Goal: Task Accomplishment & Management: Manage account settings

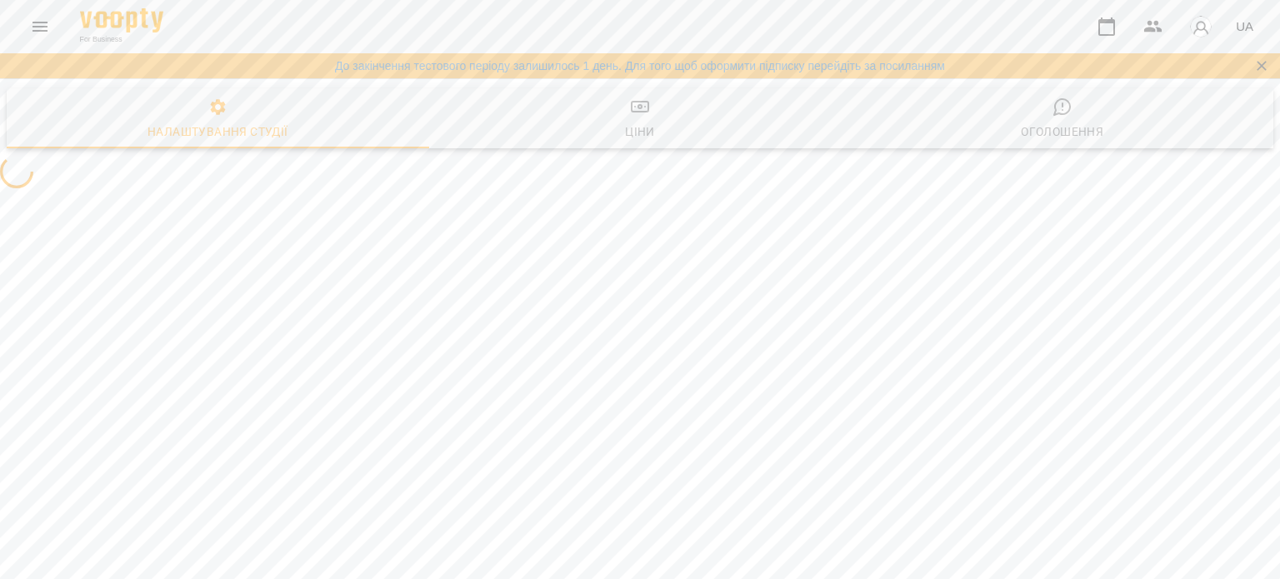
select select "**"
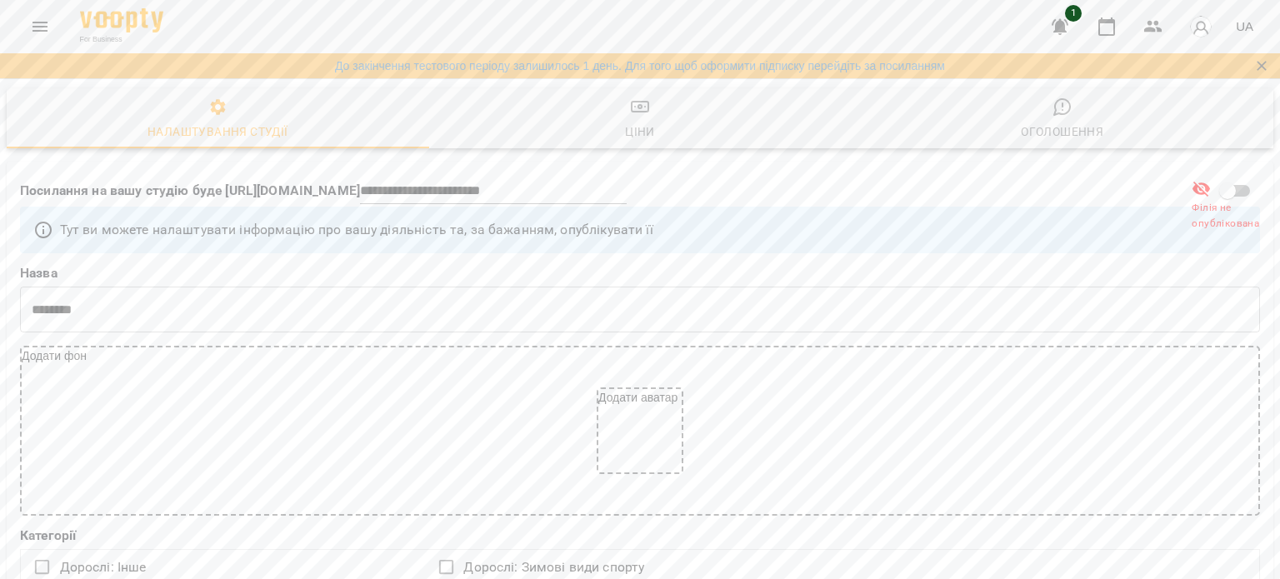
click at [33, 25] on icon "Menu" at bounding box center [40, 27] width 20 height 20
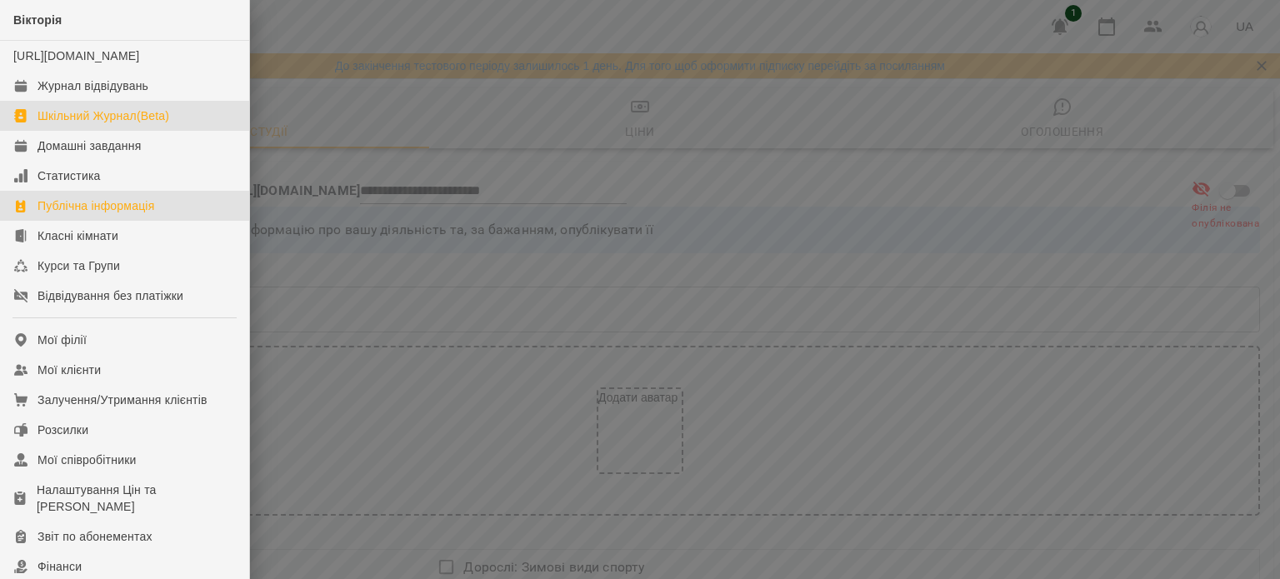
click at [69, 124] on div "Шкільний Журнал(Beta)" at bounding box center [104, 116] width 132 height 17
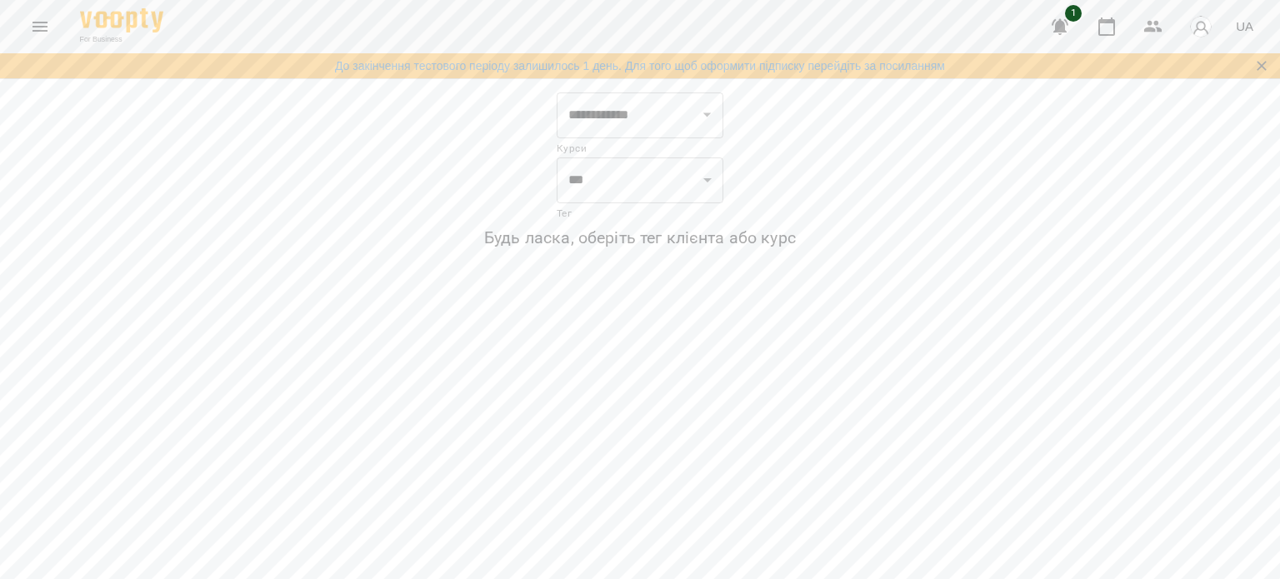
click at [41, 23] on icon "Menu" at bounding box center [40, 27] width 20 height 20
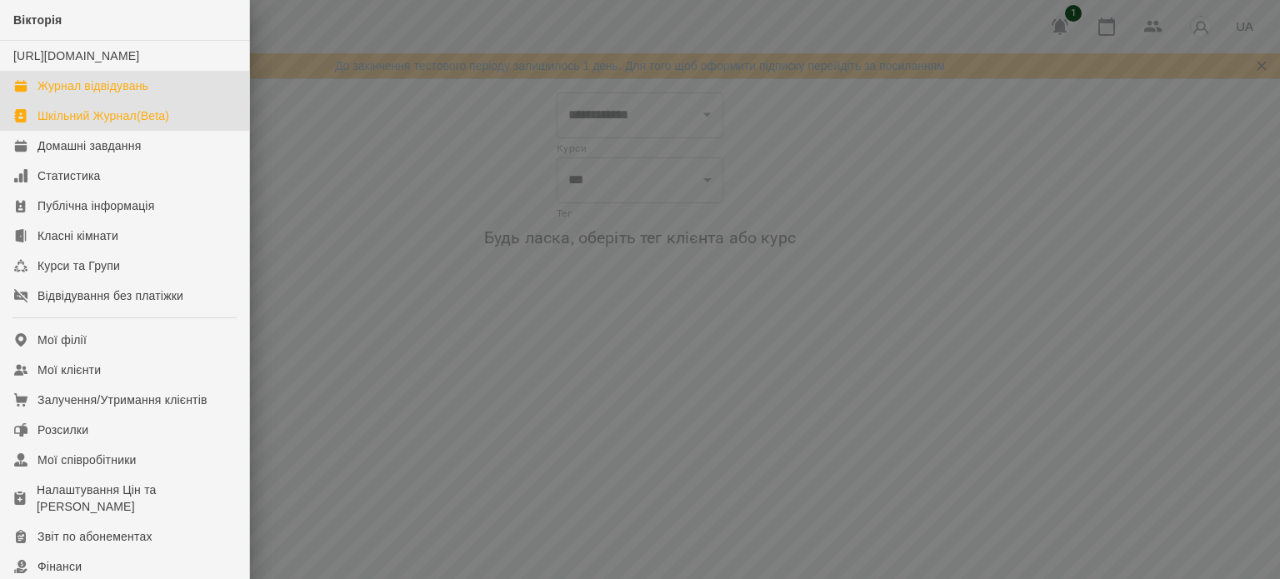
click at [62, 94] on div "Журнал відвідувань" at bounding box center [93, 86] width 111 height 17
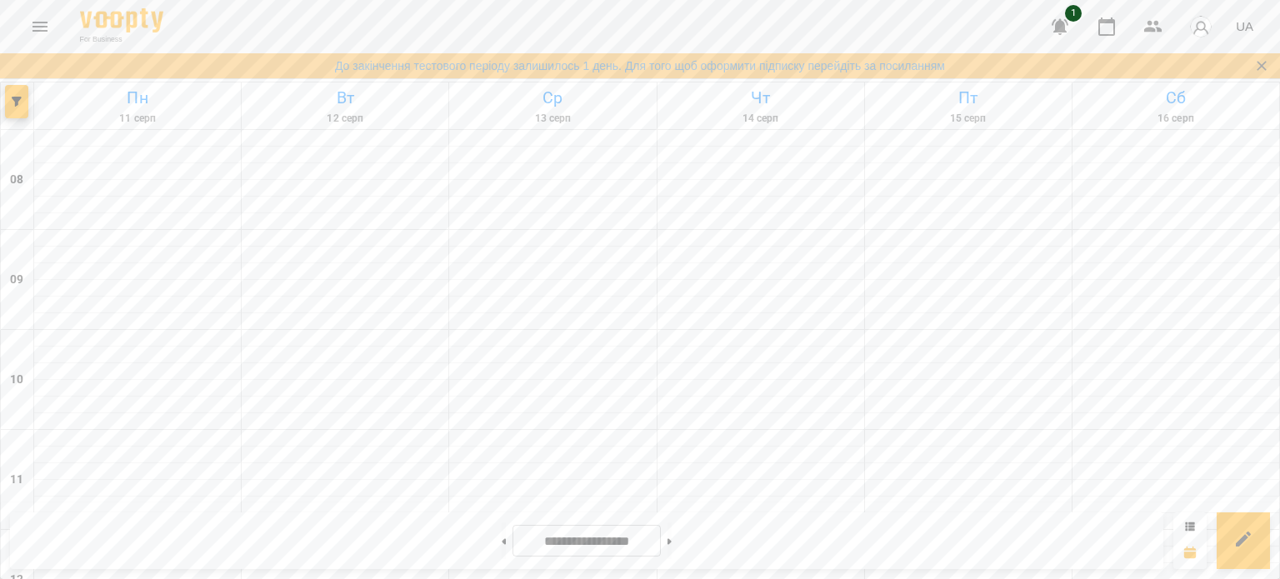
click at [43, 26] on icon "Menu" at bounding box center [40, 27] width 15 height 10
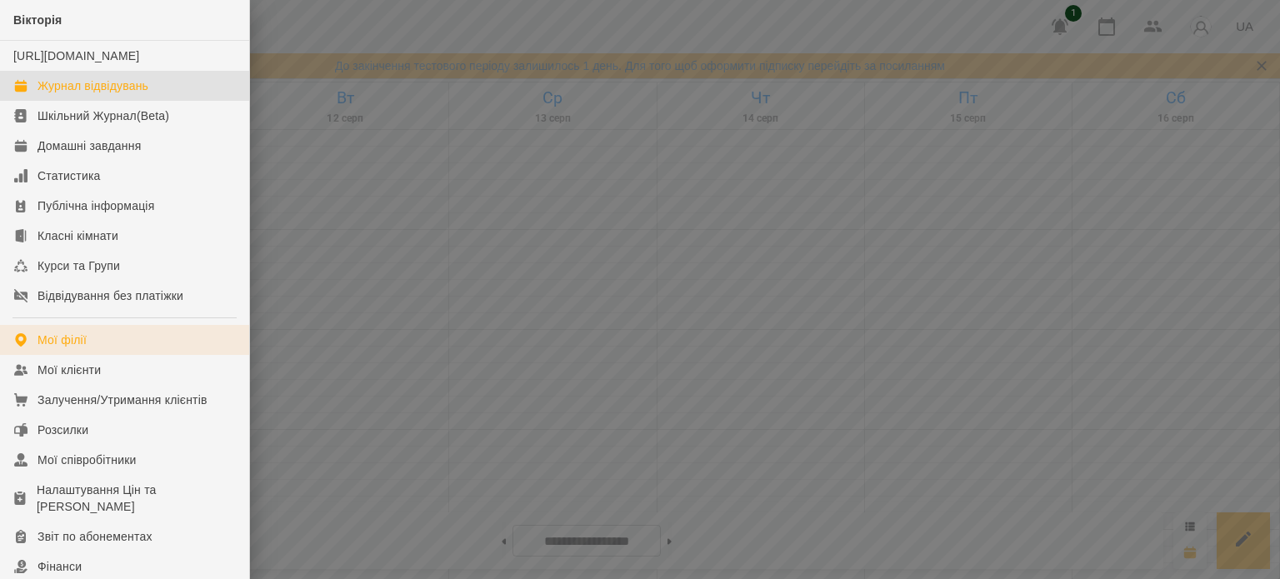
click at [90, 355] on link "Мої філії" at bounding box center [124, 340] width 249 height 30
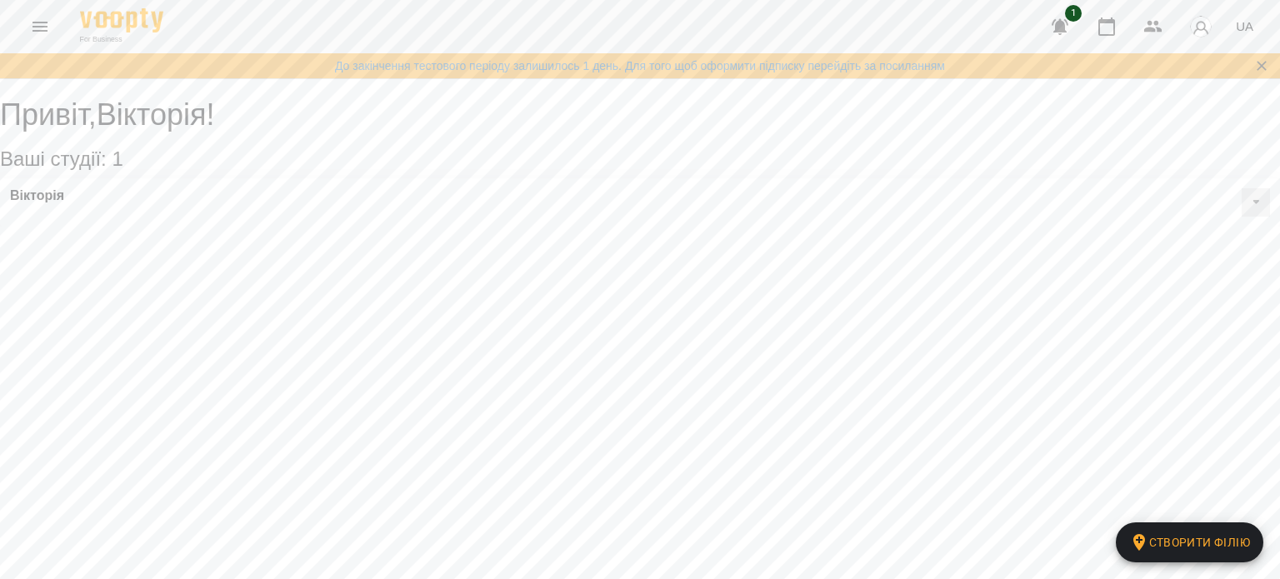
click at [43, 30] on icon "Menu" at bounding box center [40, 27] width 15 height 10
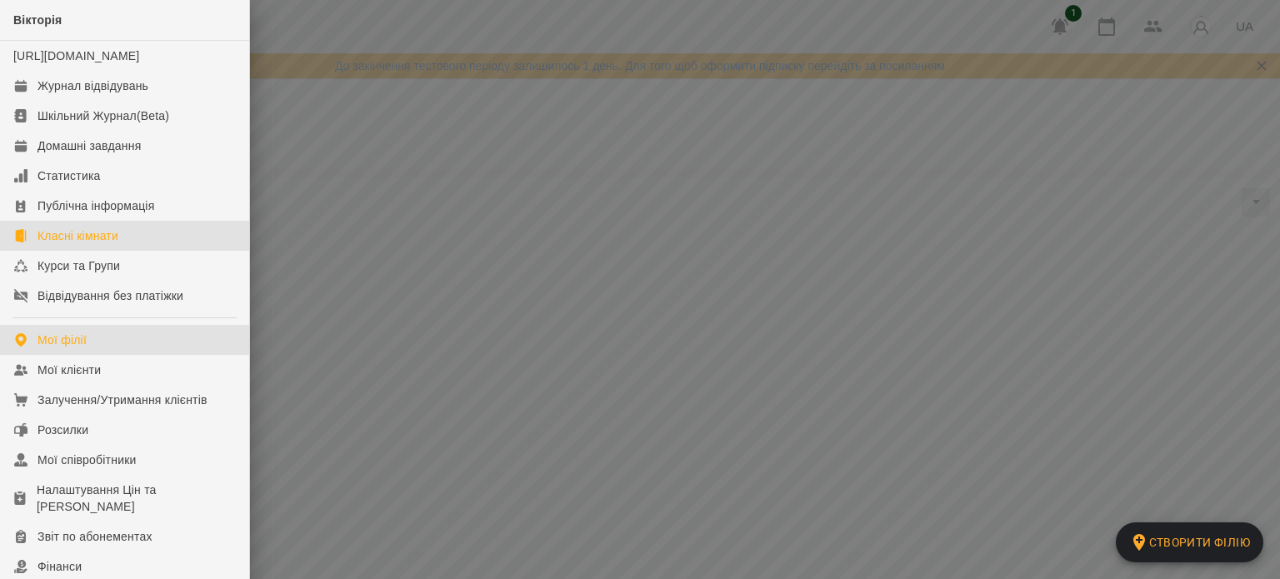
click at [124, 251] on link "Класні кімнати" at bounding box center [124, 236] width 249 height 30
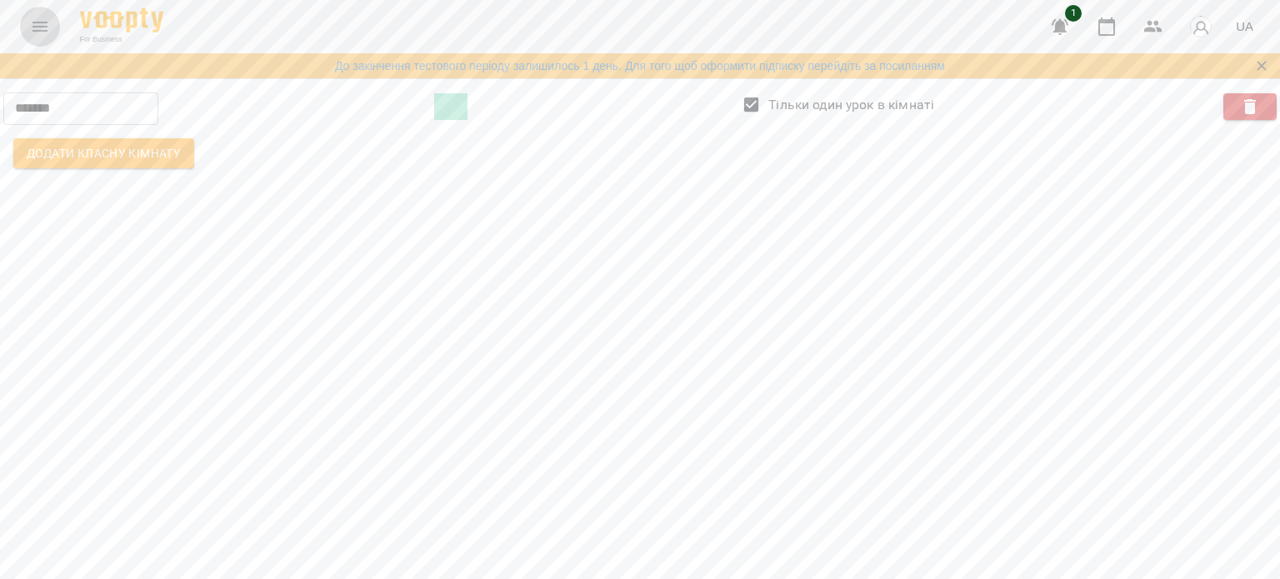
click at [41, 18] on icon "Menu" at bounding box center [40, 27] width 20 height 20
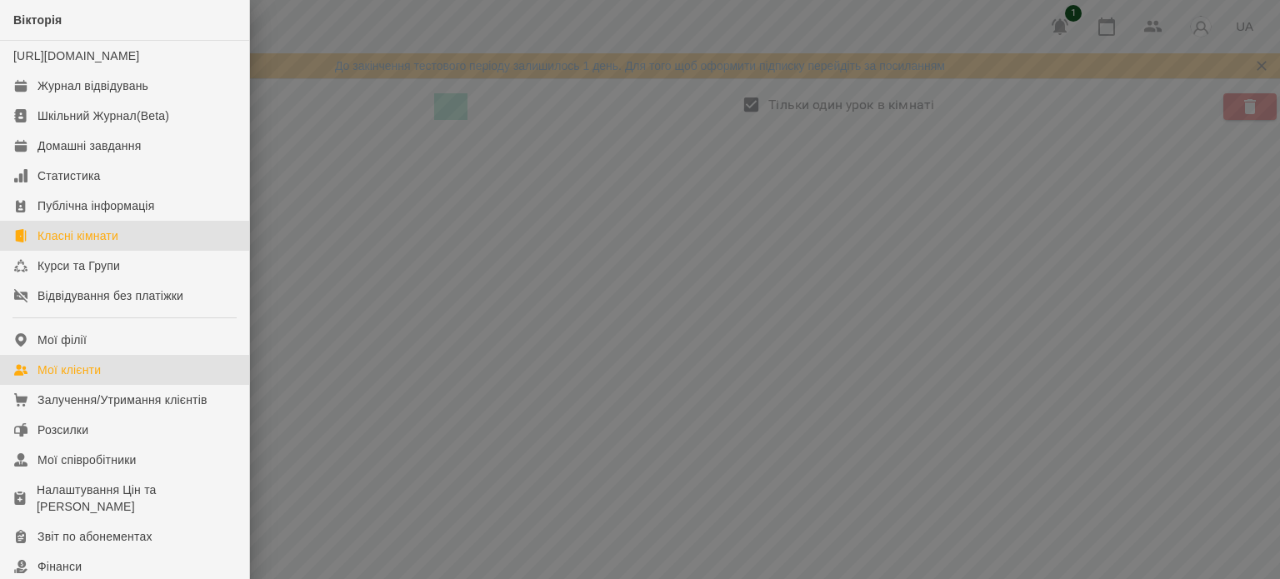
click at [92, 378] on div "Мої клієнти" at bounding box center [69, 370] width 63 height 17
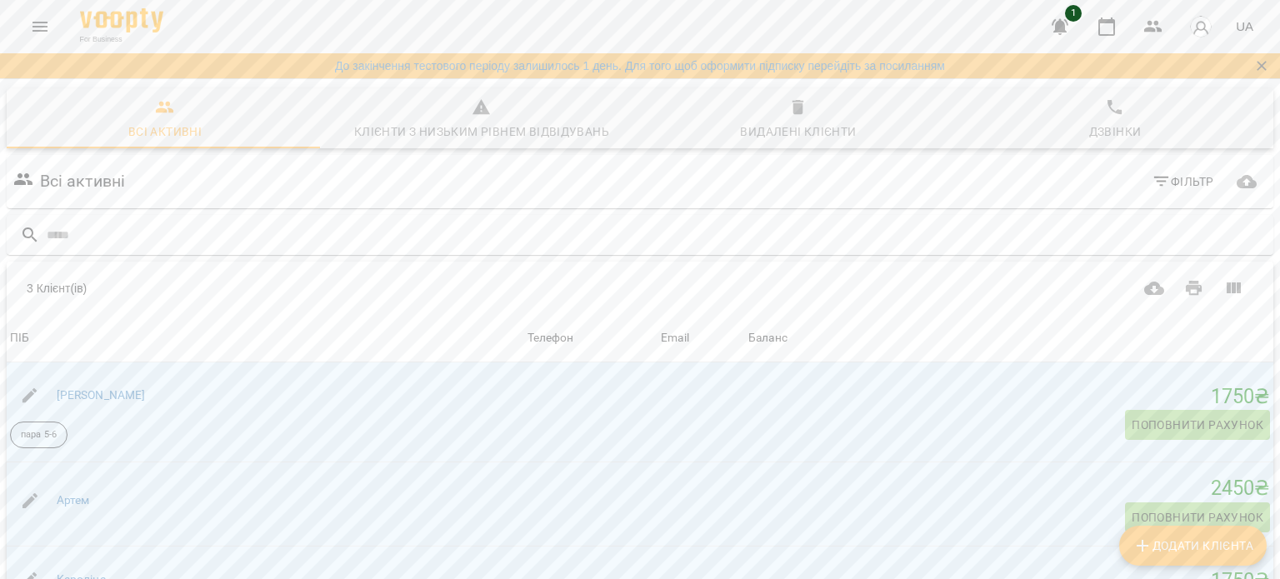
click at [43, 25] on icon "Menu" at bounding box center [40, 27] width 20 height 20
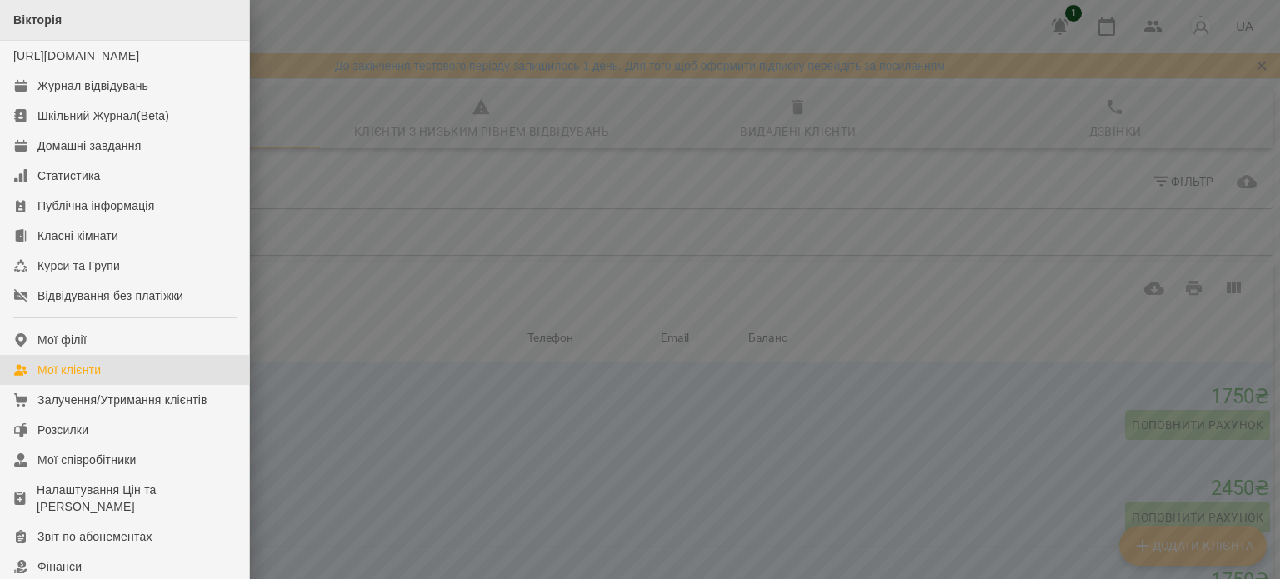
click at [45, 23] on span "Вікторія" at bounding box center [37, 19] width 48 height 13
click at [96, 63] on link "[URL][DOMAIN_NAME]" at bounding box center [76, 55] width 126 height 13
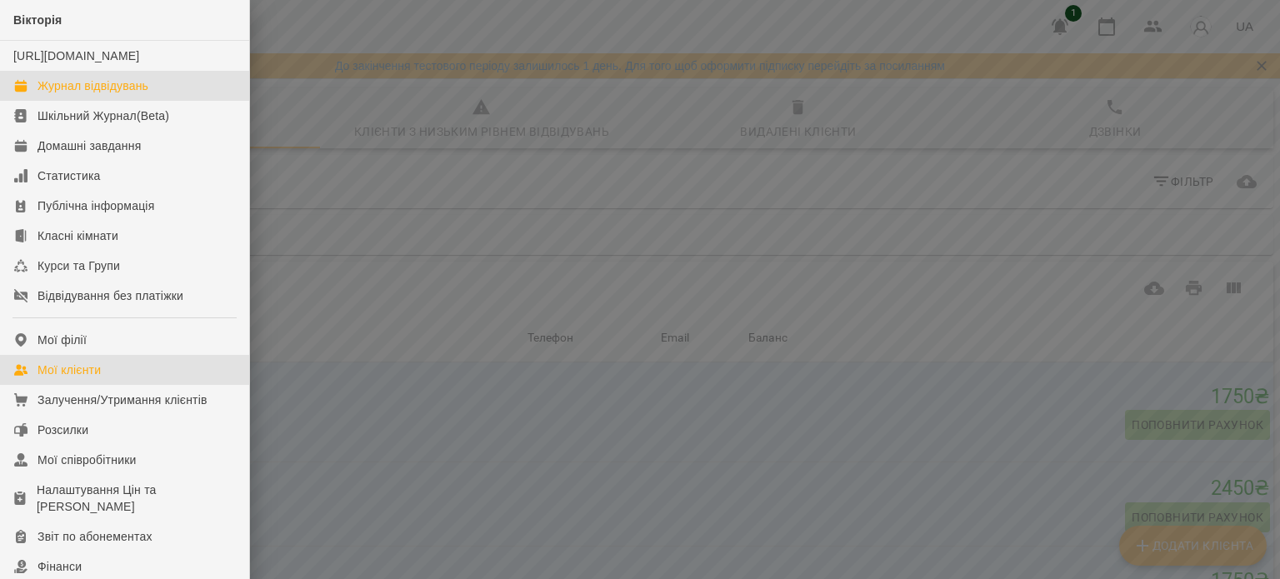
click at [81, 94] on div "Журнал відвідувань" at bounding box center [93, 86] width 111 height 17
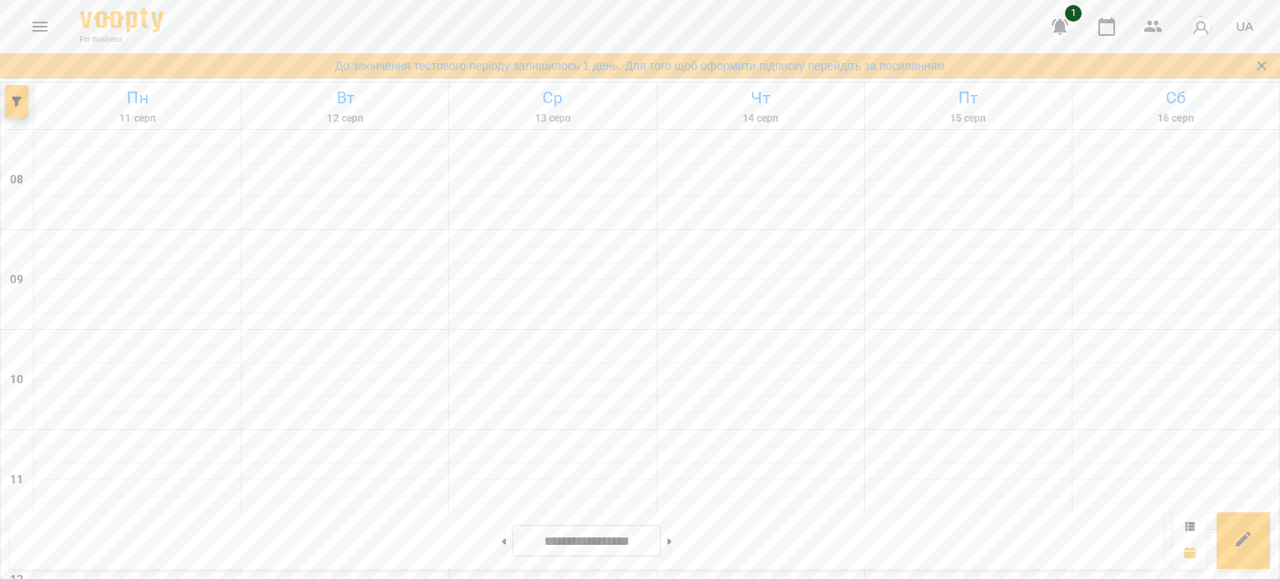
click at [34, 27] on icon "Menu" at bounding box center [40, 27] width 15 height 10
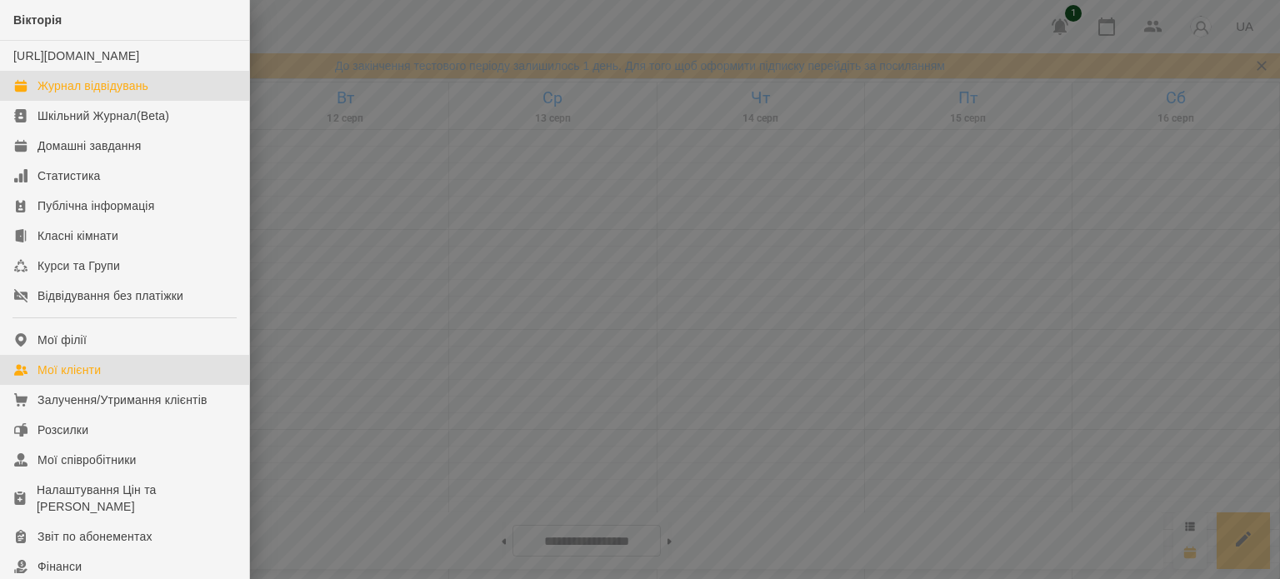
click at [97, 378] on div "Мої клієнти" at bounding box center [69, 370] width 63 height 17
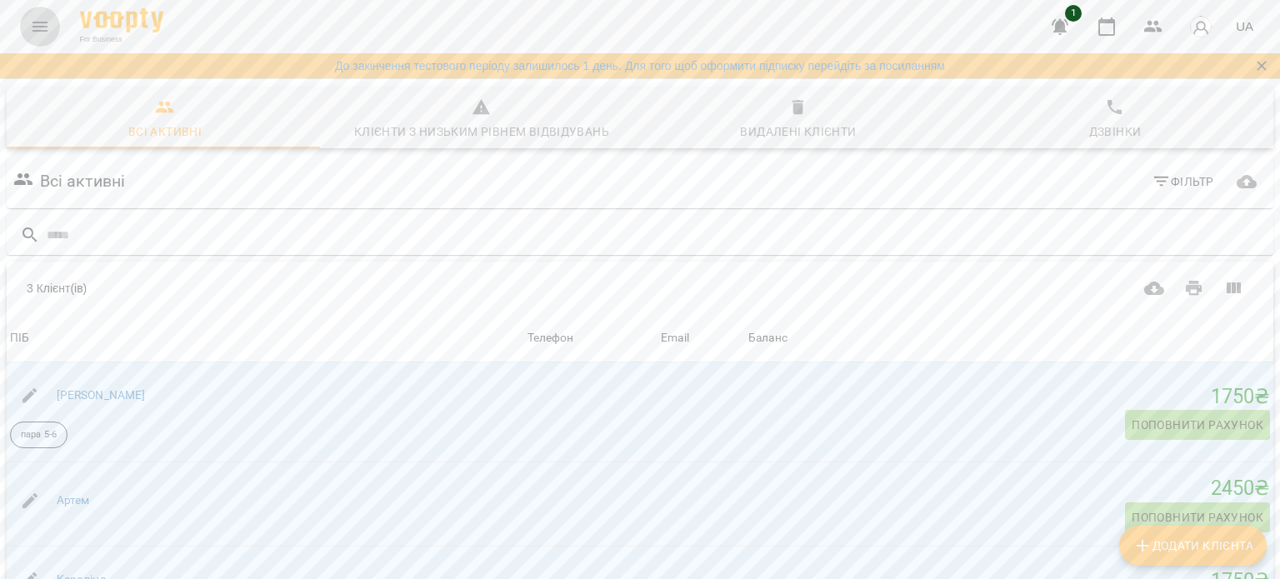
click at [43, 26] on icon "Menu" at bounding box center [40, 27] width 20 height 20
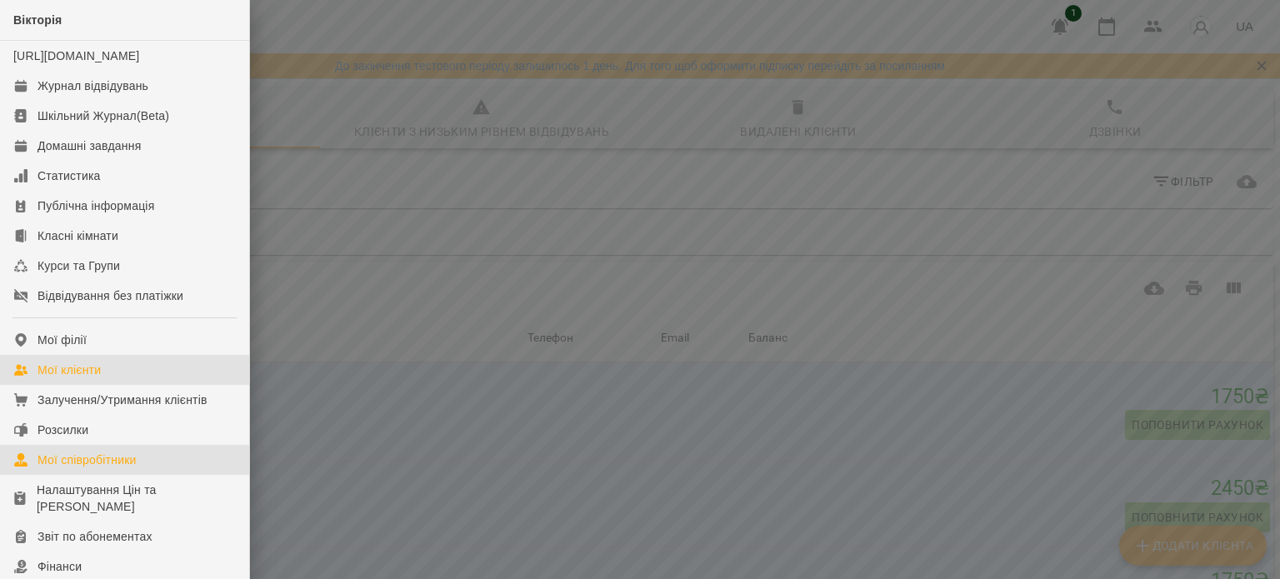
click at [123, 468] on div "Мої співробітники" at bounding box center [87, 460] width 99 height 17
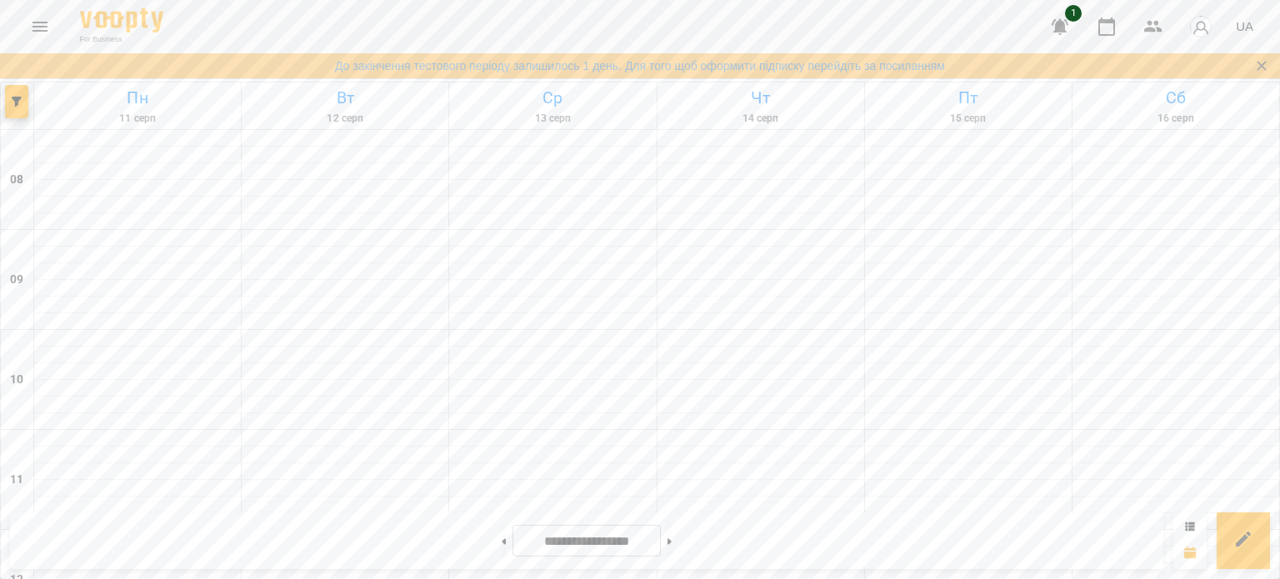
click at [44, 26] on icon "Menu" at bounding box center [40, 27] width 15 height 10
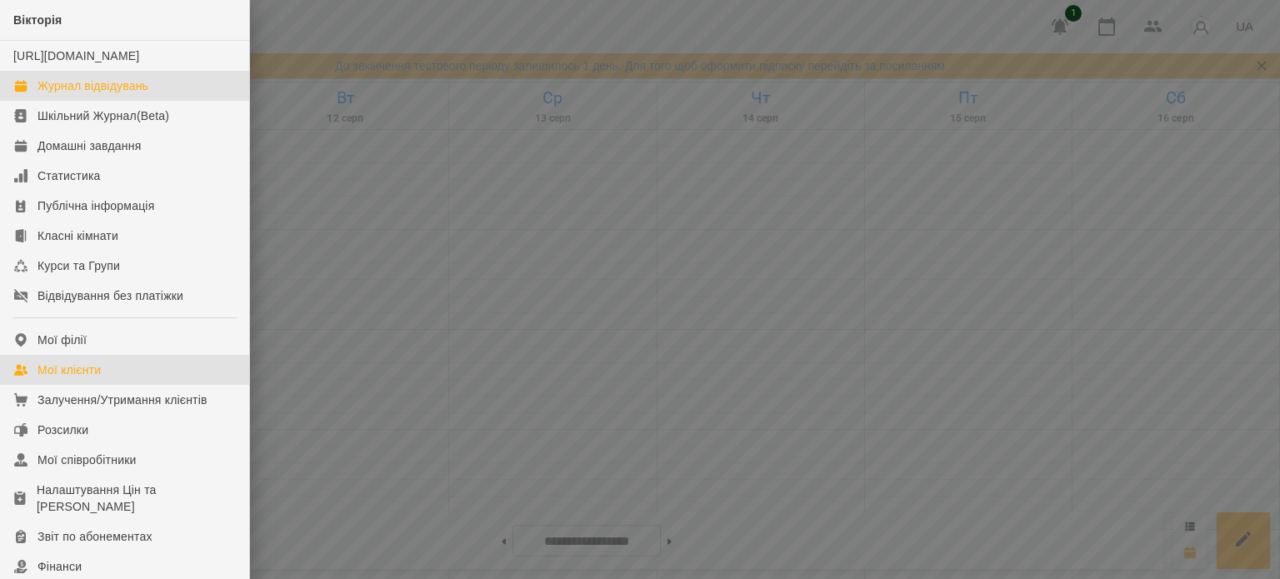
click at [81, 378] on div "Мої клієнти" at bounding box center [69, 370] width 63 height 17
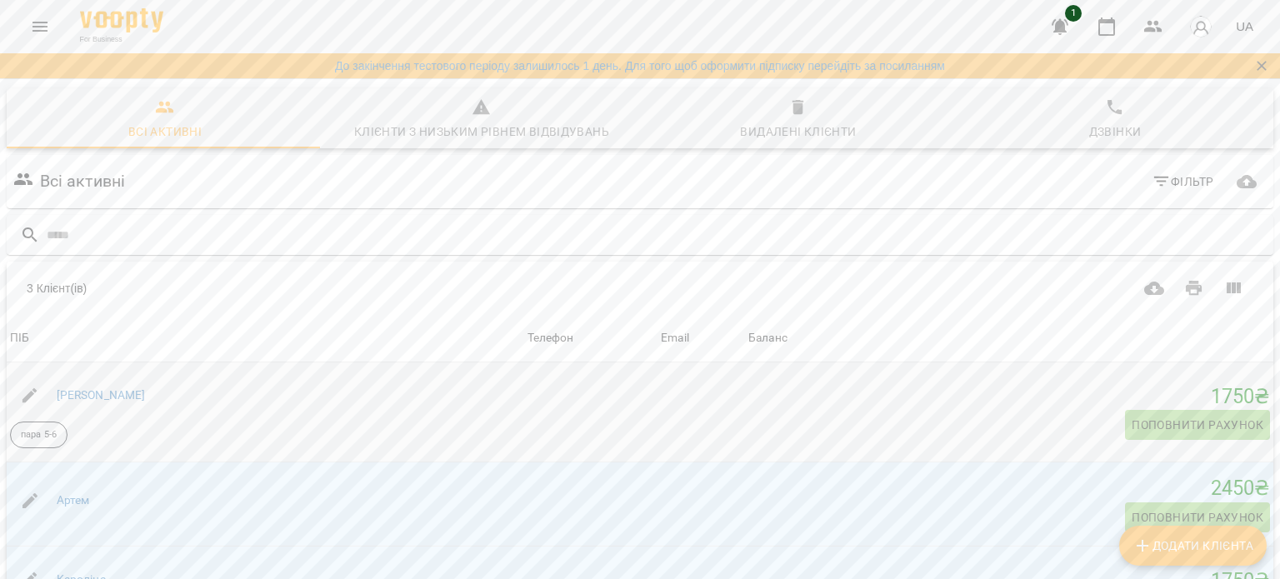
scroll to position [167, 0]
click at [1223, 556] on span "Додати клієнта" at bounding box center [1193, 546] width 121 height 20
select select "**"
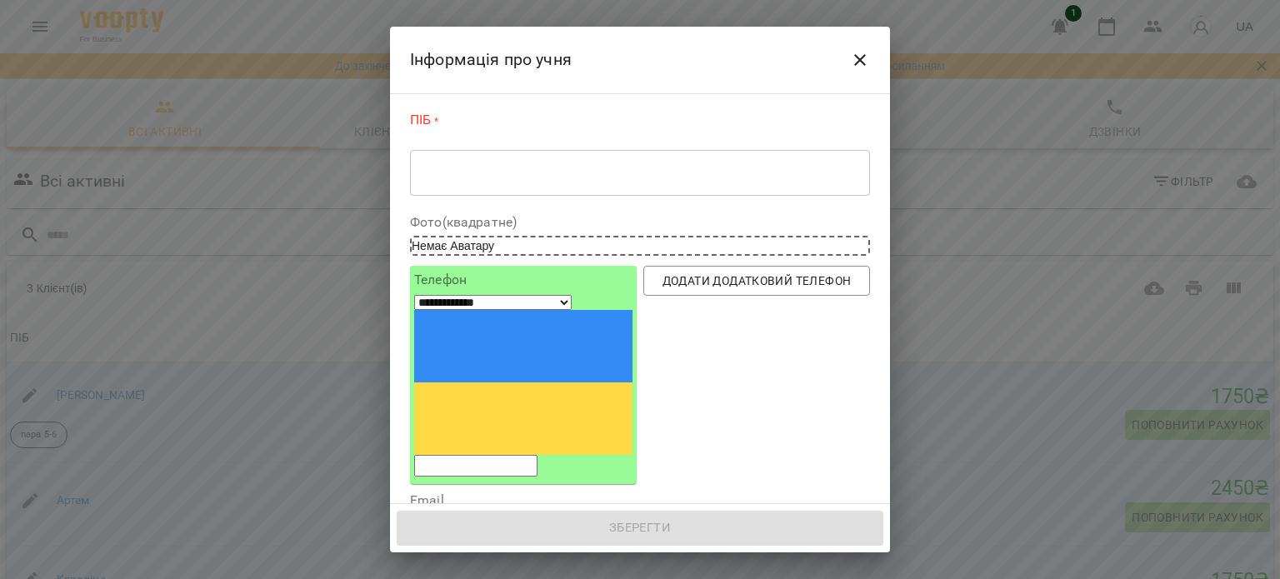
click at [598, 178] on textarea at bounding box center [640, 173] width 437 height 16
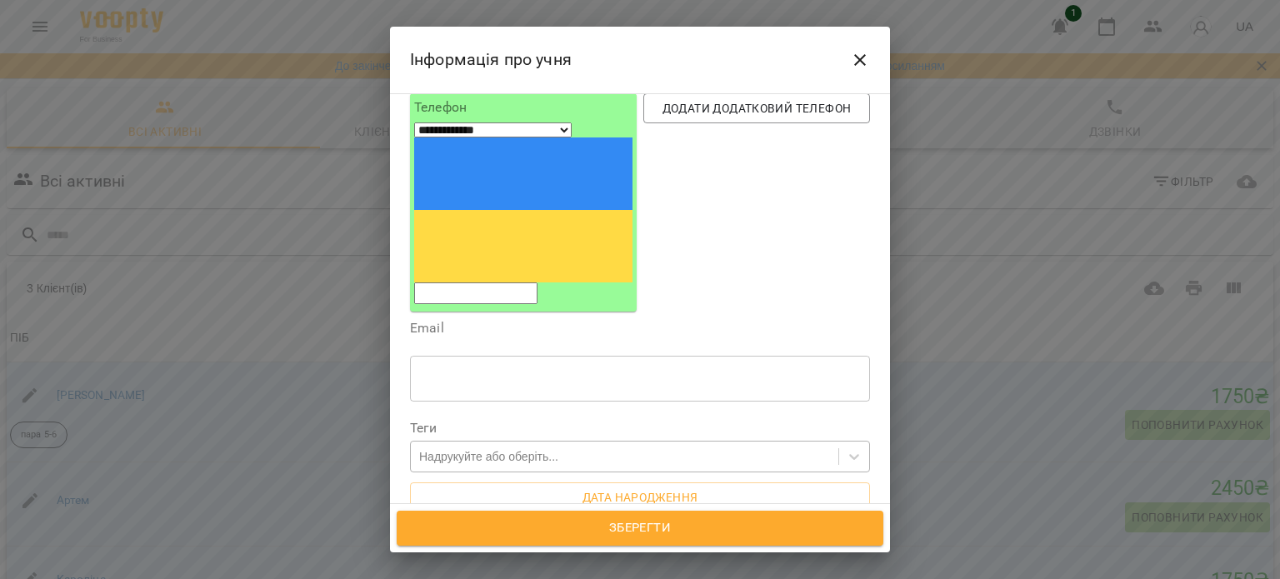
type textarea "******"
click at [606, 443] on div "Надрукуйте або оберіть..." at bounding box center [625, 457] width 428 height 28
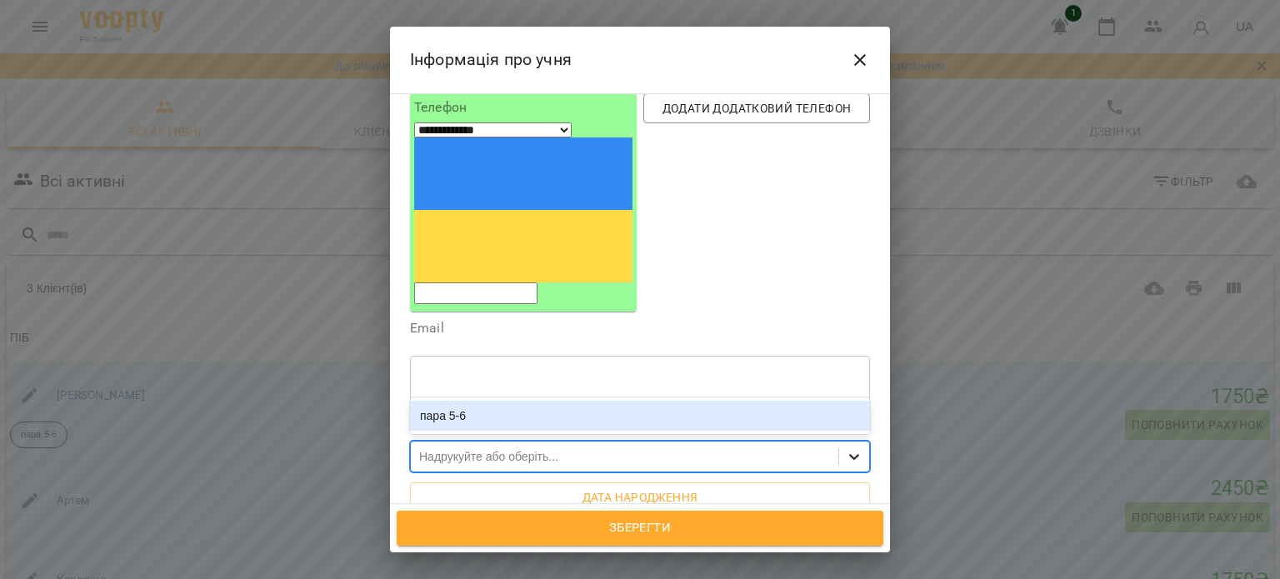
click at [851, 442] on div at bounding box center [854, 457] width 30 height 30
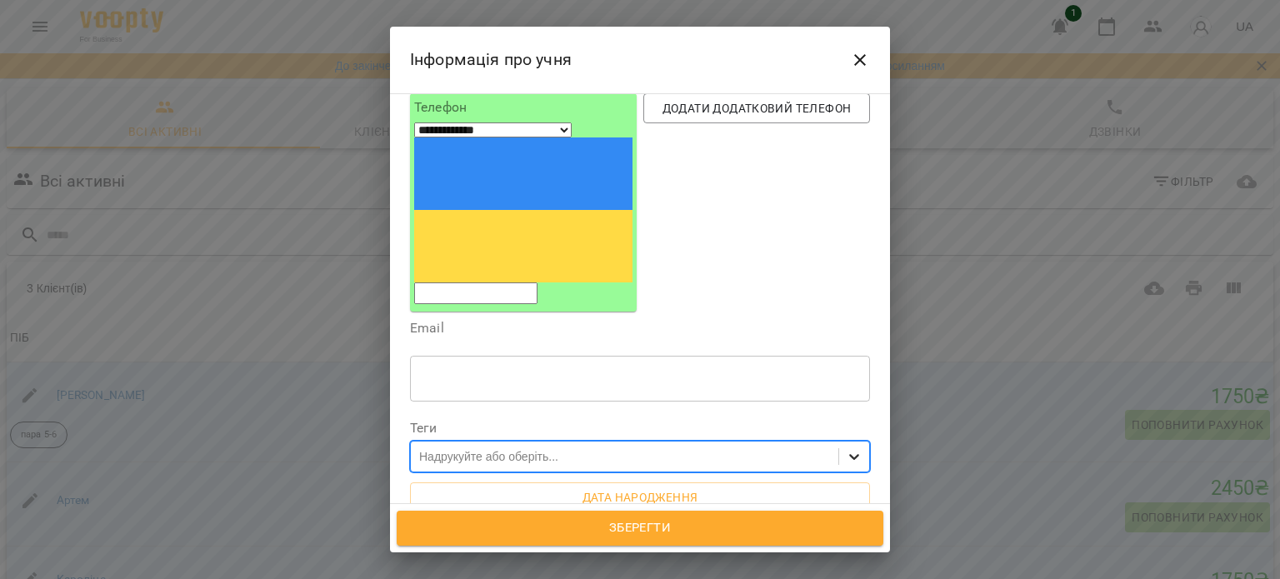
click at [851, 442] on div at bounding box center [854, 457] width 30 height 30
drag, startPoint x: 853, startPoint y: 318, endPoint x: 809, endPoint y: 323, distance: 43.6
click at [852, 442] on div at bounding box center [854, 457] width 30 height 30
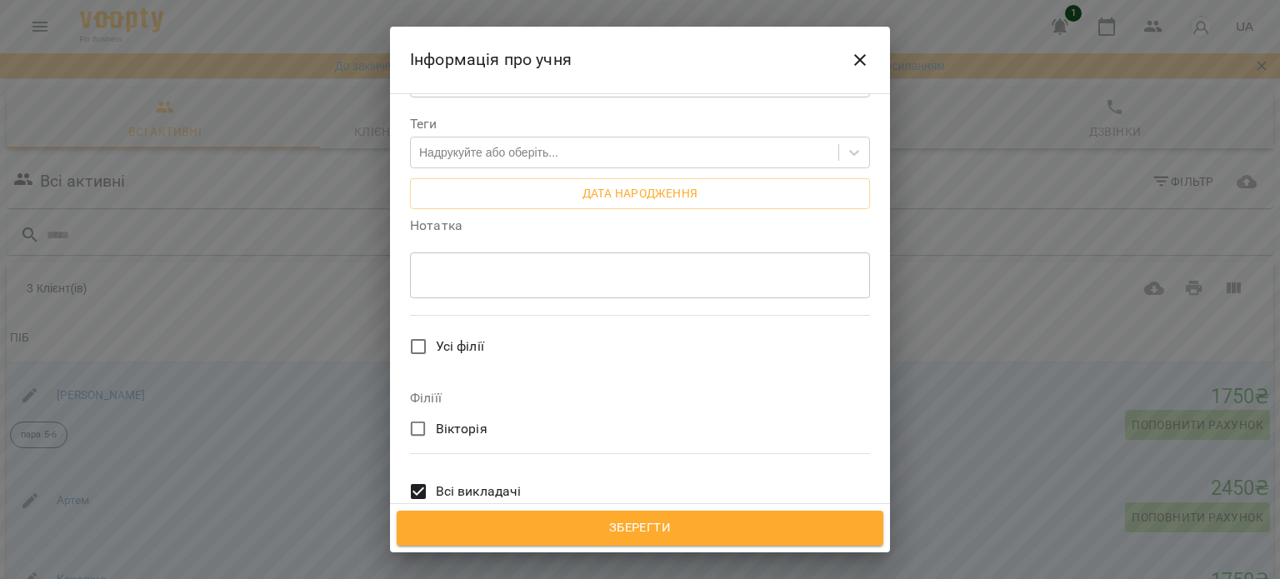
scroll to position [500, 0]
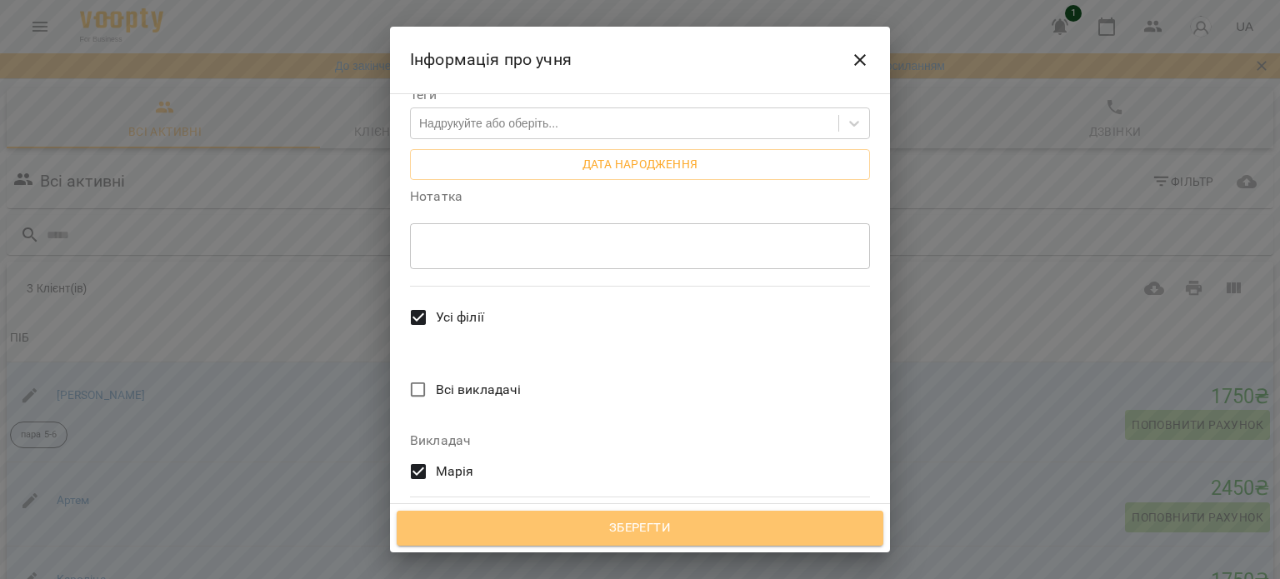
click at [582, 520] on span "Зберегти" at bounding box center [640, 529] width 450 height 22
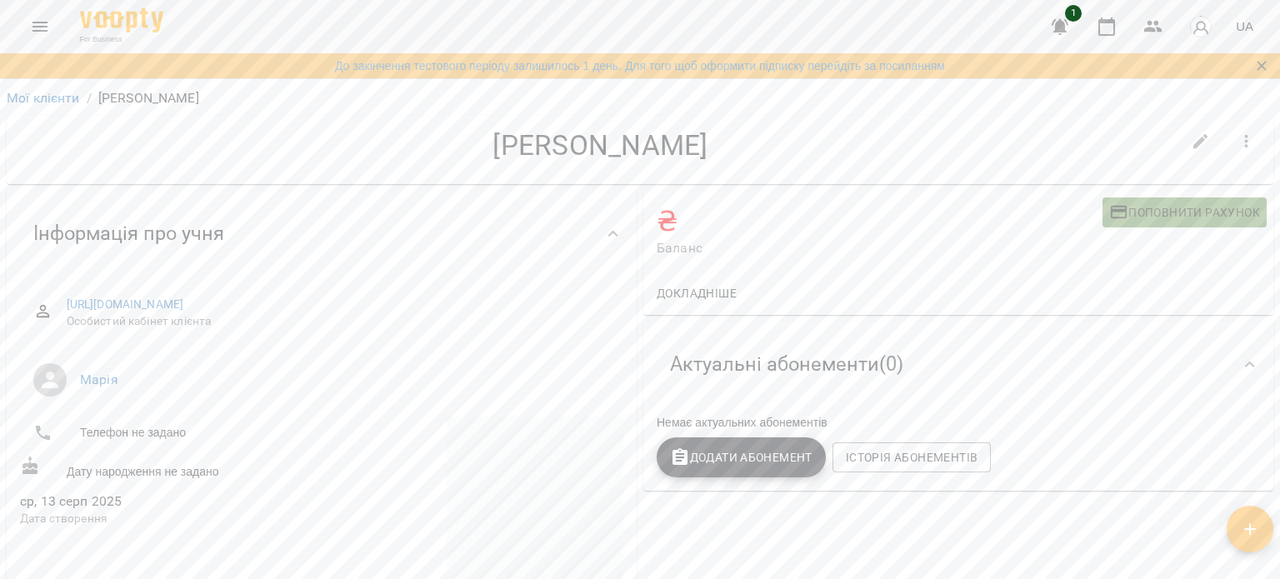
click at [1171, 219] on span "Поповнити рахунок" at bounding box center [1184, 213] width 151 height 20
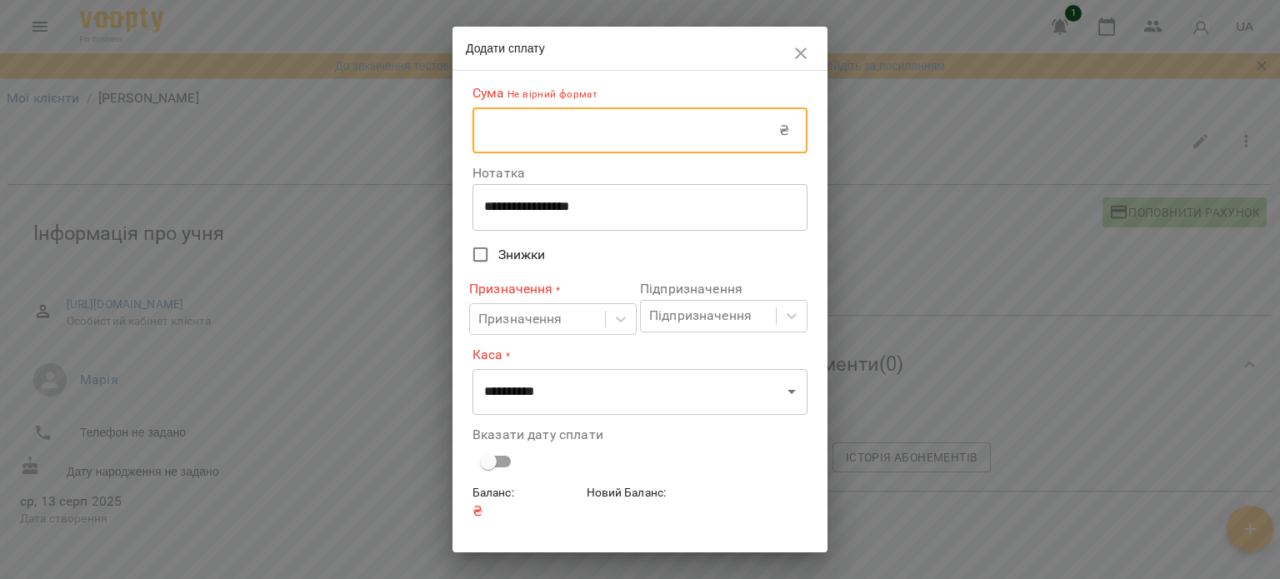
click at [597, 143] on input "text" at bounding box center [626, 131] width 307 height 47
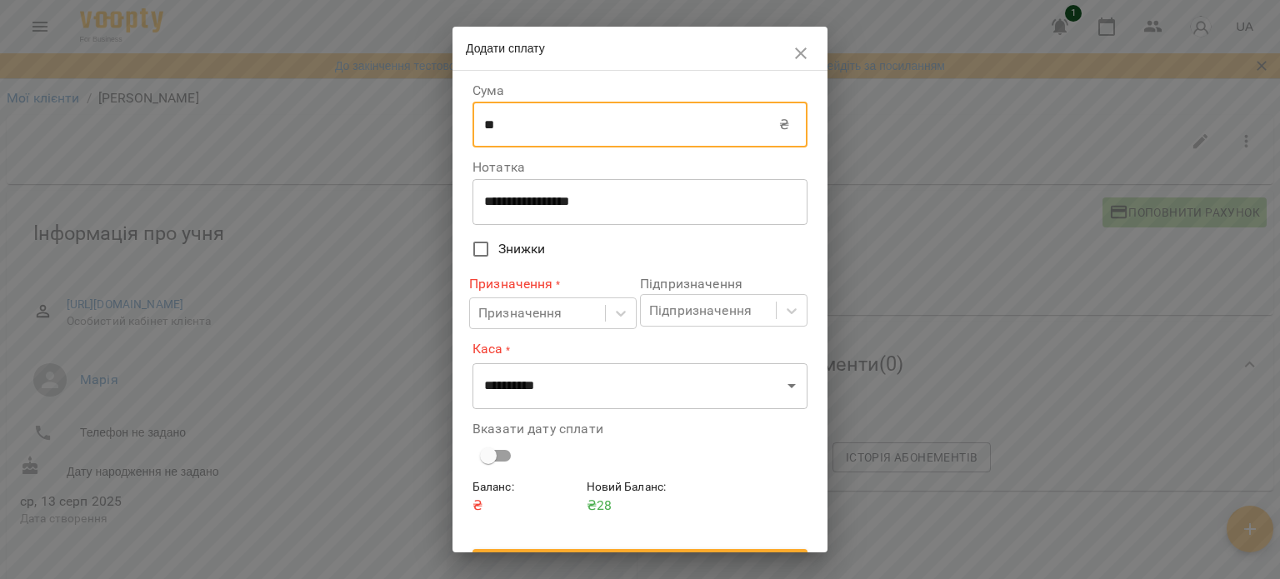
type input "**"
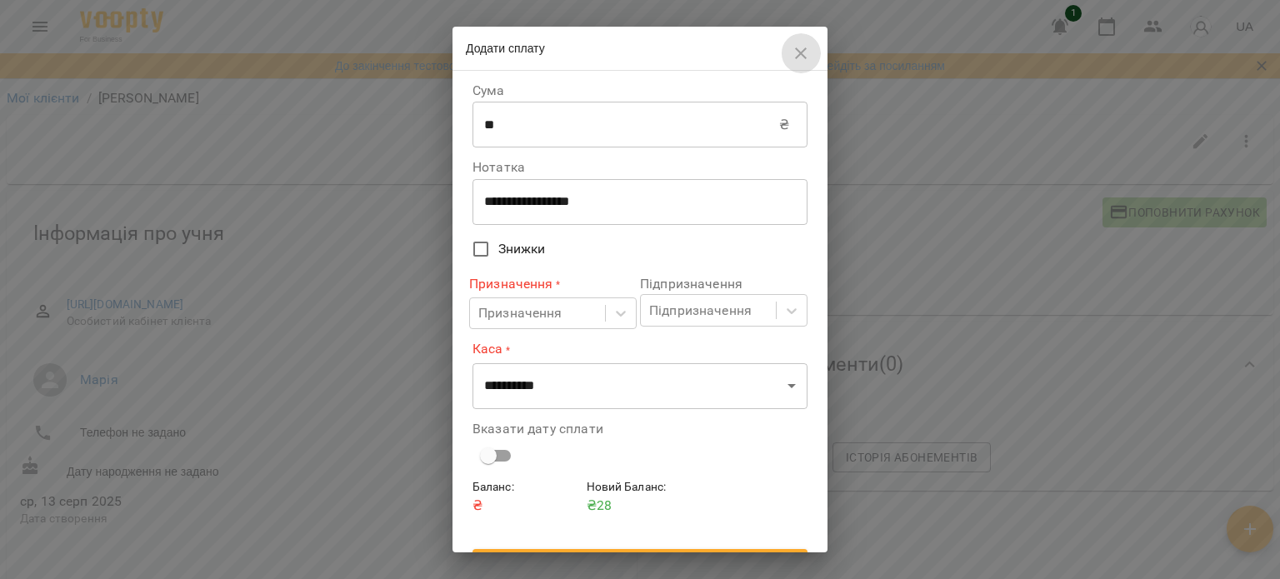
click at [800, 53] on icon "button" at bounding box center [801, 54] width 12 height 12
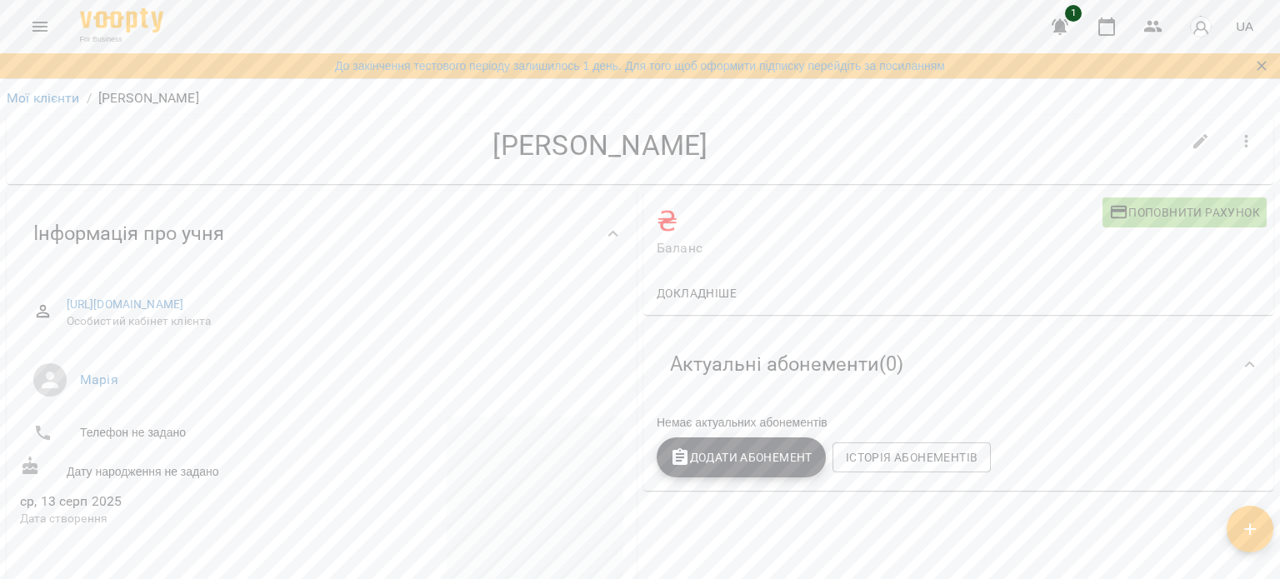
click at [586, 132] on h4 "Божена" at bounding box center [600, 145] width 1161 height 34
click at [584, 144] on h4 "Божена" at bounding box center [600, 145] width 1161 height 34
click at [1193, 148] on icon "button" at bounding box center [1200, 141] width 15 height 15
select select "**"
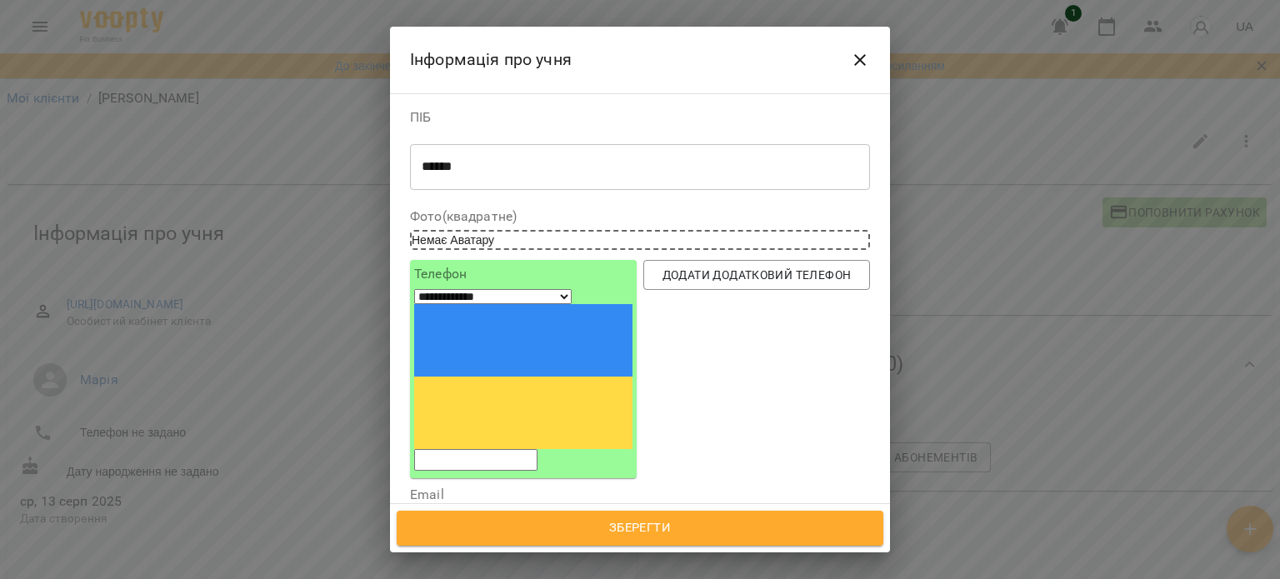
drag, startPoint x: 533, startPoint y: 154, endPoint x: 373, endPoint y: 177, distance: 161.6
click at [373, 177] on div "**********" at bounding box center [640, 289] width 1280 height 579
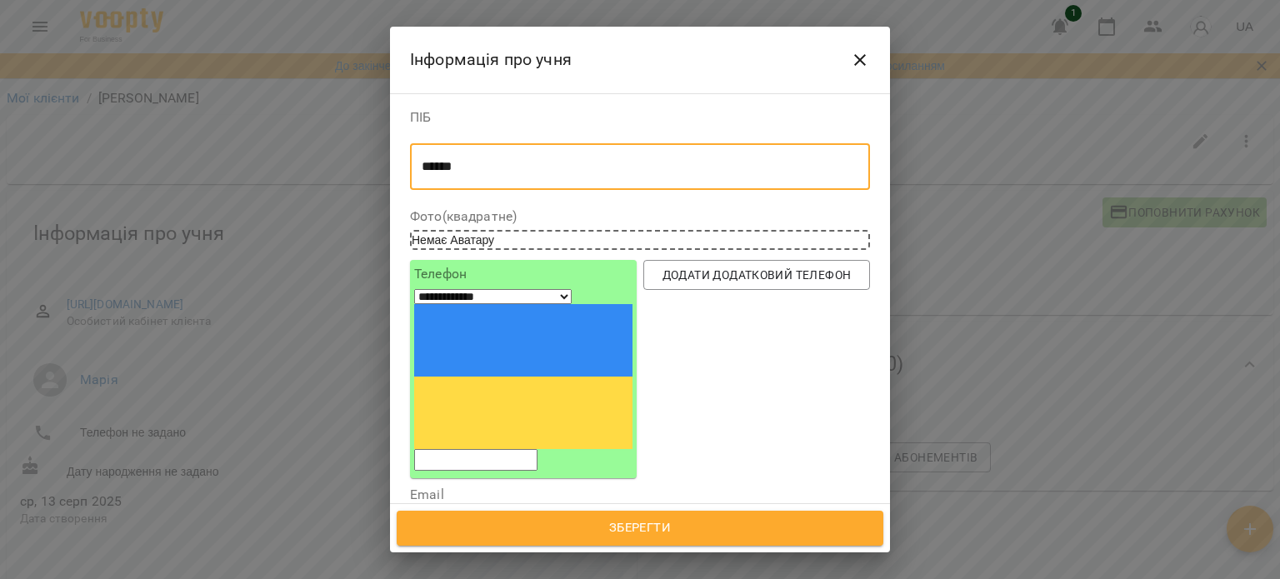
drag, startPoint x: 480, startPoint y: 166, endPoint x: 394, endPoint y: 164, distance: 85.9
click at [394, 164] on div "**********" at bounding box center [640, 299] width 500 height 412
type textarea "*****"
click at [647, 528] on span "Зберегти" at bounding box center [640, 529] width 450 height 22
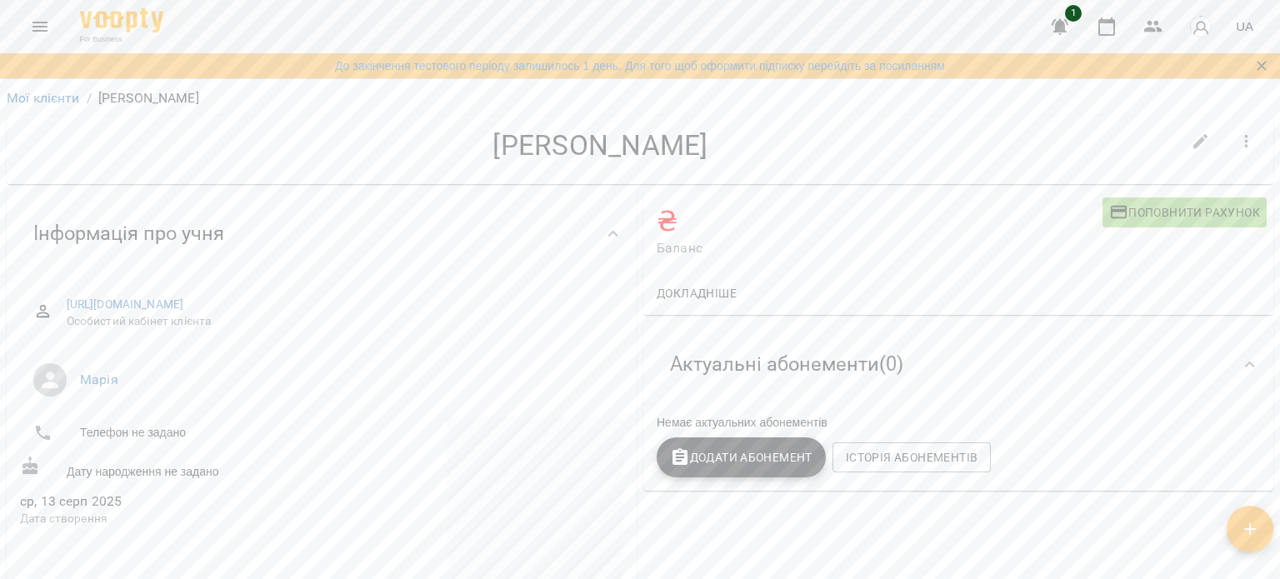
click at [1148, 217] on span "Поповнити рахунок" at bounding box center [1184, 213] width 151 height 20
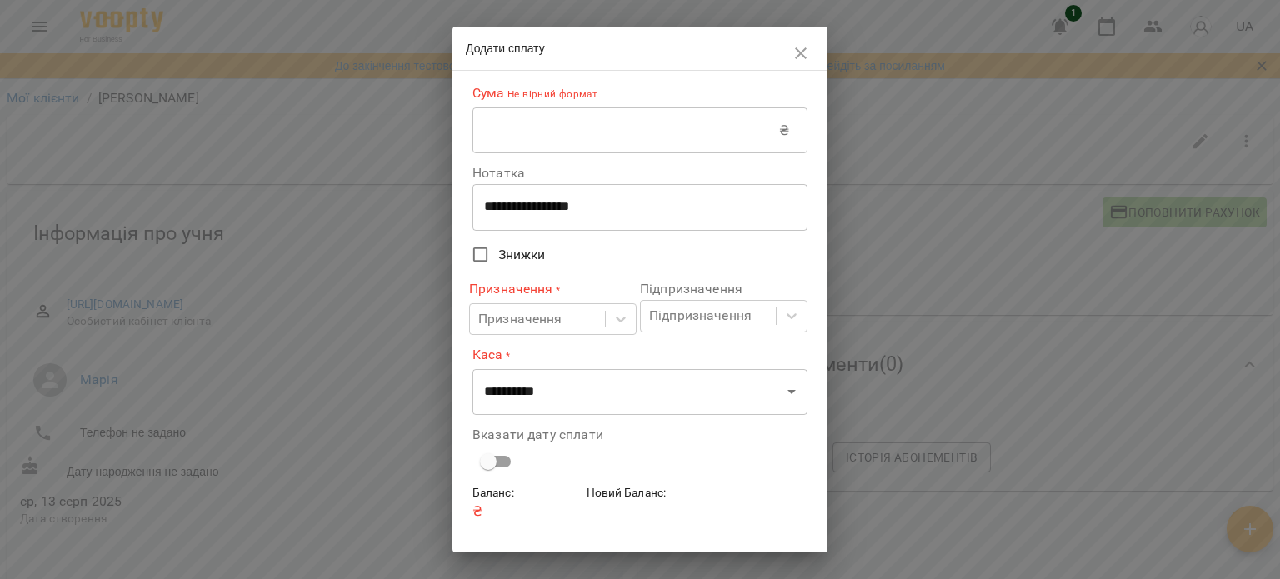
click at [618, 139] on input "text" at bounding box center [626, 131] width 307 height 47
type input "****"
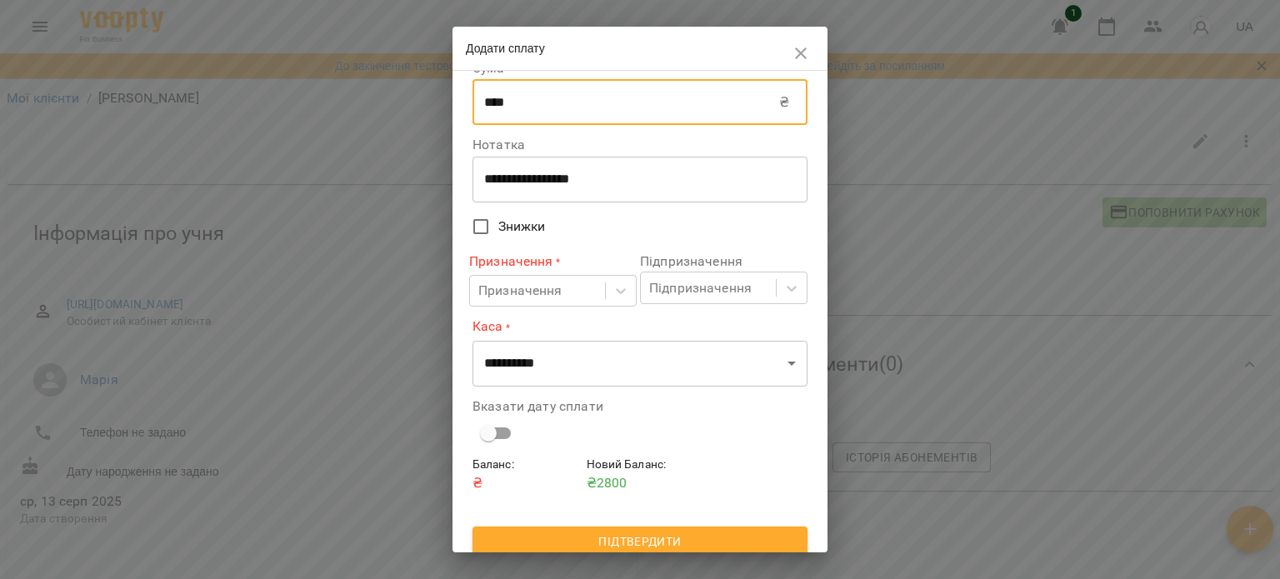
scroll to position [34, 0]
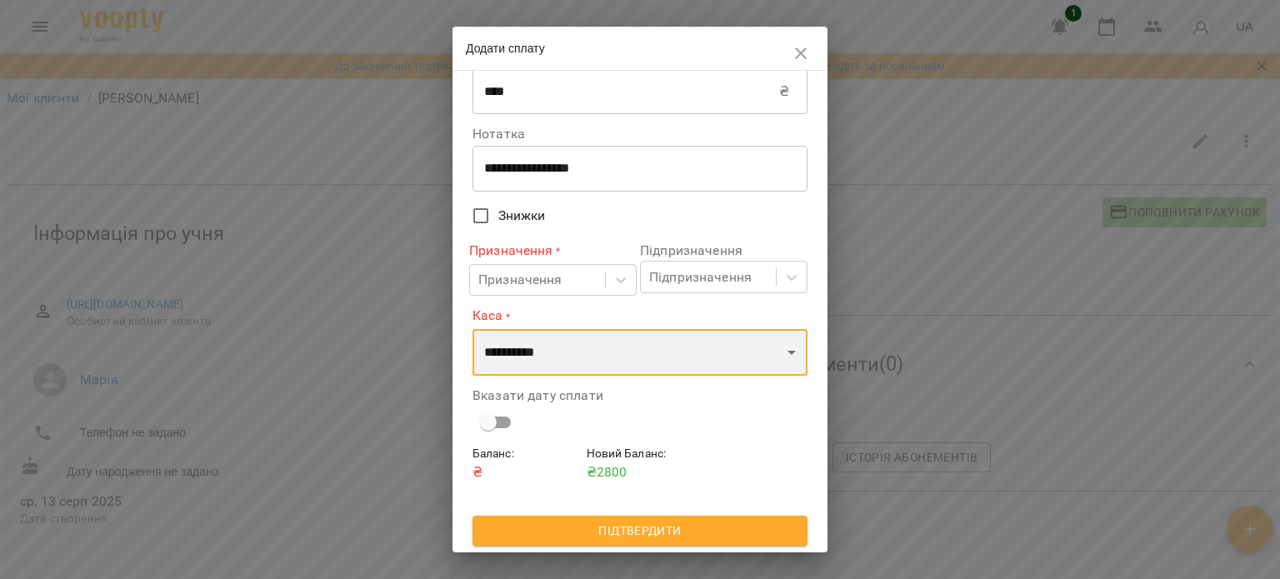
click at [739, 355] on select "**********" at bounding box center [640, 352] width 335 height 47
select select "****"
click at [473, 329] on select "**********" at bounding box center [640, 352] width 335 height 47
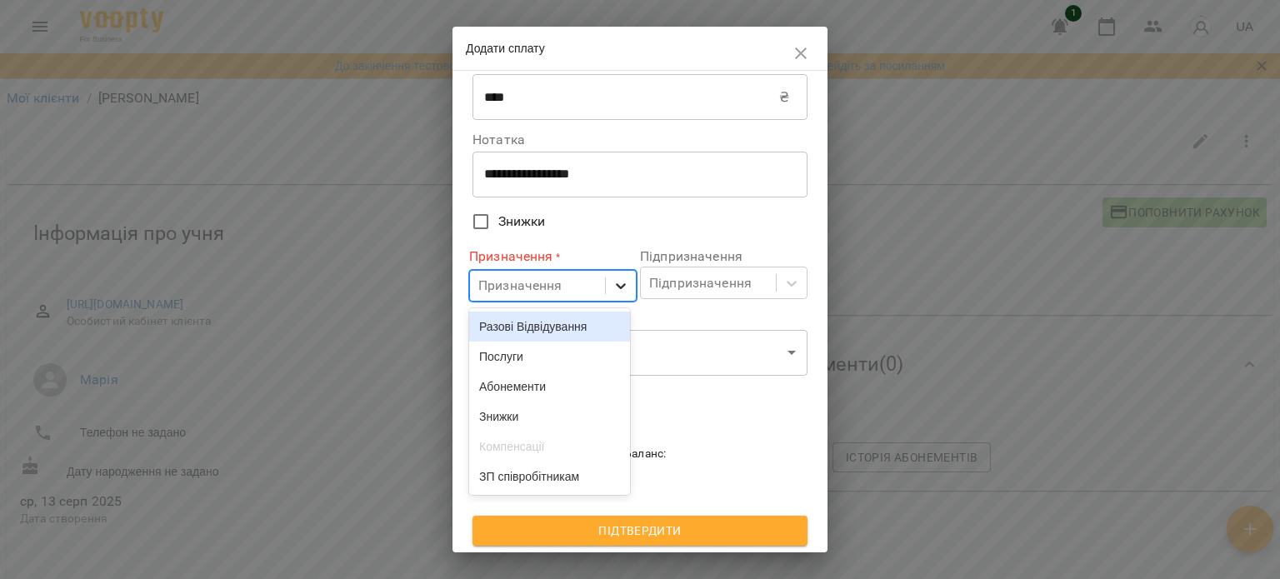
click at [613, 293] on icon at bounding box center [621, 286] width 17 height 17
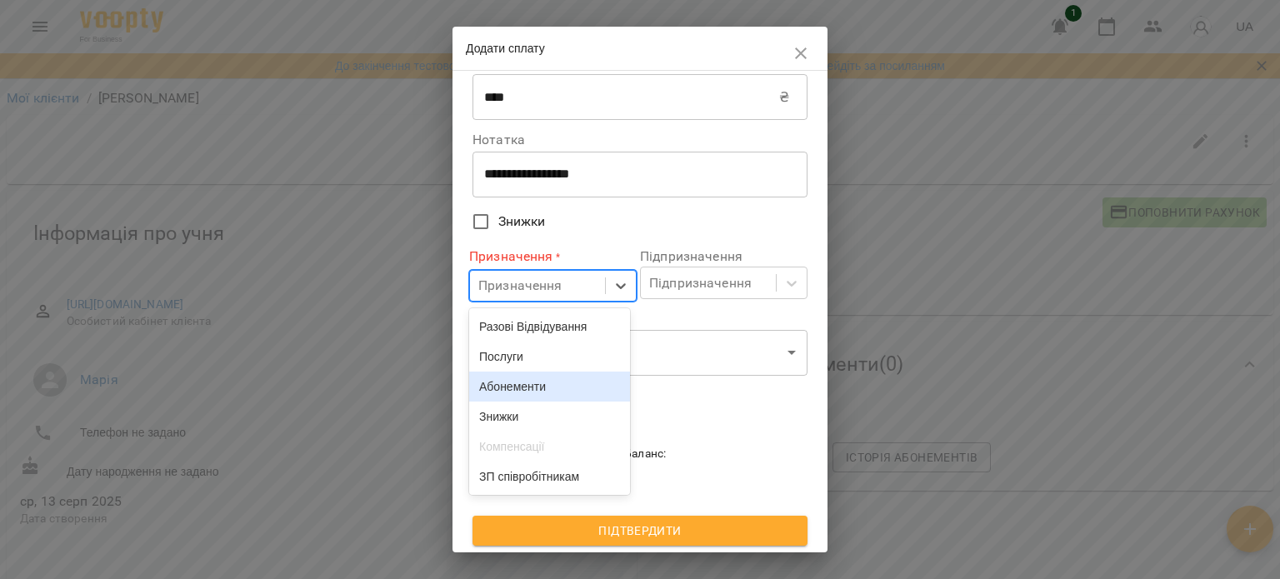
click at [543, 393] on div "Абонементи" at bounding box center [549, 387] width 161 height 30
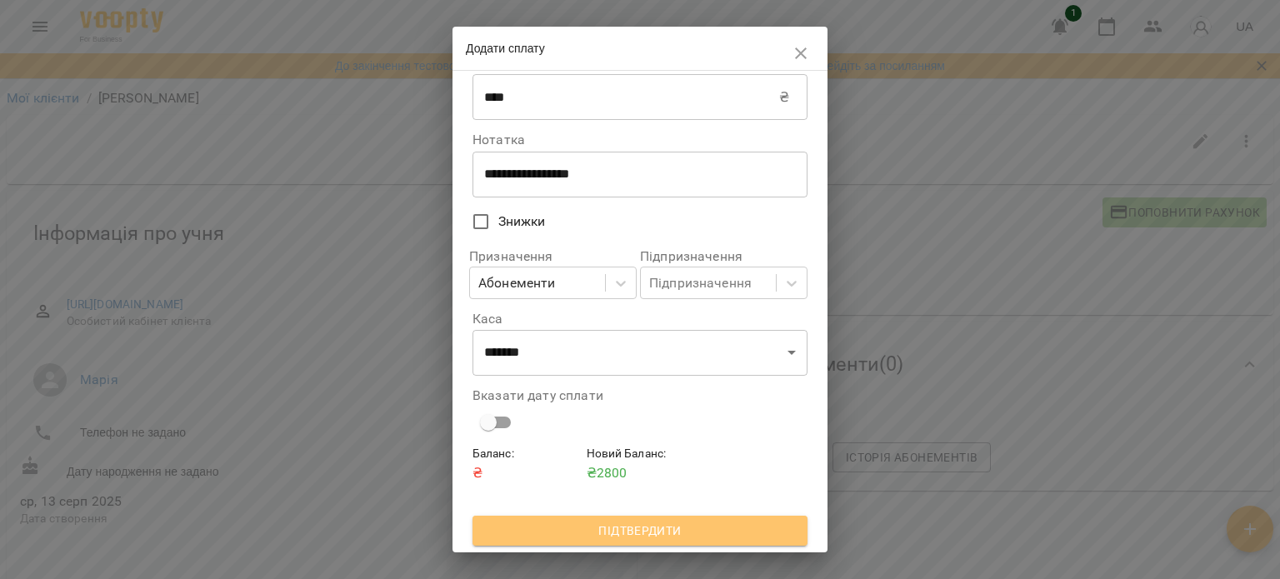
click at [643, 539] on span "Підтвердити" at bounding box center [640, 531] width 308 height 20
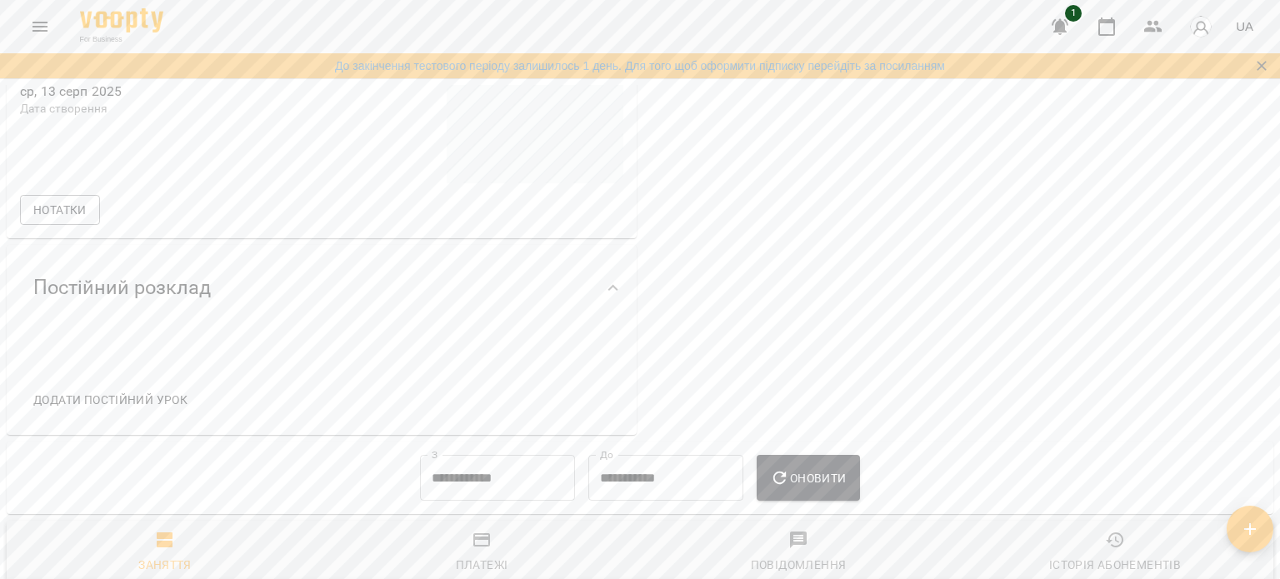
scroll to position [0, 0]
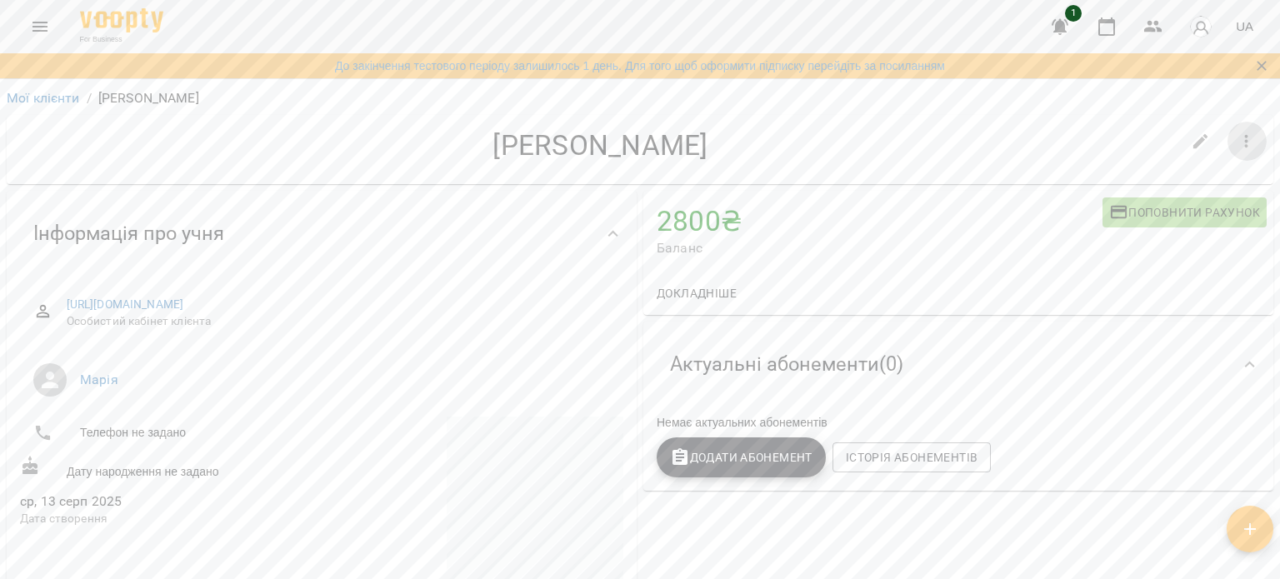
click at [1237, 141] on icon "button" at bounding box center [1247, 142] width 20 height 20
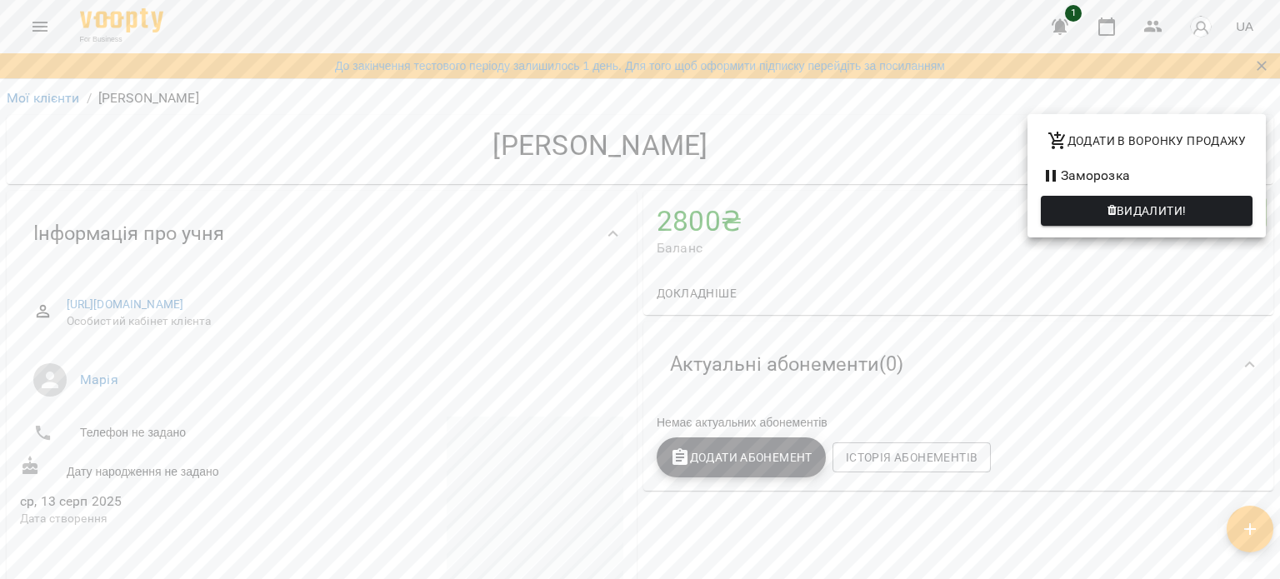
click at [918, 139] on div at bounding box center [640, 289] width 1280 height 579
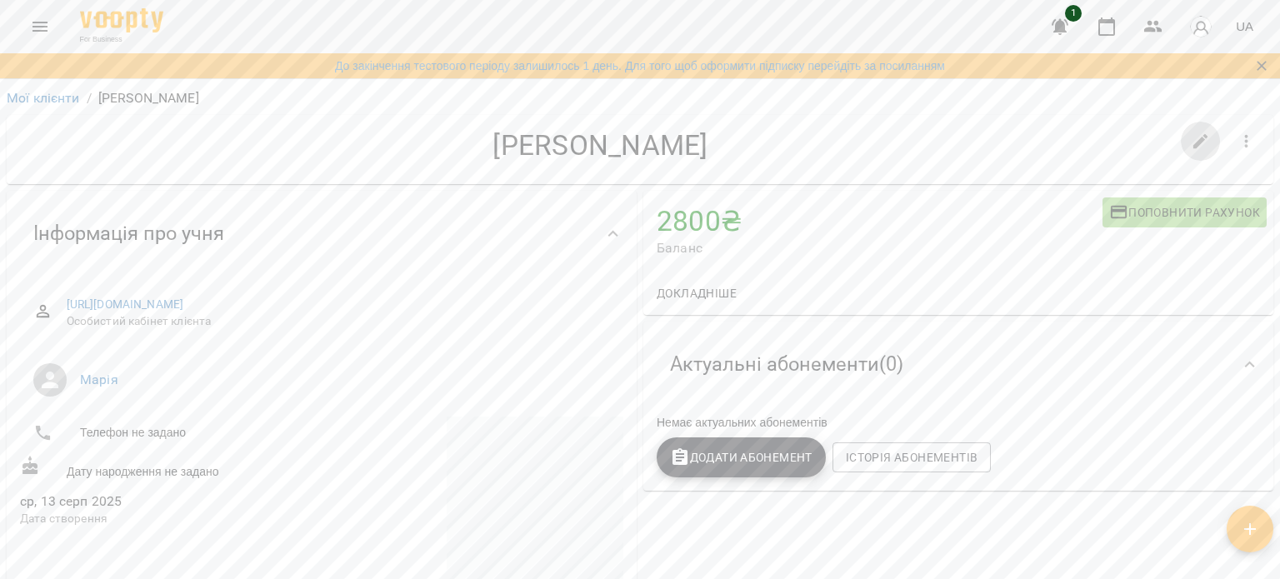
click at [1193, 142] on icon "button" at bounding box center [1200, 141] width 15 height 15
select select "**"
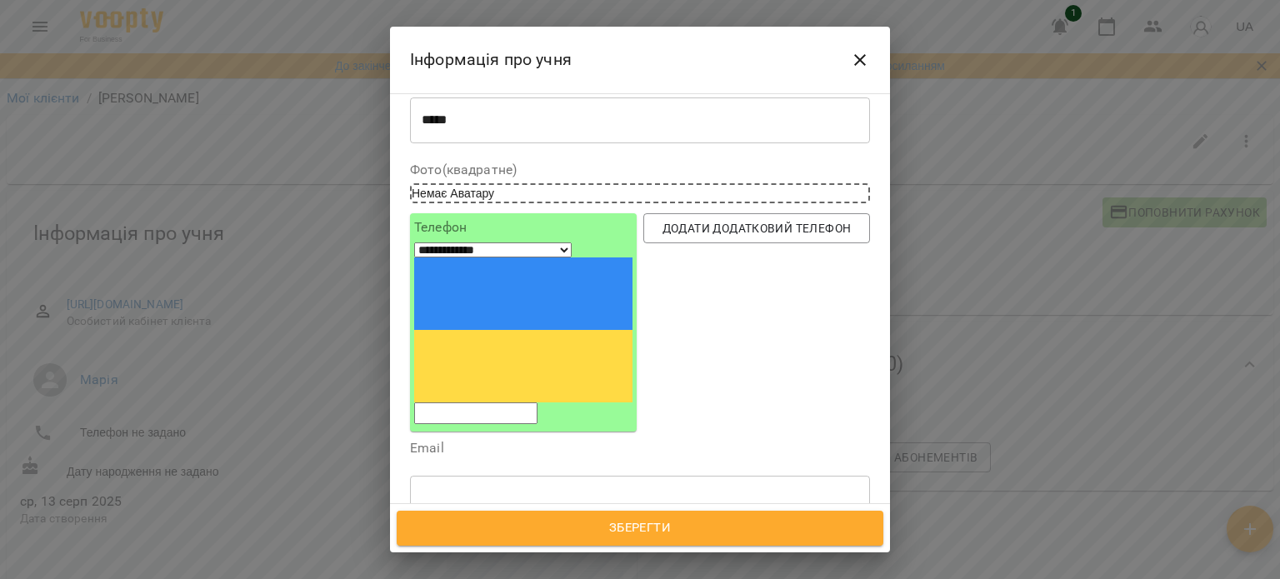
scroll to position [250, 0]
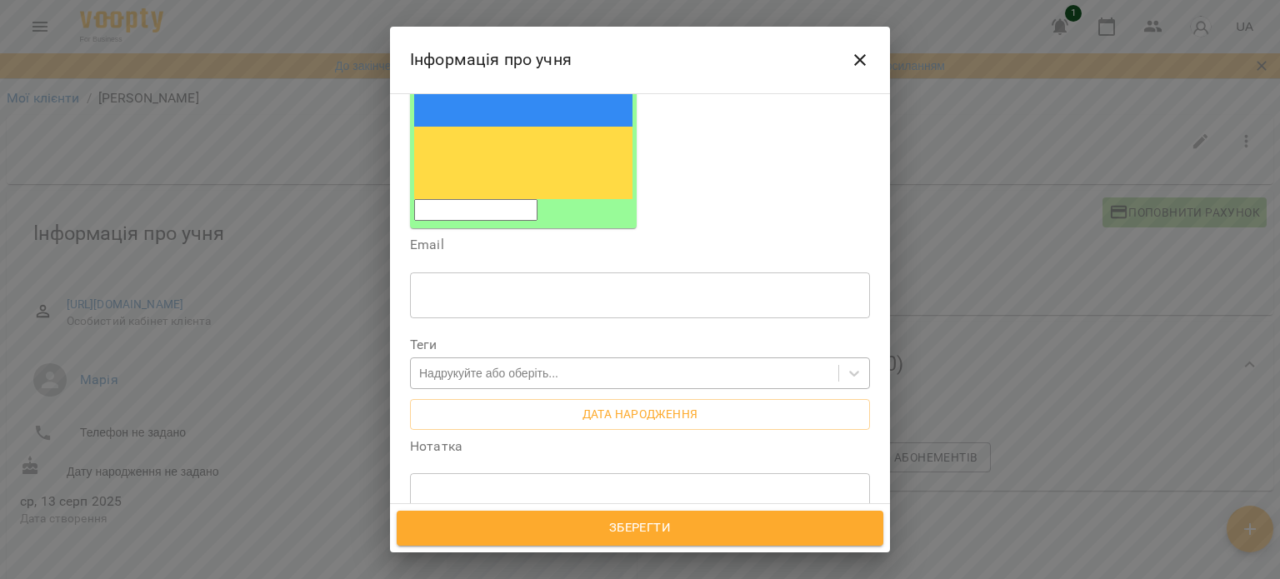
click at [488, 365] on div "Надрукуйте або оберіть..." at bounding box center [488, 373] width 139 height 17
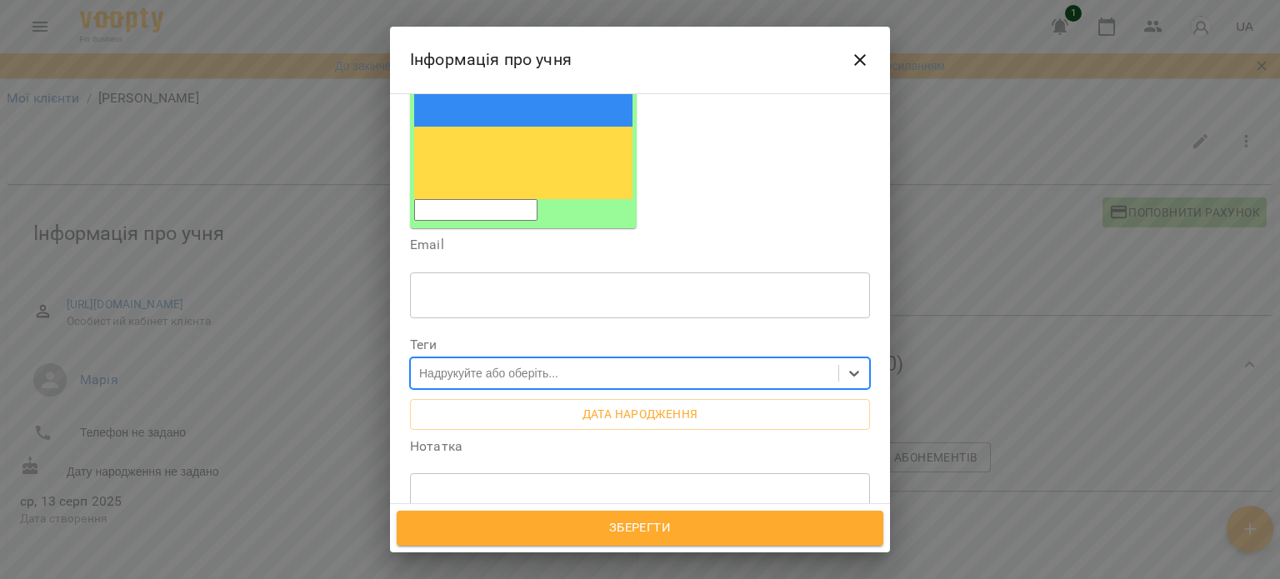
click at [488, 365] on div "Надрукуйте або оберіть..." at bounding box center [488, 373] width 139 height 17
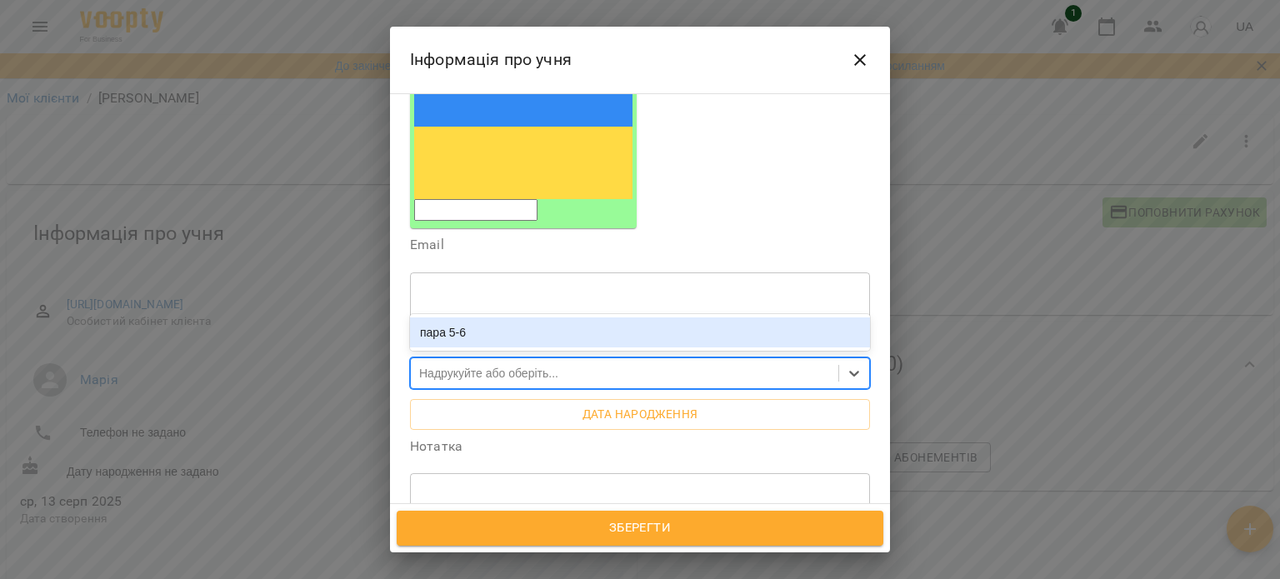
click at [488, 365] on div "Надрукуйте або оберіть..." at bounding box center [488, 373] width 139 height 17
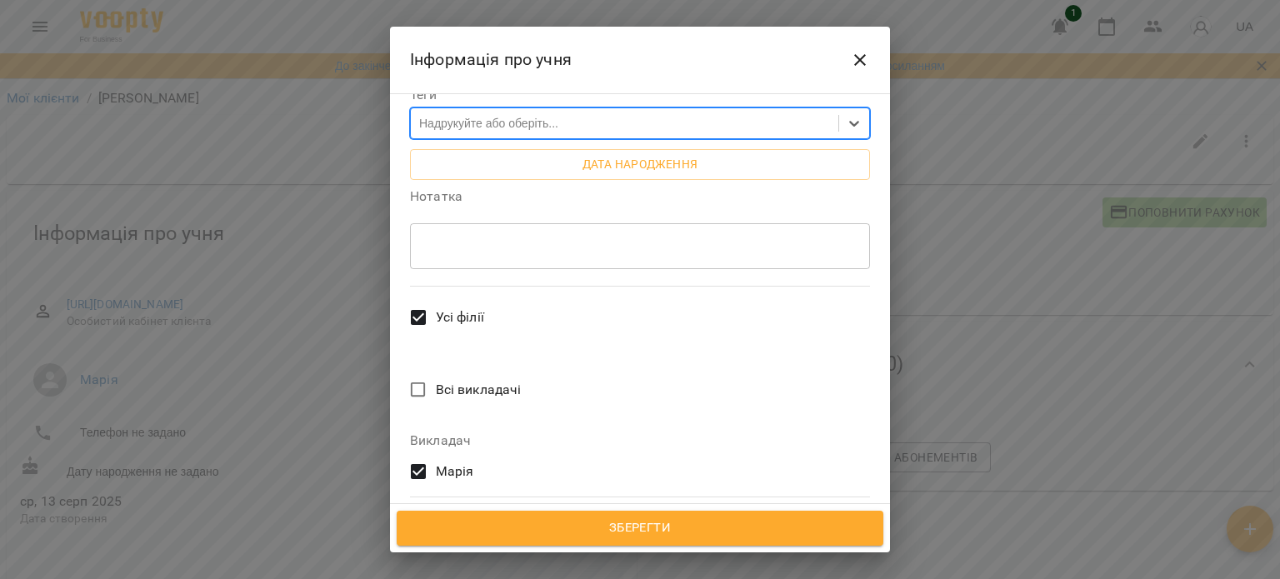
scroll to position [502, 0]
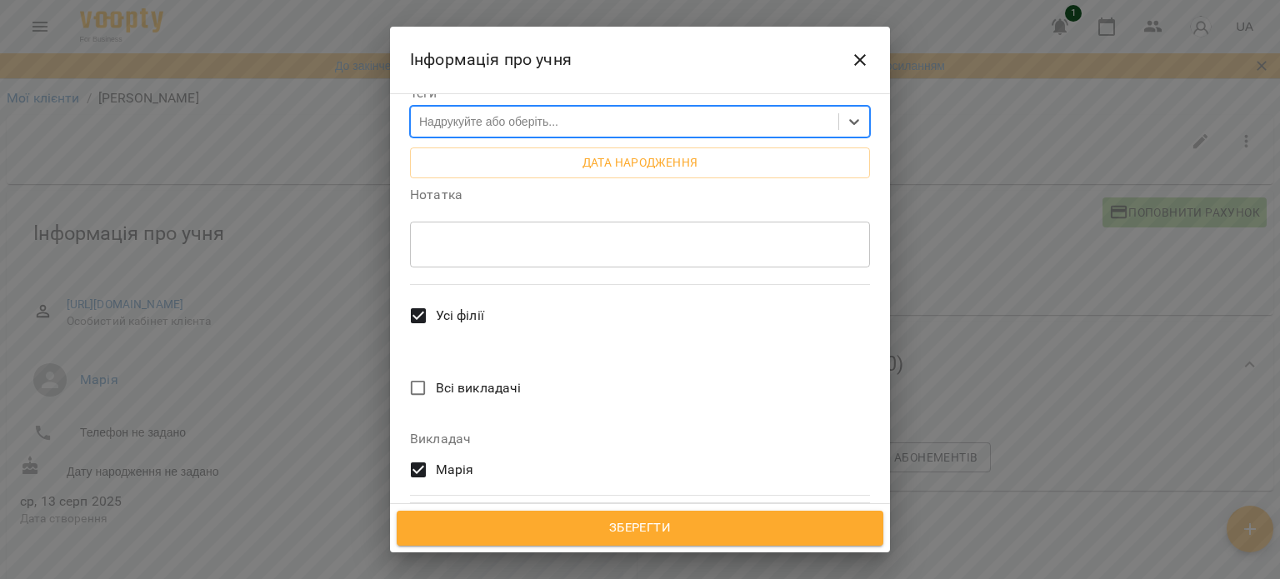
click at [861, 66] on icon "Close" at bounding box center [860, 60] width 20 height 20
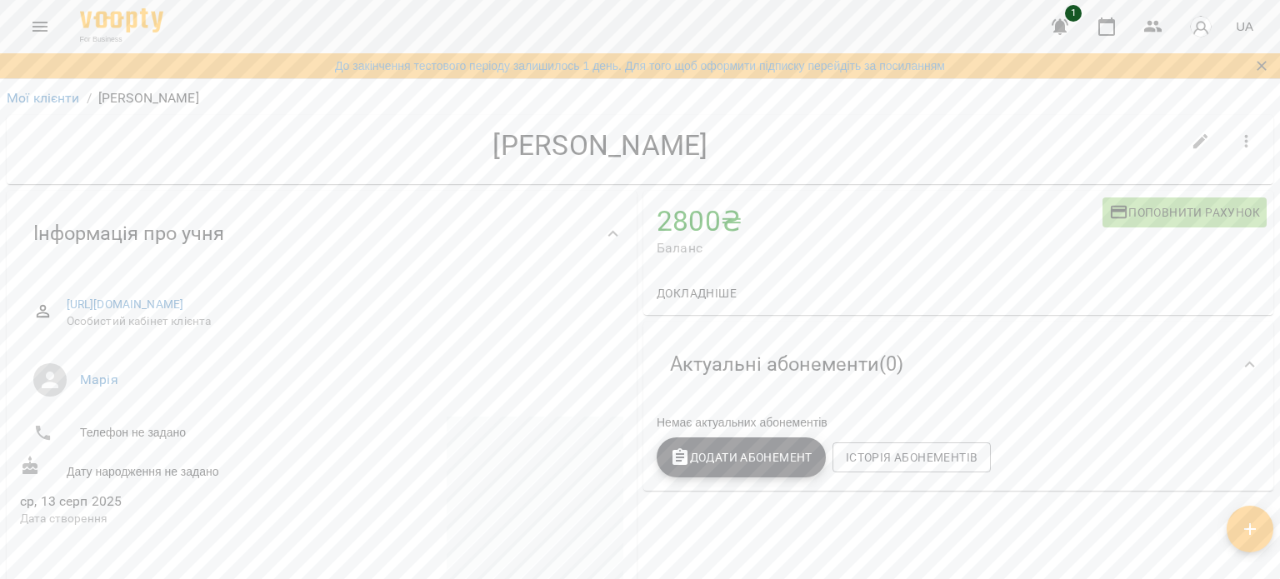
scroll to position [83, 0]
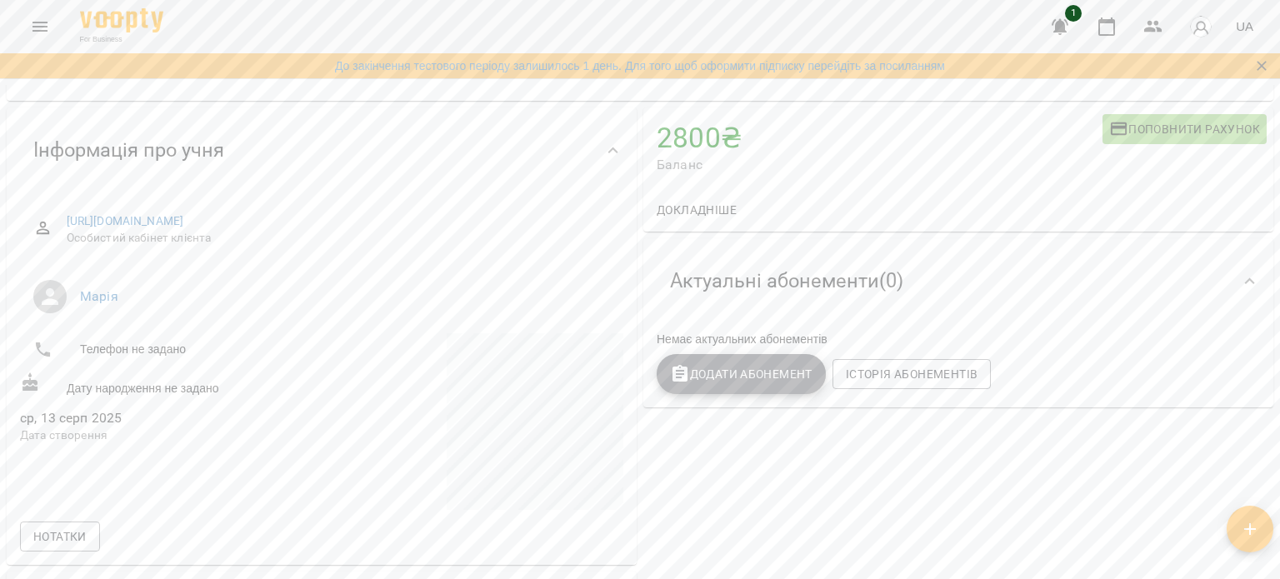
click at [699, 373] on span "Додати Абонемент" at bounding box center [741, 374] width 143 height 20
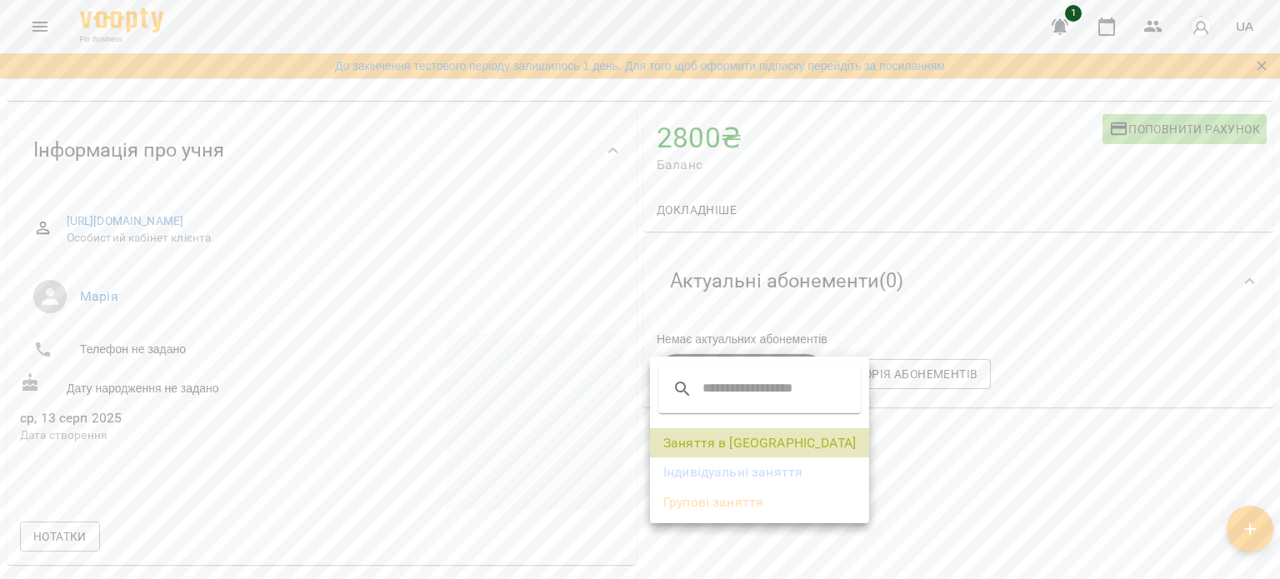
click at [847, 443] on li "Заняття в парі" at bounding box center [759, 443] width 219 height 30
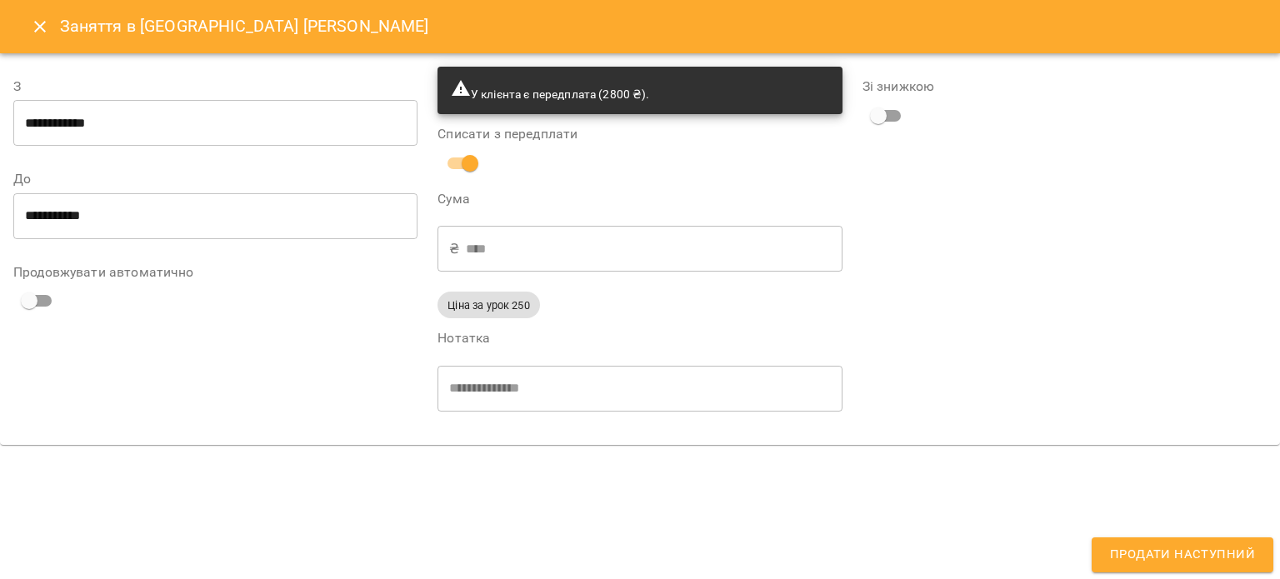
click at [914, 452] on div "**********" at bounding box center [640, 289] width 1280 height 579
click at [42, 23] on icon "Close" at bounding box center [40, 27] width 12 height 12
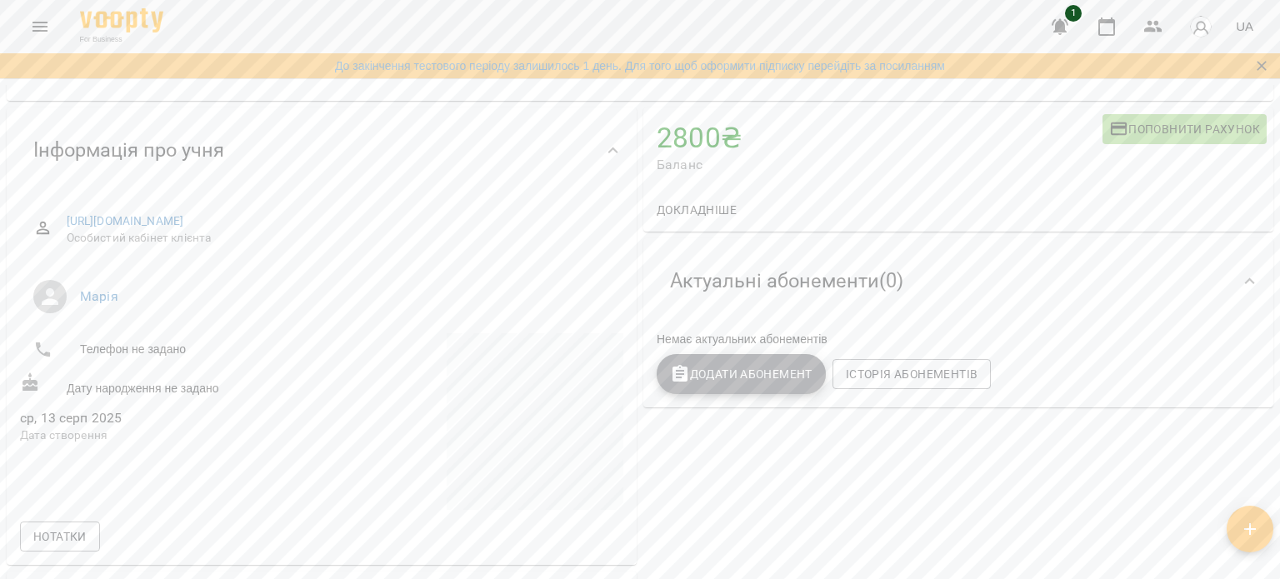
click at [756, 370] on span "Додати Абонемент" at bounding box center [741, 374] width 143 height 20
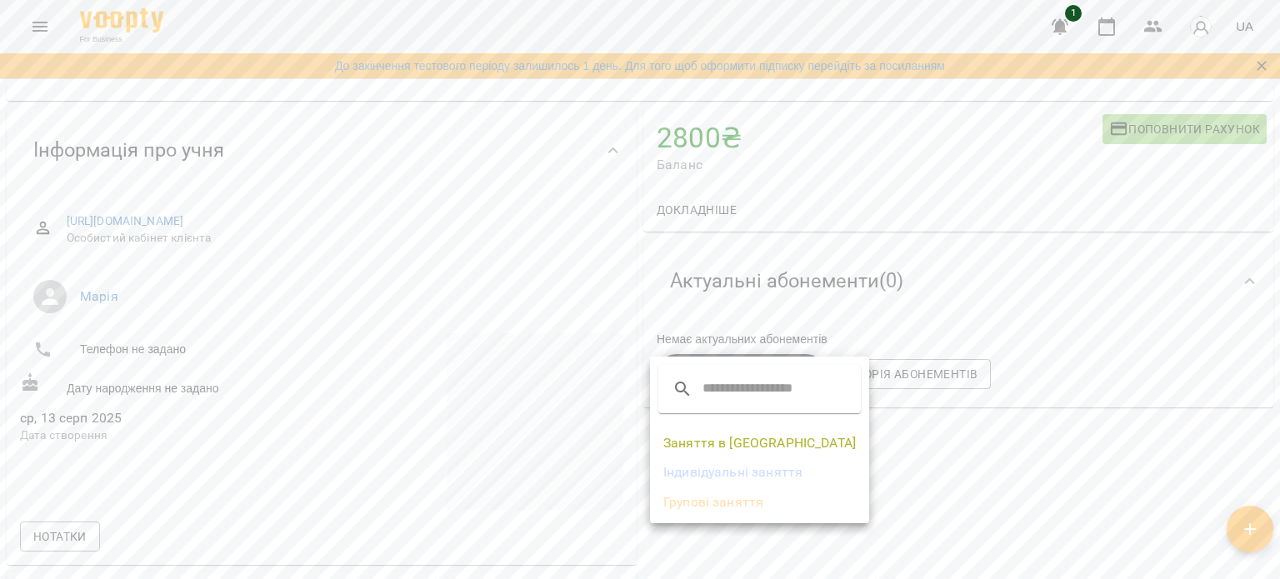
click at [984, 436] on div at bounding box center [640, 289] width 1280 height 579
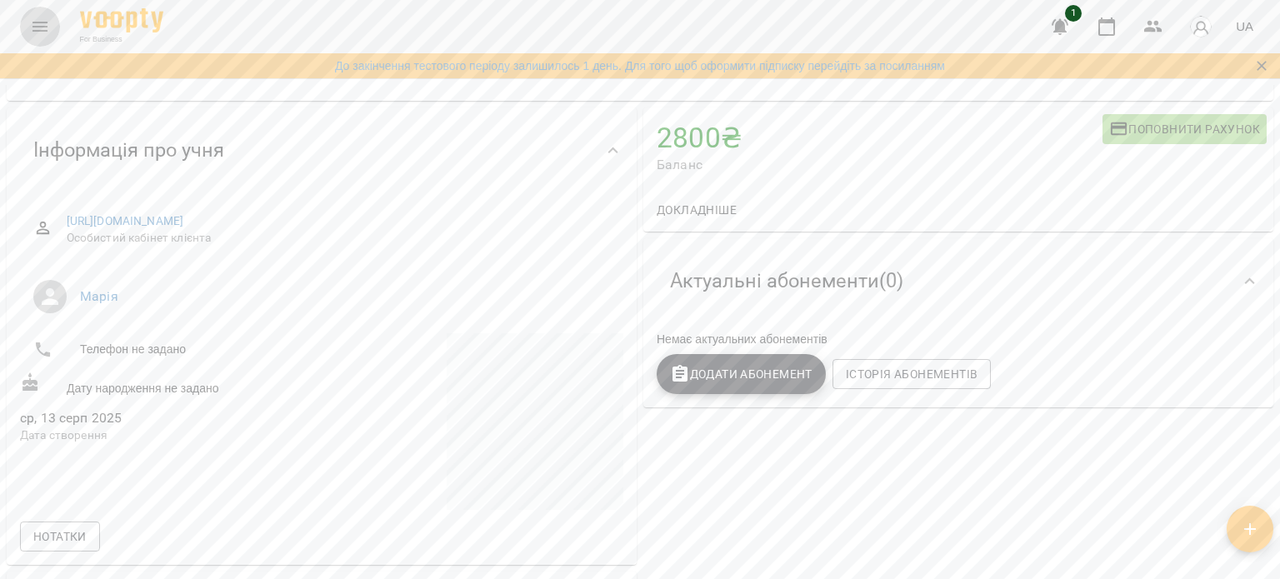
click at [53, 18] on button "Menu" at bounding box center [40, 27] width 40 height 40
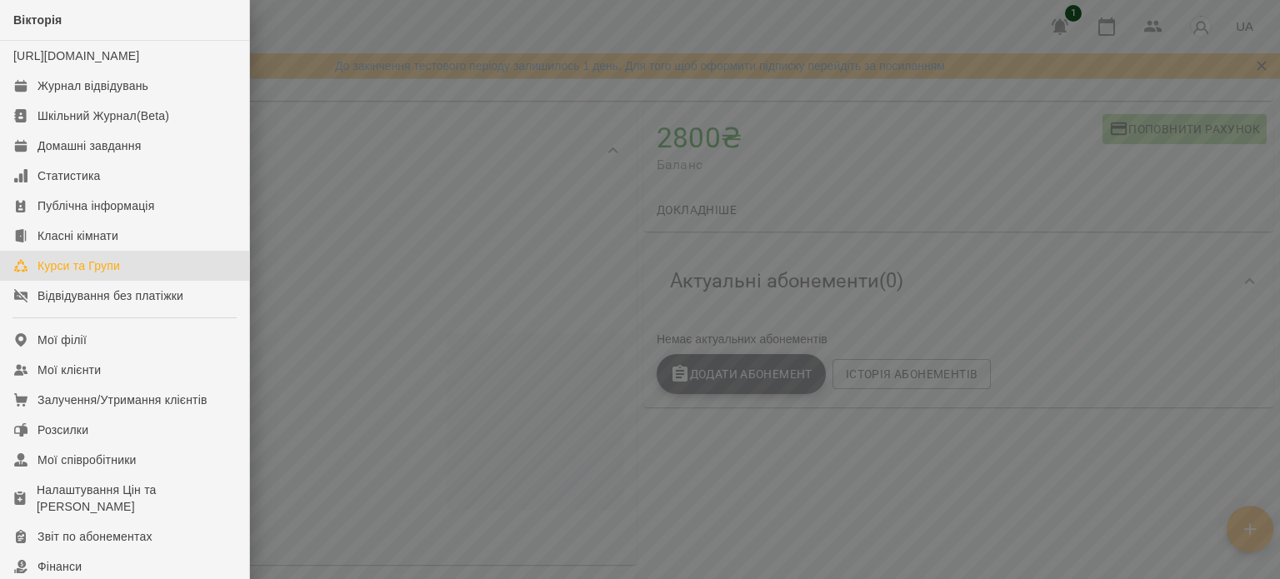
click at [108, 281] on link "Курси та Групи" at bounding box center [124, 266] width 249 height 30
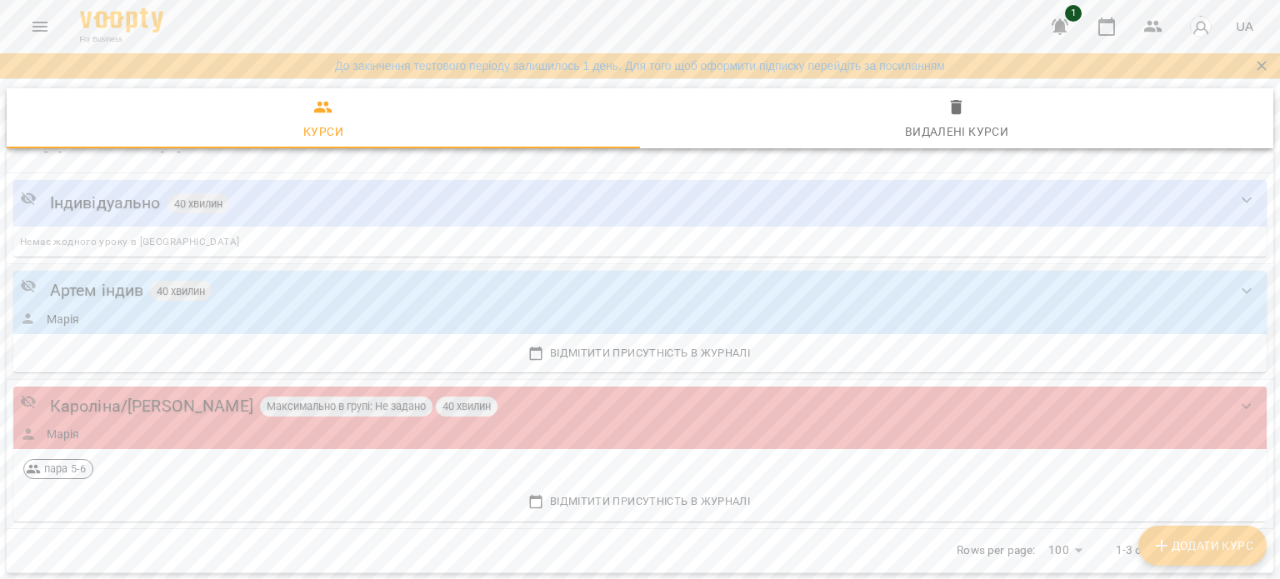
scroll to position [79, 0]
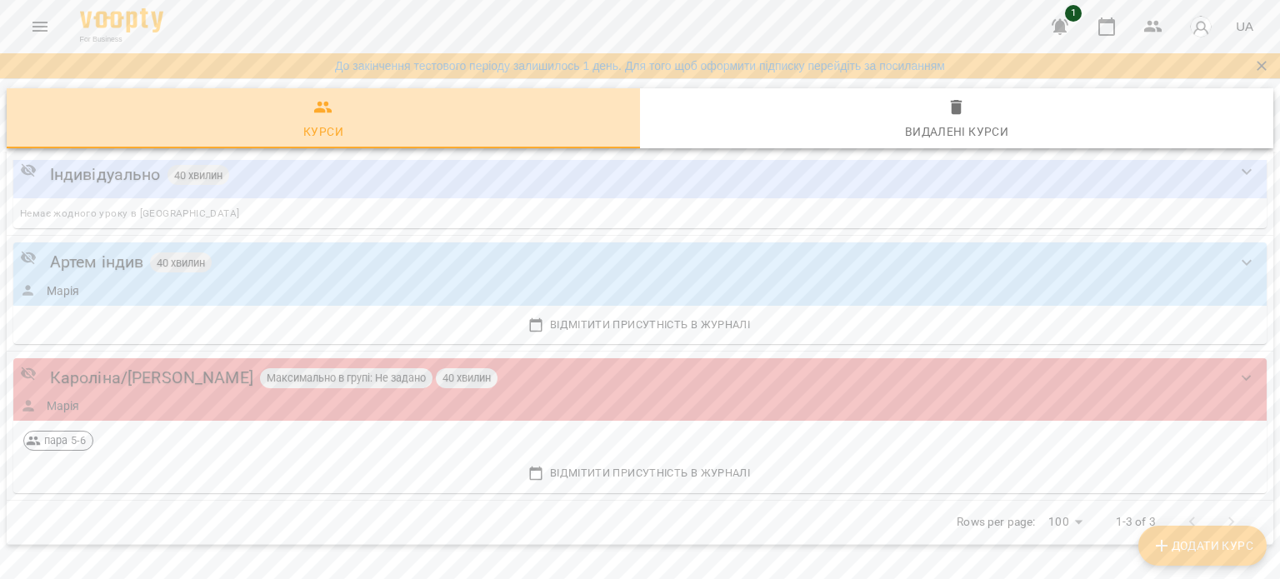
click at [340, 112] on span "Курси" at bounding box center [323, 120] width 613 height 45
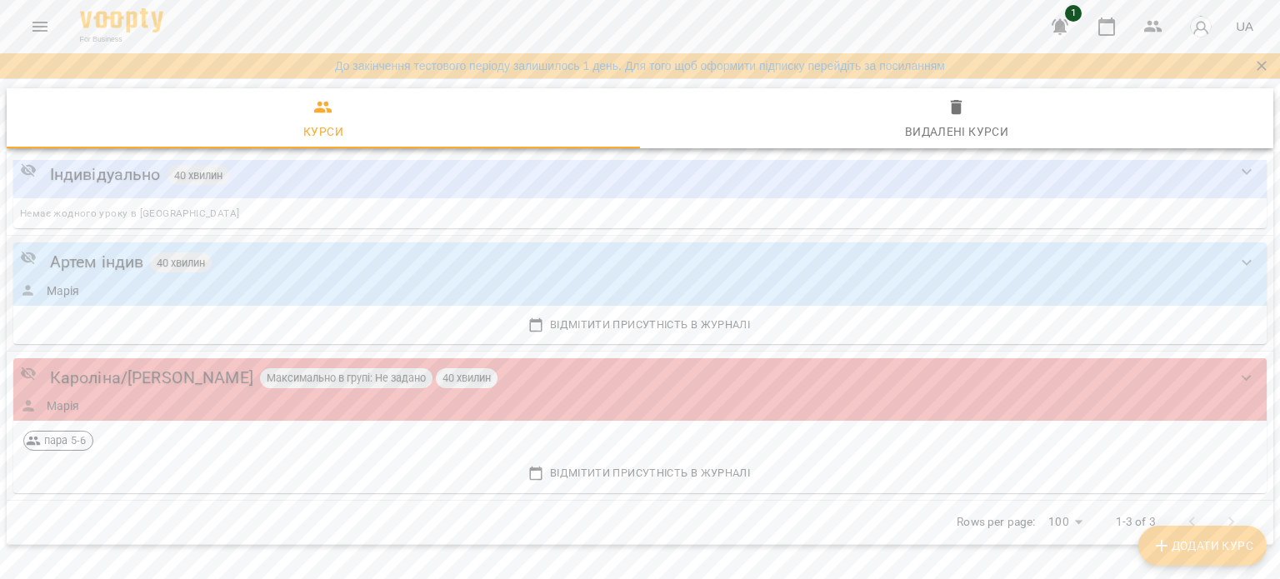
click at [441, 275] on div "Артем індив 40 хвилин Марія" at bounding box center [623, 273] width 1207 height 49
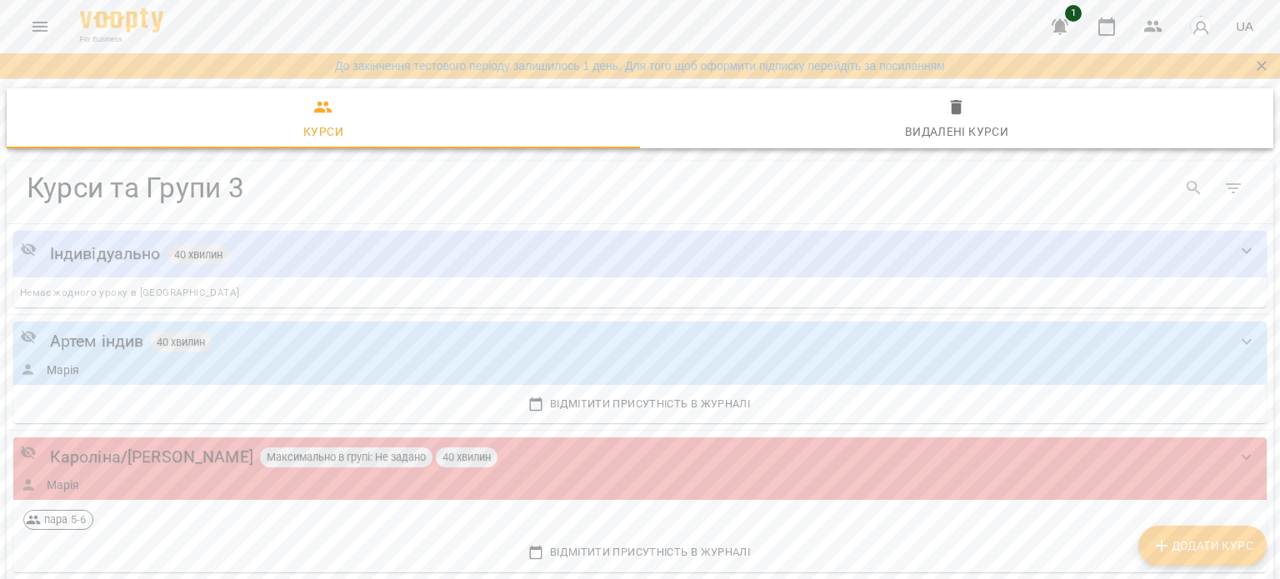
click at [302, 194] on h4 "Курси та Групи 3" at bounding box center [368, 188] width 683 height 34
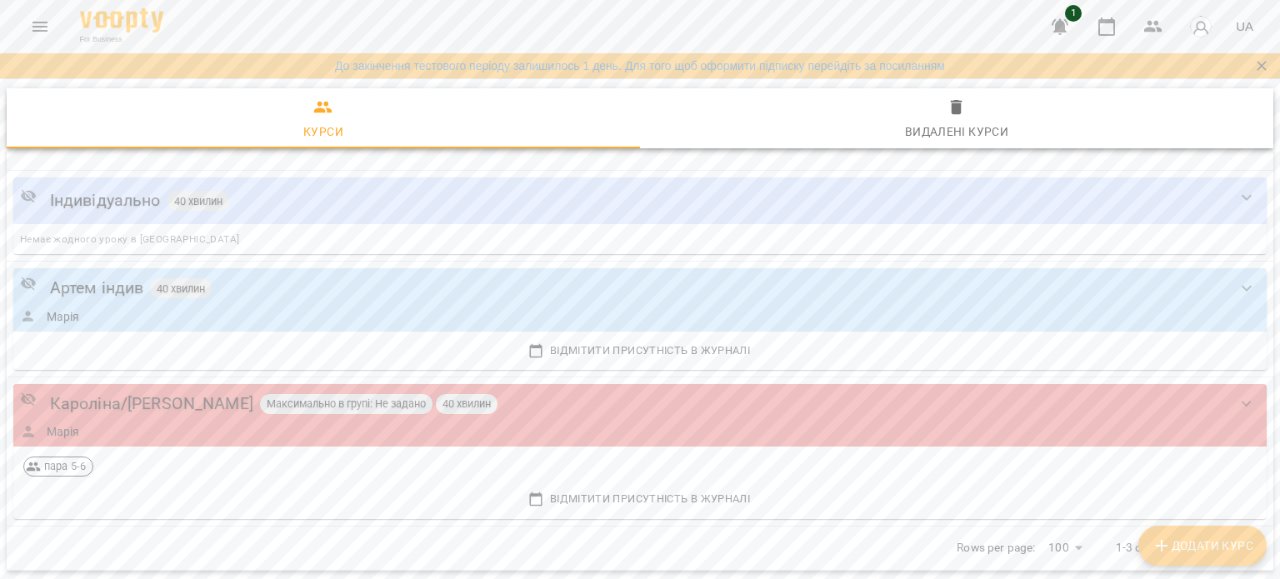
scroll to position [79, 0]
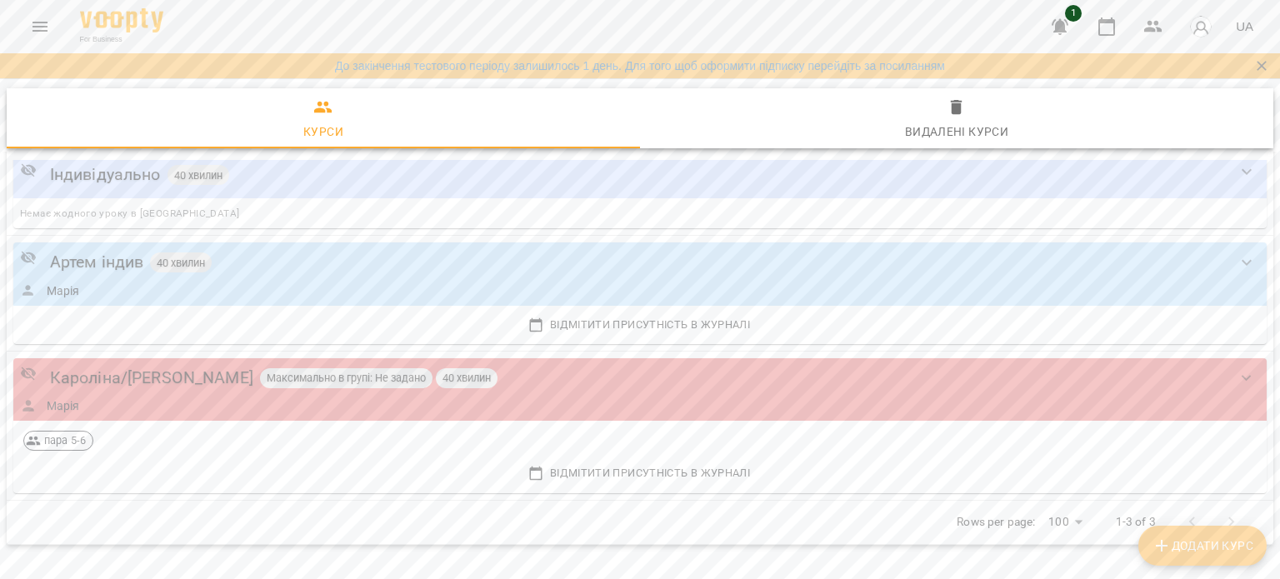
click at [41, 26] on icon "Menu" at bounding box center [40, 27] width 20 height 20
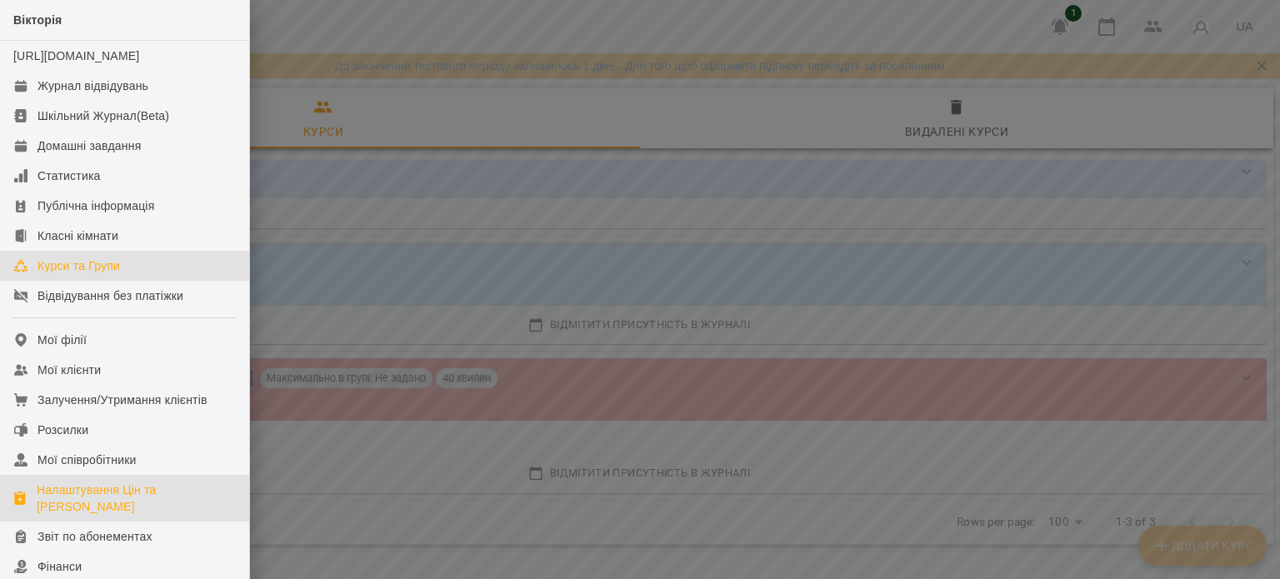
click at [80, 503] on div "Налаштування Цін та Абонементів" at bounding box center [136, 498] width 199 height 33
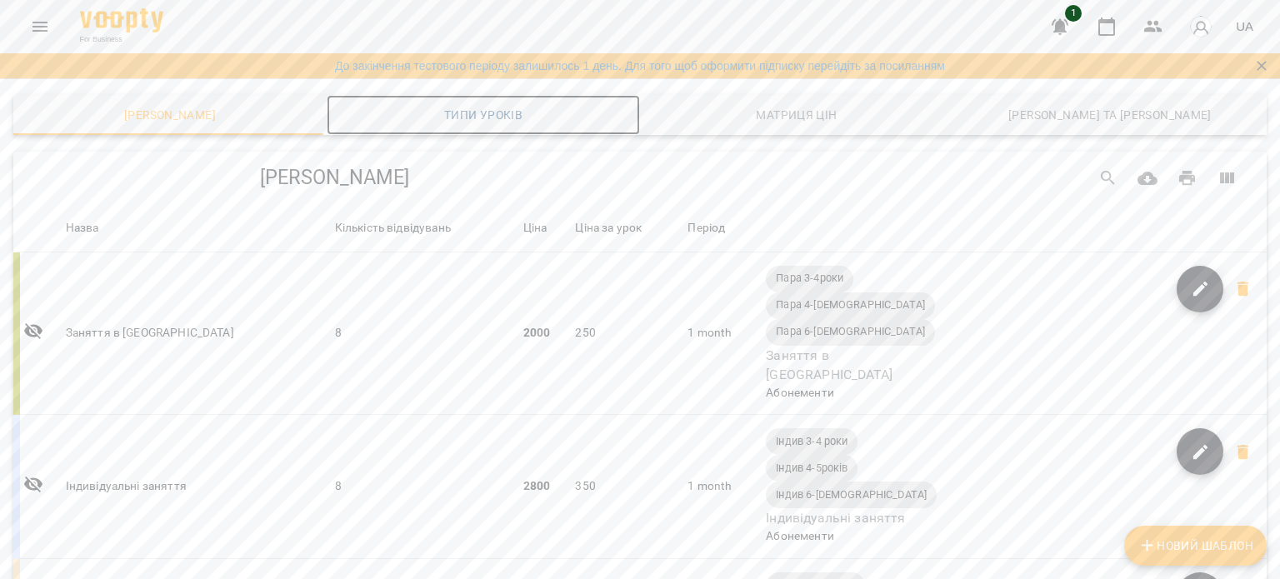
click at [493, 113] on span "Типи уроків" at bounding box center [483, 115] width 293 height 20
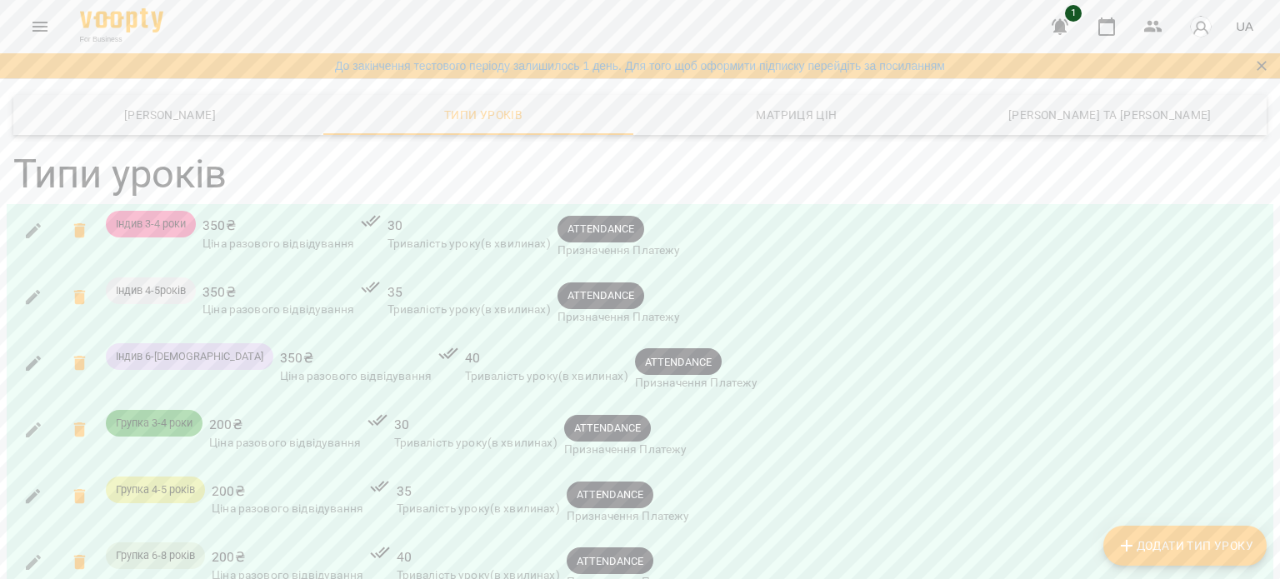
click at [40, 28] on icon "Menu" at bounding box center [40, 27] width 20 height 20
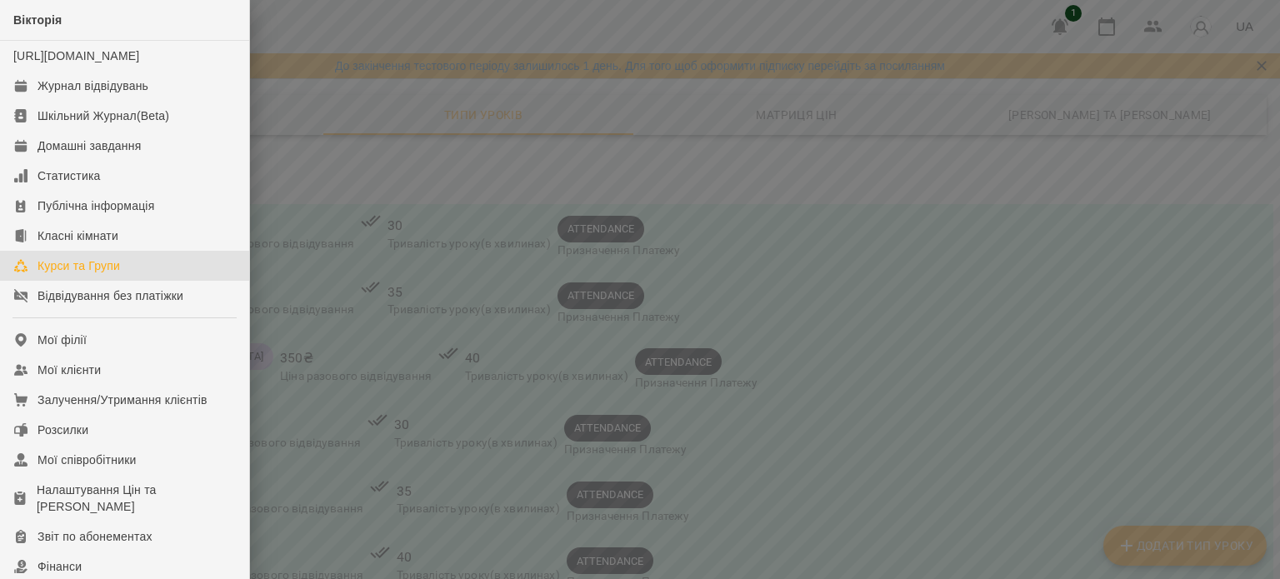
click at [48, 274] on div "Курси та Групи" at bounding box center [79, 266] width 83 height 17
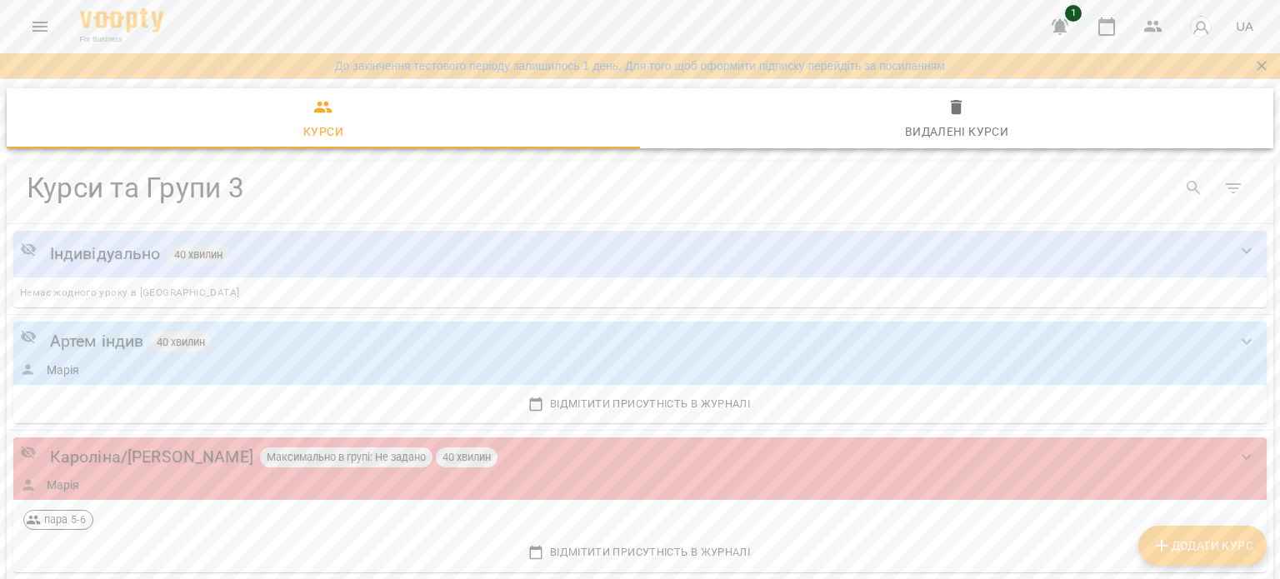
click at [47, 13] on button "Menu" at bounding box center [40, 27] width 40 height 40
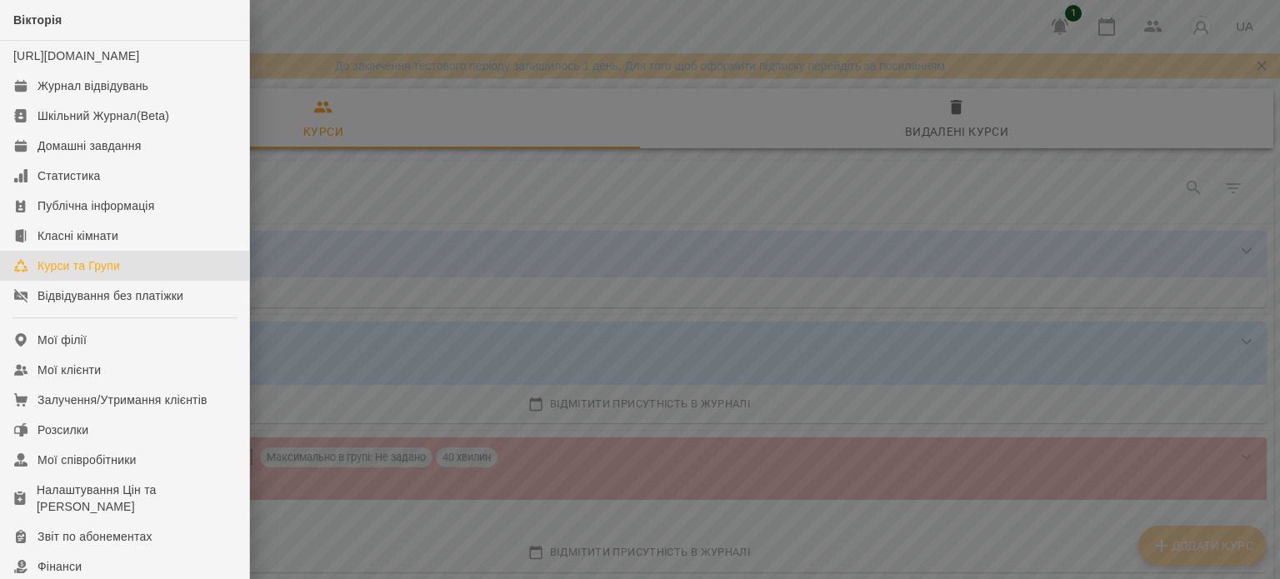
click at [628, 185] on div at bounding box center [640, 289] width 1280 height 579
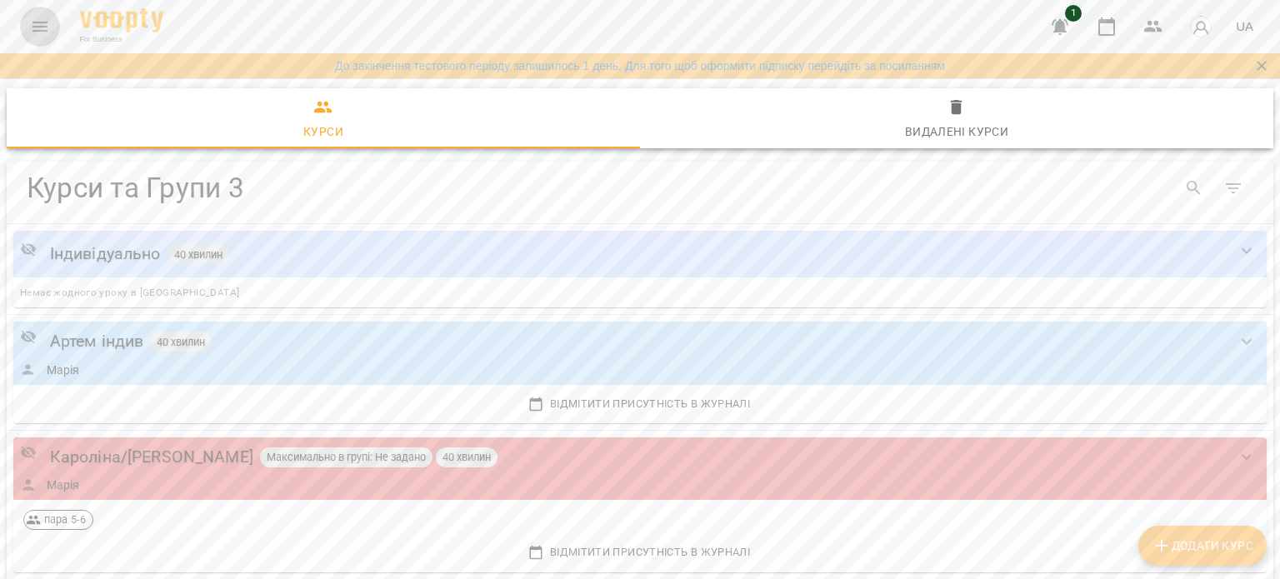
click at [27, 32] on button "Menu" at bounding box center [40, 27] width 40 height 40
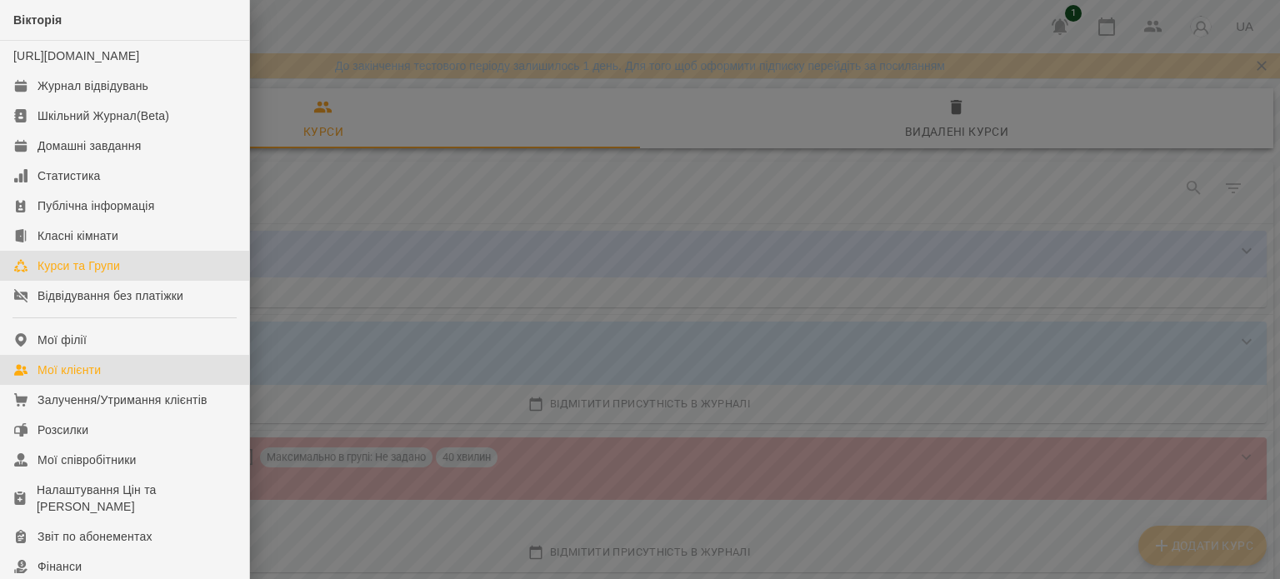
click at [143, 376] on link "Мої клієнти" at bounding box center [124, 370] width 249 height 30
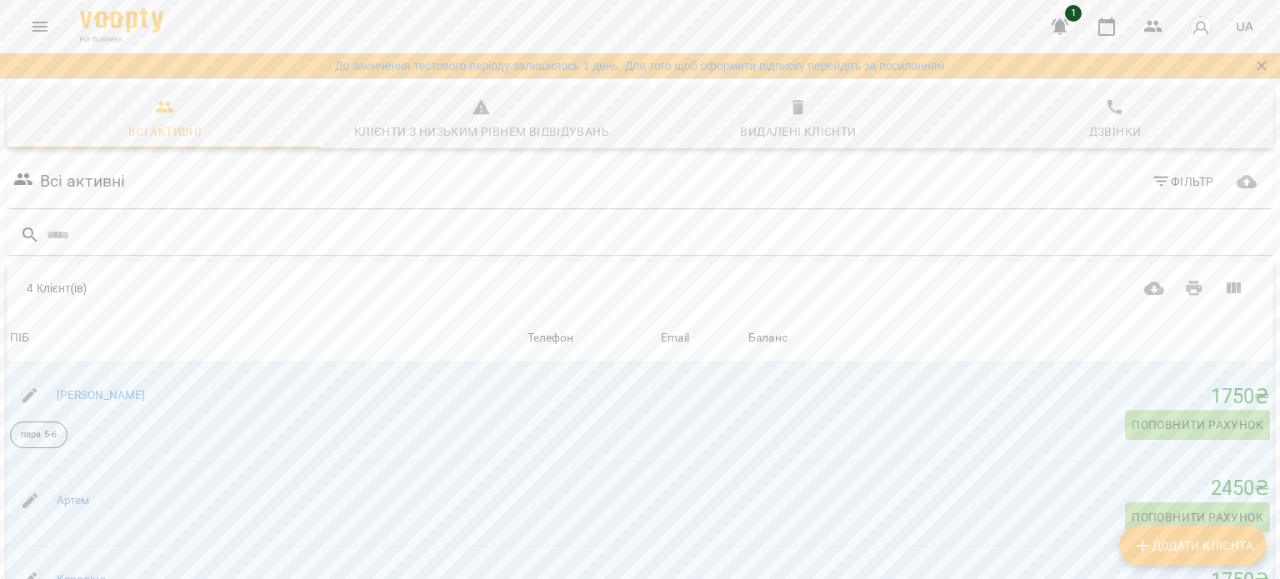
scroll to position [253, 0]
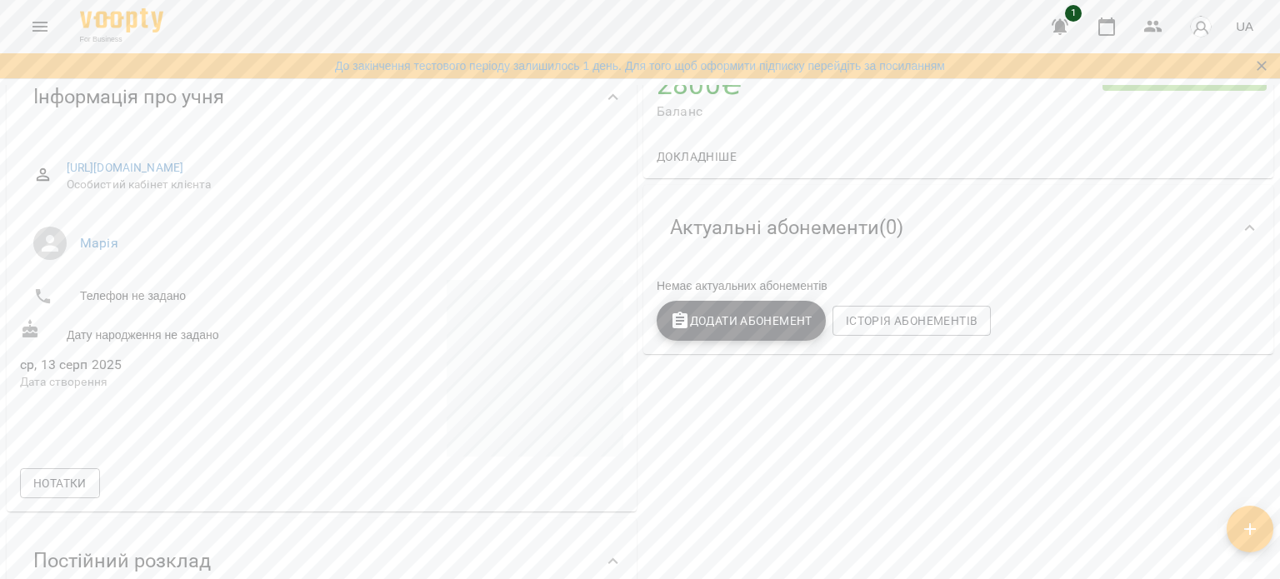
scroll to position [167, 0]
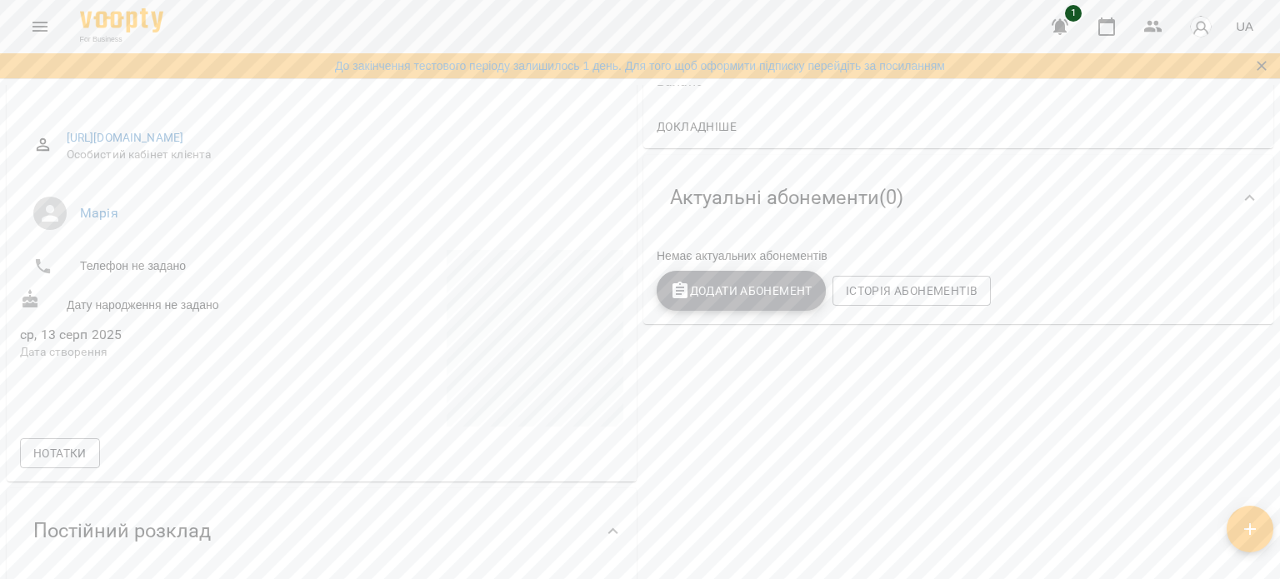
click at [743, 295] on span "Додати Абонемент" at bounding box center [741, 291] width 143 height 20
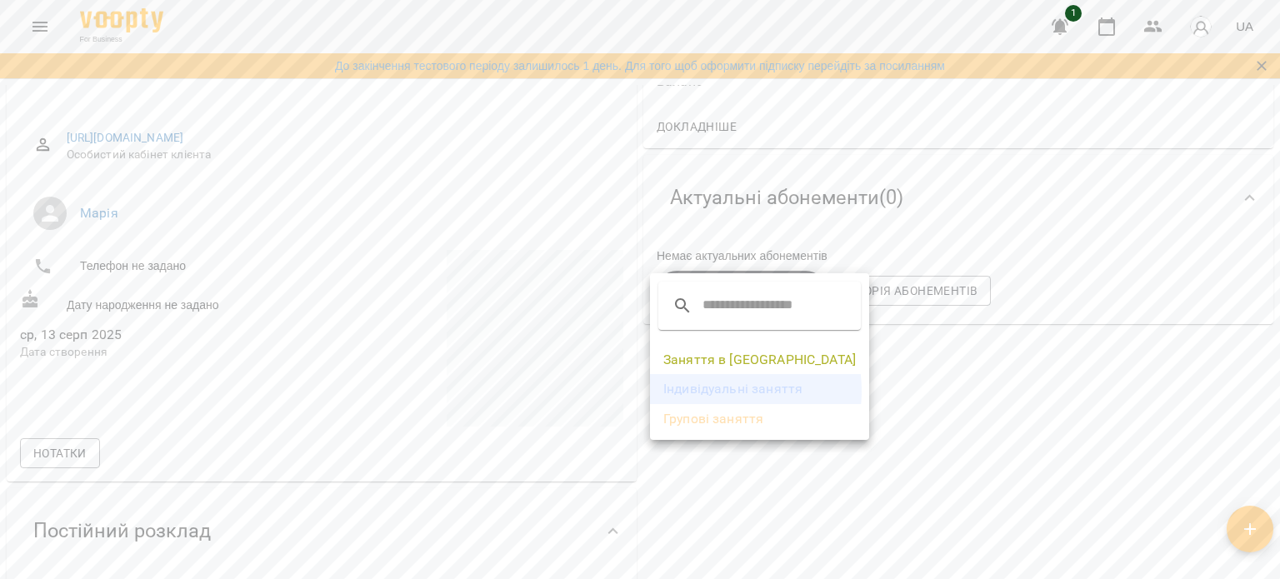
click at [709, 391] on li "Індивідуальні заняття" at bounding box center [759, 389] width 219 height 30
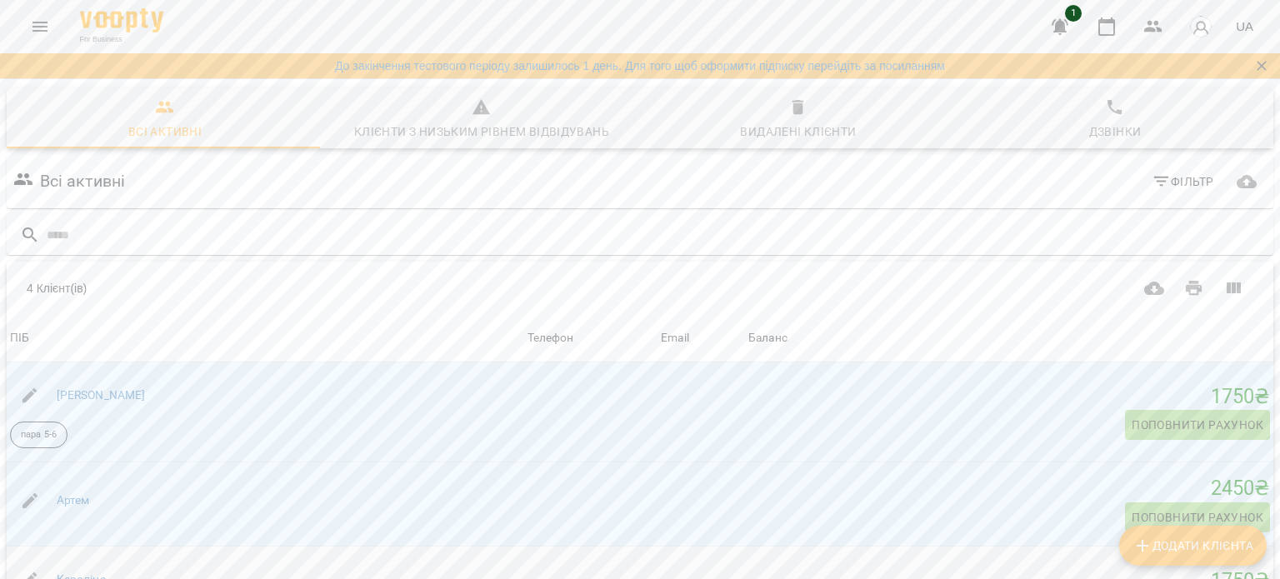
scroll to position [253, 0]
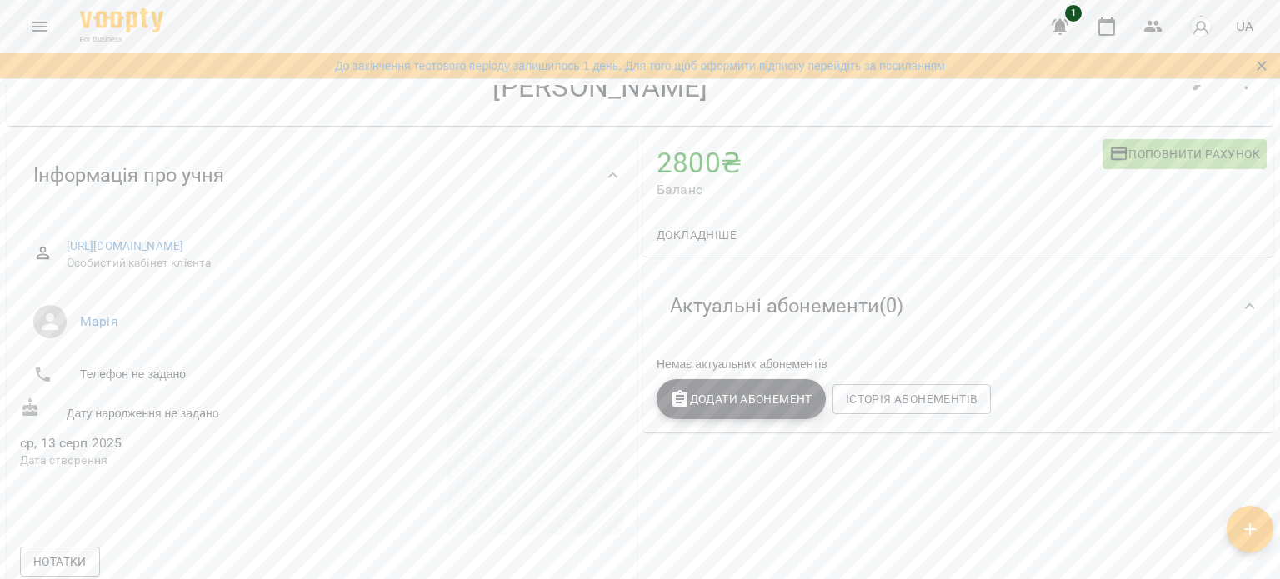
scroll to position [83, 0]
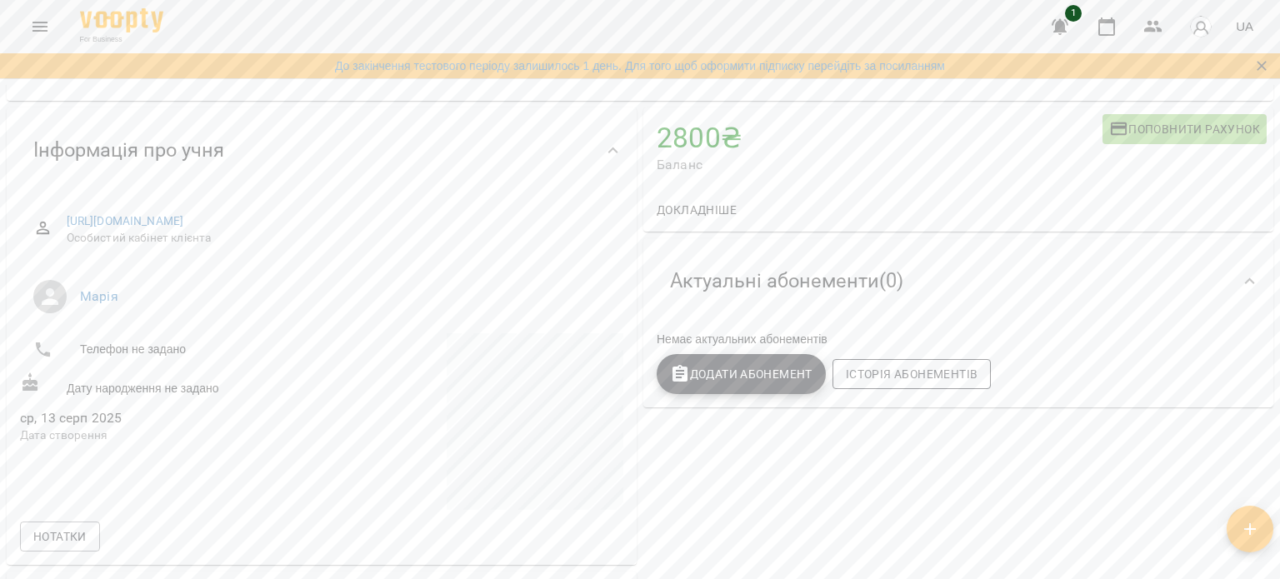
click at [867, 383] on span "Історія абонементів" at bounding box center [912, 374] width 132 height 20
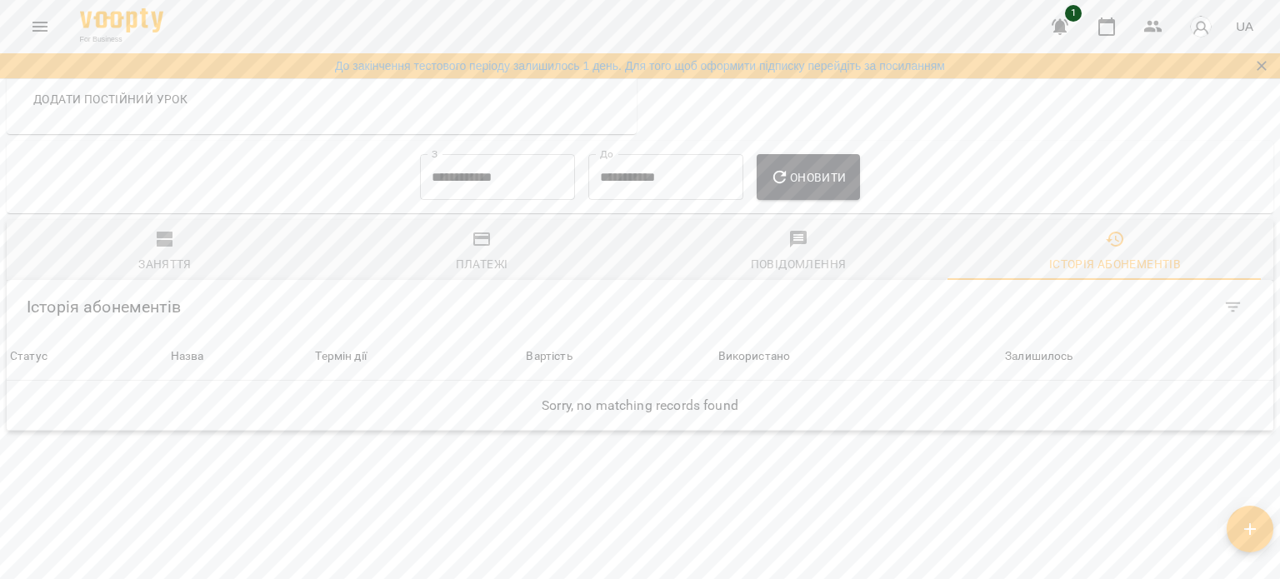
scroll to position [577, 0]
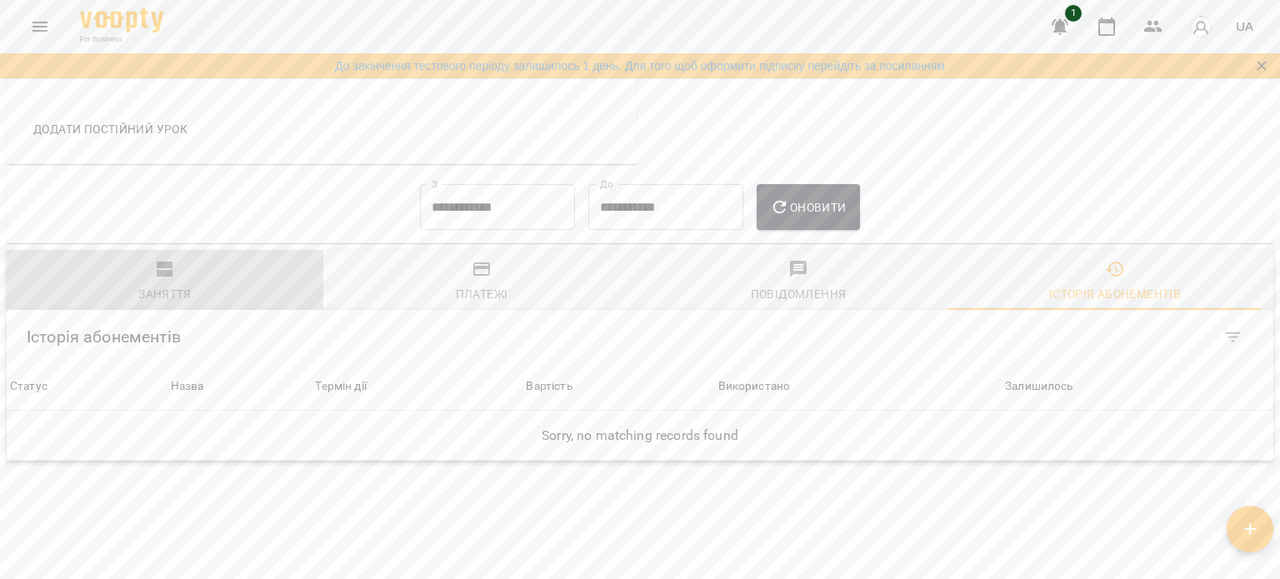
click at [173, 259] on span "Заняття" at bounding box center [165, 281] width 297 height 45
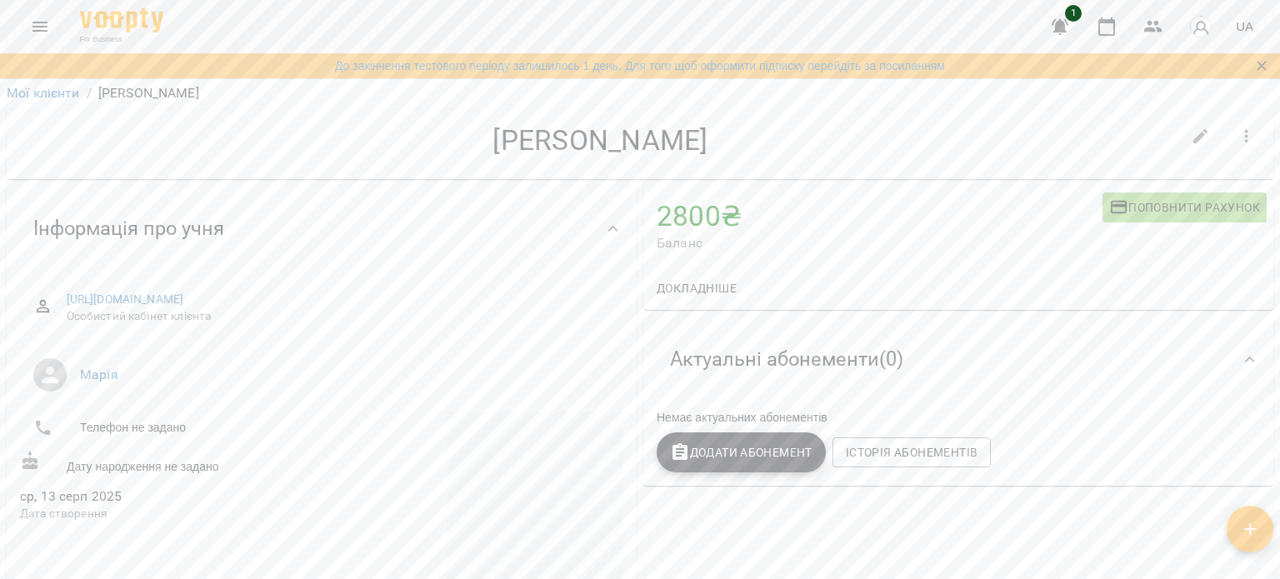
scroll to position [0, 0]
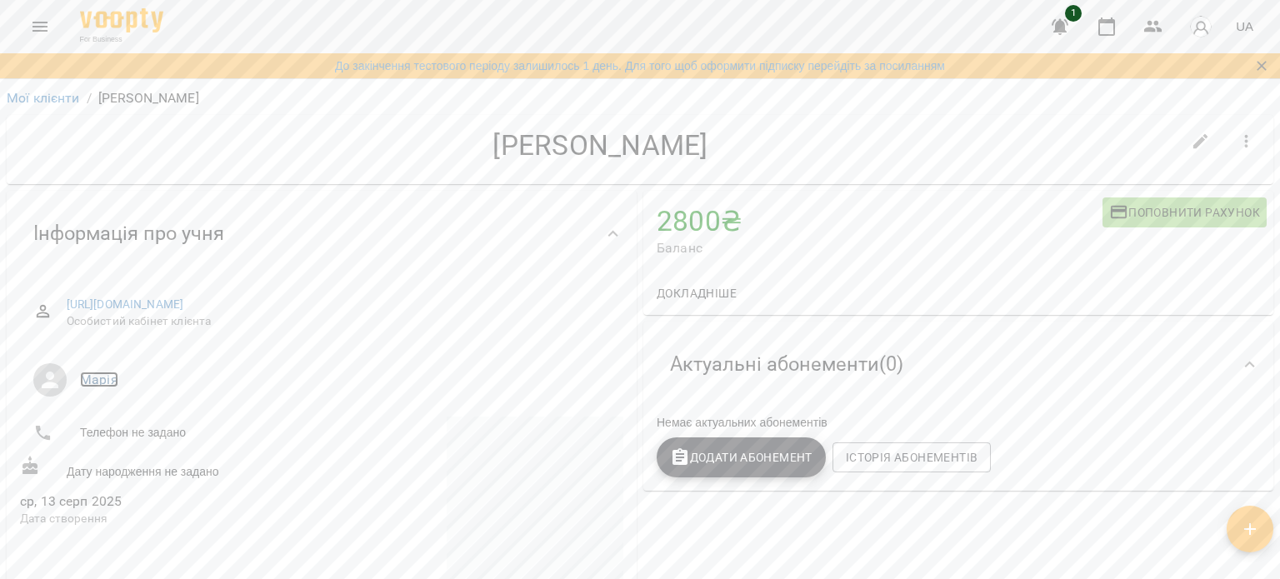
click at [100, 372] on link "Марія" at bounding box center [99, 380] width 38 height 16
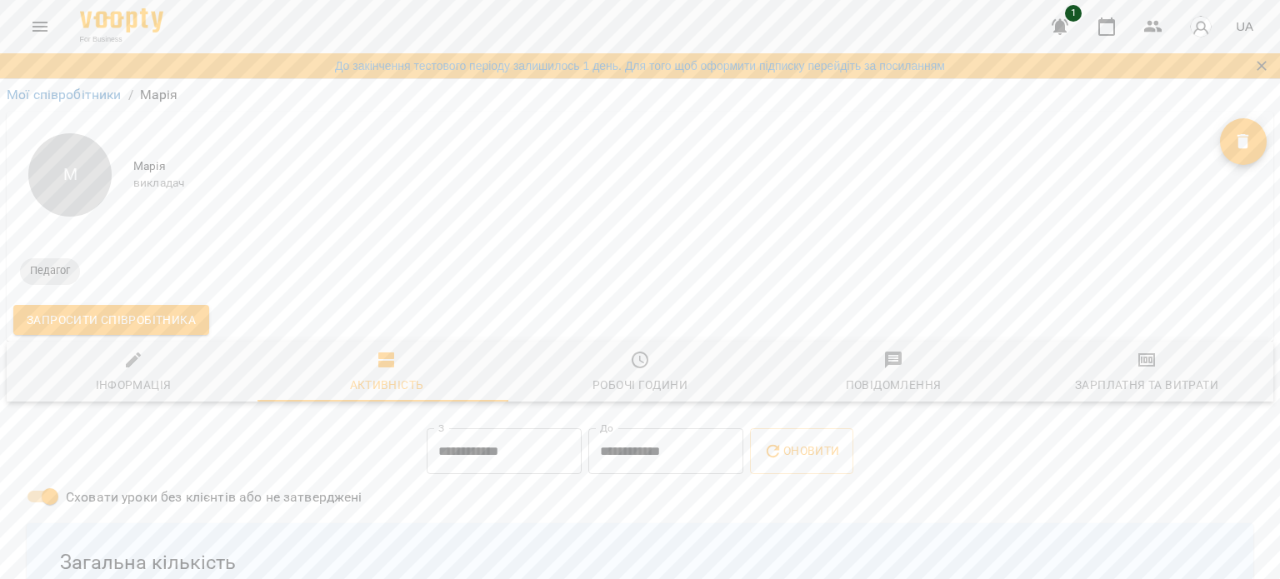
scroll to position [167, 0]
click at [643, 375] on div "Робочі години" at bounding box center [640, 385] width 95 height 20
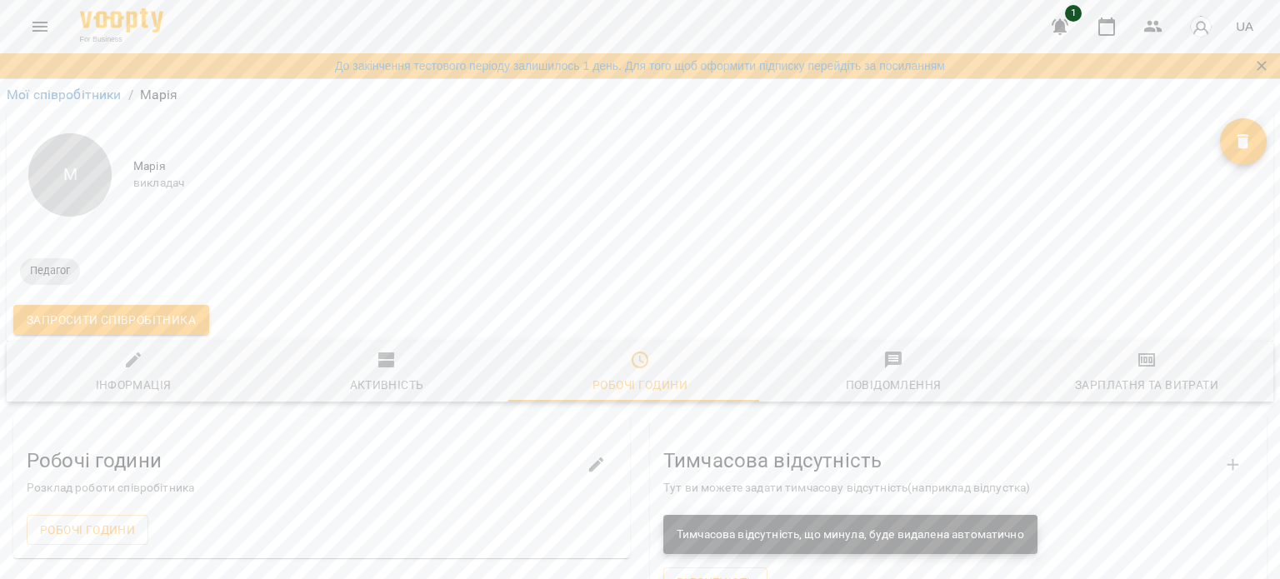
scroll to position [248, 0]
click at [128, 520] on span "Робочі години" at bounding box center [87, 530] width 95 height 20
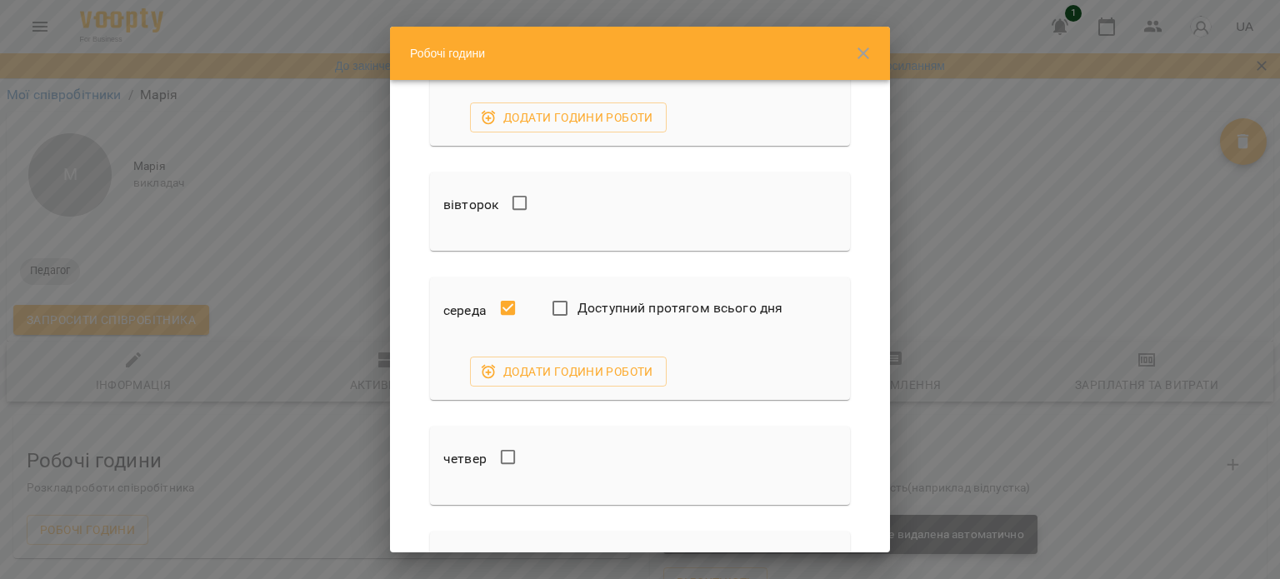
scroll to position [333, 0]
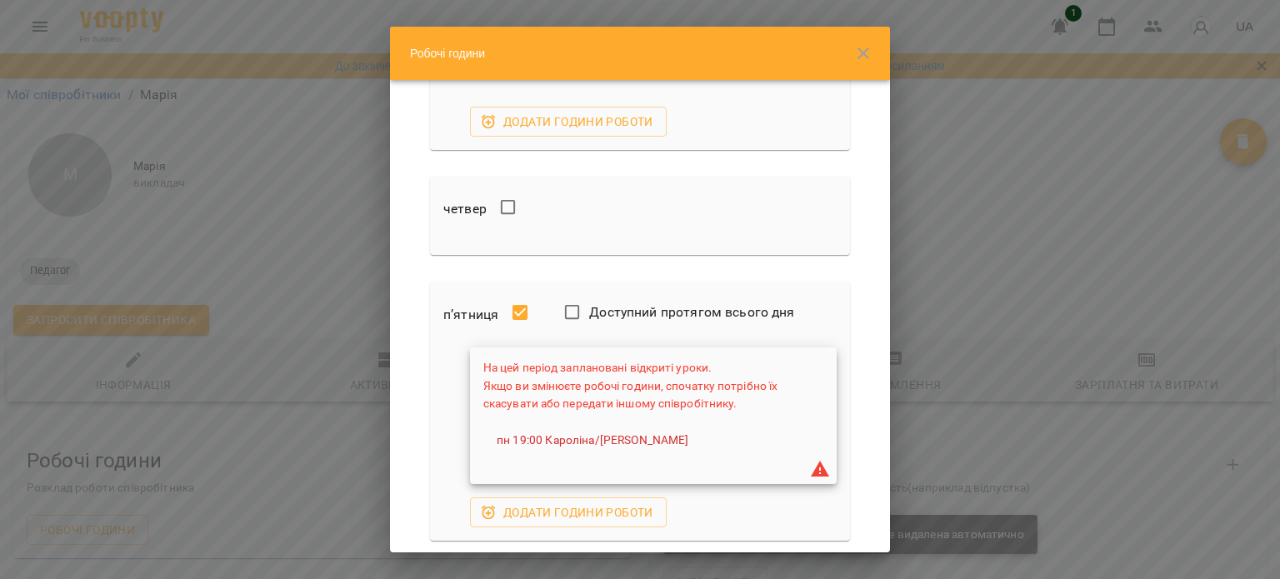
click at [681, 279] on div "п’ятниця Доступний протягом всього дня На цей період заплановані відкриті уроки…" at bounding box center [639, 411] width 433 height 272
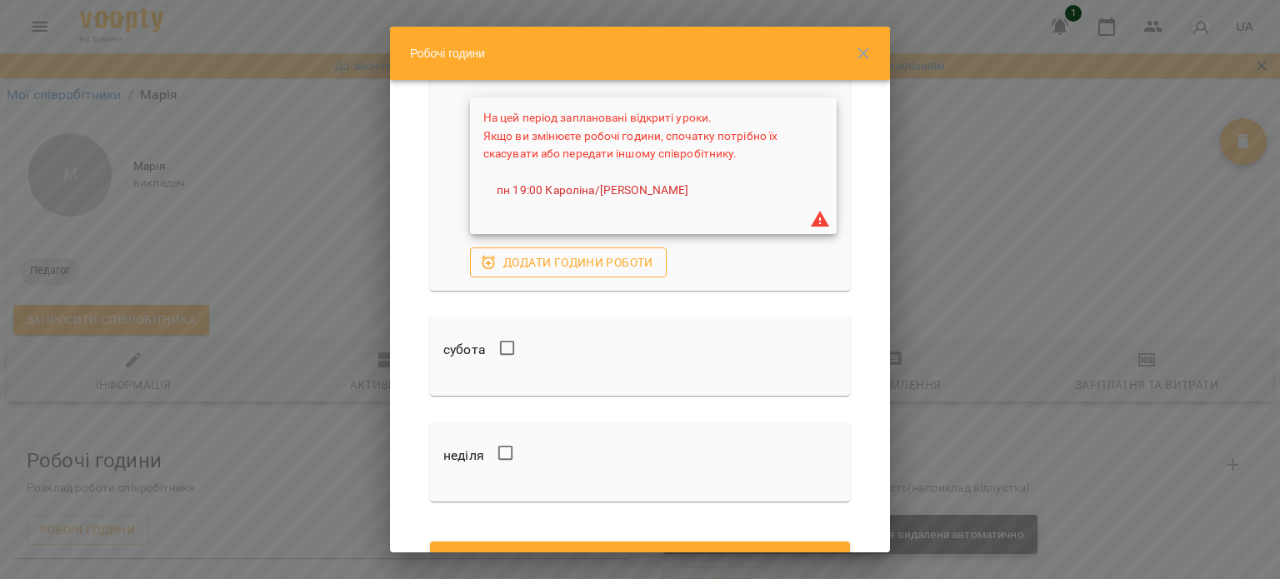
click at [543, 259] on span "Додати години роботи" at bounding box center [568, 263] width 170 height 20
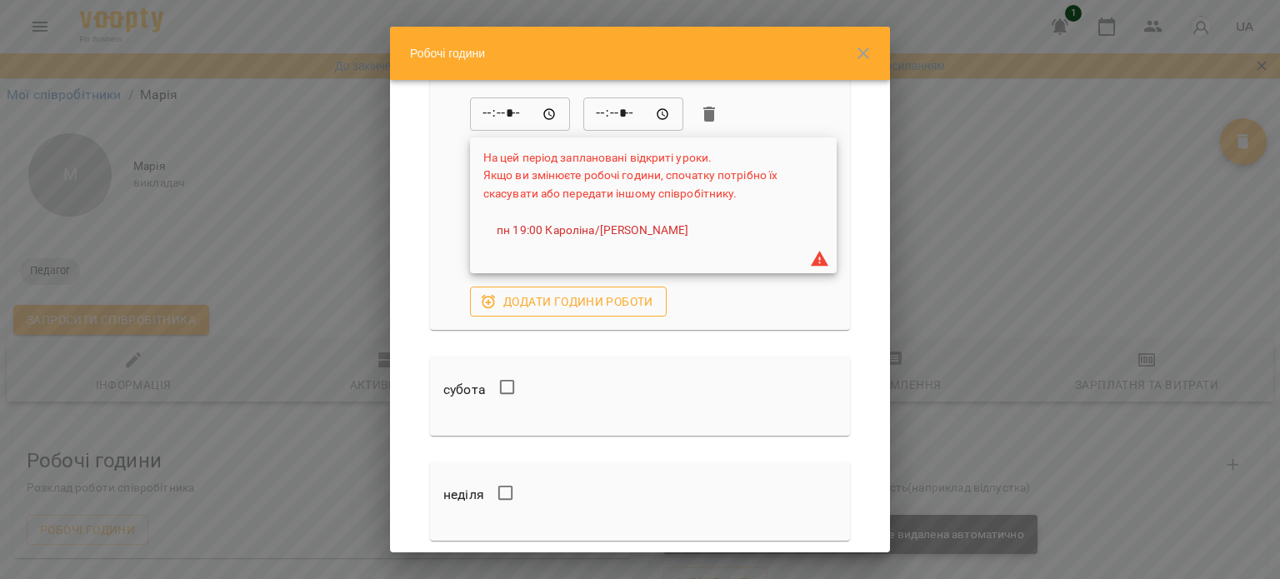
scroll to position [500, 0]
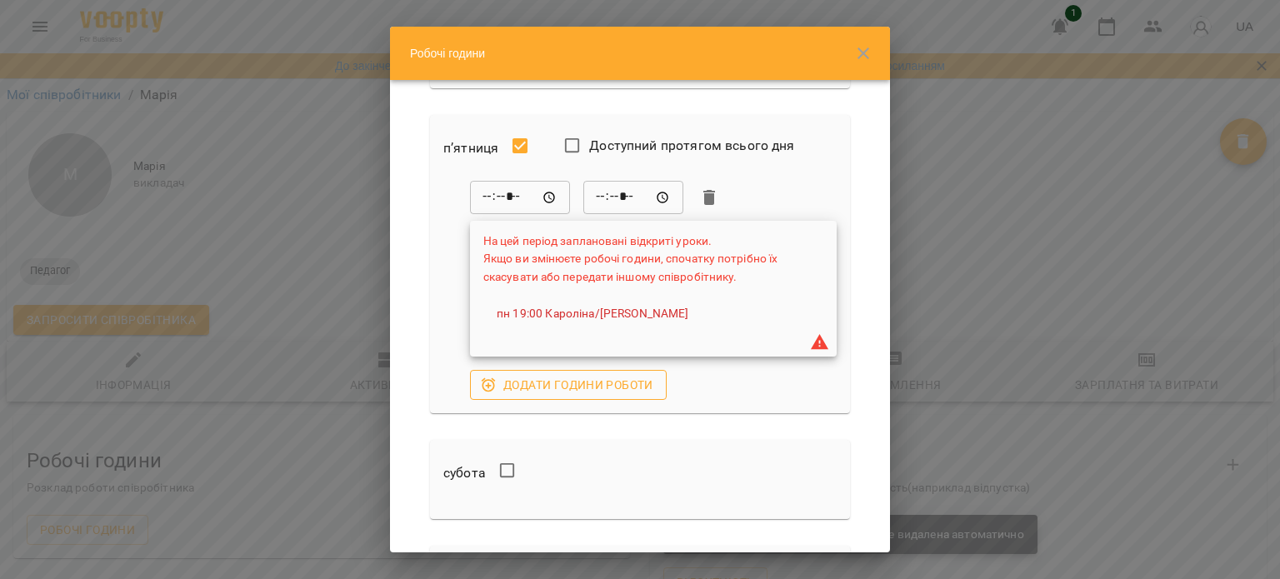
click at [527, 390] on span "Додати години роботи" at bounding box center [568, 385] width 170 height 20
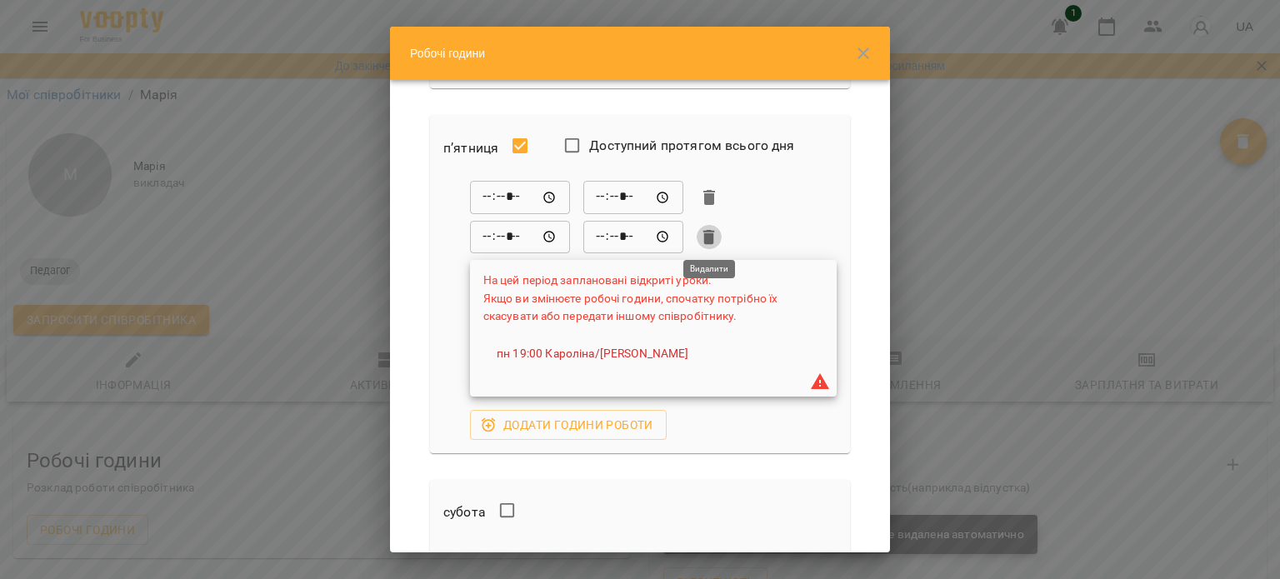
click at [708, 234] on icon "button" at bounding box center [709, 237] width 12 height 15
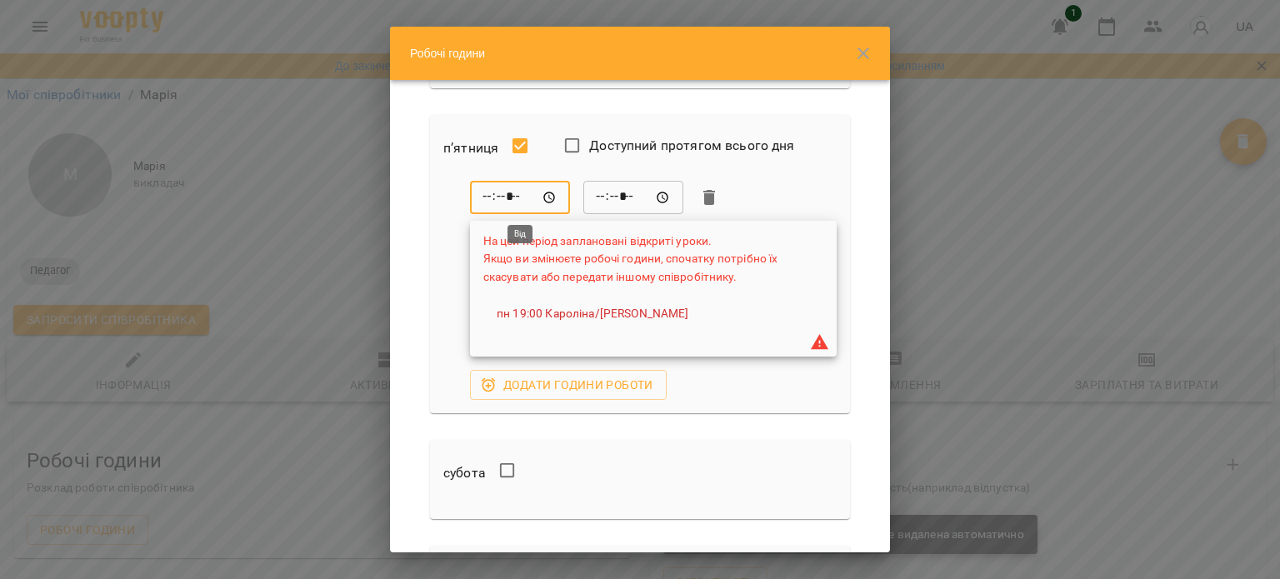
click at [545, 194] on input "*****" at bounding box center [520, 197] width 100 height 33
type input "*****"
click at [581, 459] on div "субота" at bounding box center [640, 473] width 407 height 53
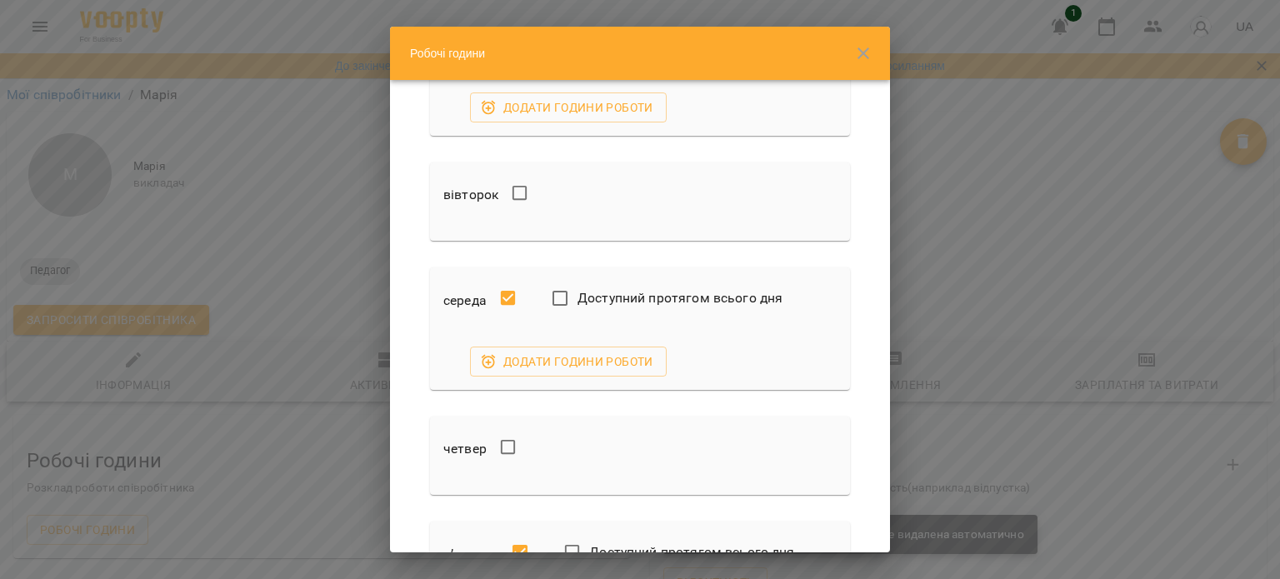
scroll to position [83, 0]
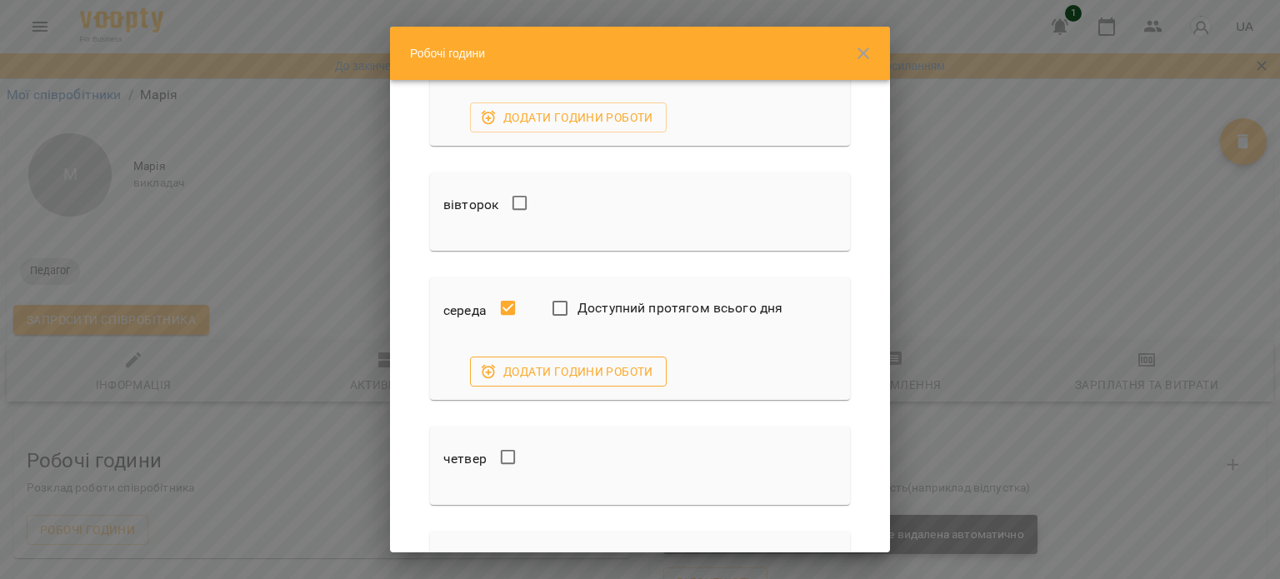
click at [627, 369] on span "Додати години роботи" at bounding box center [568, 372] width 170 height 20
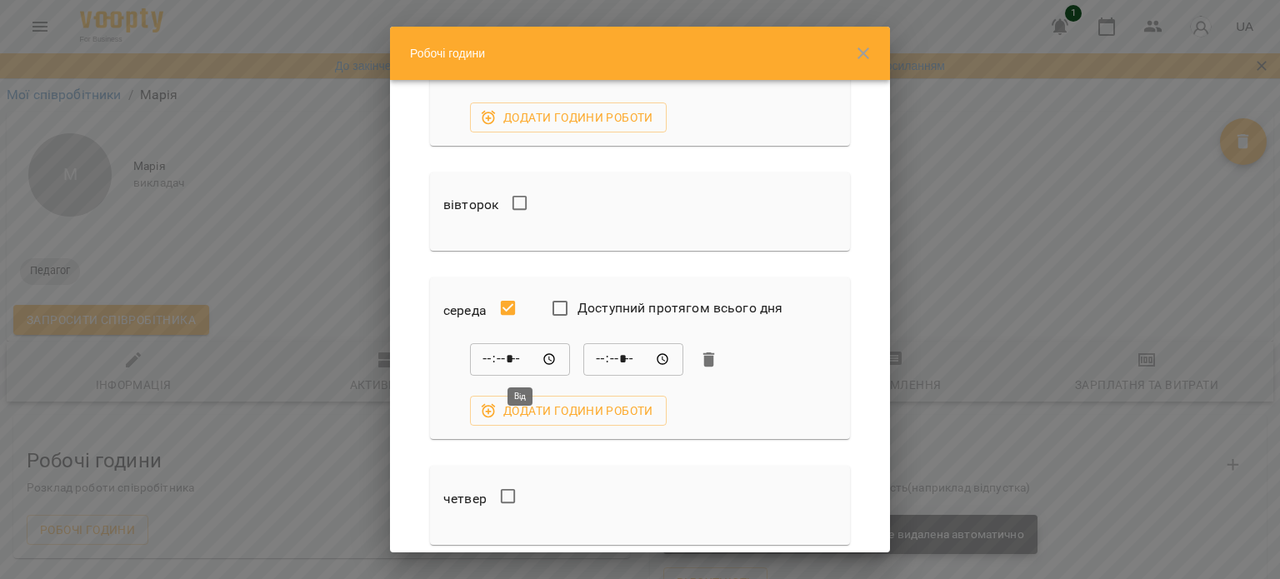
click at [553, 361] on input "*****" at bounding box center [520, 359] width 100 height 33
type input "*****"
click at [639, 458] on div "понеділок Доступний протягом всього дня Додати години роботи вівторок середа До…" at bounding box center [639, 559] width 433 height 1084
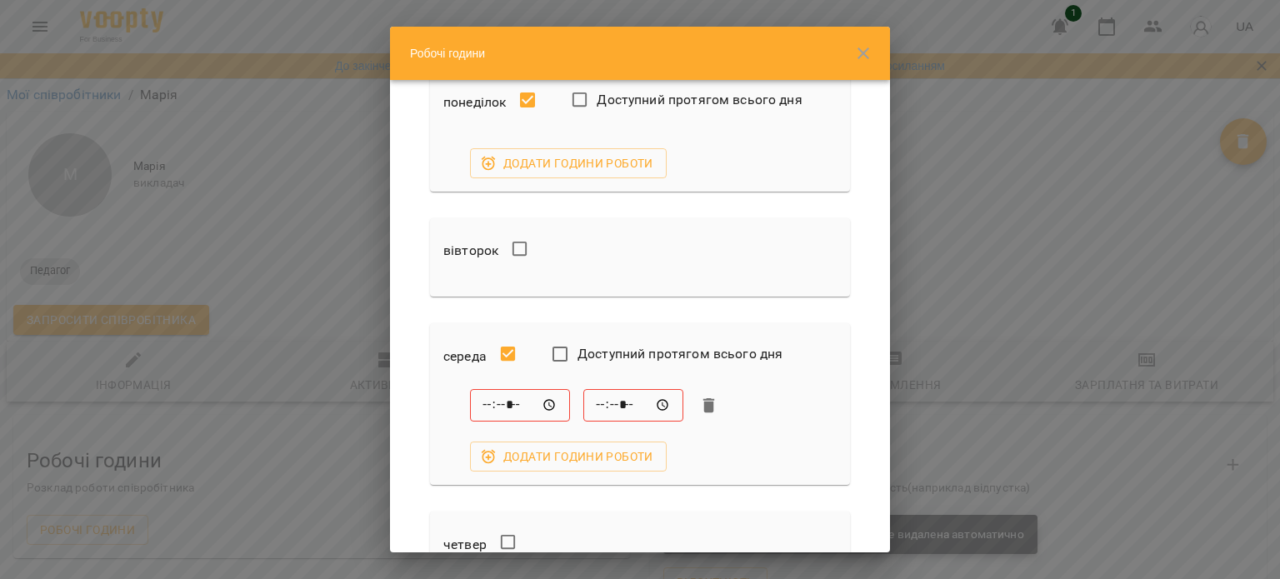
scroll to position [0, 0]
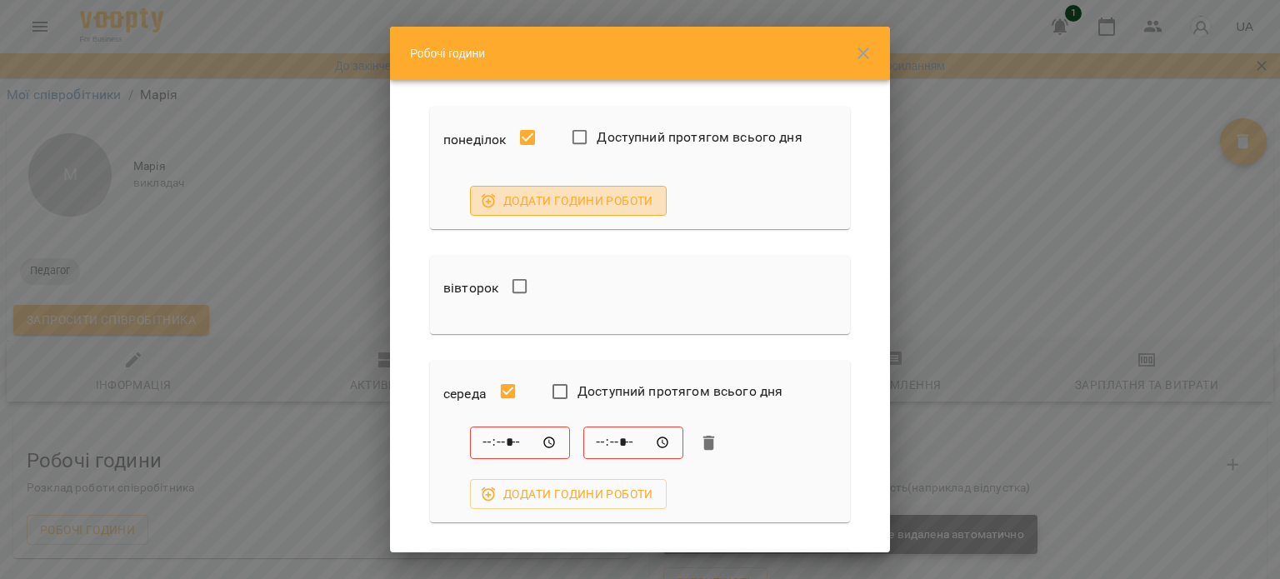
click at [571, 205] on span "Додати години роботи" at bounding box center [568, 201] width 170 height 20
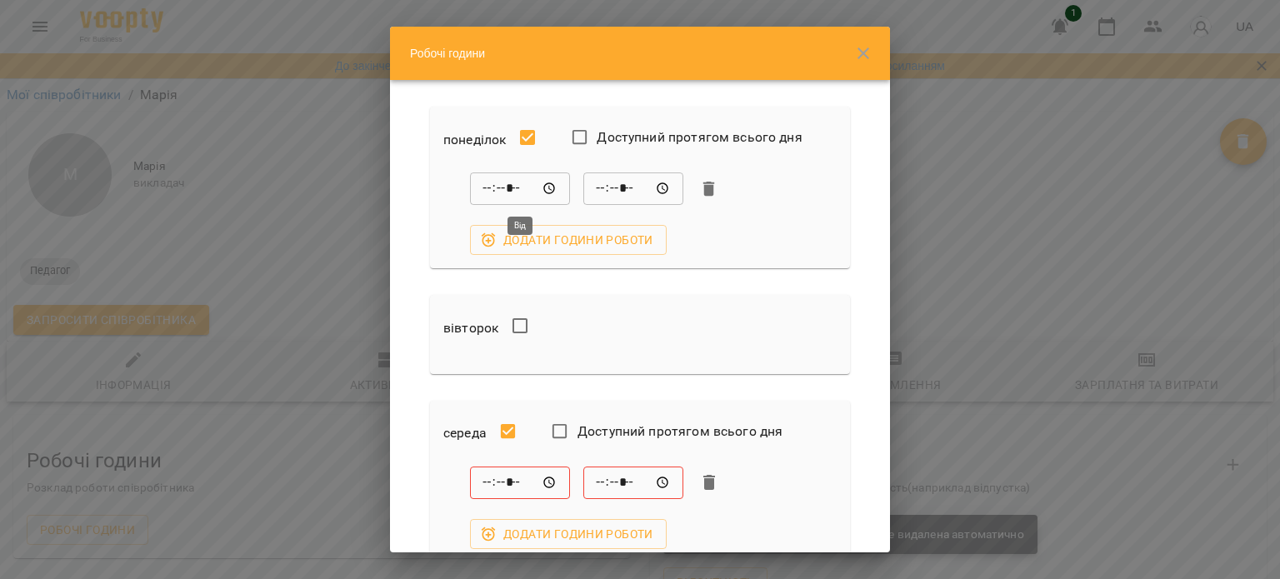
click at [553, 189] on input "*****" at bounding box center [520, 189] width 100 height 33
type input "*****"
click at [748, 506] on div "***** ​ ***** ​ Додати години роботи" at bounding box center [639, 507] width 393 height 83
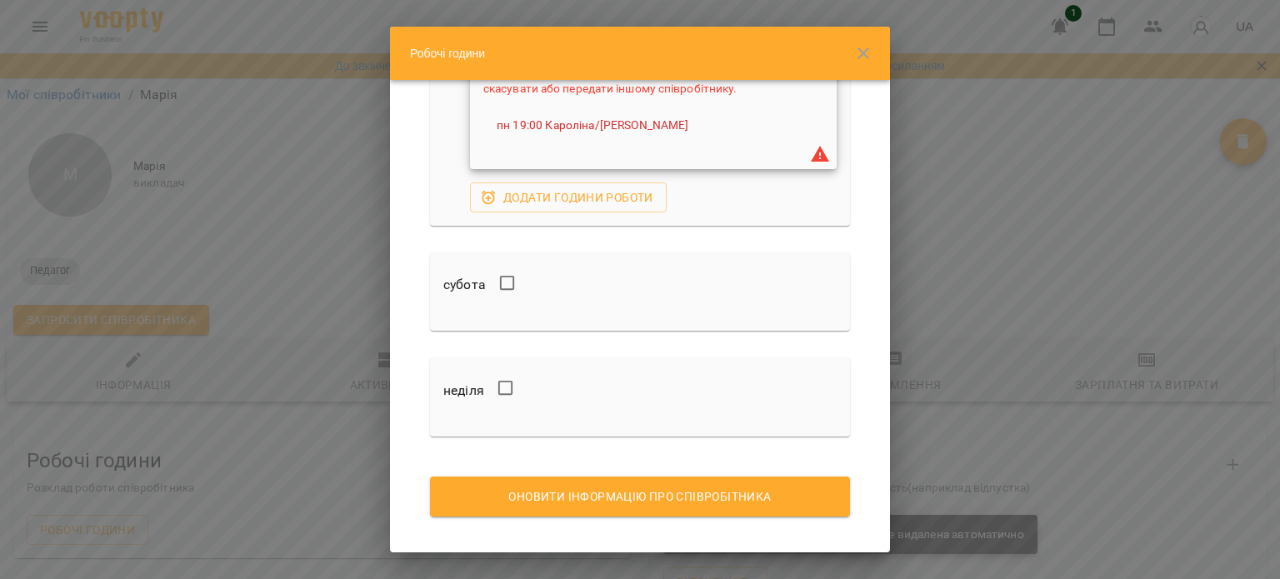
scroll to position [783, 0]
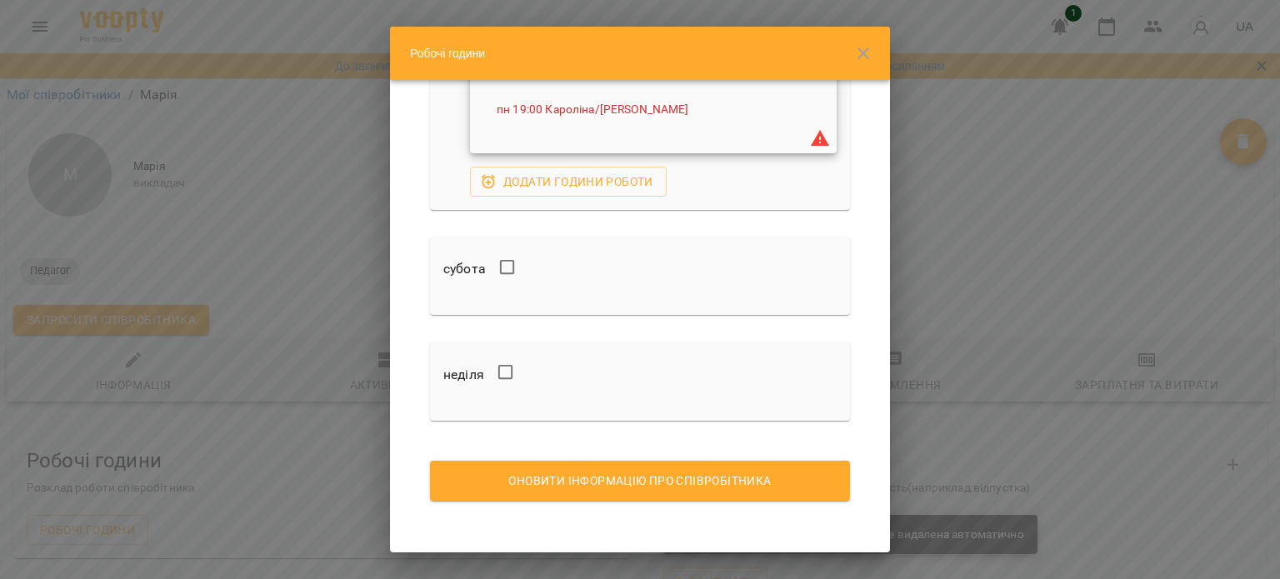
click at [642, 475] on span "Оновити інформацію про співробітника" at bounding box center [639, 481] width 393 height 20
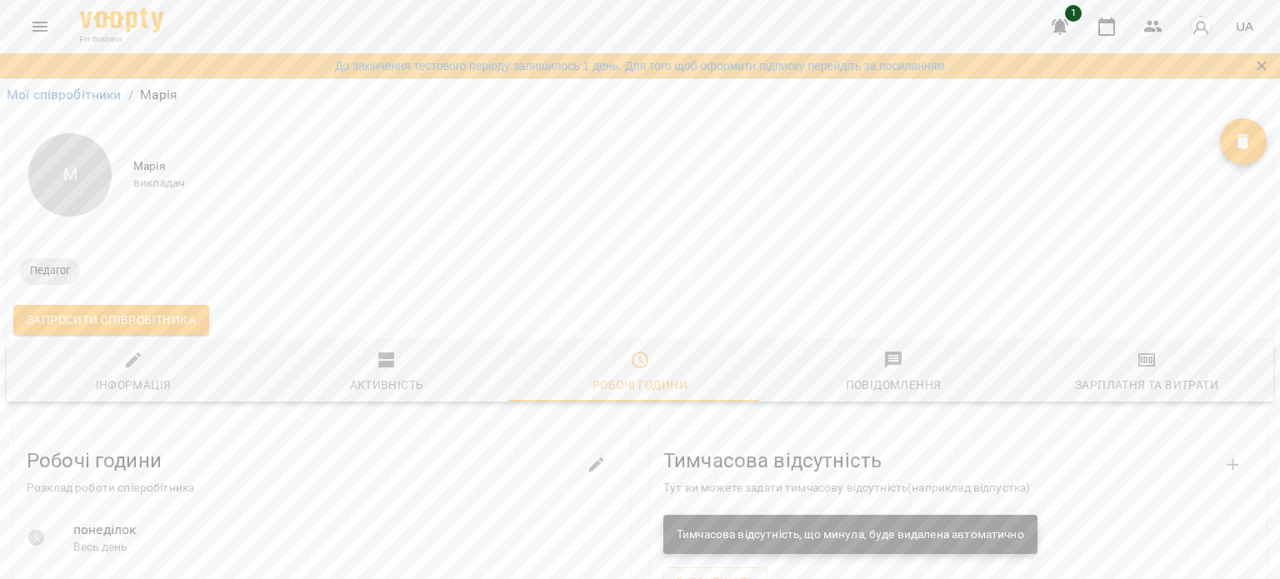
scroll to position [250, 0]
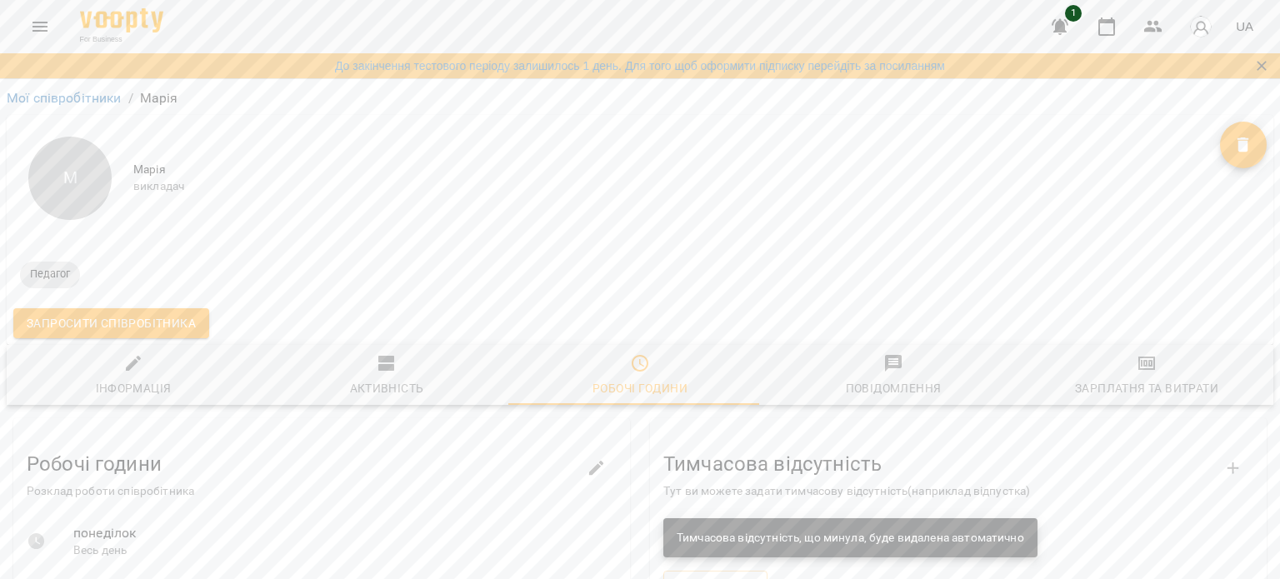
click at [633, 374] on span "Робочі години" at bounding box center [639, 375] width 233 height 45
click at [640, 370] on icon "button" at bounding box center [640, 363] width 20 height 20
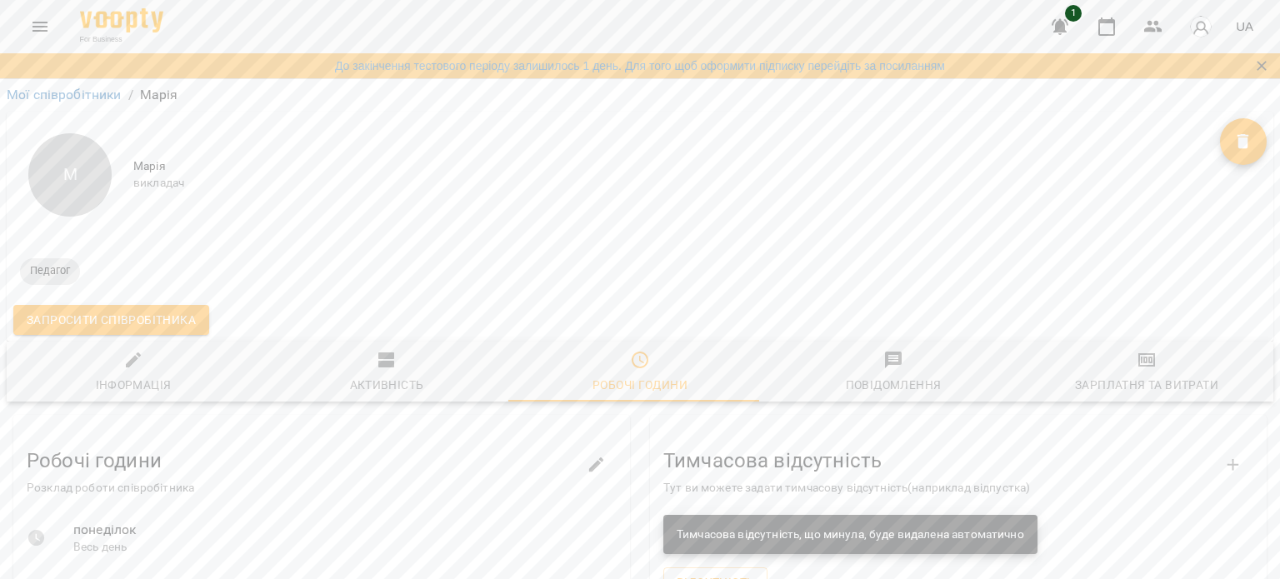
scroll to position [417, 0]
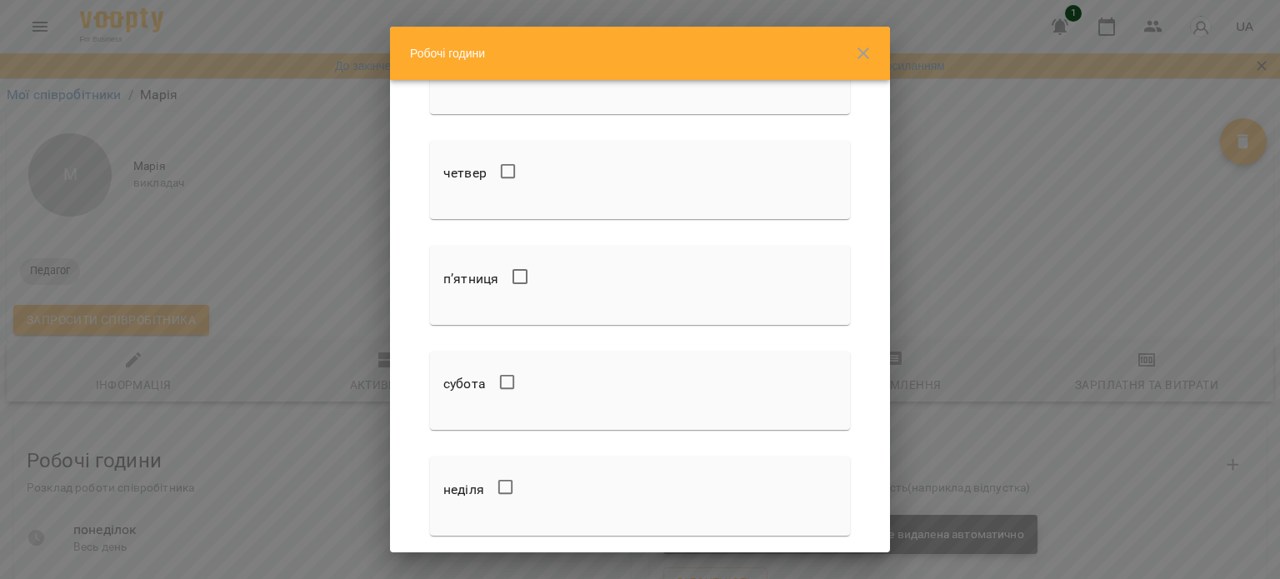
scroll to position [398, 0]
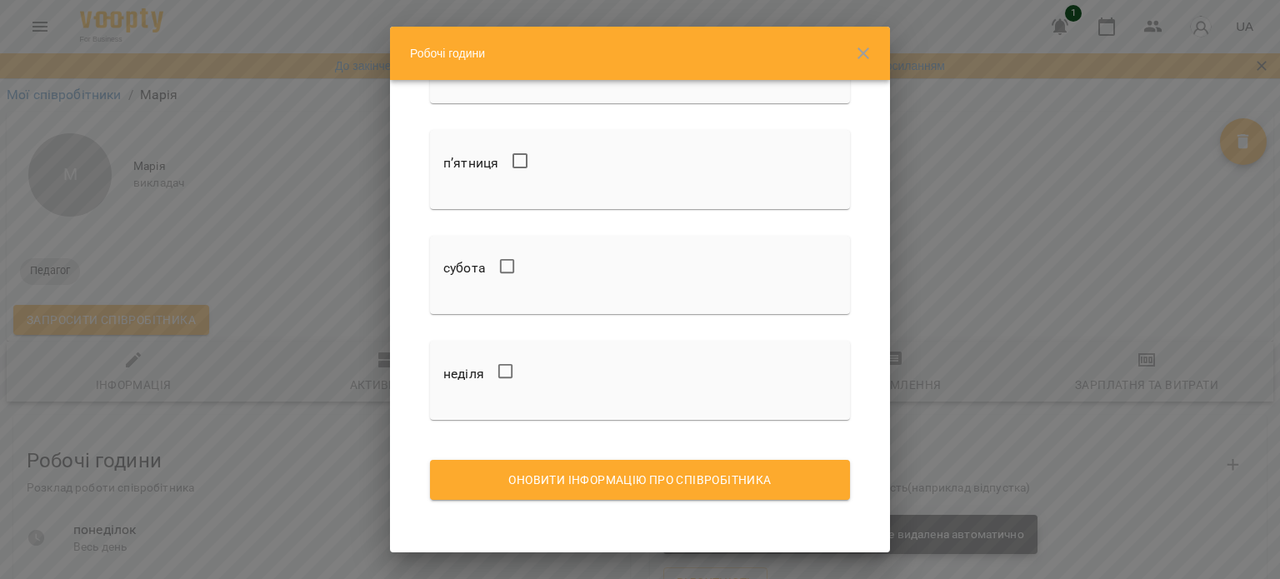
click at [577, 493] on button "Оновити інформацію про співробітника" at bounding box center [640, 480] width 420 height 40
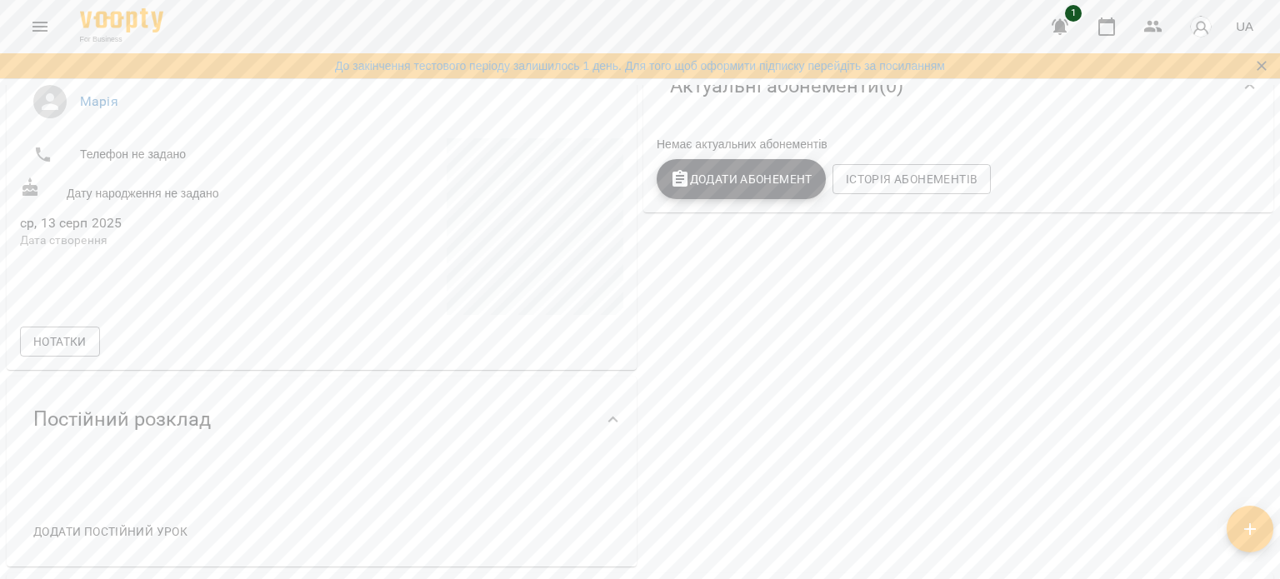
scroll to position [250, 0]
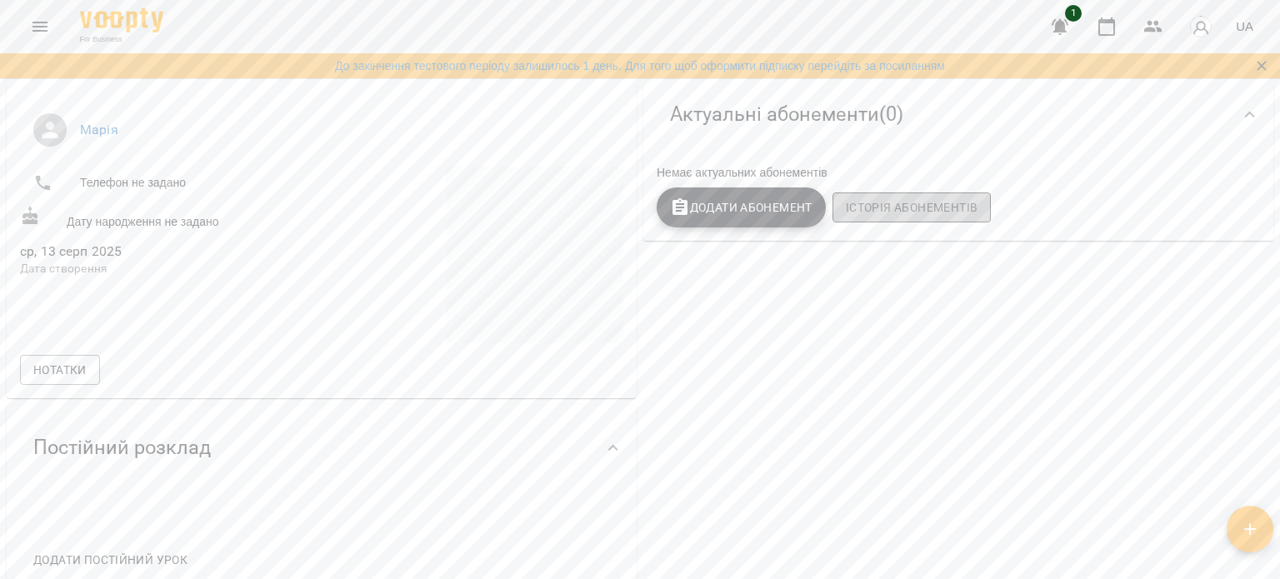
click at [910, 218] on span "Історія абонементів" at bounding box center [912, 208] width 132 height 20
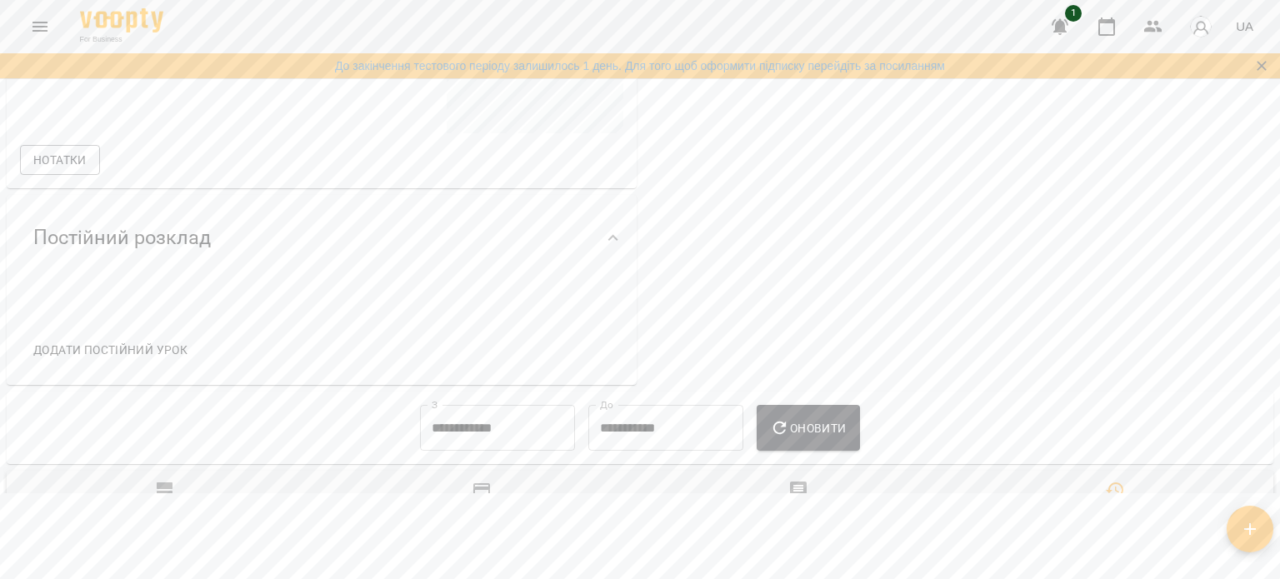
scroll to position [0, 0]
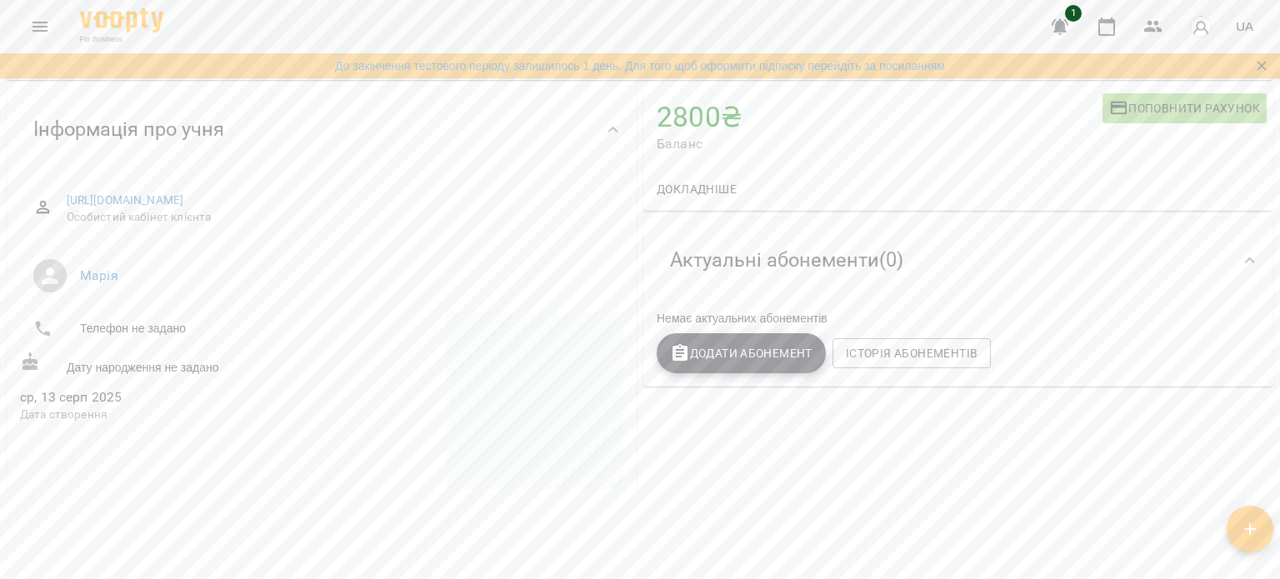
click at [709, 343] on span "Додати Абонемент" at bounding box center [741, 353] width 143 height 20
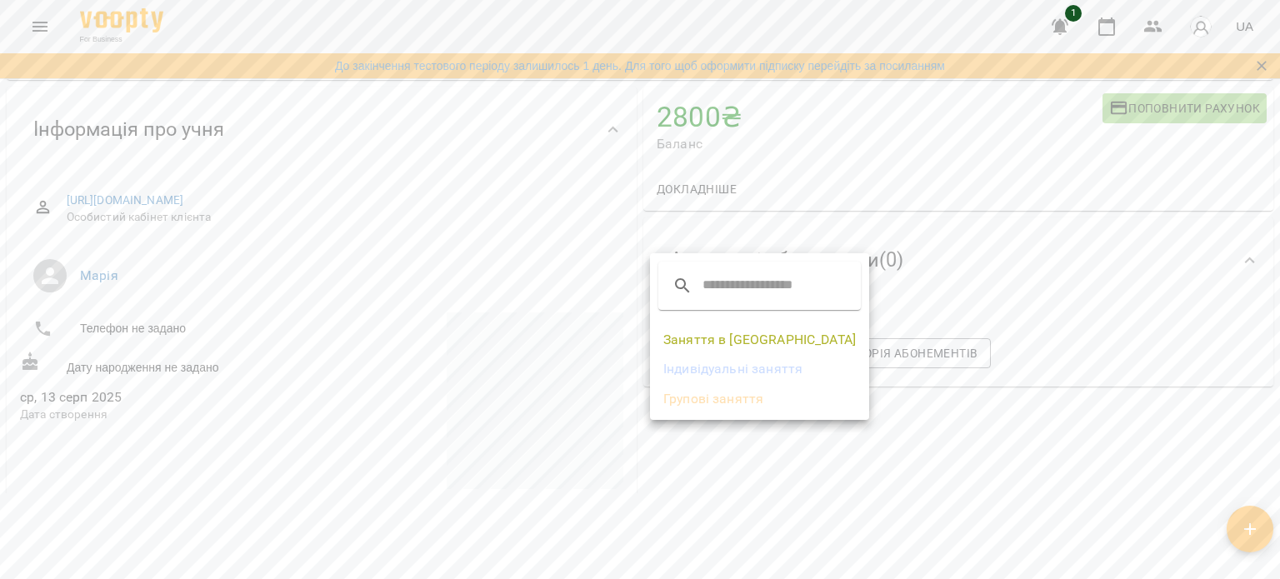
click at [1093, 259] on div at bounding box center [640, 289] width 1280 height 579
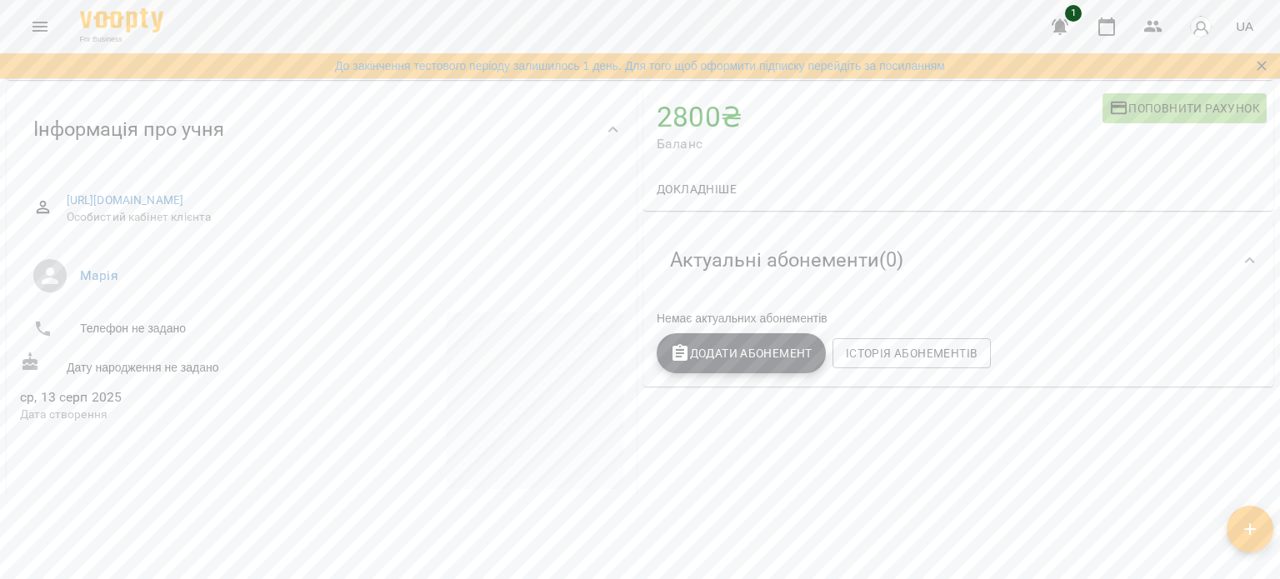
click at [715, 179] on span "Докладніше" at bounding box center [697, 189] width 80 height 20
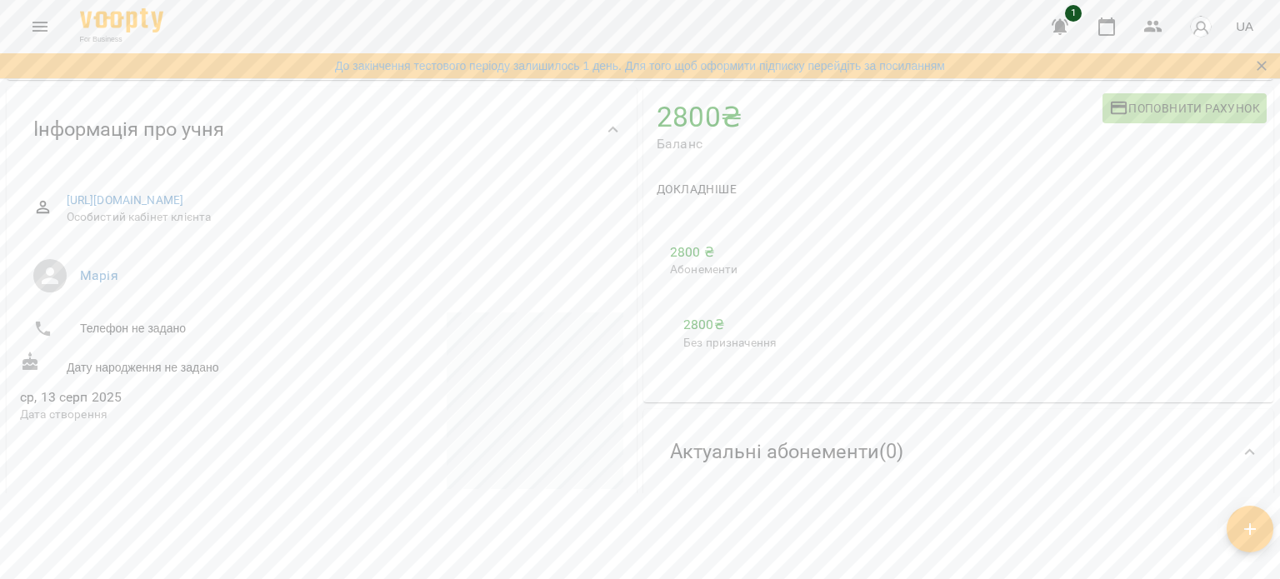
click at [824, 500] on html "For Business 1 UA До закінчення тестового періоду залишилось 1 день. Для того щ…" at bounding box center [640, 226] width 1280 height 661
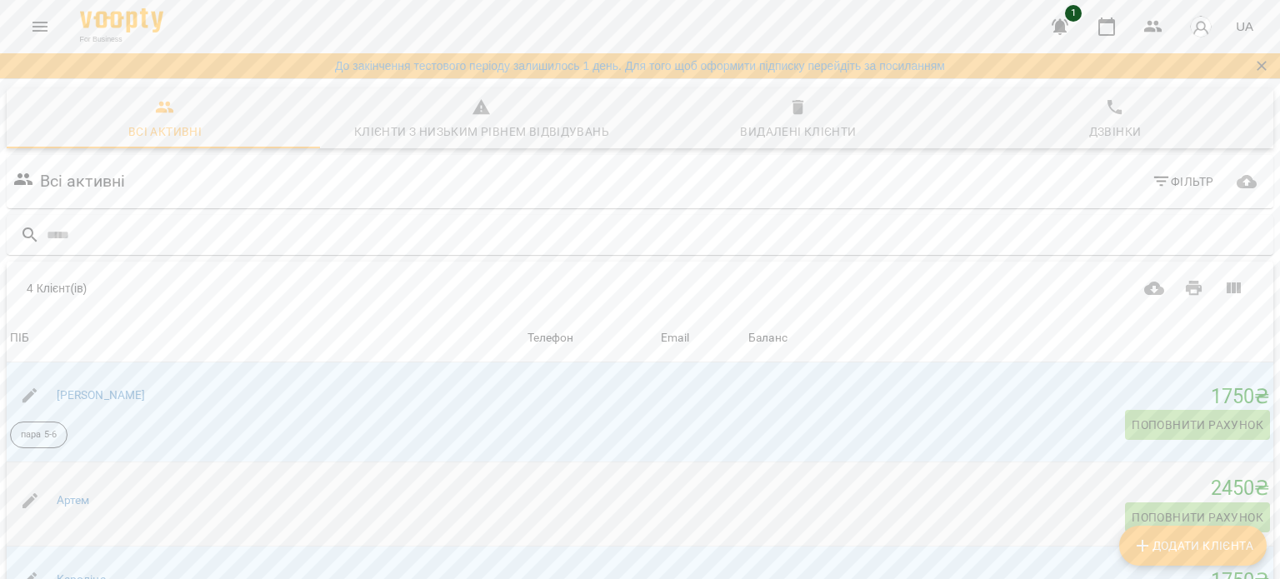
scroll to position [250, 0]
select select "**"
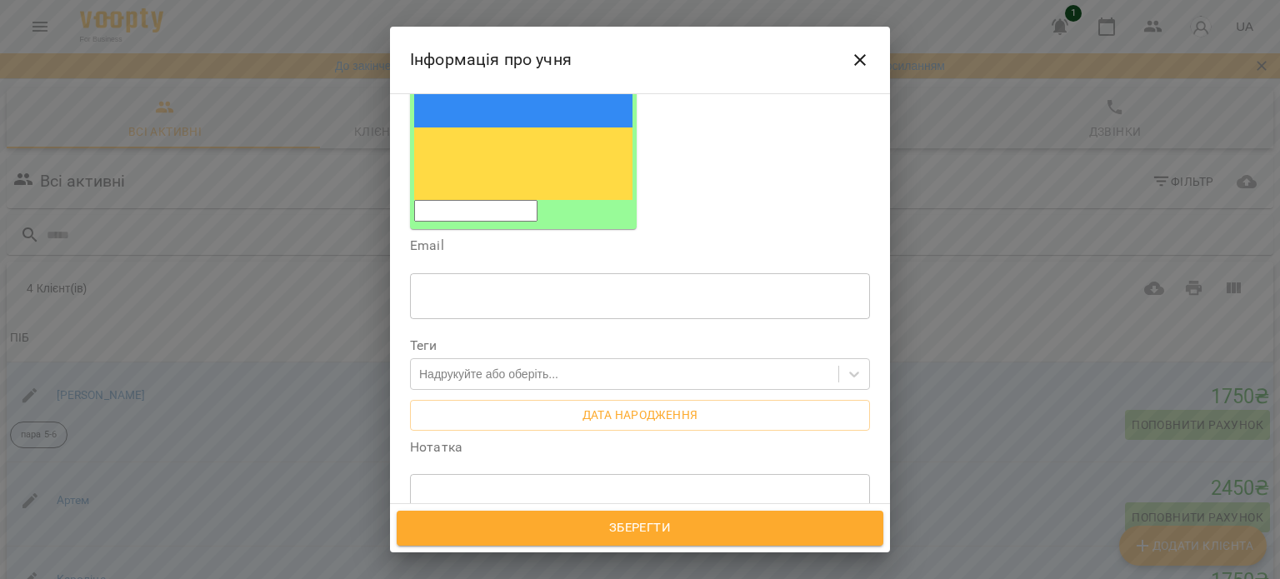
scroll to position [250, 0]
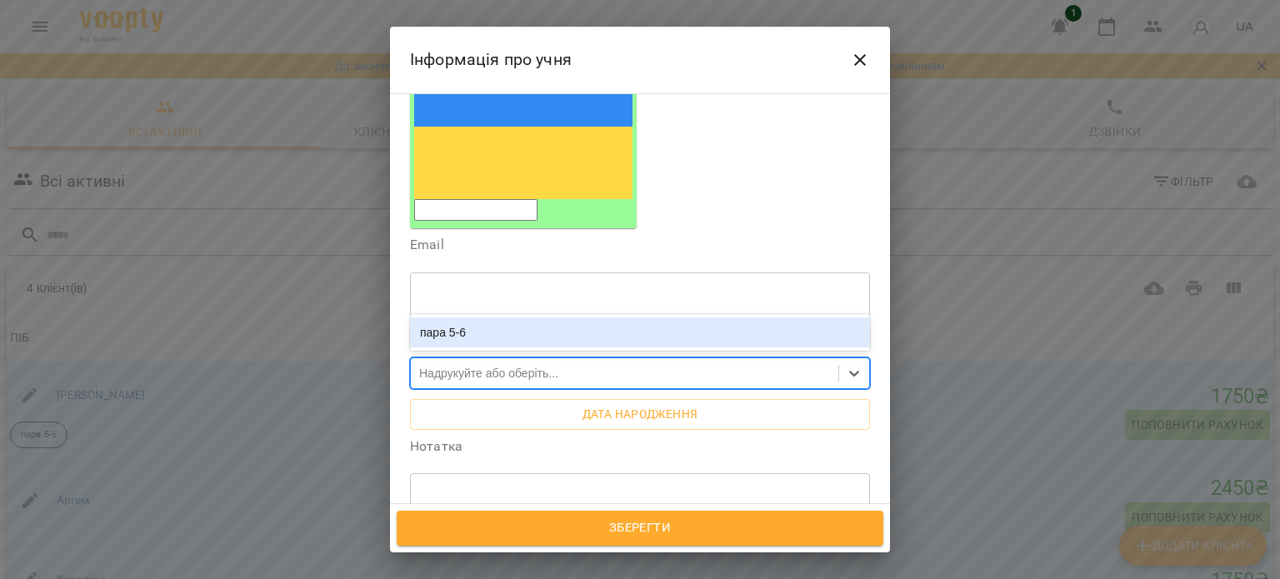
click at [632, 360] on div "Надрукуйте або оберіть..." at bounding box center [625, 374] width 428 height 28
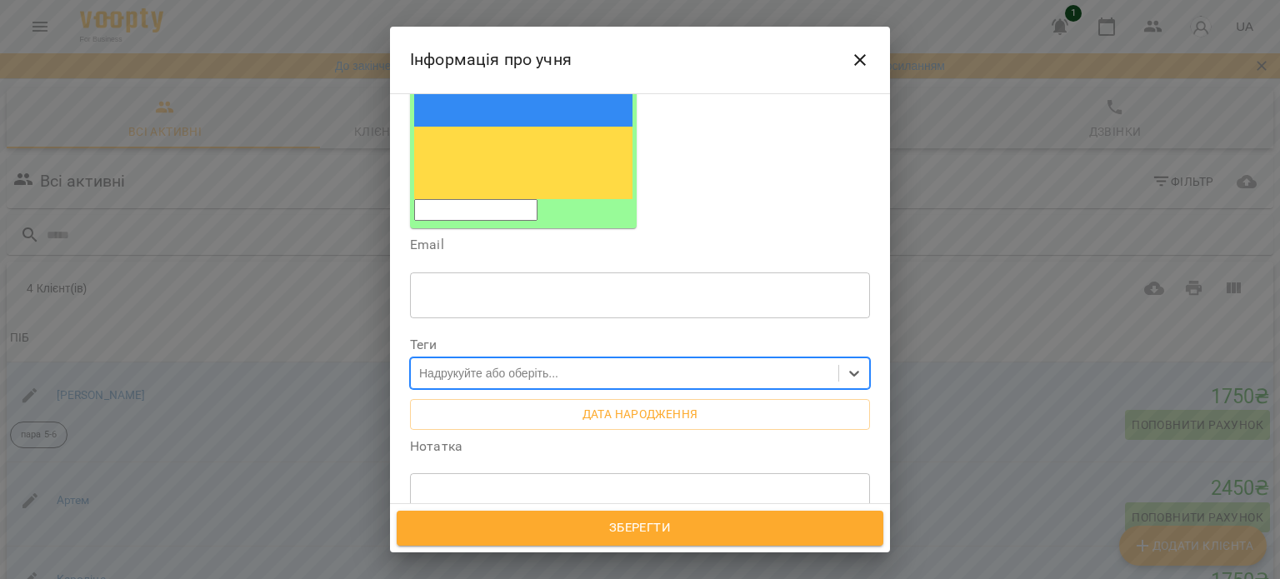
click at [632, 360] on div "Надрукуйте або оберіть..." at bounding box center [625, 374] width 428 height 28
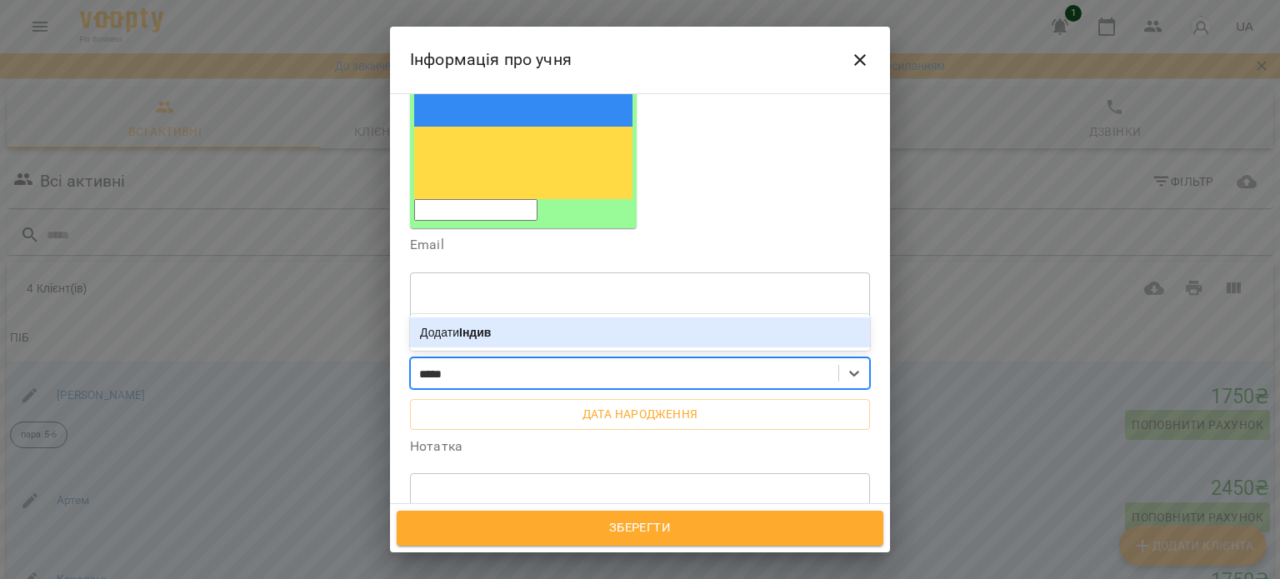
type input "*****"
click at [589, 440] on label "Нотатка" at bounding box center [640, 446] width 460 height 13
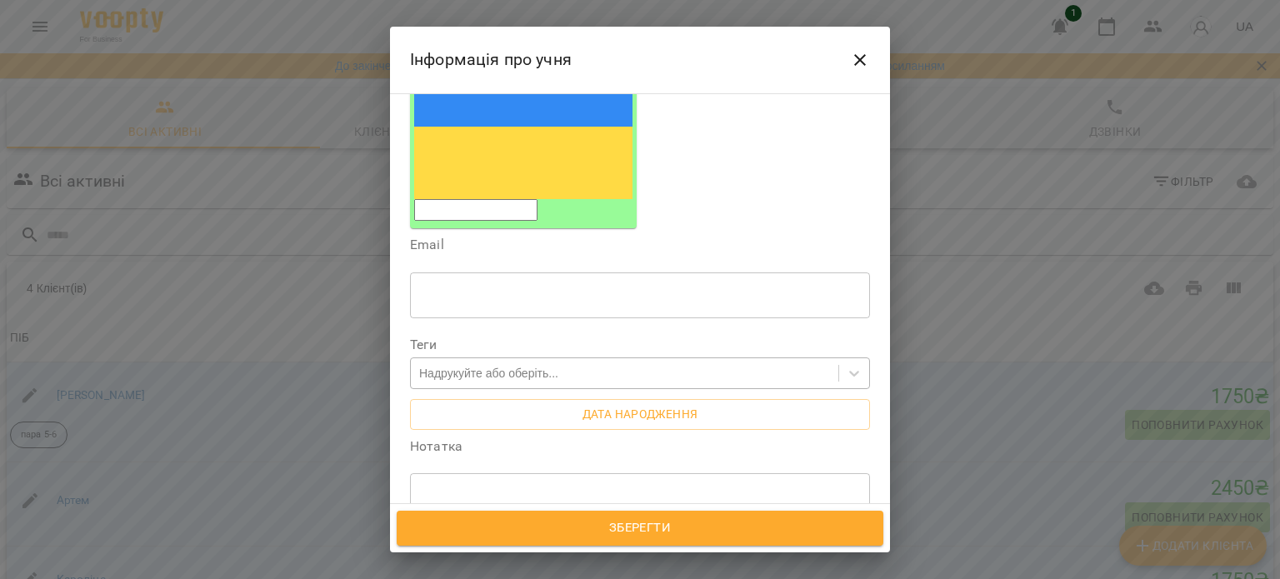
click at [536, 365] on div "Надрукуйте або оберіть..." at bounding box center [488, 373] width 139 height 17
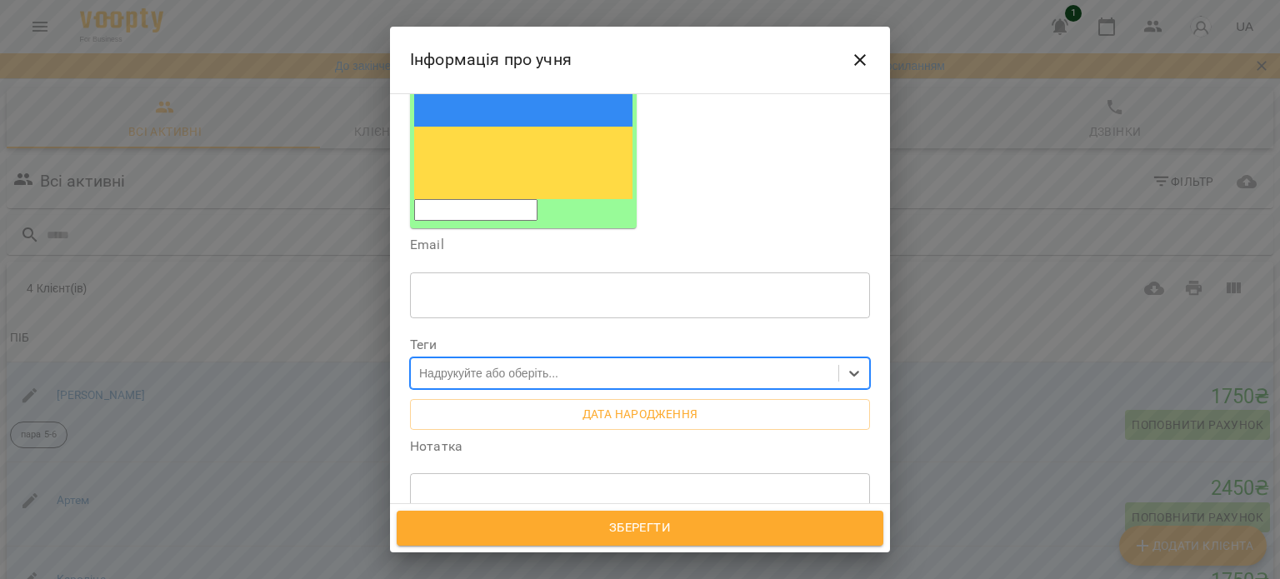
click at [536, 365] on div "Надрукуйте або оберіть..." at bounding box center [488, 373] width 139 height 17
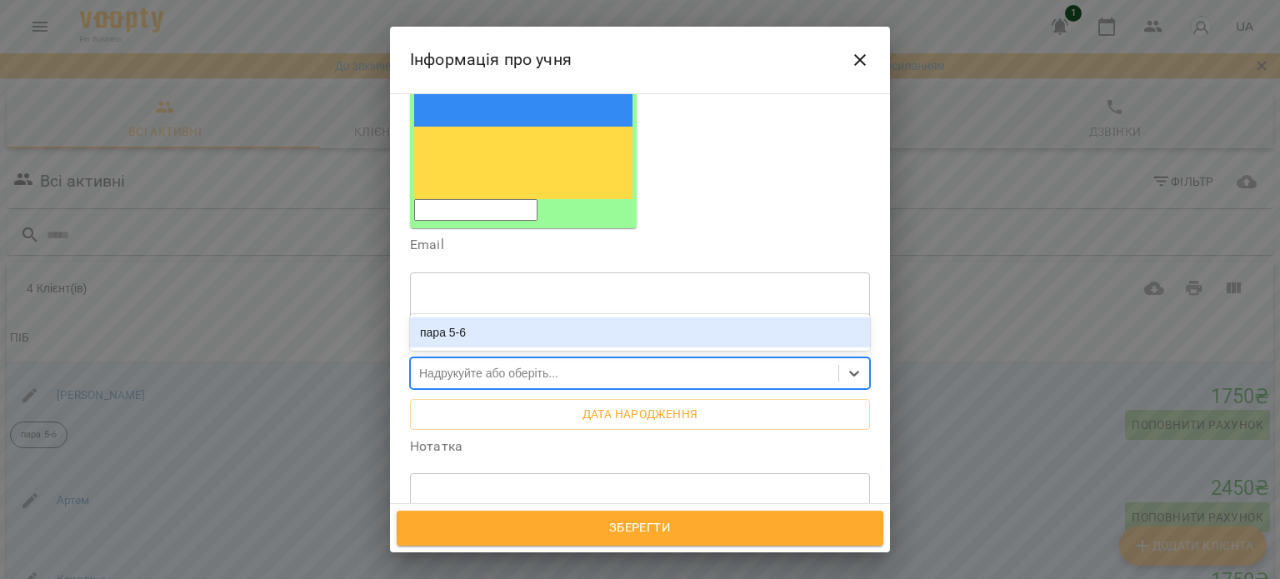
click at [536, 365] on div "Надрукуйте або оберіть..." at bounding box center [488, 373] width 139 height 17
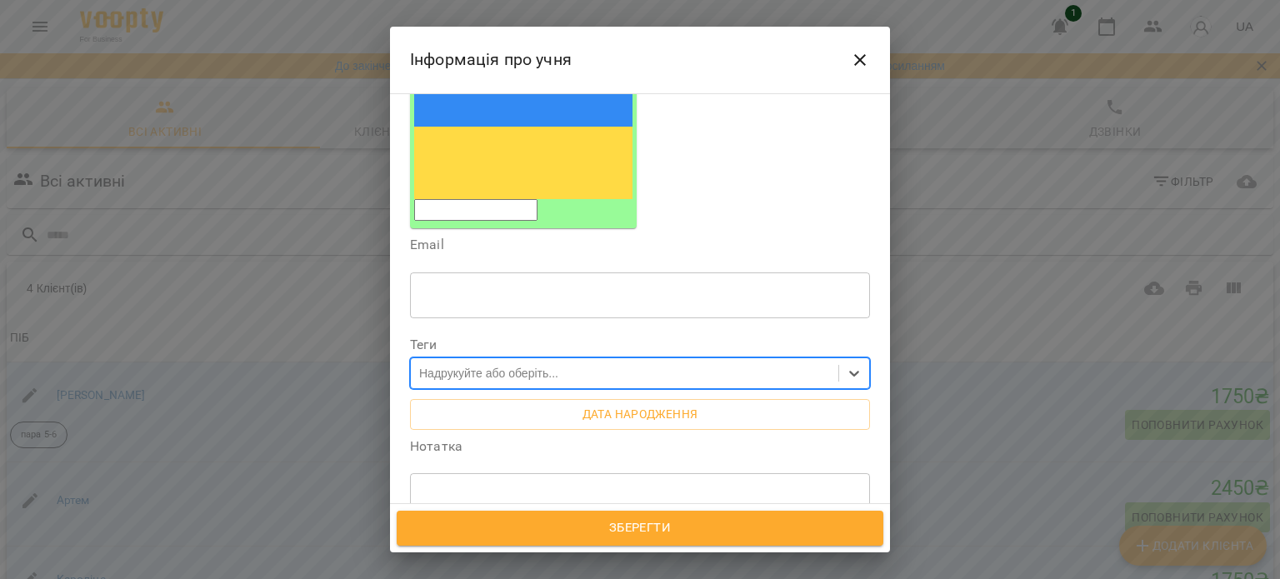
click at [536, 365] on div "Надрукуйте або оберіть..." at bounding box center [488, 373] width 139 height 17
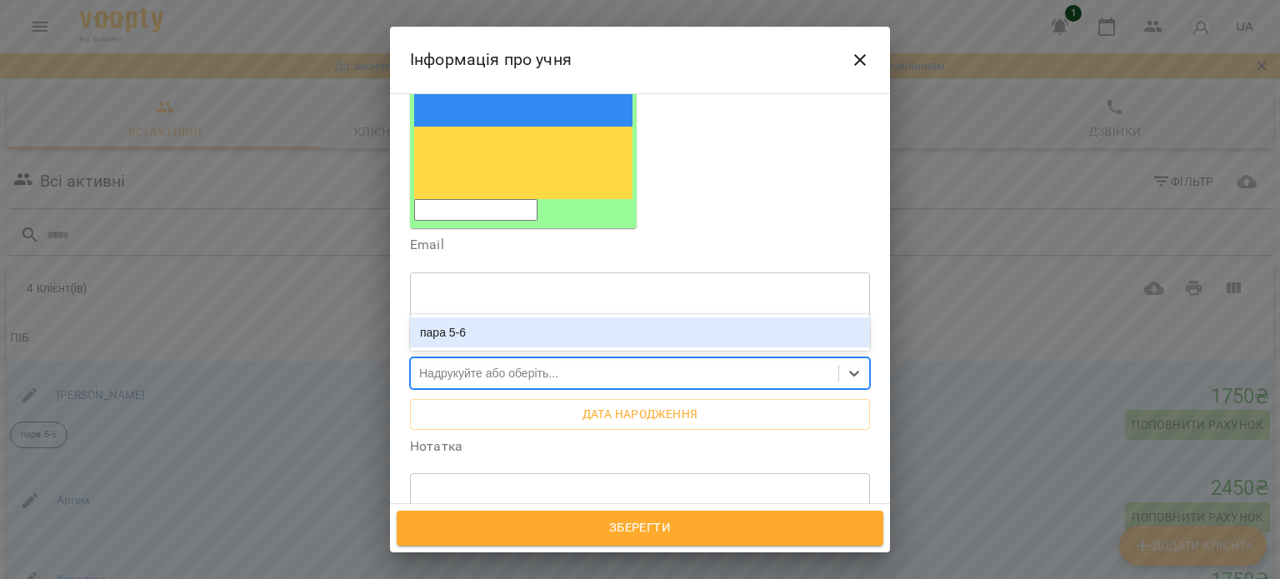
click at [536, 365] on div "Надрукуйте або оберіть..." at bounding box center [488, 373] width 139 height 17
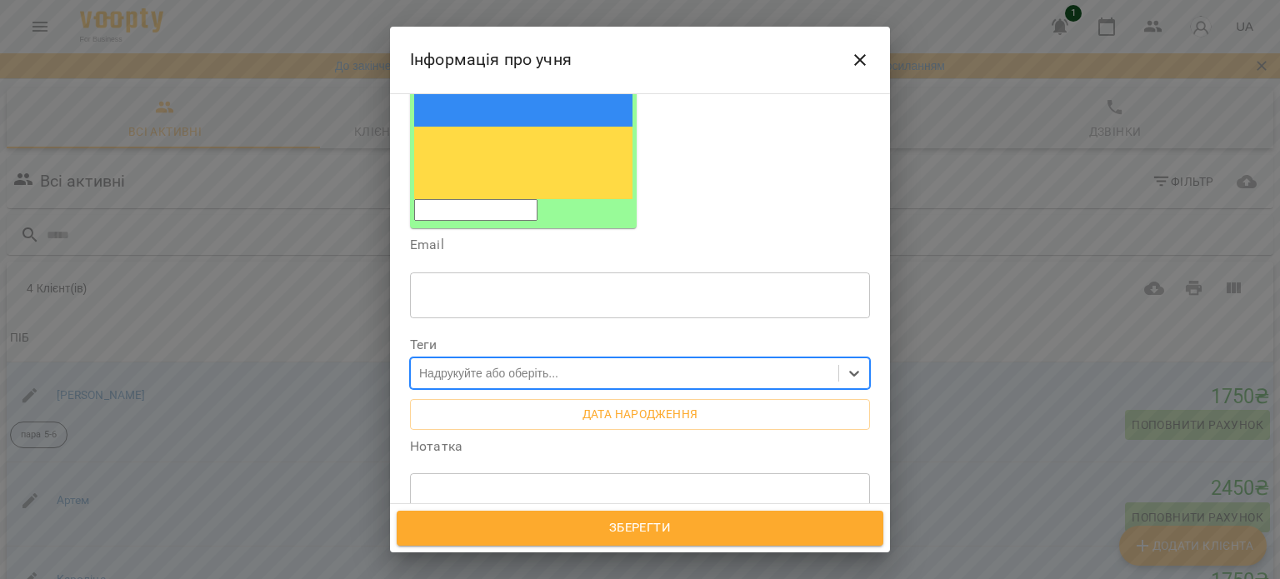
click at [536, 365] on div "Надрукуйте або оберіть..." at bounding box center [488, 373] width 139 height 17
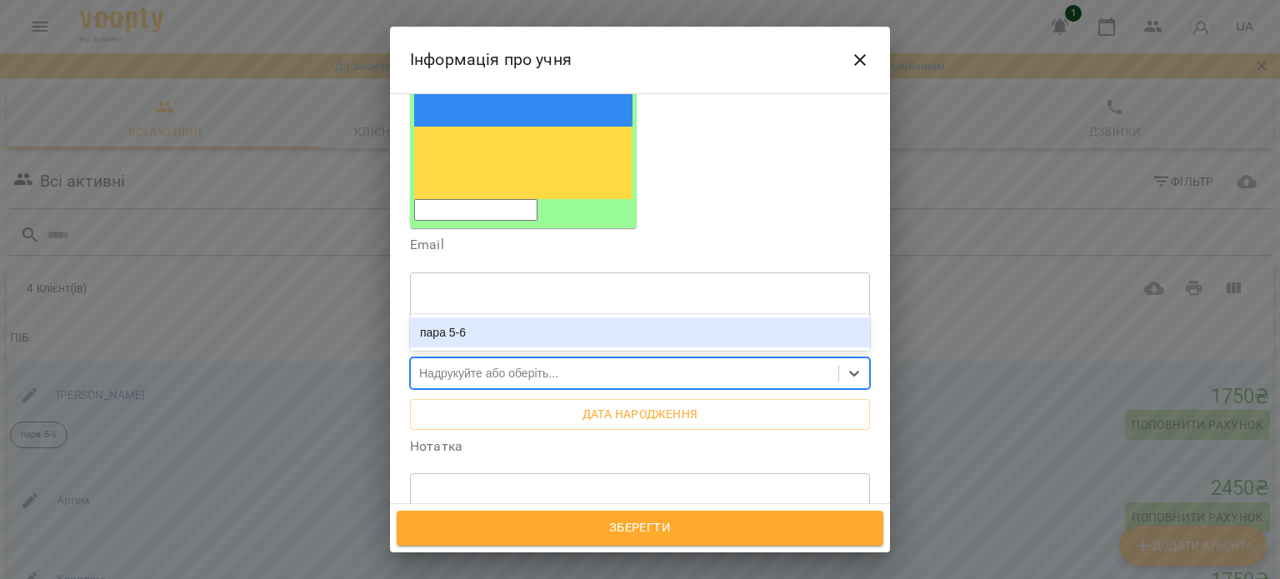
click at [536, 365] on div "Надрукуйте або оберіть..." at bounding box center [488, 373] width 139 height 17
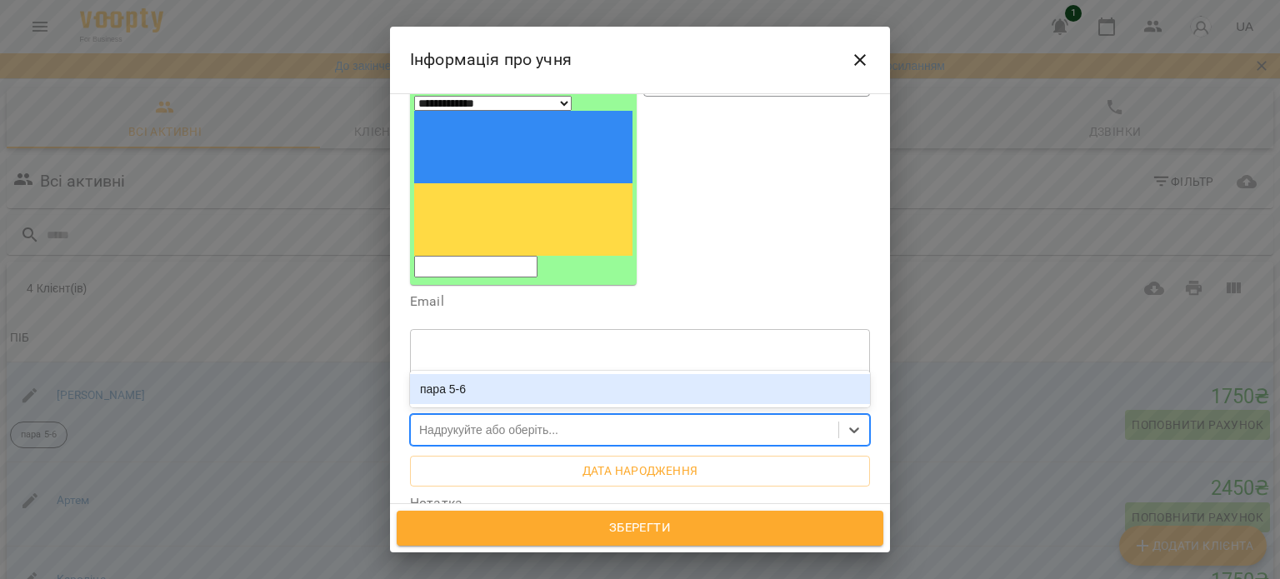
scroll to position [167, 0]
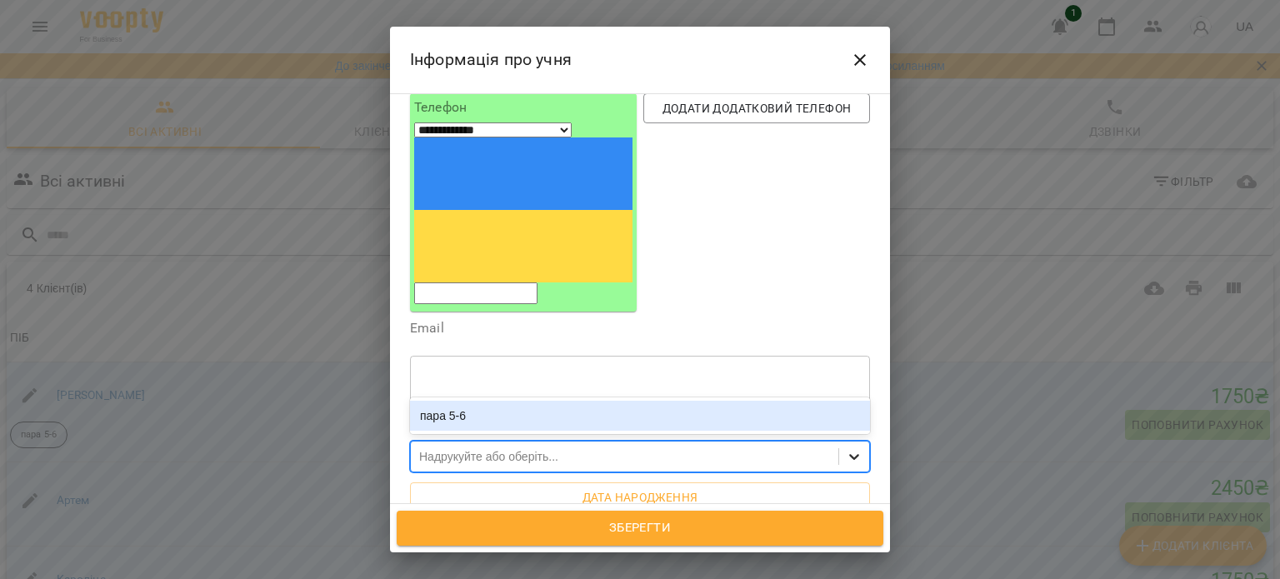
click at [849, 448] on icon at bounding box center [854, 456] width 17 height 17
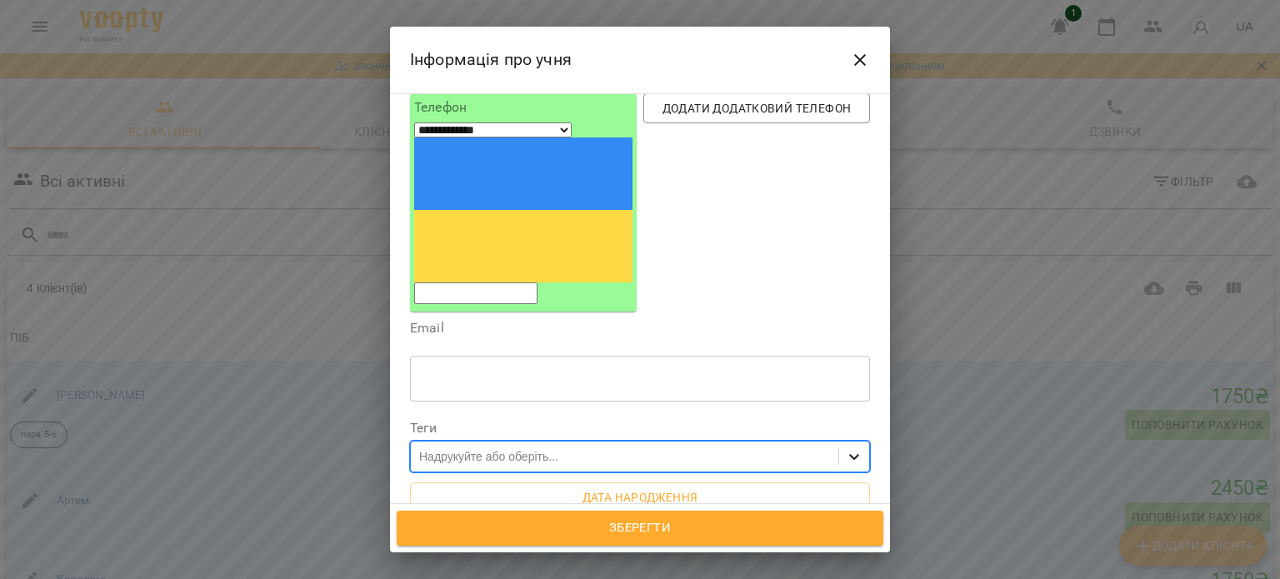
click at [849, 455] on icon at bounding box center [854, 458] width 10 height 6
click at [846, 448] on icon at bounding box center [854, 456] width 17 height 17
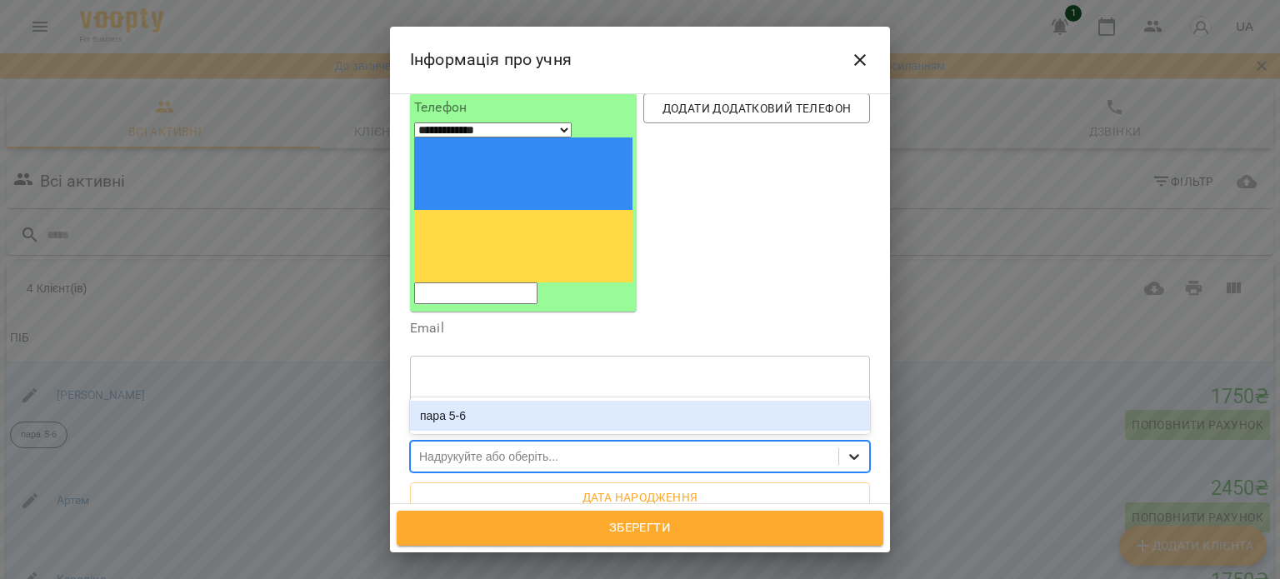
click at [846, 448] on icon at bounding box center [854, 456] width 17 height 17
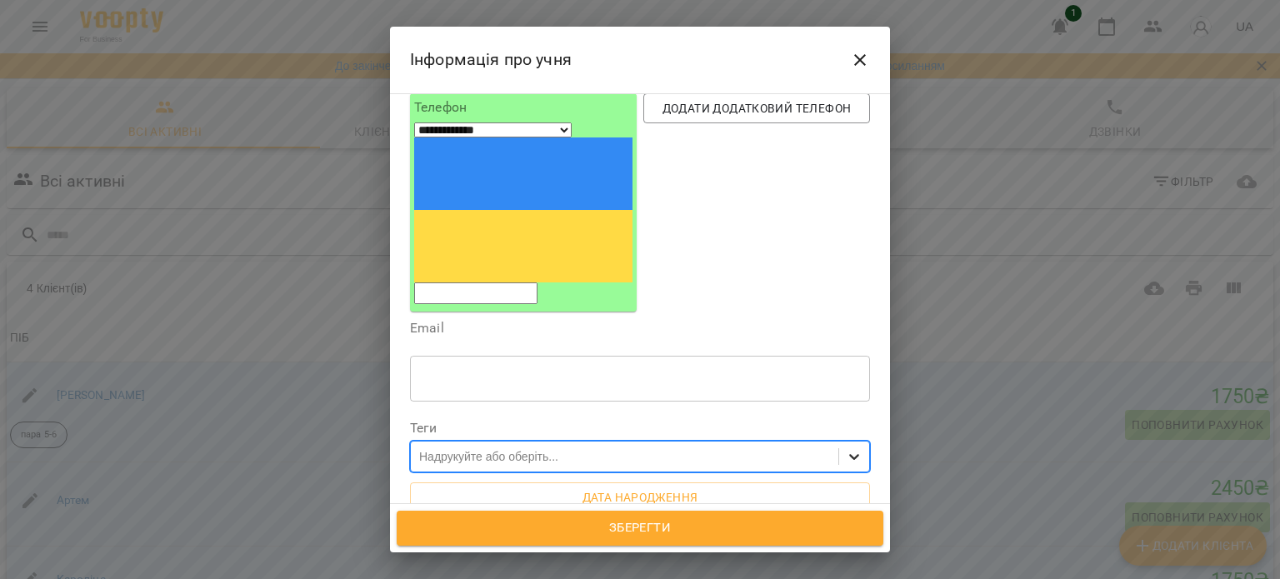
click at [846, 448] on icon at bounding box center [854, 456] width 17 height 17
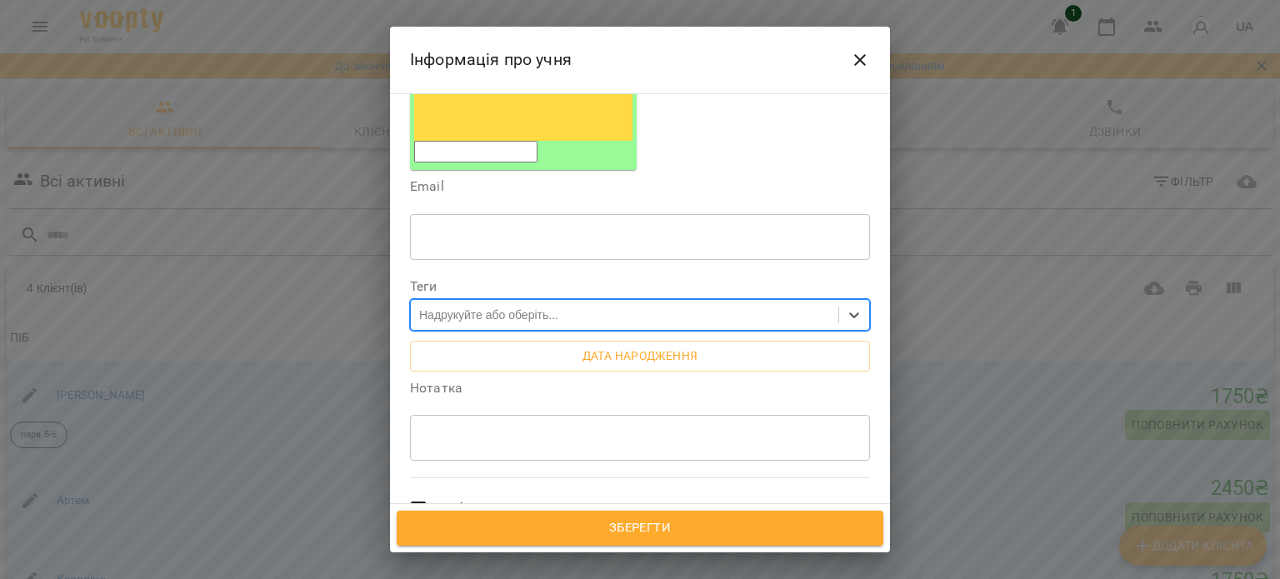
scroll to position [85, 0]
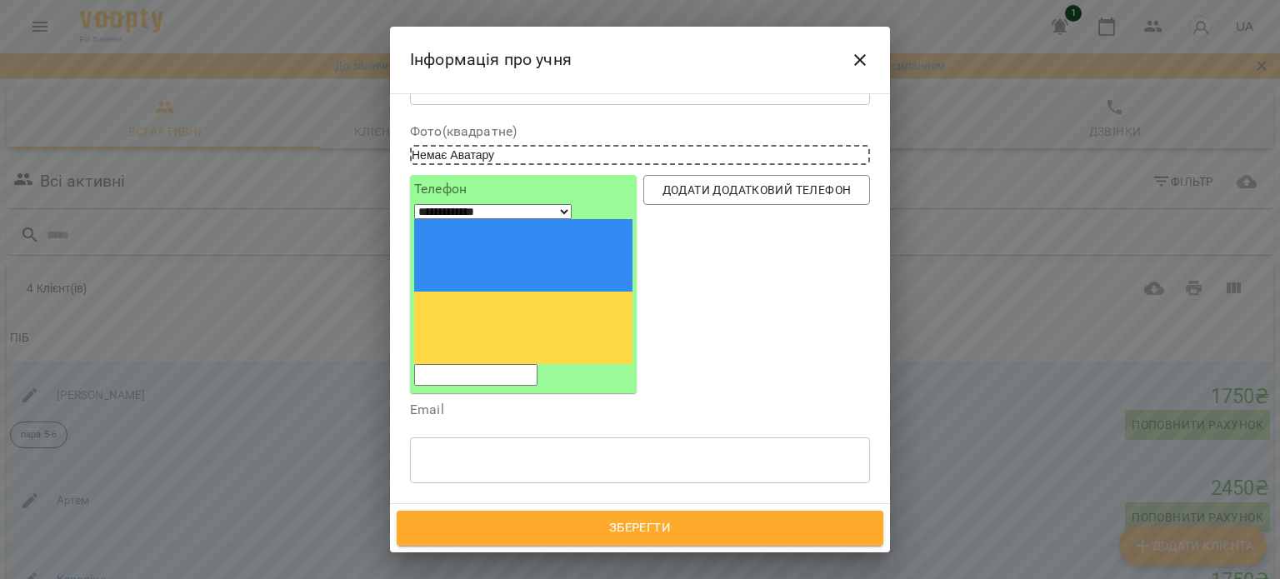
click at [595, 525] on div "Надрукуйте або оберіть..." at bounding box center [625, 539] width 428 height 28
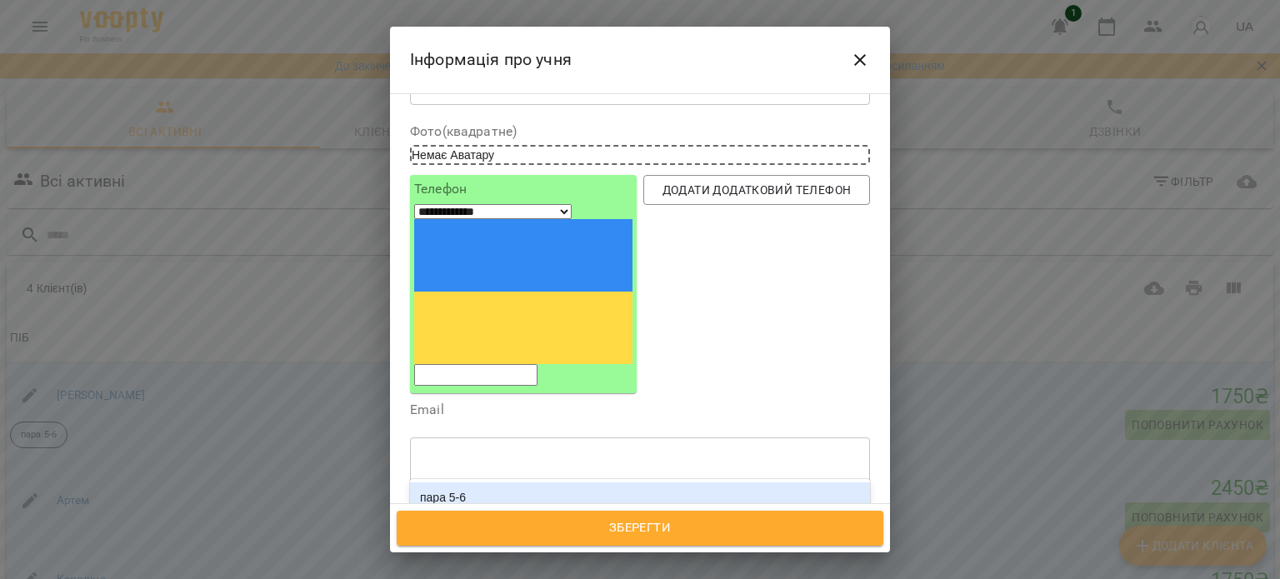
click at [479, 483] on div "пара 5-6" at bounding box center [640, 498] width 460 height 30
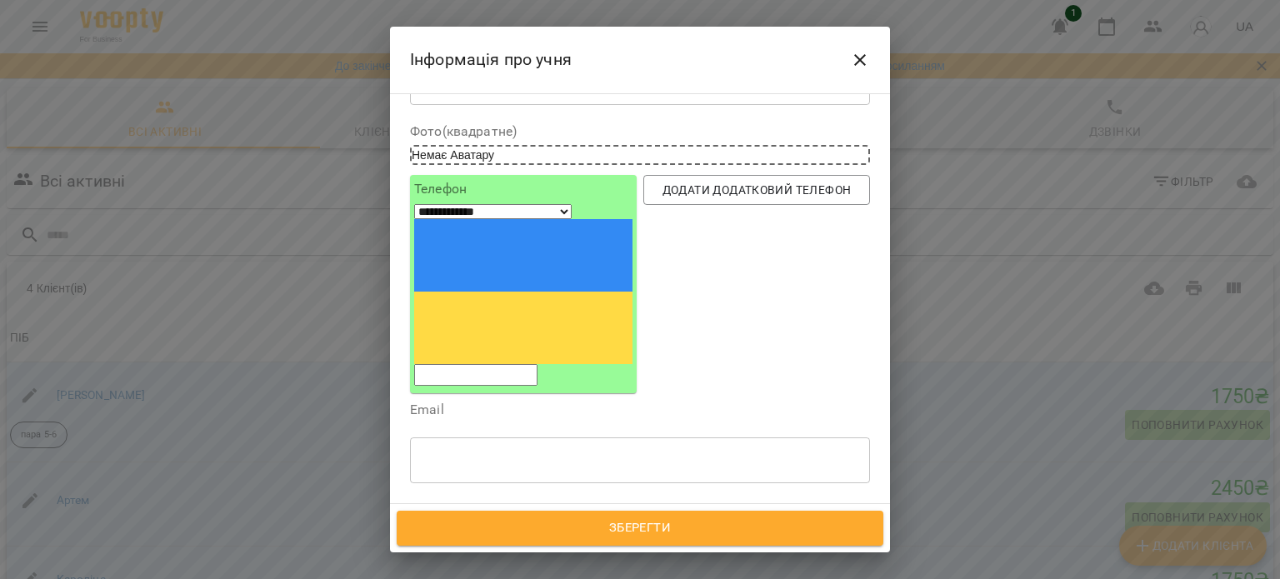
click at [478, 533] on icon at bounding box center [475, 539] width 12 height 12
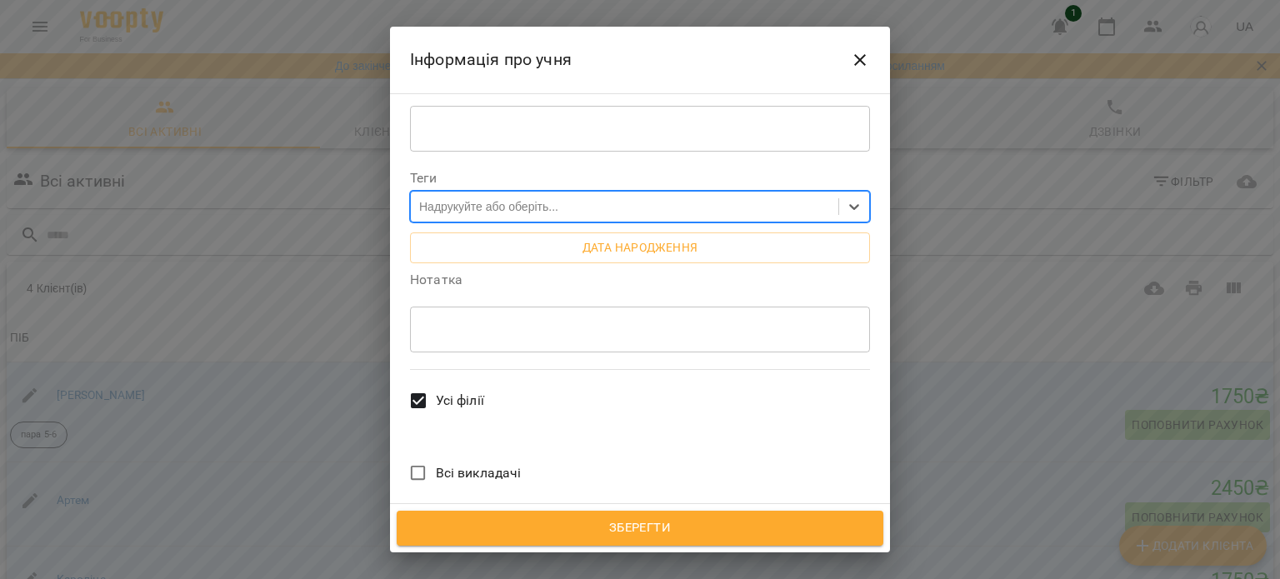
scroll to position [333, 0]
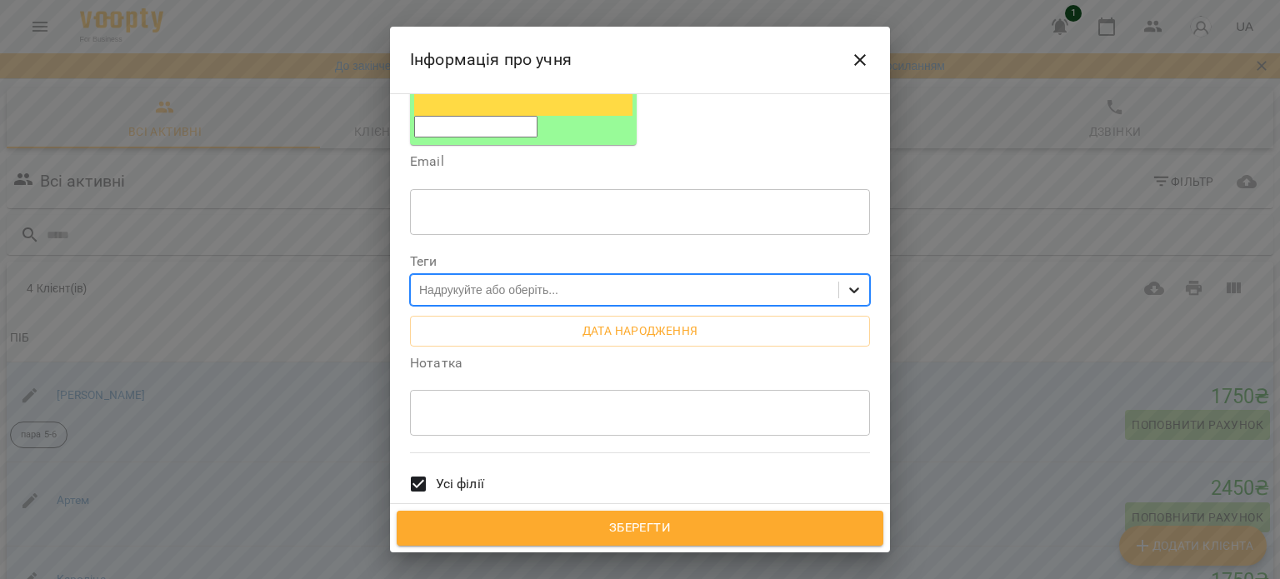
click at [846, 275] on div at bounding box center [854, 290] width 30 height 30
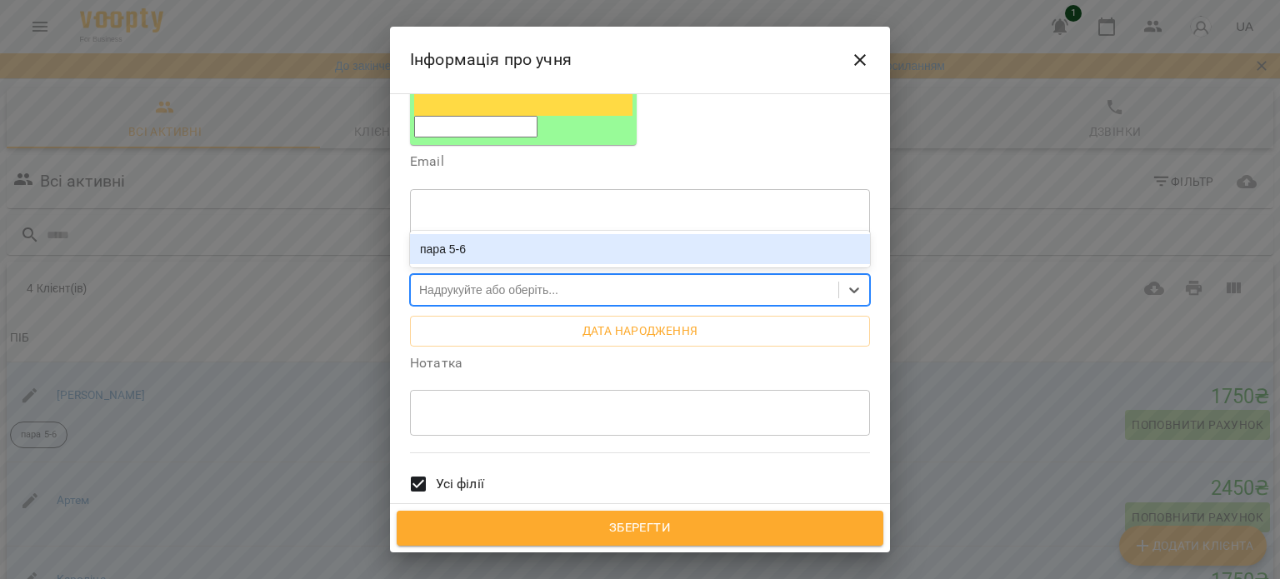
click at [545, 282] on div "Надрукуйте або оберіть..." at bounding box center [488, 290] width 139 height 17
type input "*********"
click at [544, 277] on div "Індив 5-6" at bounding box center [625, 291] width 428 height 28
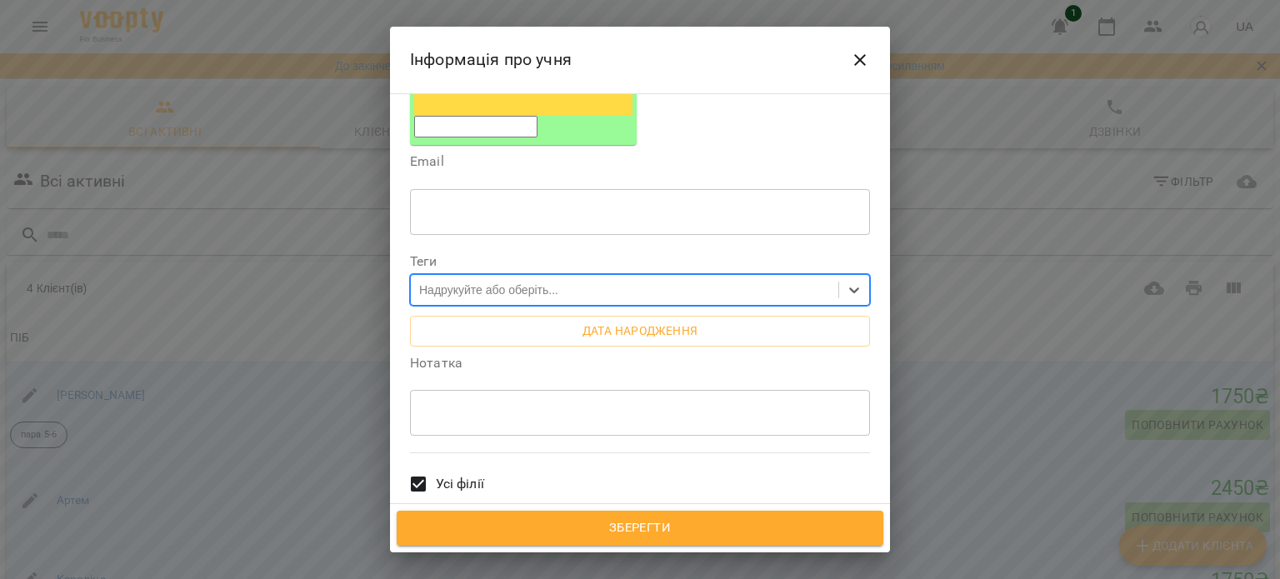
click at [544, 282] on div "Надрукуйте або оберіть..." at bounding box center [488, 290] width 139 height 17
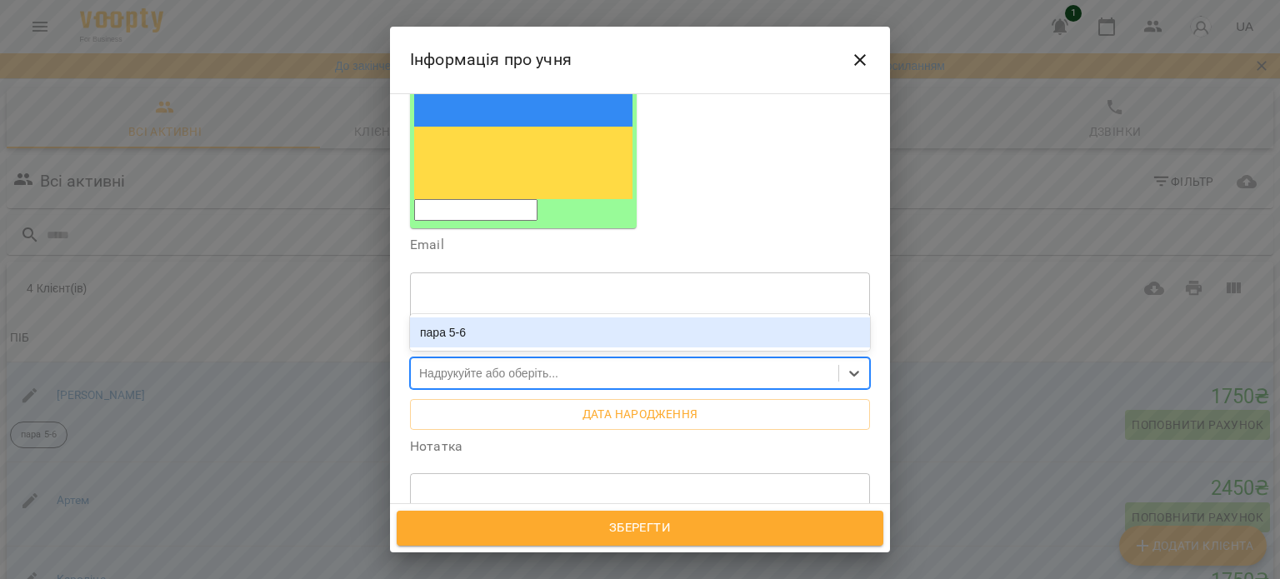
scroll to position [500, 0]
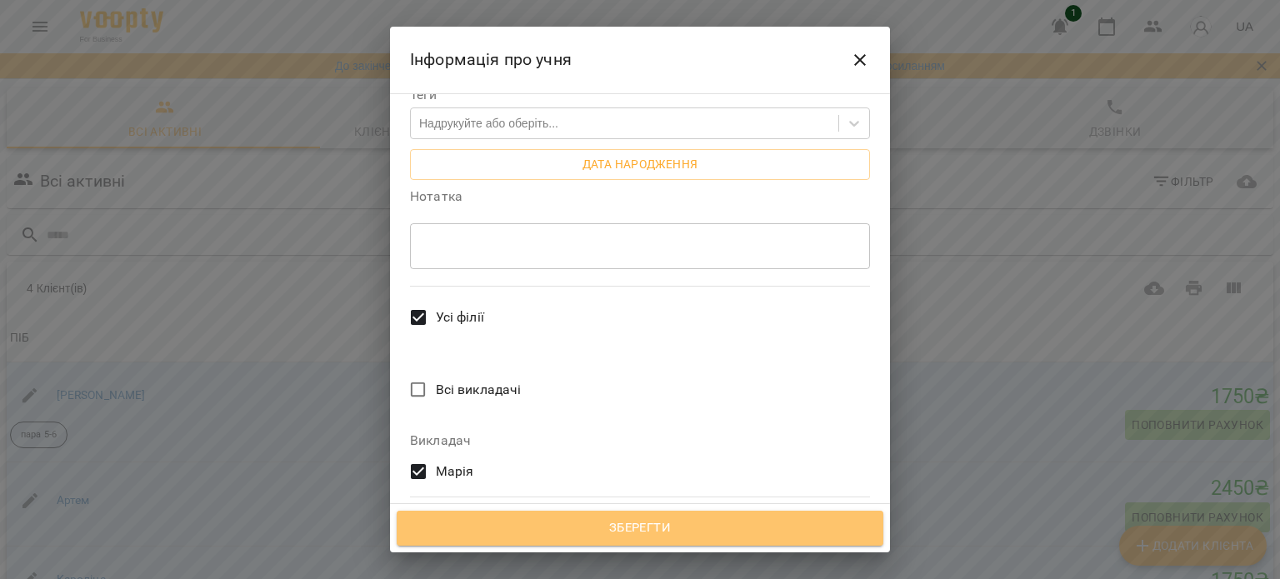
click at [530, 529] on span "Зберегти" at bounding box center [640, 529] width 450 height 22
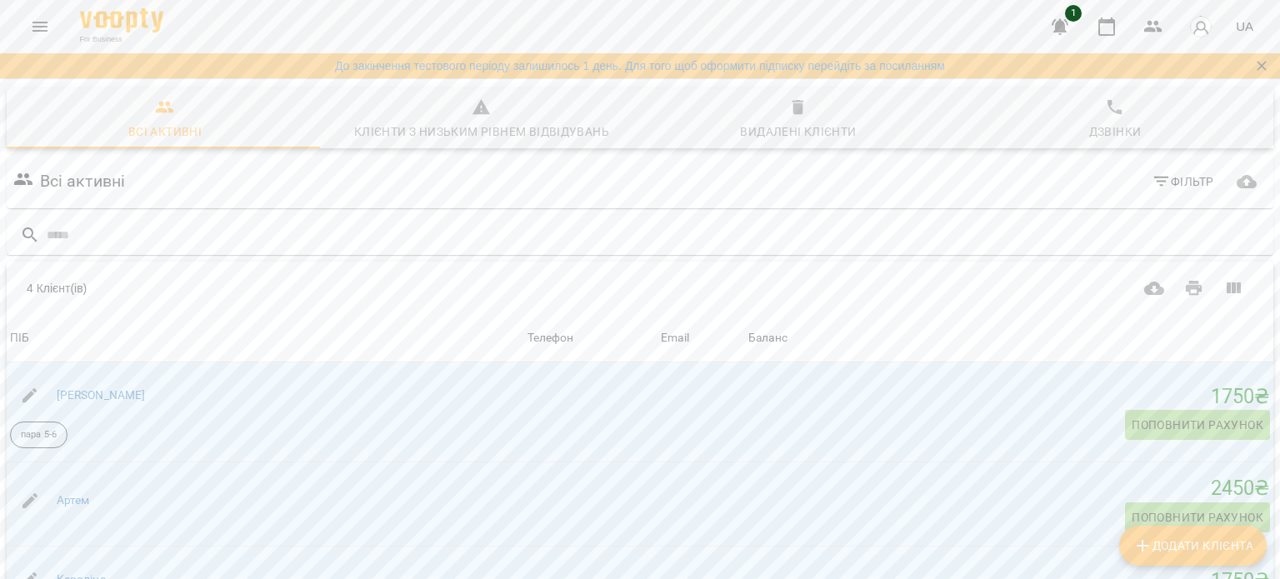
scroll to position [250, 0]
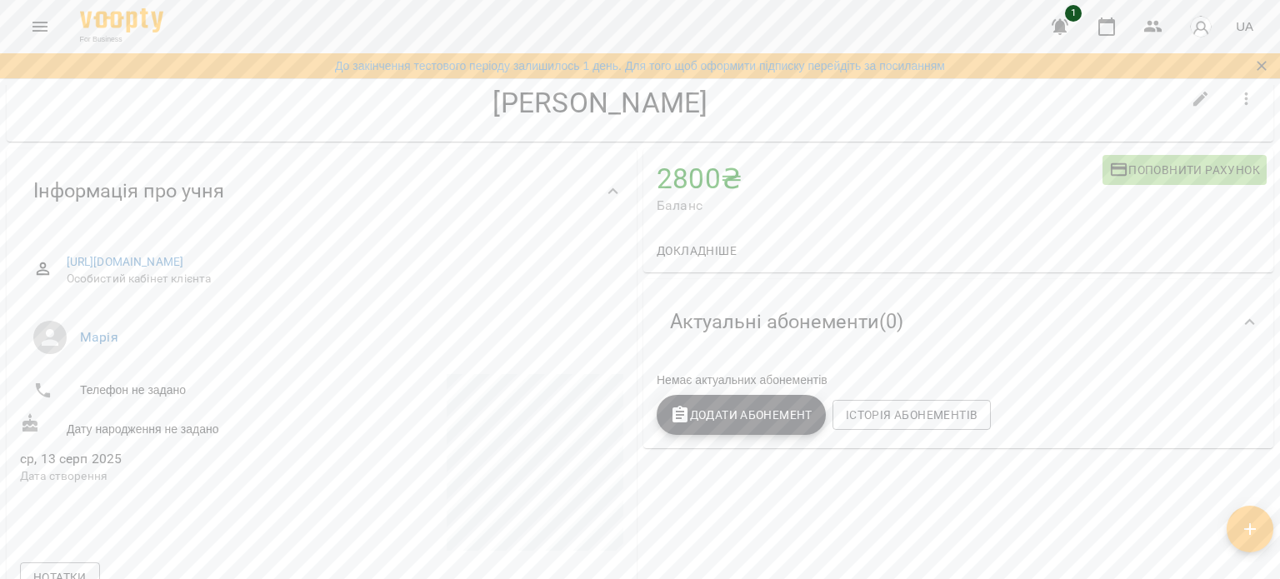
scroll to position [83, 0]
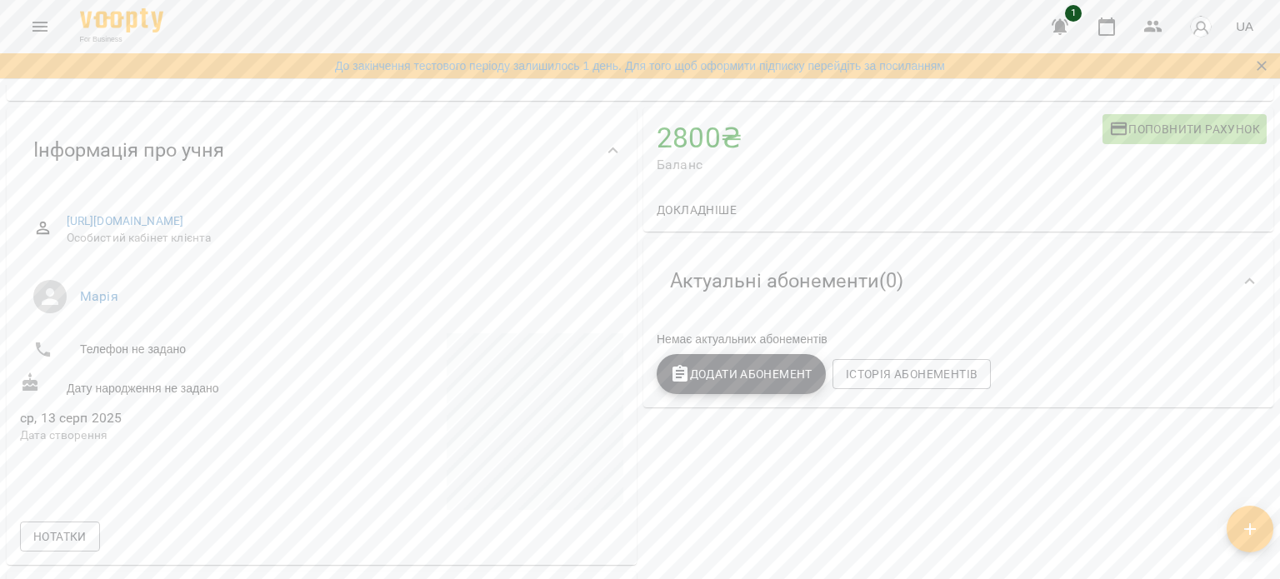
click at [1259, 533] on icon "button" at bounding box center [1250, 529] width 20 height 20
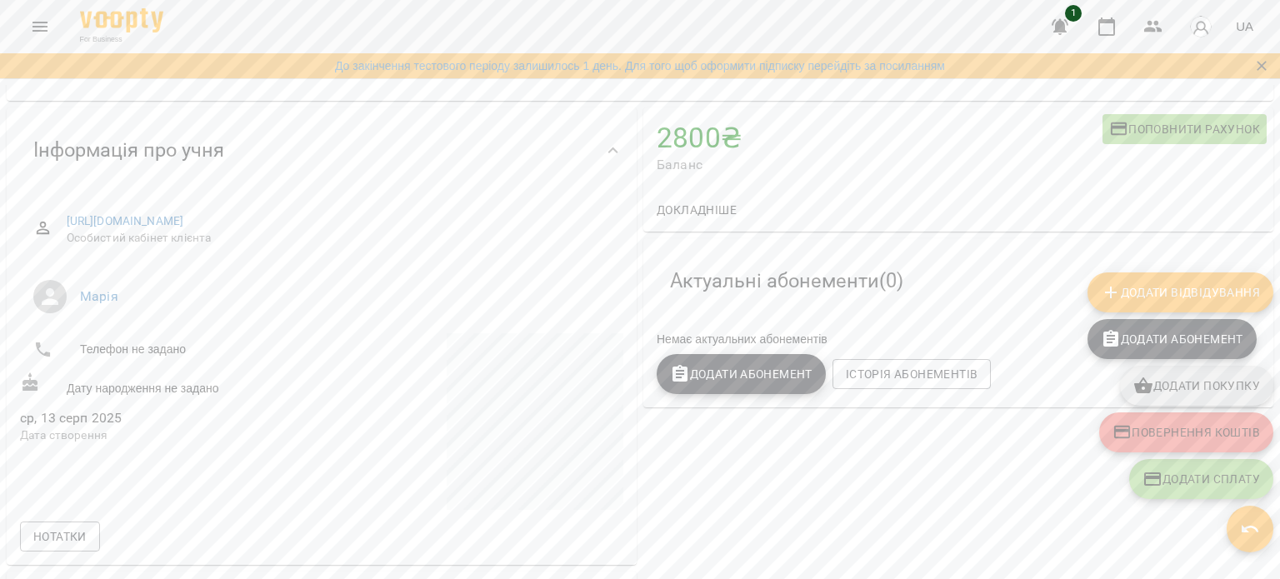
click at [1165, 302] on span "Додати Відвідування" at bounding box center [1180, 293] width 159 height 20
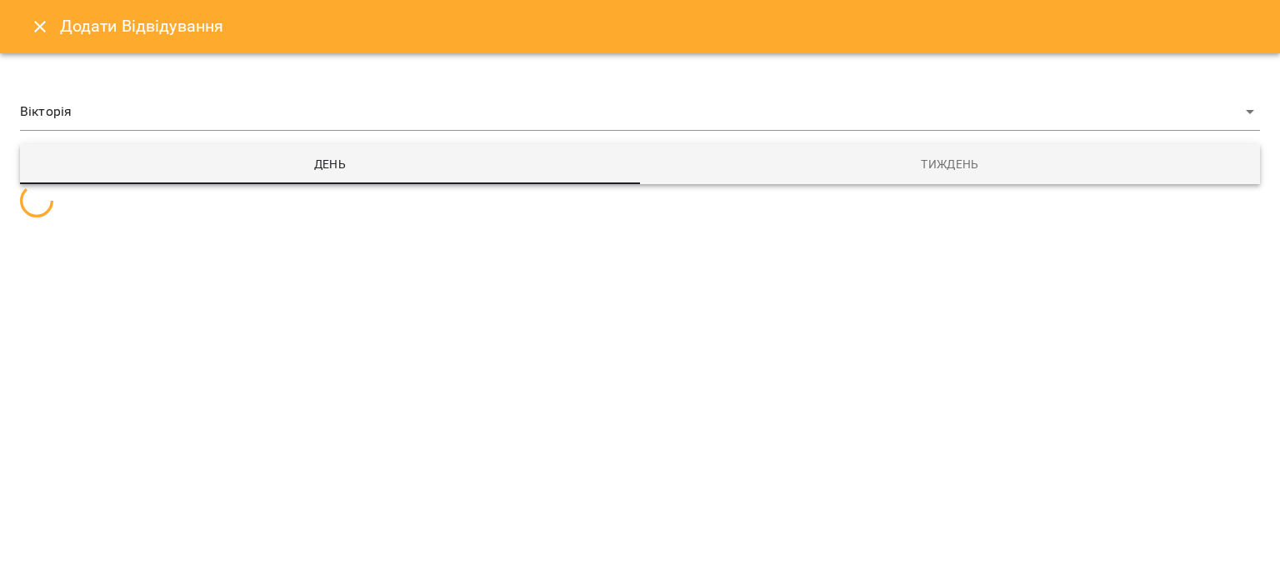
select select
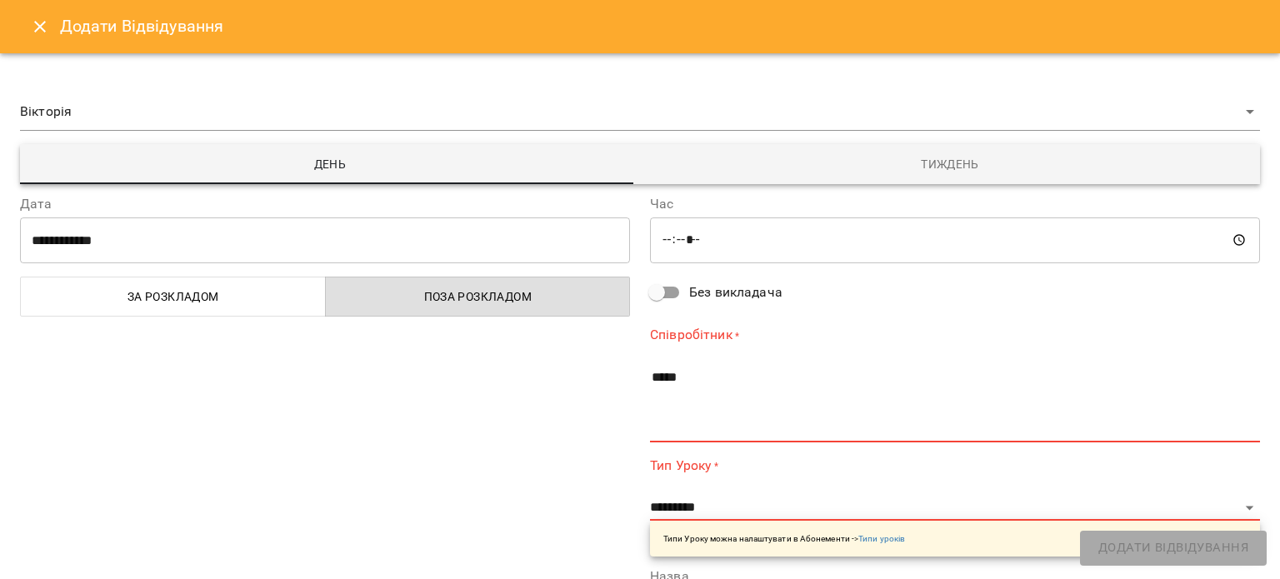
click at [223, 287] on span "За розкладом" at bounding box center [173, 297] width 285 height 20
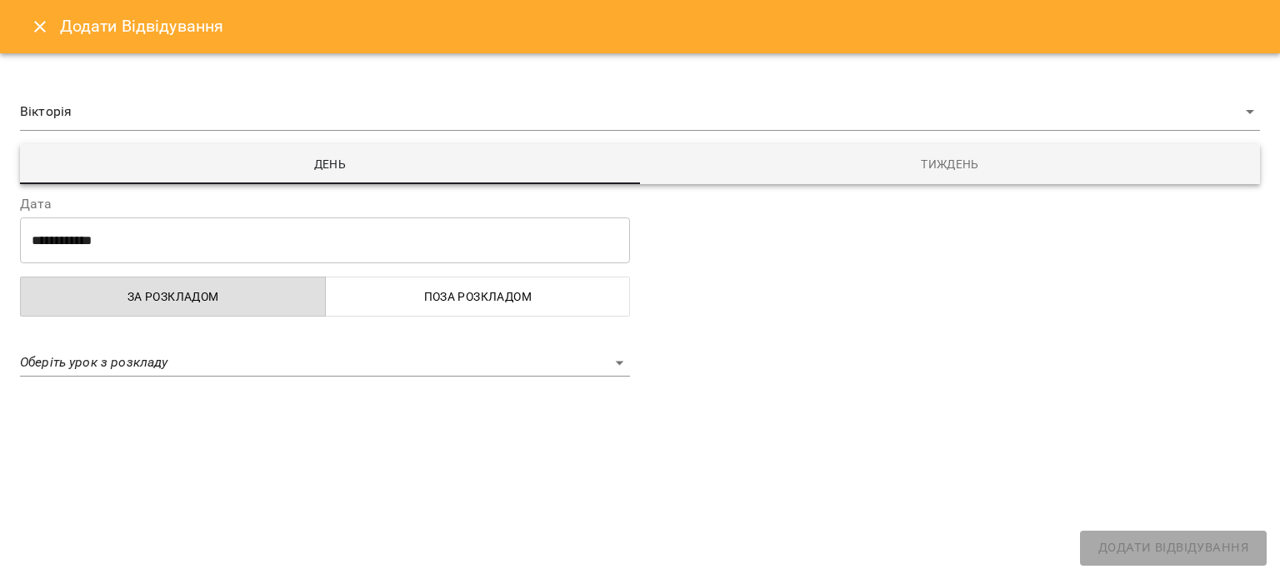
click at [498, 371] on body "**********" at bounding box center [640, 330] width 1280 height 661
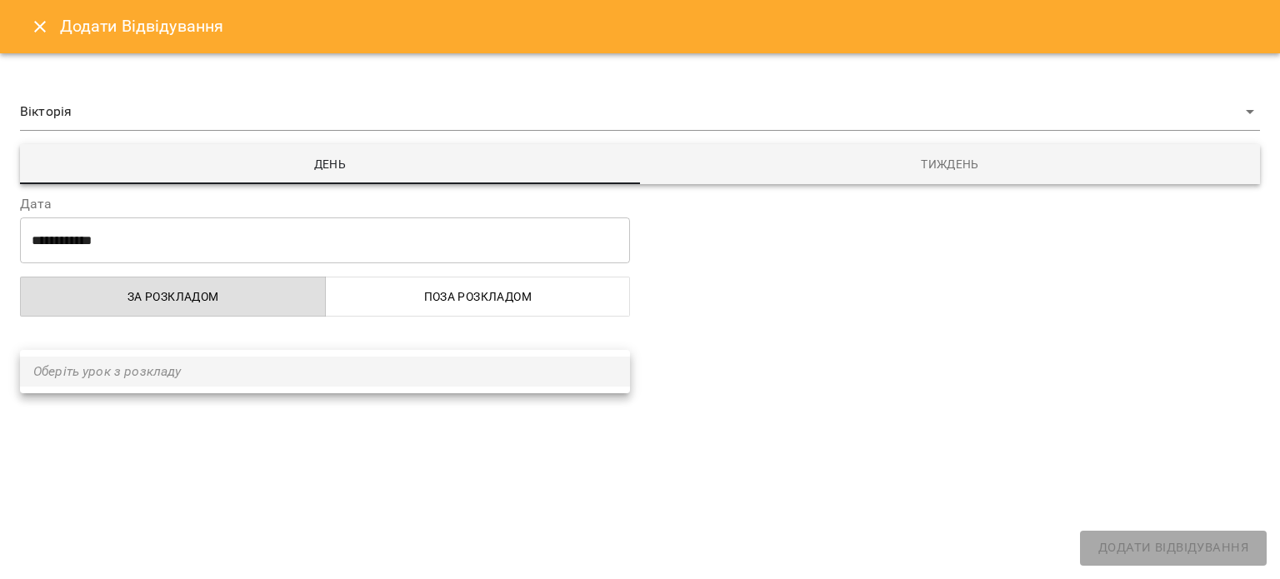
click at [140, 372] on ul "Оберіть урок з розкладу" at bounding box center [325, 371] width 610 height 43
click at [160, 293] on div at bounding box center [640, 289] width 1280 height 579
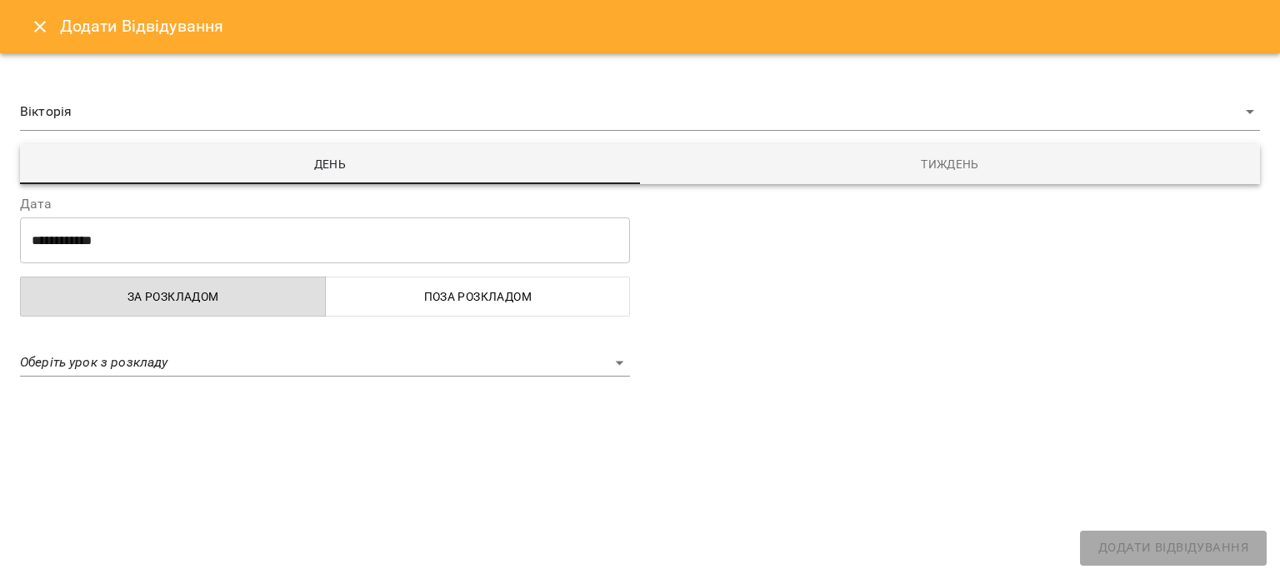
click at [424, 325] on div "**********" at bounding box center [325, 287] width 630 height 226
click at [433, 309] on button "Поза розкладом" at bounding box center [478, 297] width 306 height 40
select select
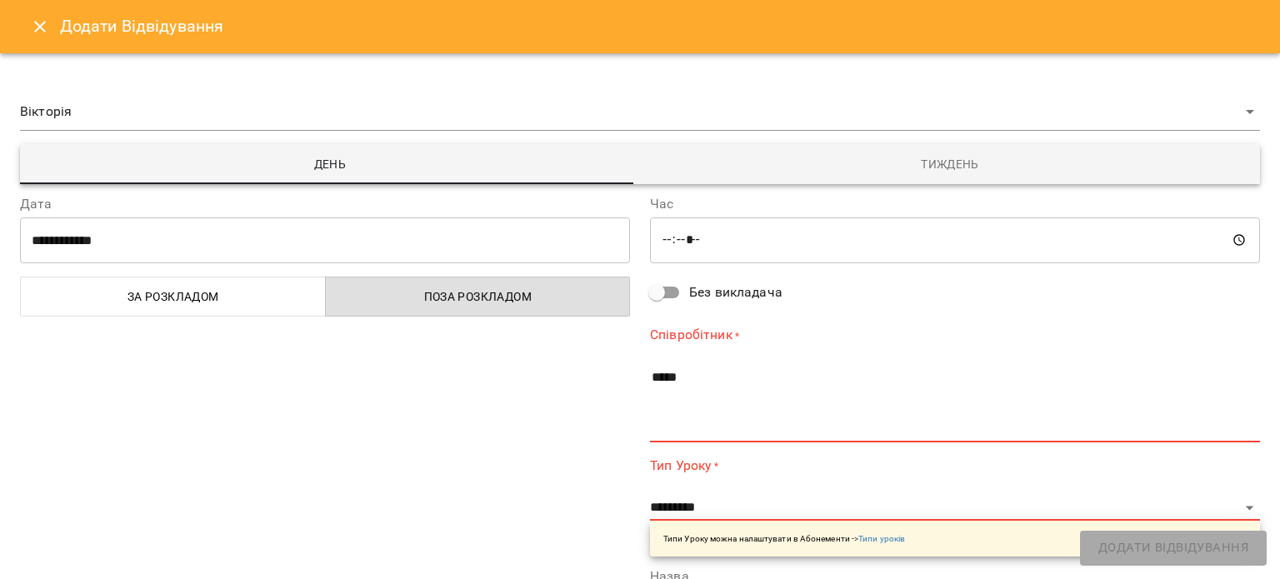
click at [163, 277] on button "За розкладом" at bounding box center [173, 297] width 306 height 40
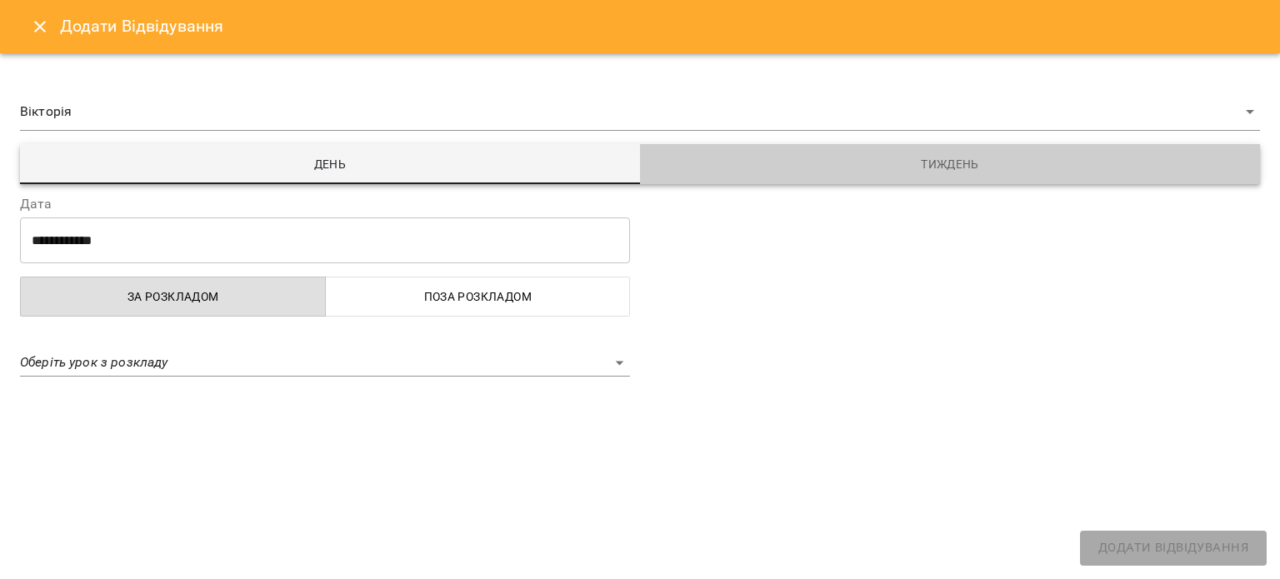
click at [798, 173] on span "Тиждень" at bounding box center [950, 164] width 600 height 20
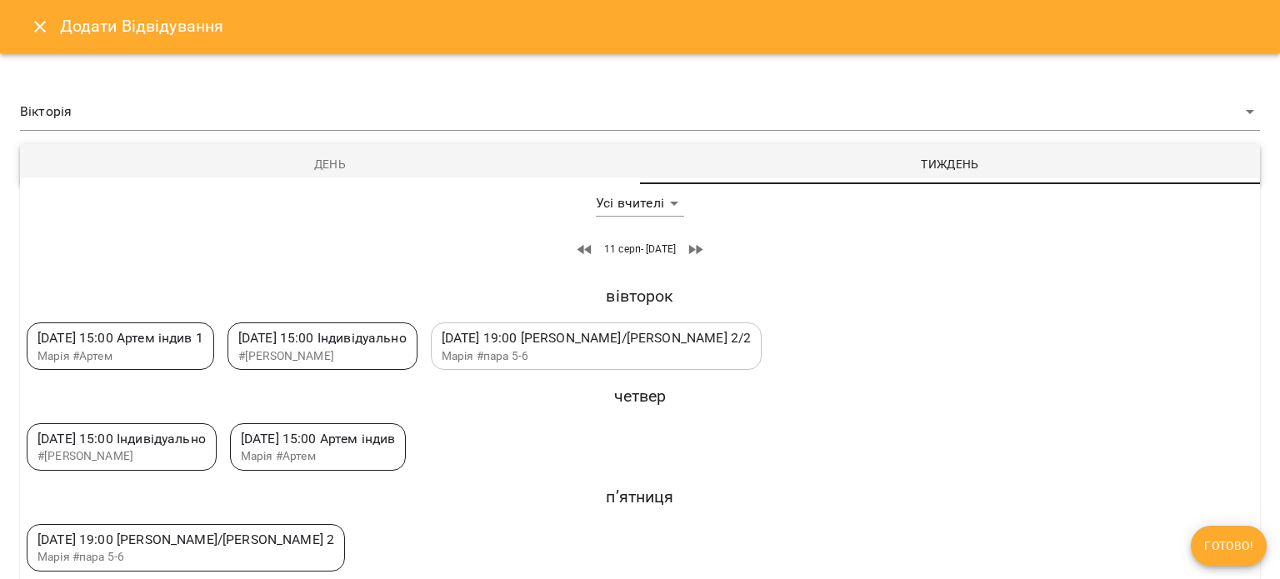
scroll to position [4, 0]
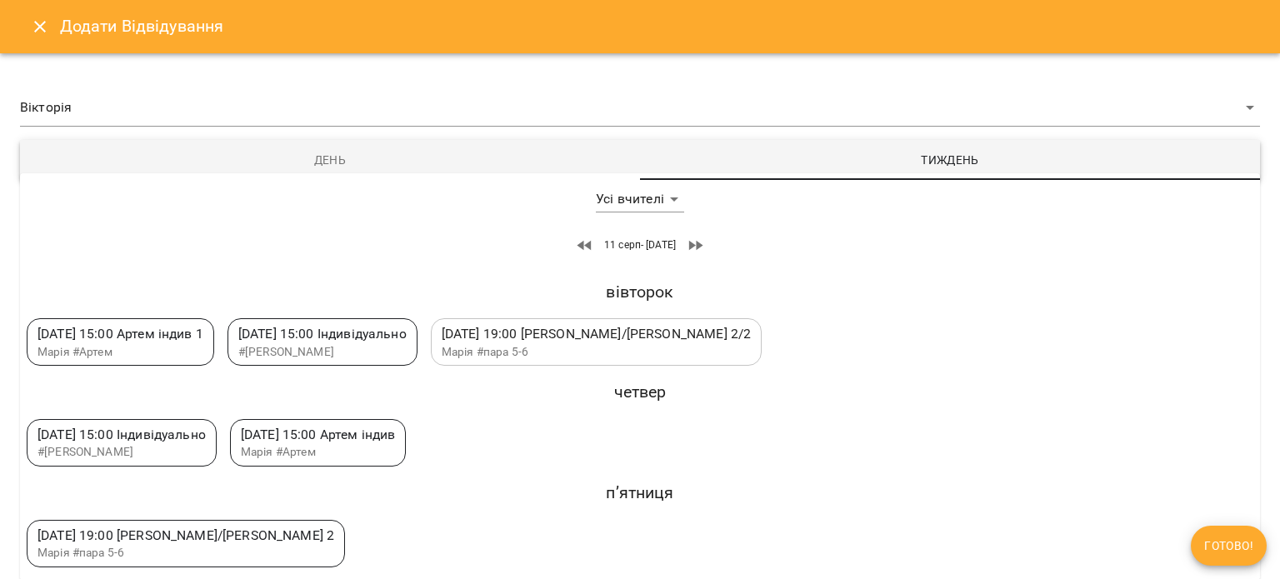
click at [667, 199] on body "**********" at bounding box center [640, 330] width 1280 height 661
click at [635, 229] on li "Марія" at bounding box center [637, 229] width 95 height 30
type input "**********"
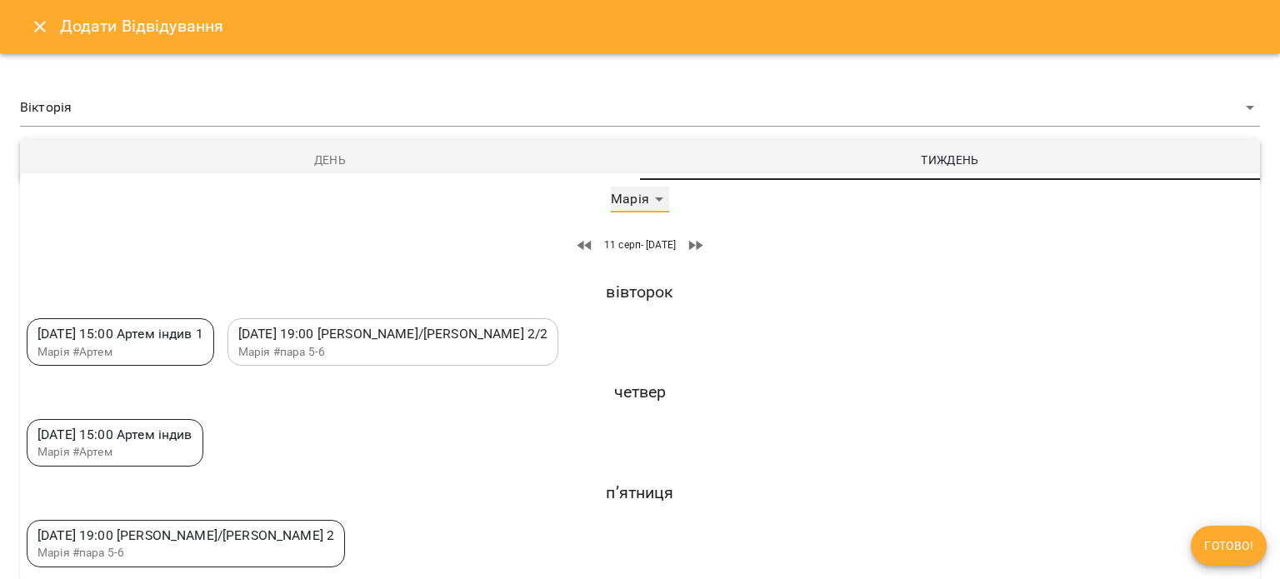
scroll to position [0, 0]
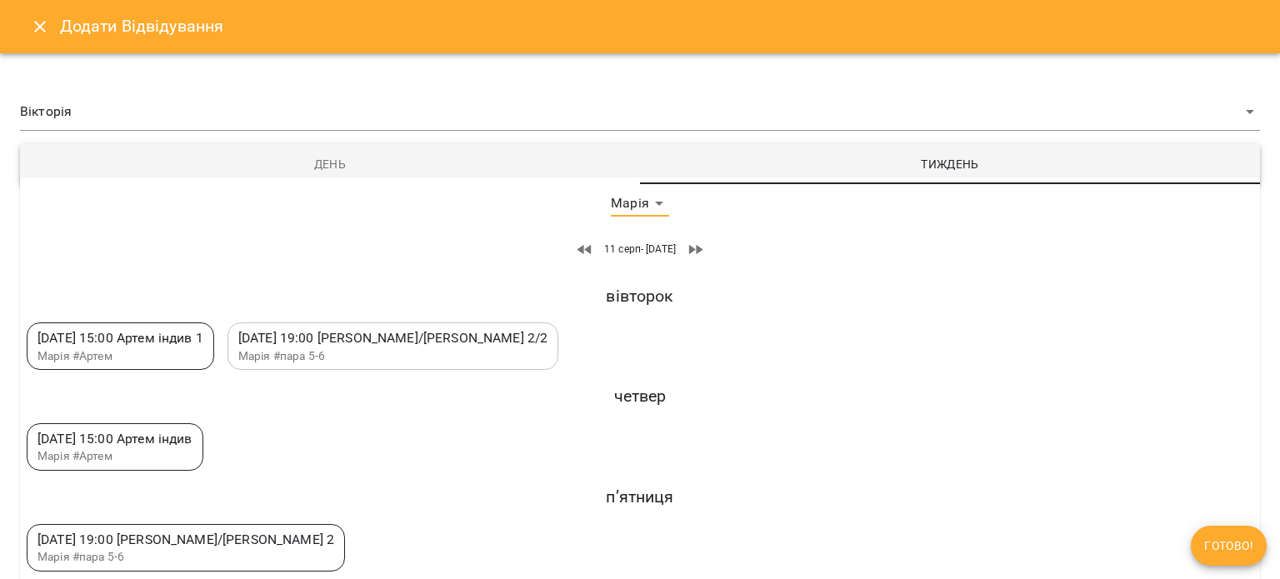
click at [400, 157] on span "День" at bounding box center [330, 164] width 600 height 20
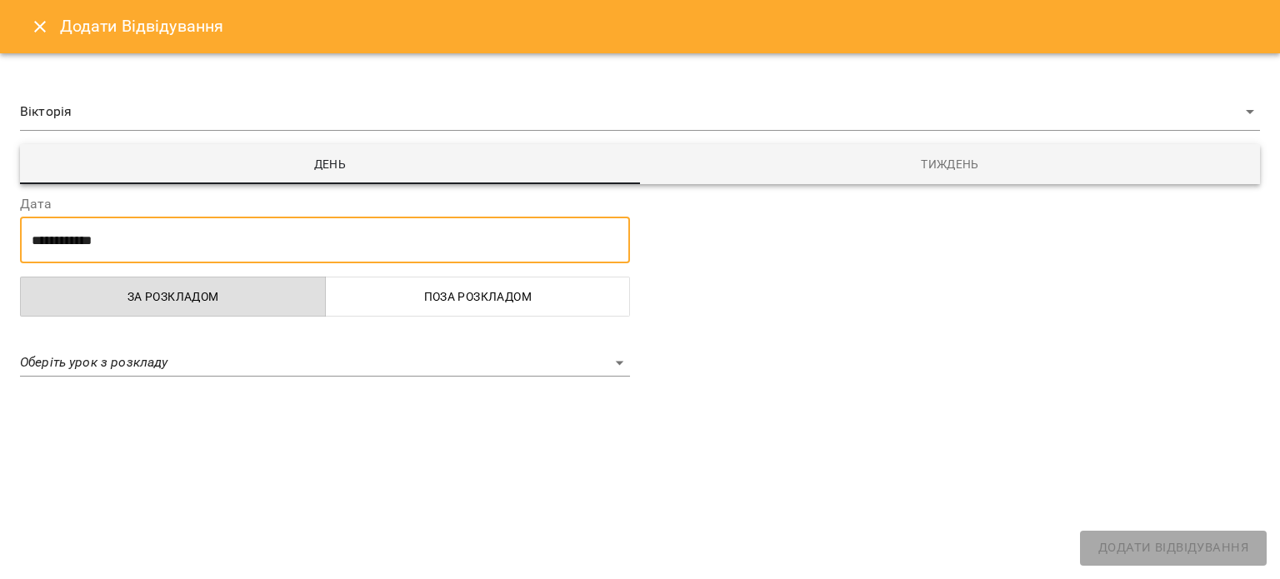
click at [173, 243] on input "**********" at bounding box center [325, 240] width 610 height 47
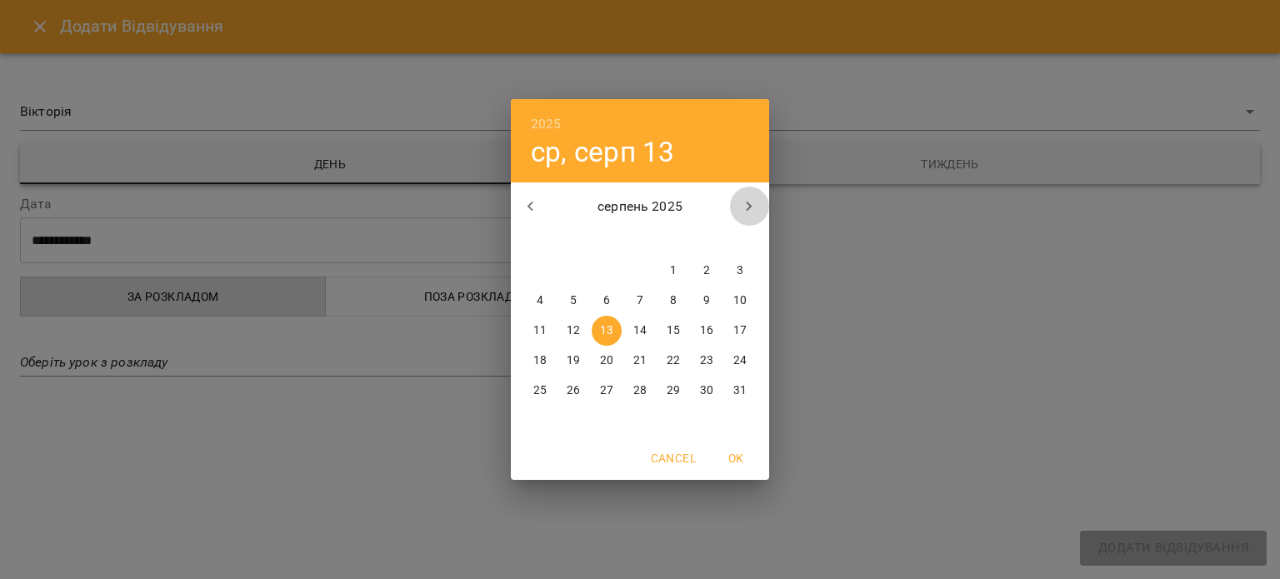
click at [751, 208] on icon "button" at bounding box center [749, 207] width 20 height 20
click at [531, 208] on icon "button" at bounding box center [531, 207] width 20 height 20
click at [687, 462] on span "Cancel" at bounding box center [673, 458] width 45 height 20
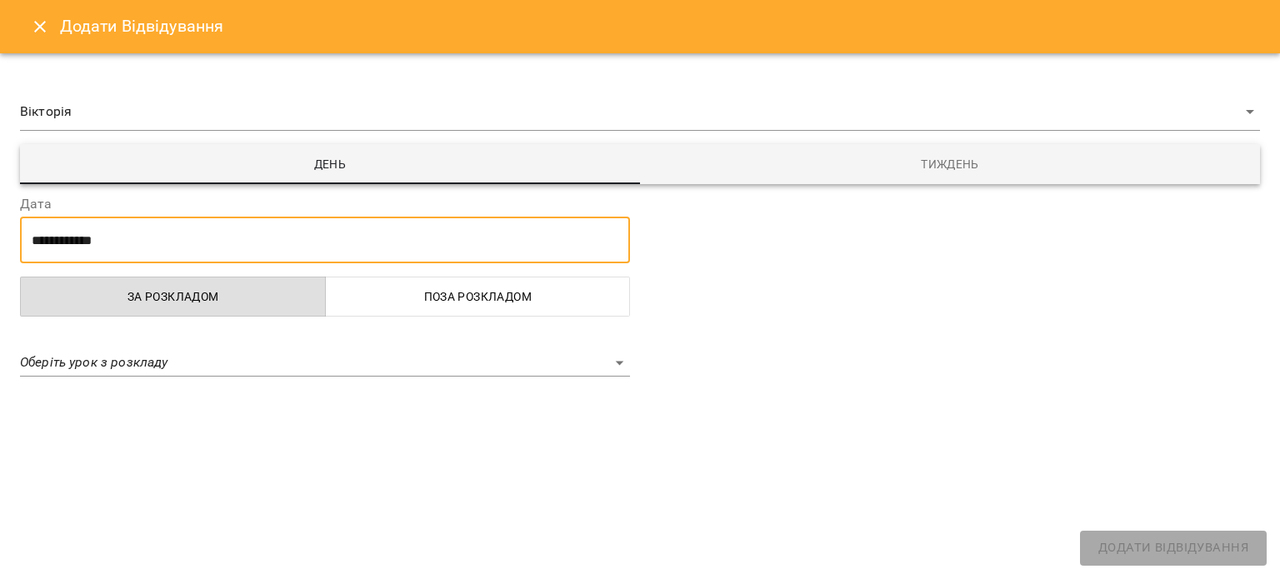
click at [128, 363] on body "**********" at bounding box center [640, 330] width 1280 height 661
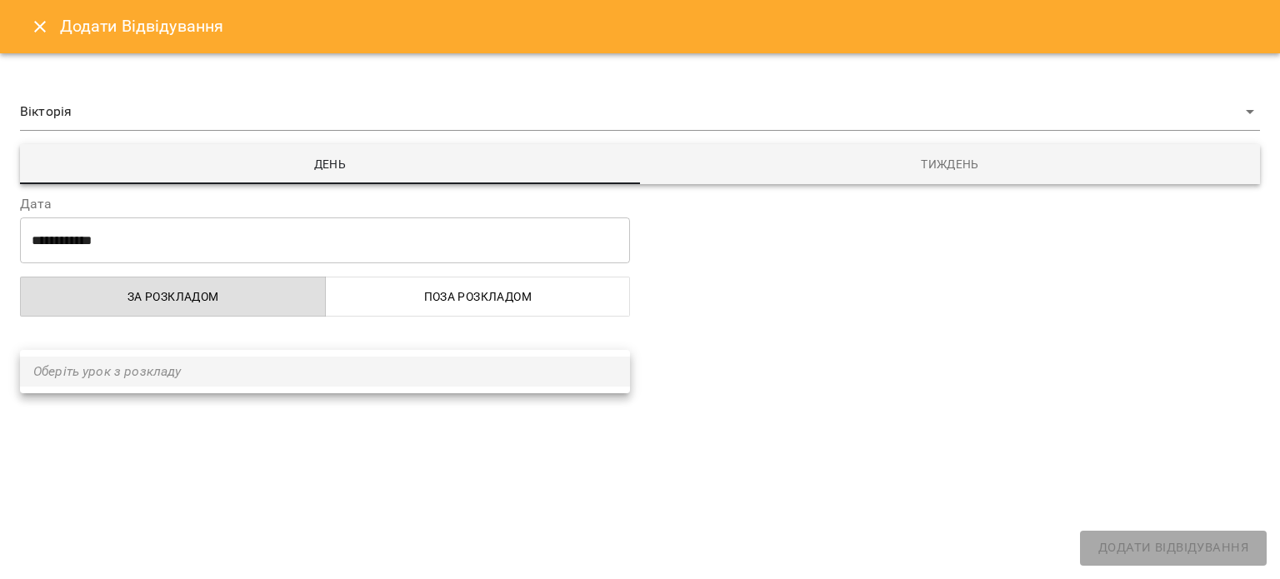
click at [128, 363] on ul "Оберіть урок з розкладу" at bounding box center [325, 371] width 610 height 43
click at [138, 202] on div at bounding box center [640, 289] width 1280 height 579
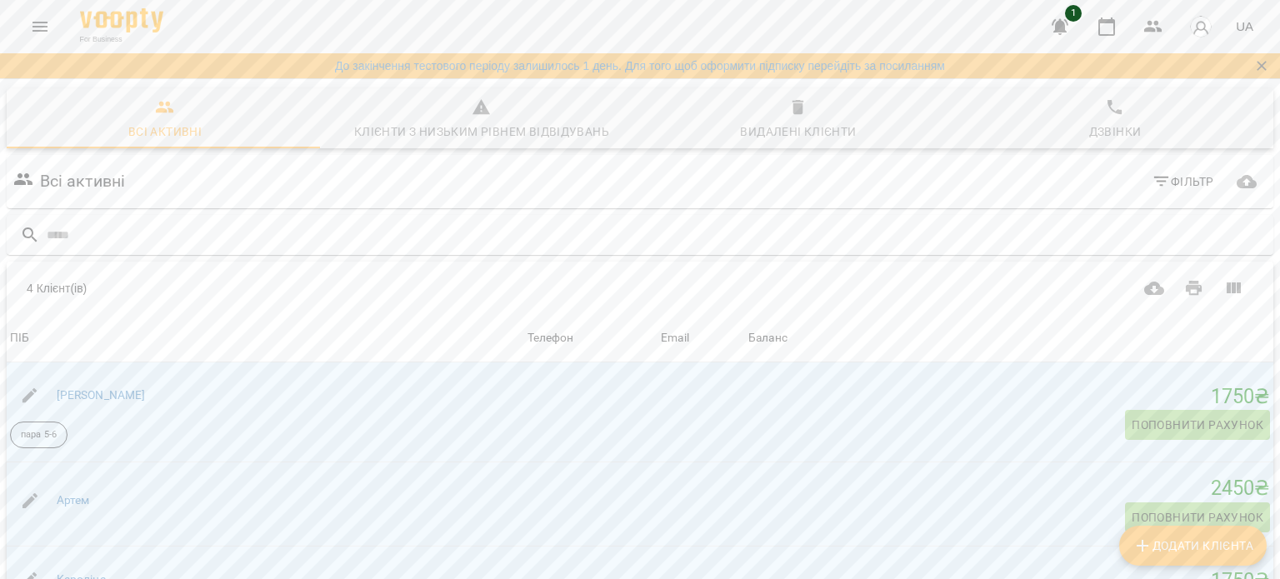
scroll to position [250, 0]
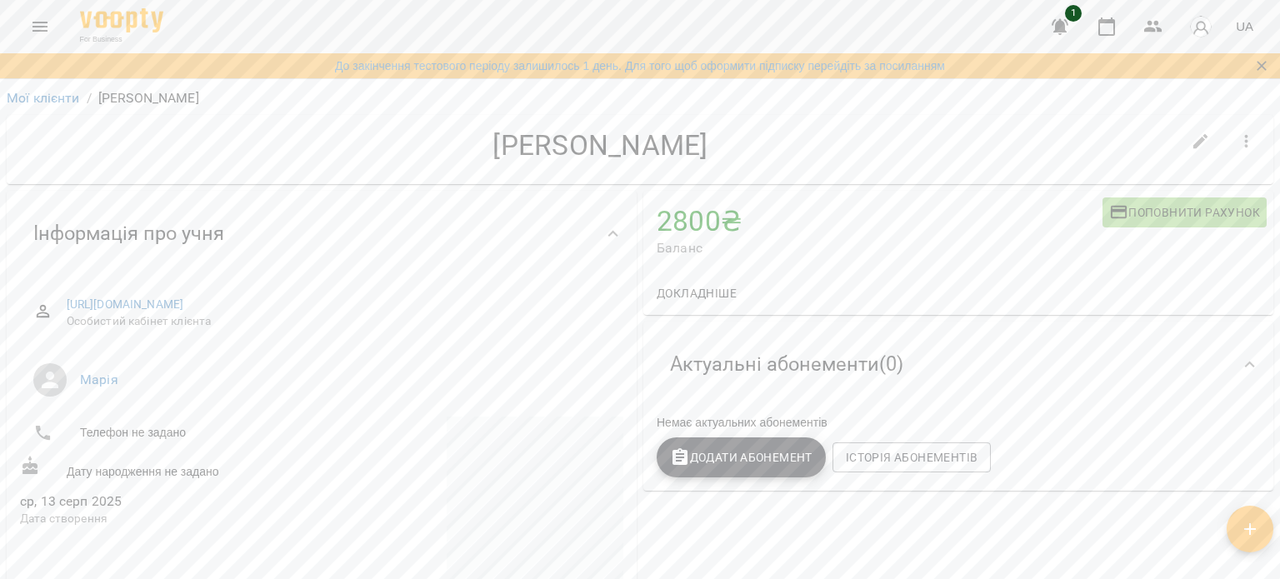
click at [1254, 540] on button "button" at bounding box center [1250, 529] width 47 height 47
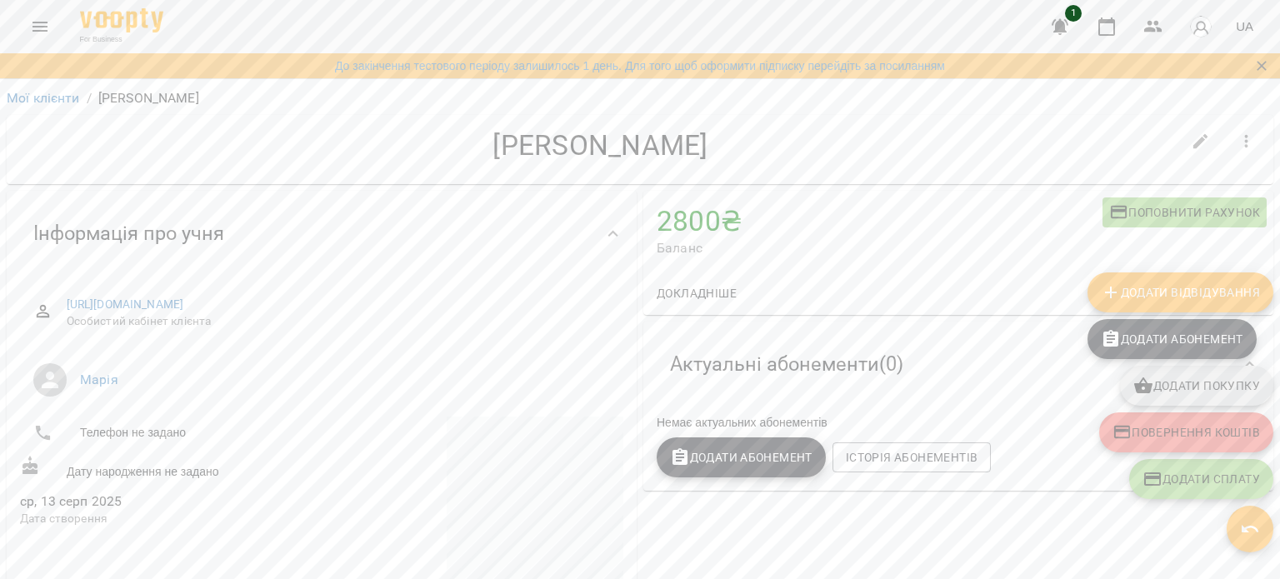
click at [1166, 295] on span "Додати Відвідування" at bounding box center [1180, 293] width 159 height 20
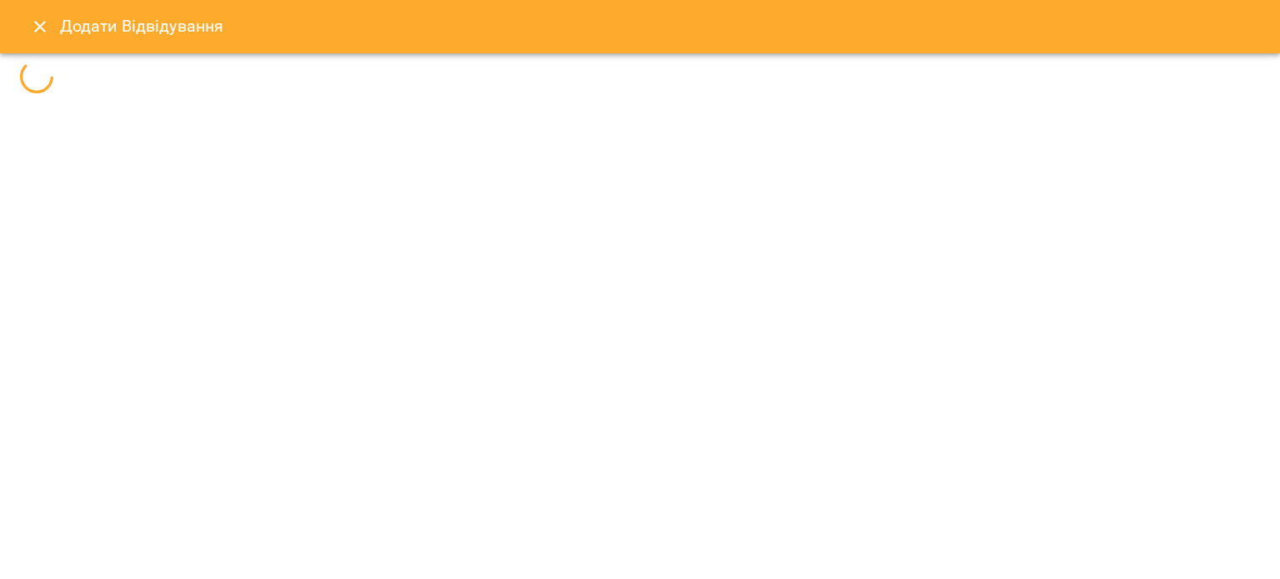
select select
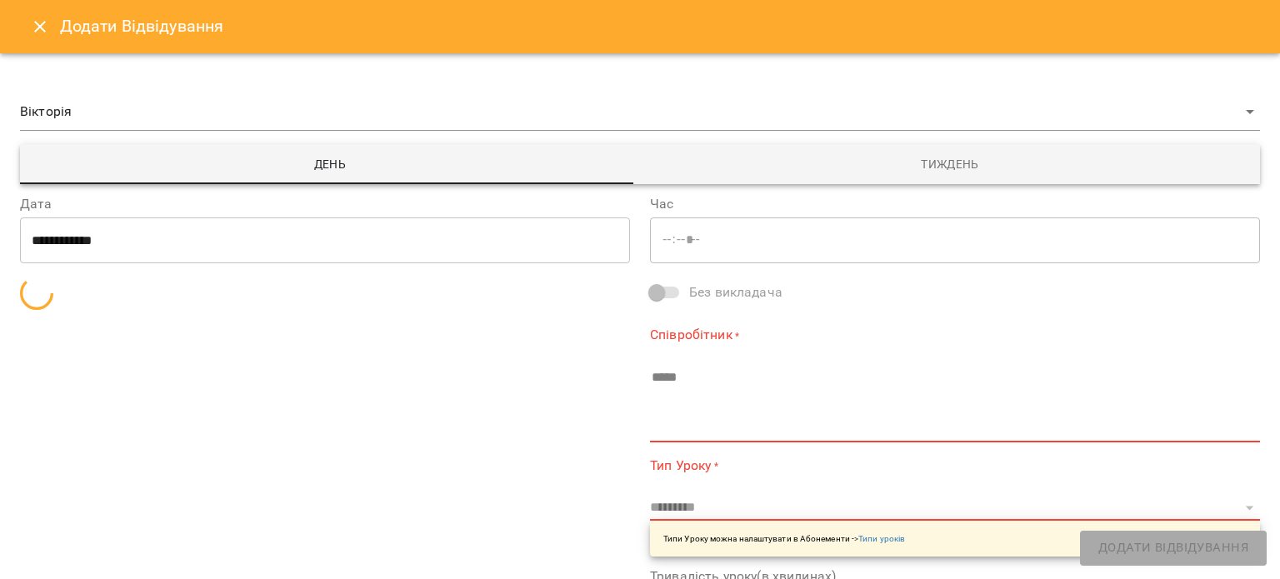
type input "*****"
type input "**********"
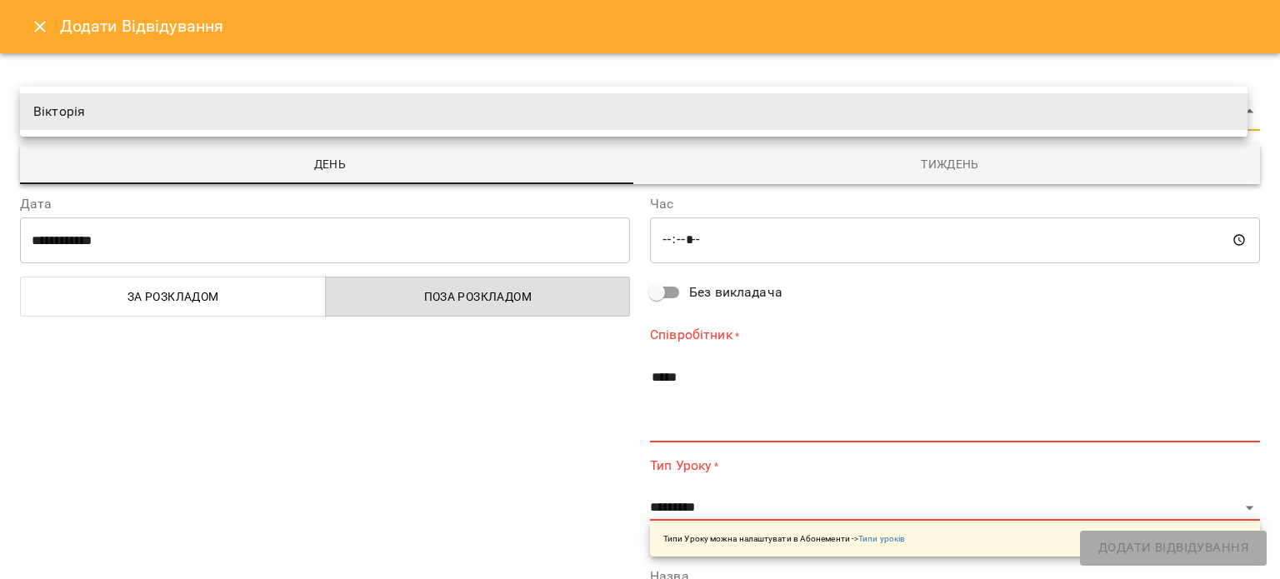
click at [28, 104] on body "**********" at bounding box center [640, 330] width 1280 height 661
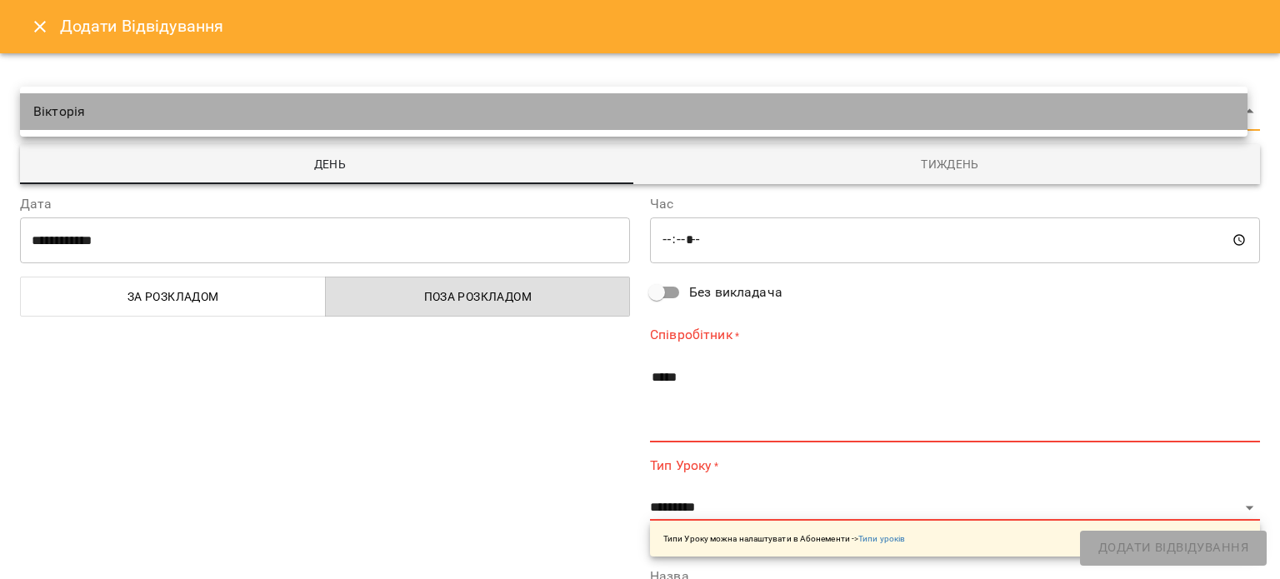
click at [28, 104] on li "Вікторія" at bounding box center [634, 111] width 1228 height 37
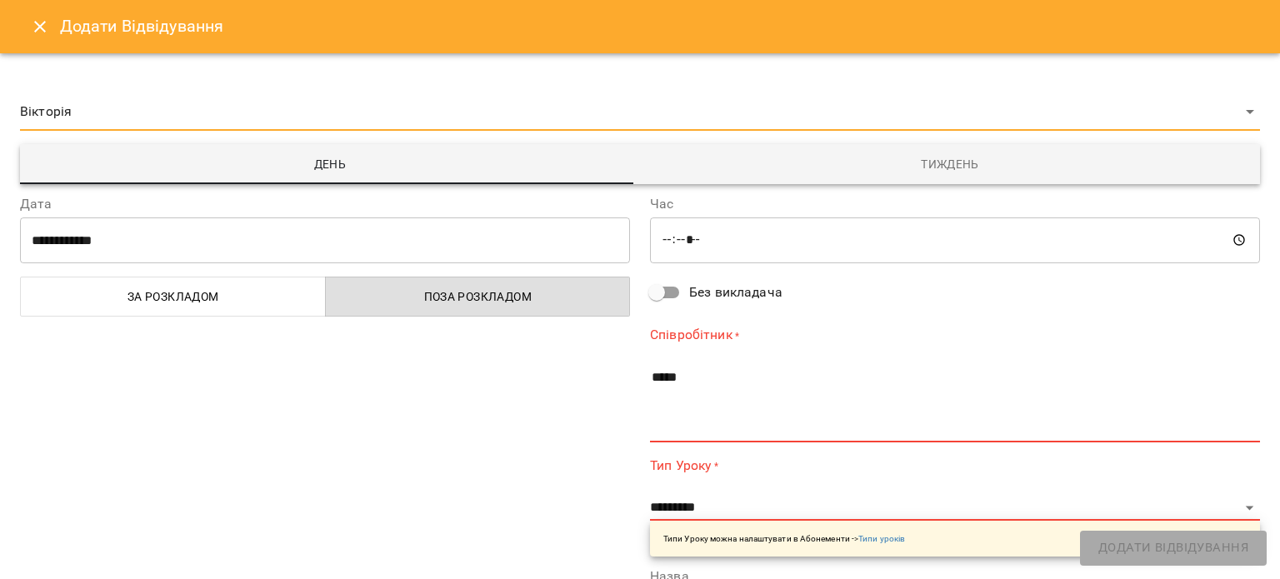
click at [208, 117] on body "**********" at bounding box center [640, 330] width 1280 height 661
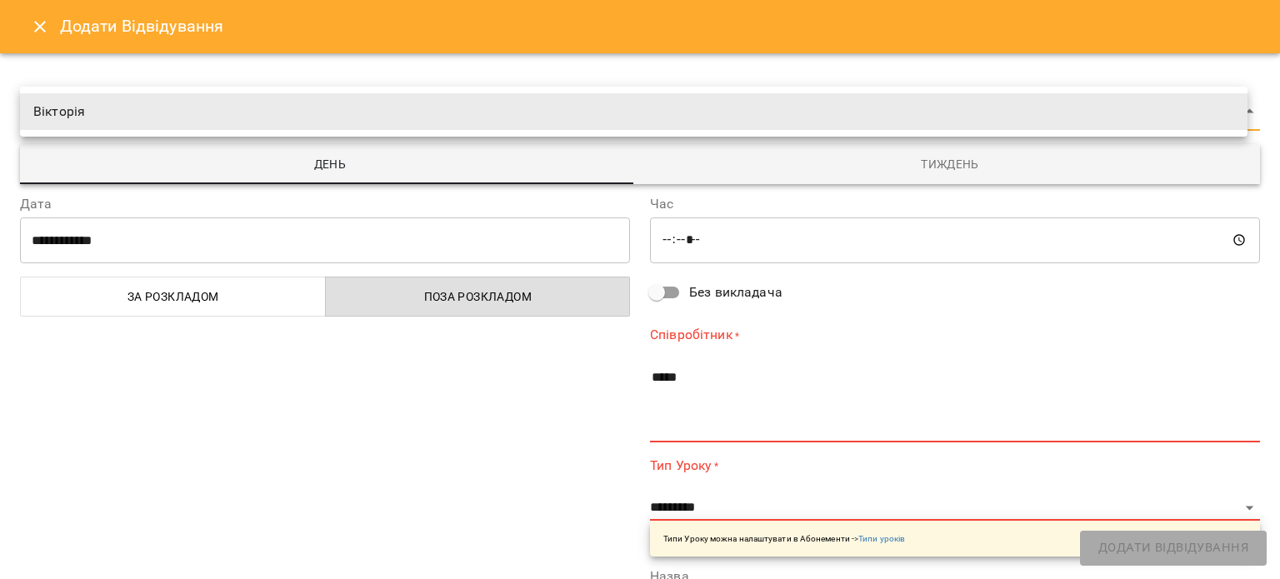
click at [228, 118] on span "Вікторія" at bounding box center [633, 112] width 1201 height 20
click at [1240, 113] on body "**********" at bounding box center [640, 330] width 1280 height 661
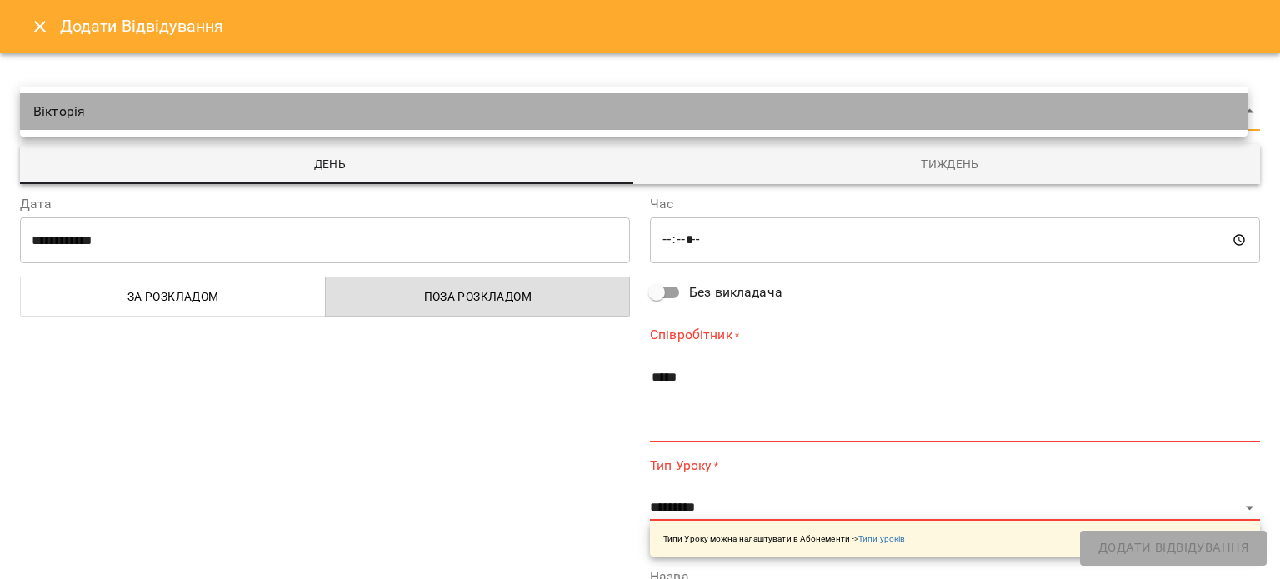
click at [1240, 113] on li "Вікторія" at bounding box center [634, 111] width 1228 height 37
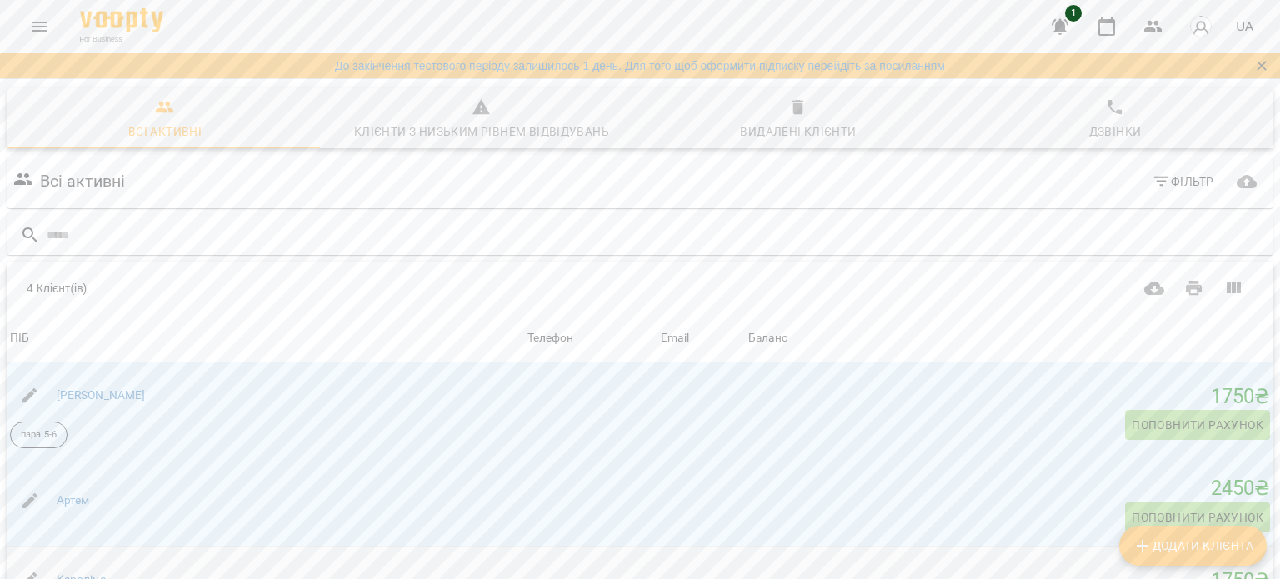
scroll to position [250, 0]
click at [59, 388] on link "[PERSON_NAME]" at bounding box center [101, 394] width 89 height 13
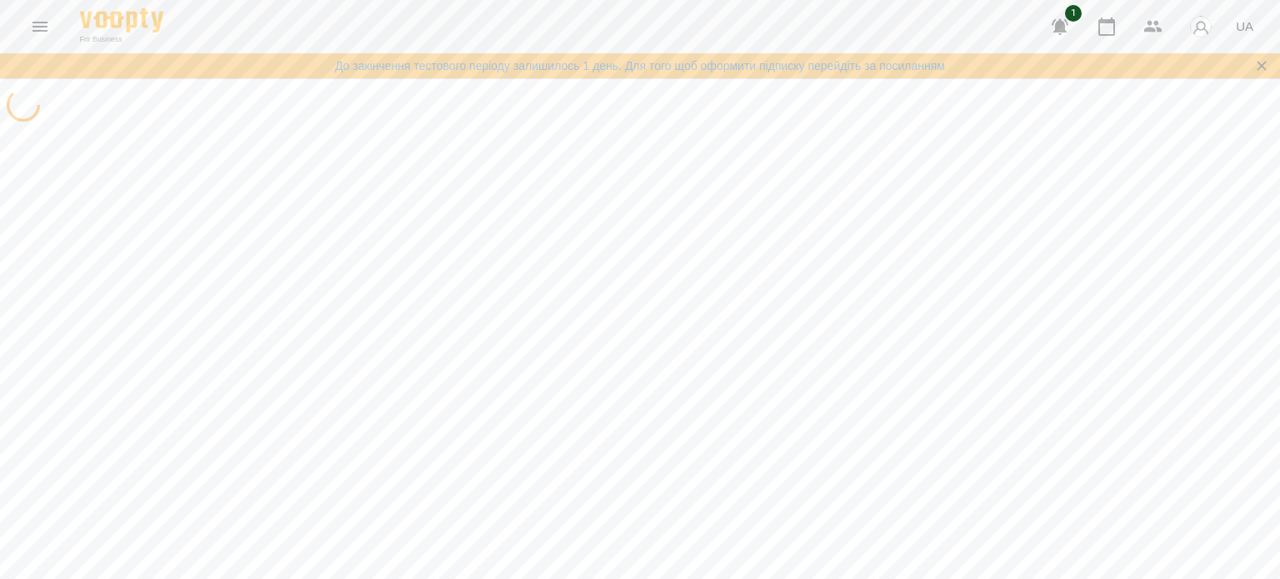
click at [59, 143] on div at bounding box center [640, 371] width 1280 height 579
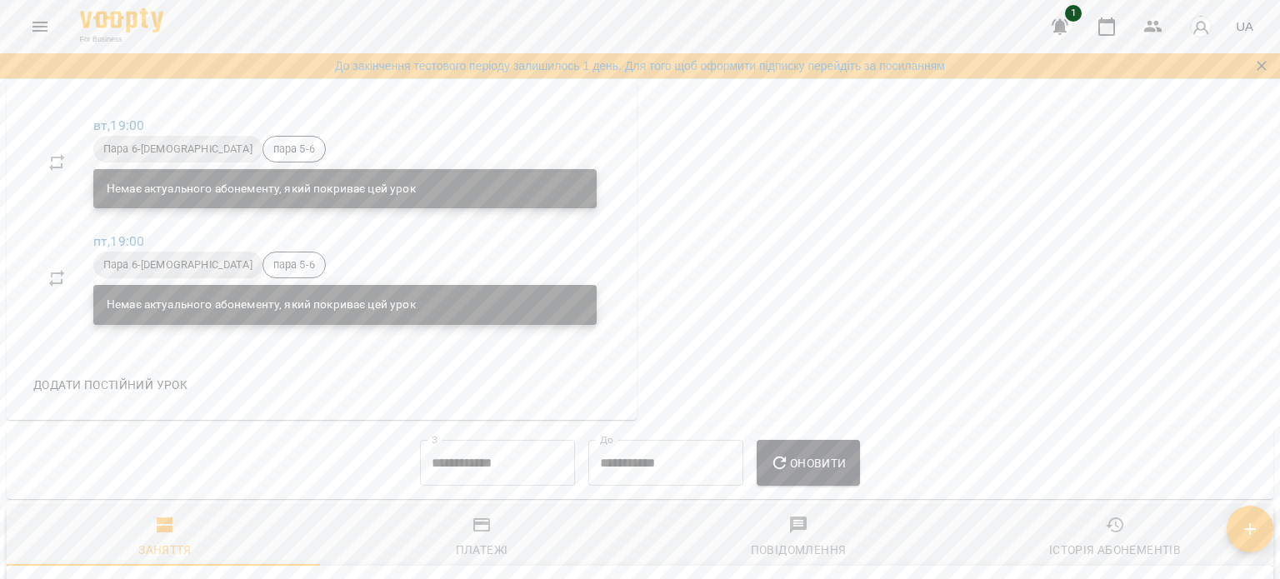
scroll to position [333, 0]
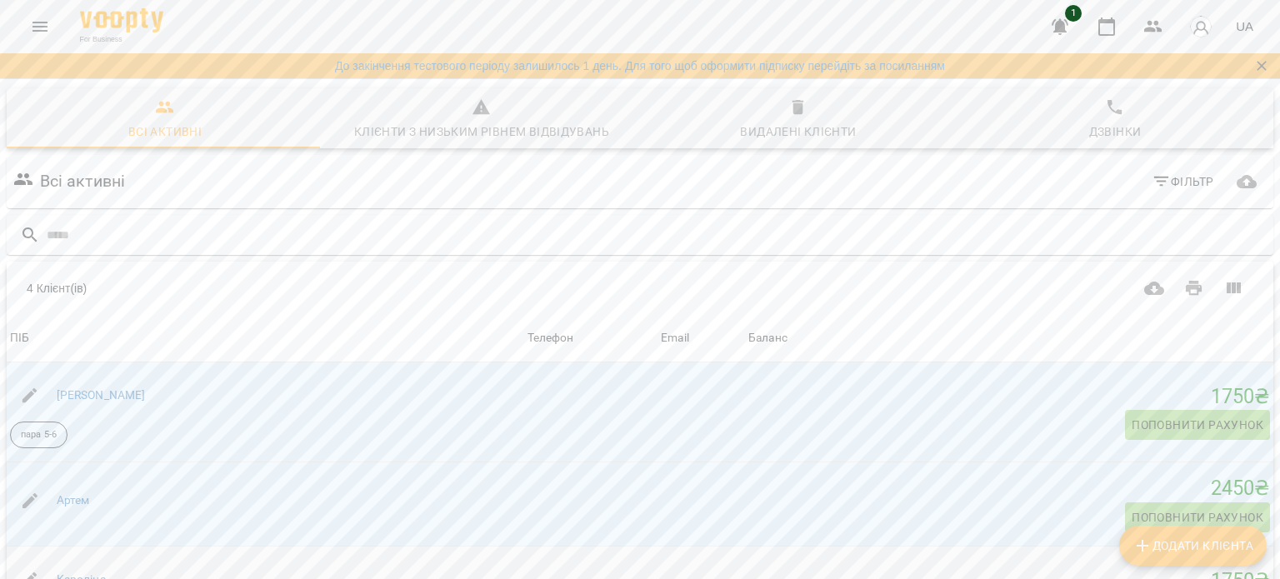
scroll to position [167, 0]
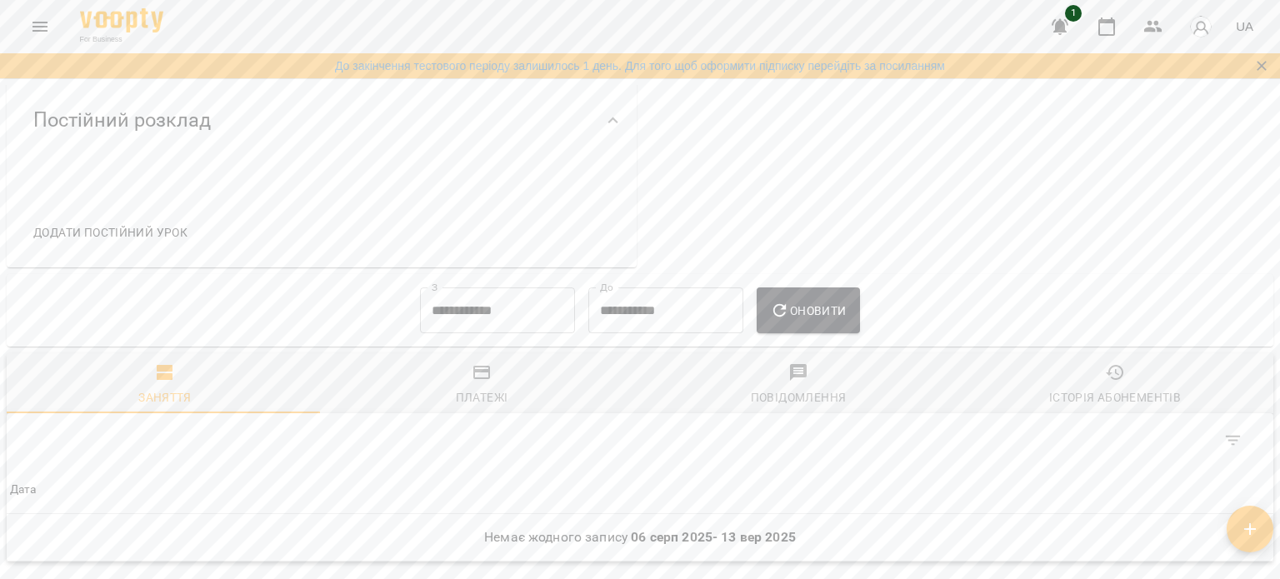
scroll to position [583, 0]
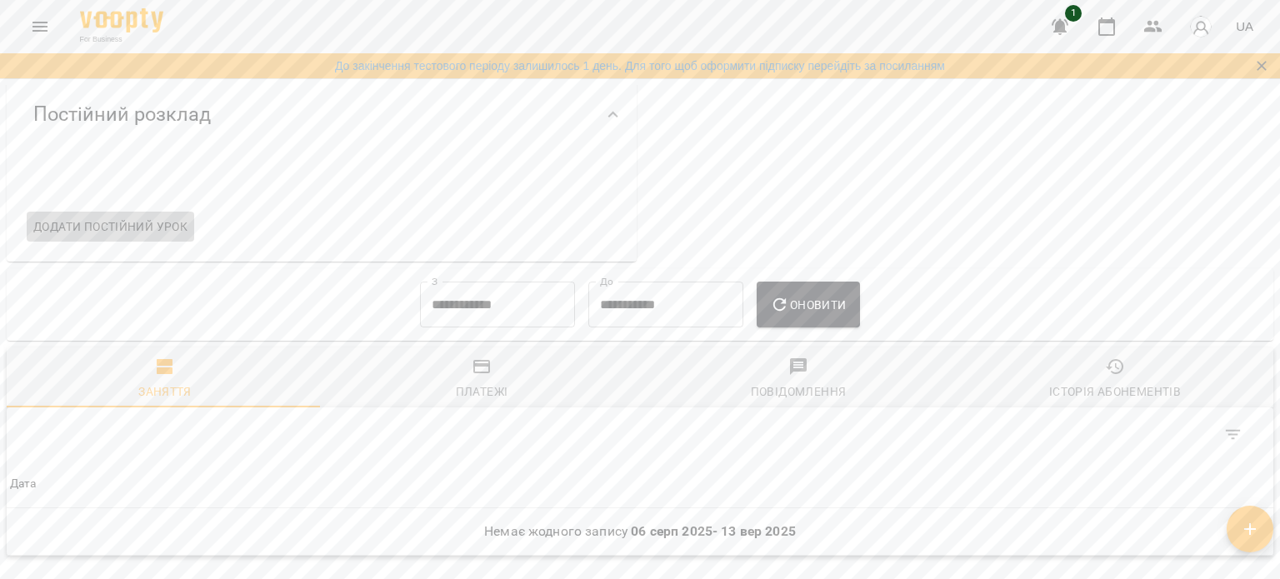
click at [133, 224] on span "Додати постійний урок" at bounding box center [110, 227] width 154 height 20
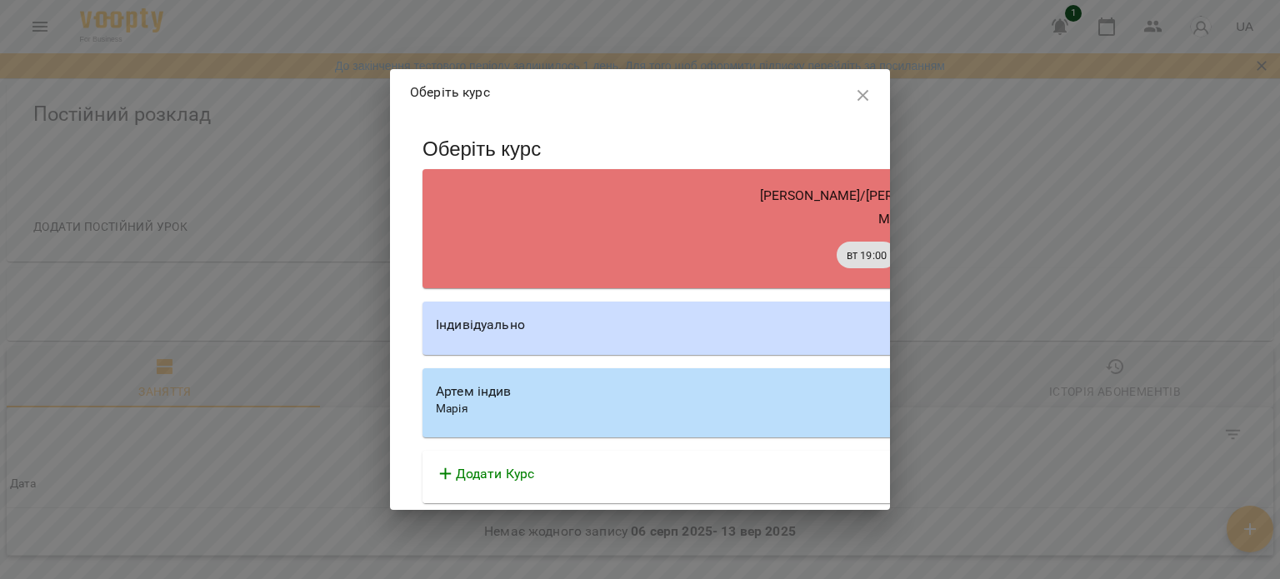
click at [631, 326] on div "Індивідуально" at bounding box center [897, 325] width 923 height 20
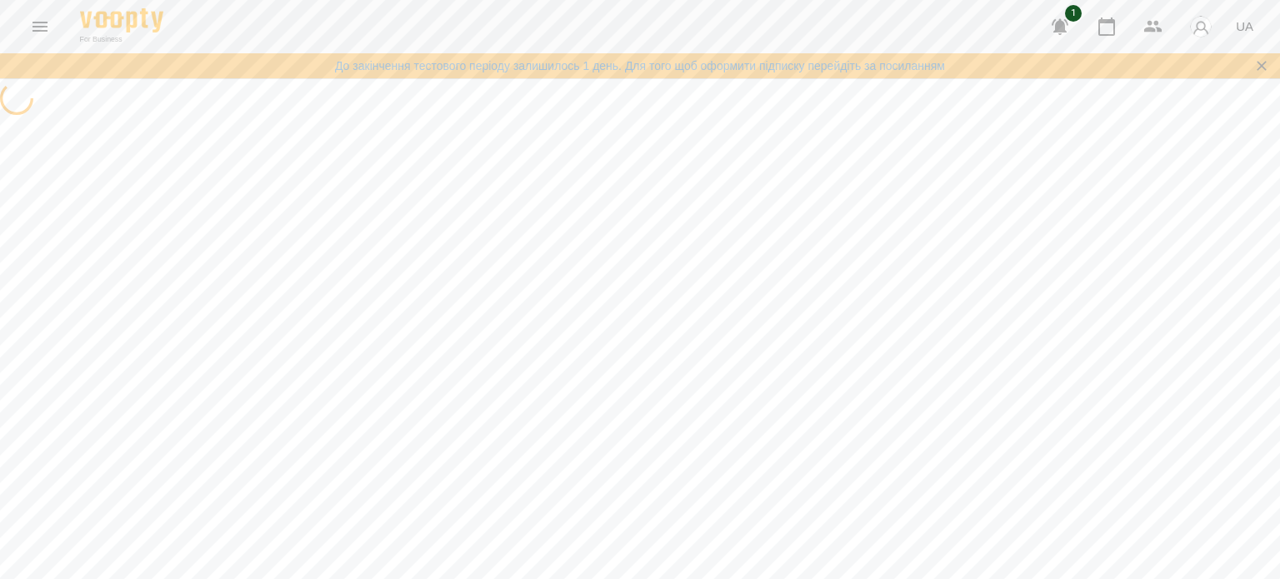
select select "********"
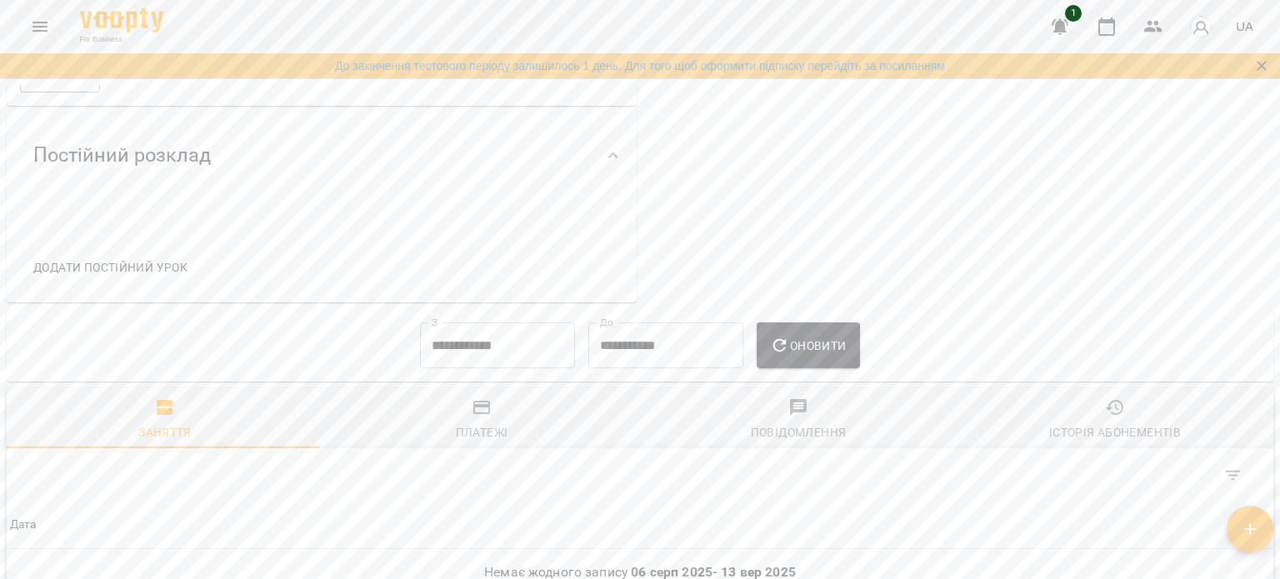
scroll to position [583, 0]
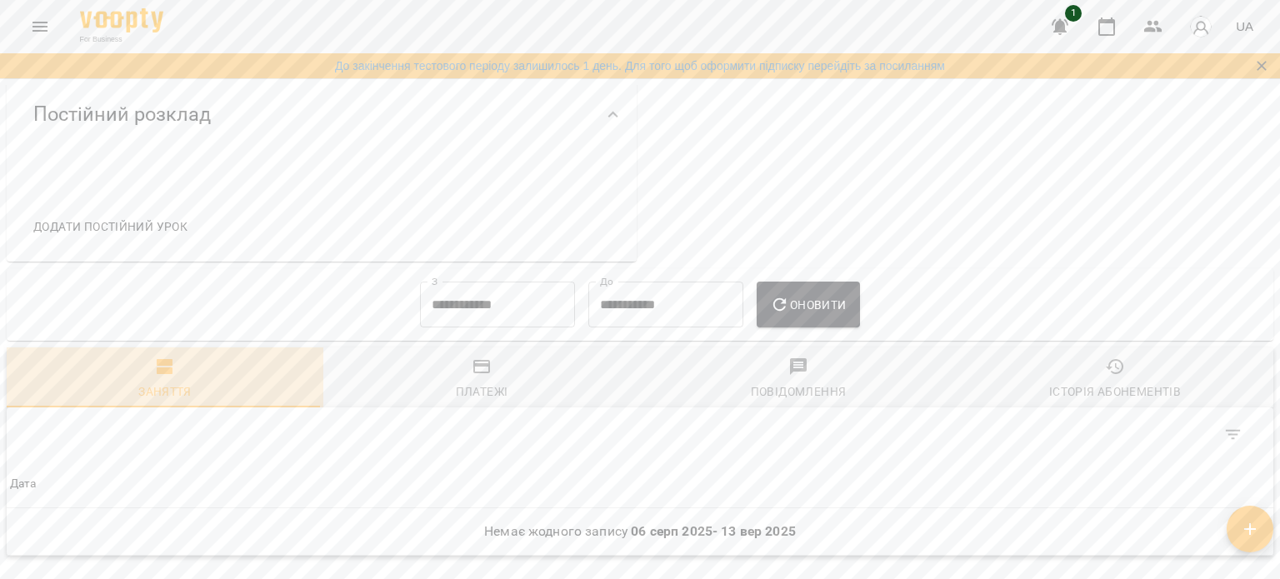
click at [168, 368] on icon "button" at bounding box center [165, 366] width 16 height 15
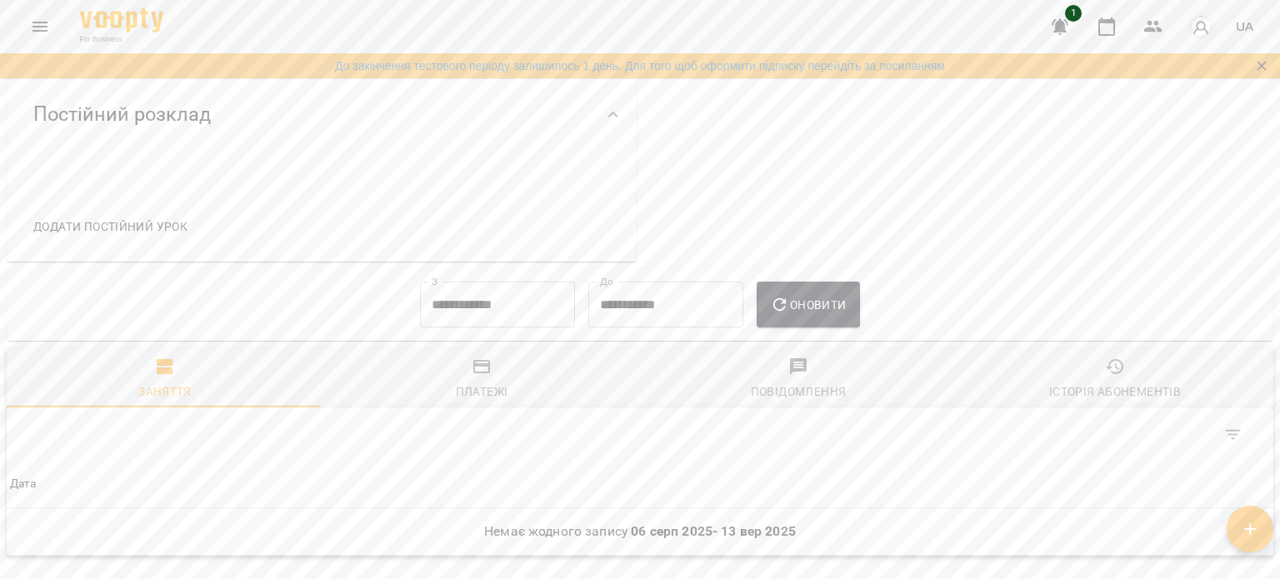
click at [86, 222] on span "Додати постійний урок" at bounding box center [110, 227] width 154 height 20
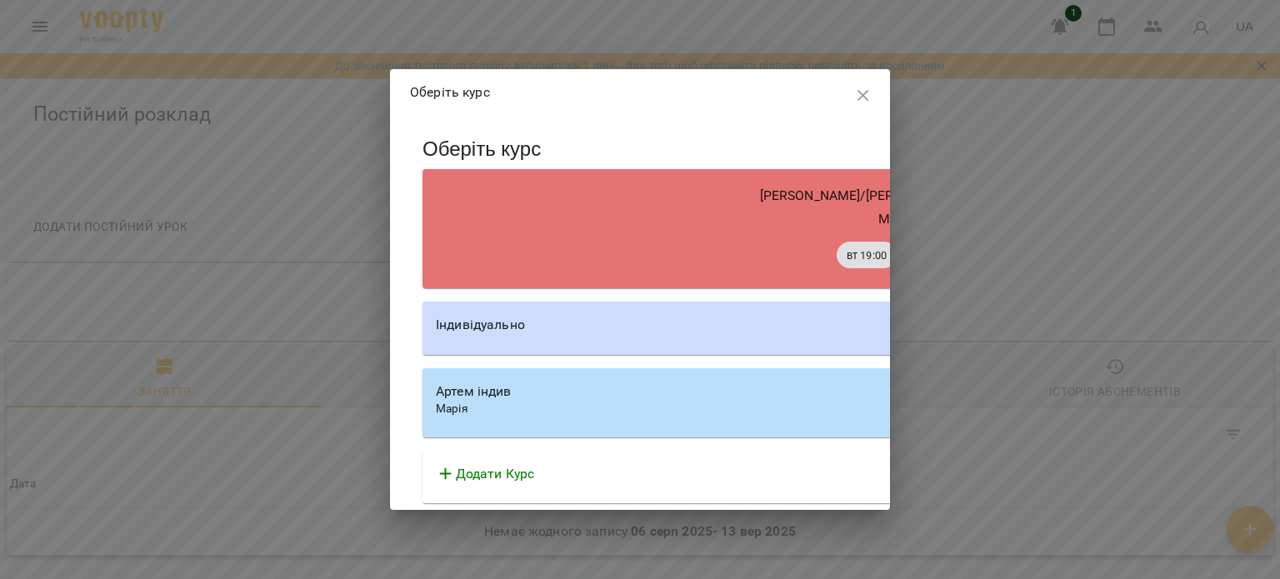
click at [633, 324] on div "Індивідуально" at bounding box center [897, 325] width 923 height 20
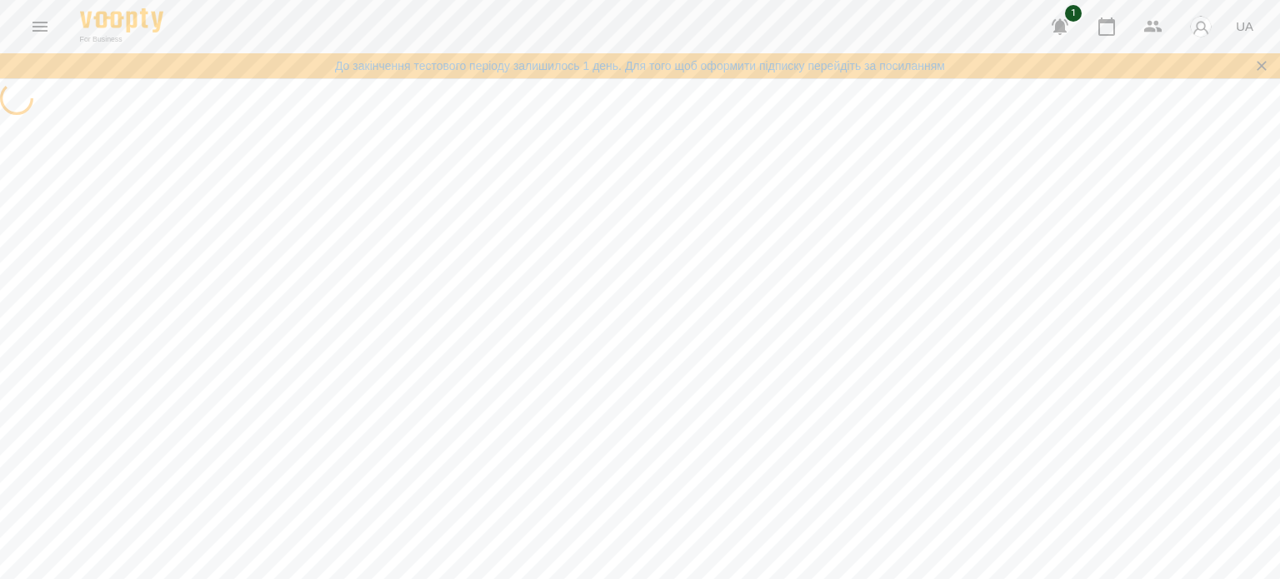
select select "********"
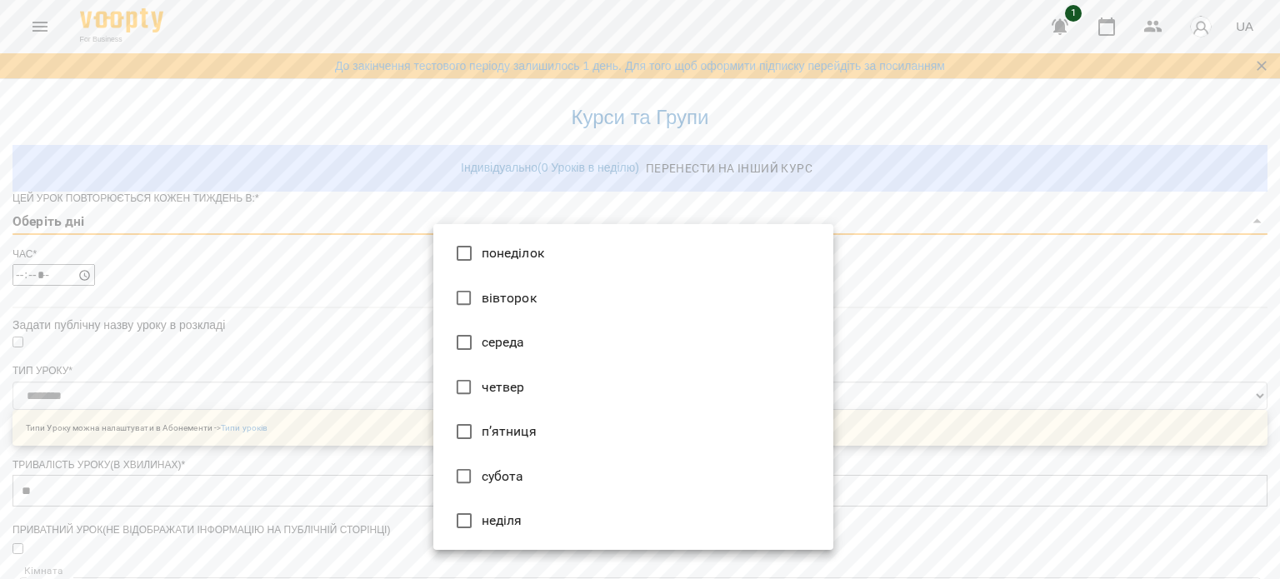
click at [520, 253] on body "**********" at bounding box center [640, 545] width 1280 height 1091
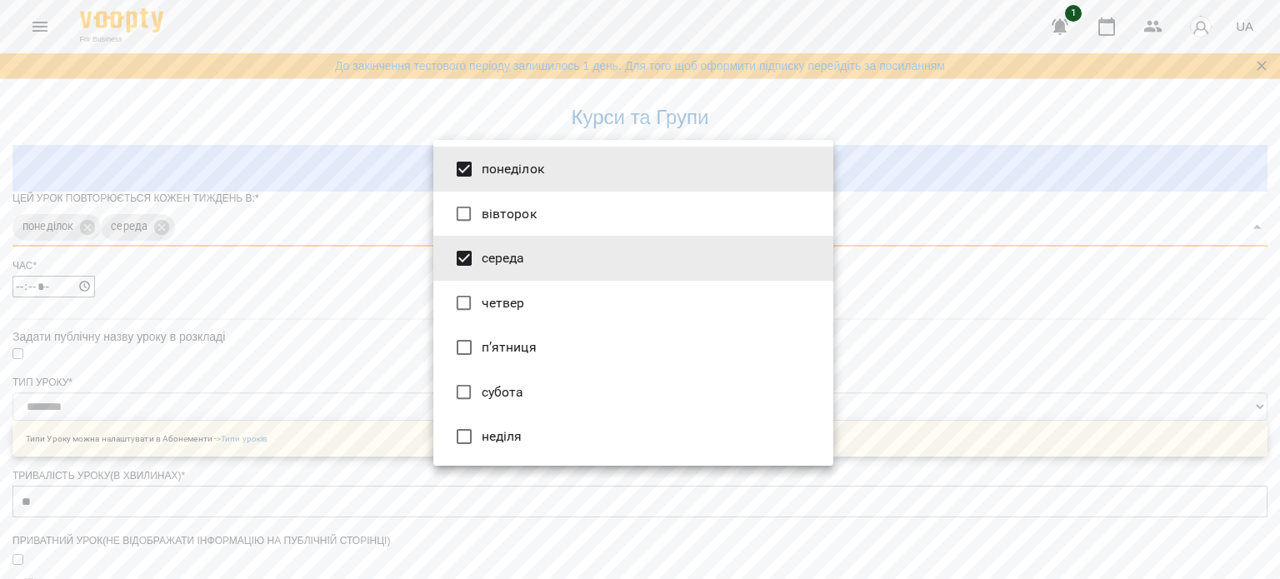
type input "*****"
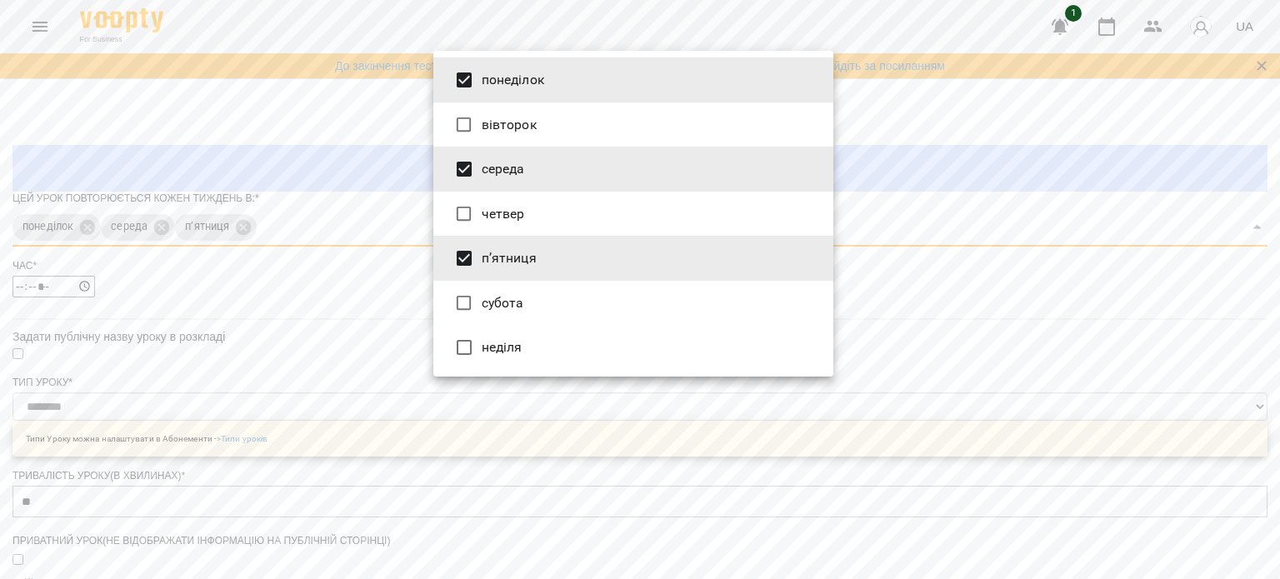
click at [1010, 346] on div at bounding box center [640, 289] width 1280 height 579
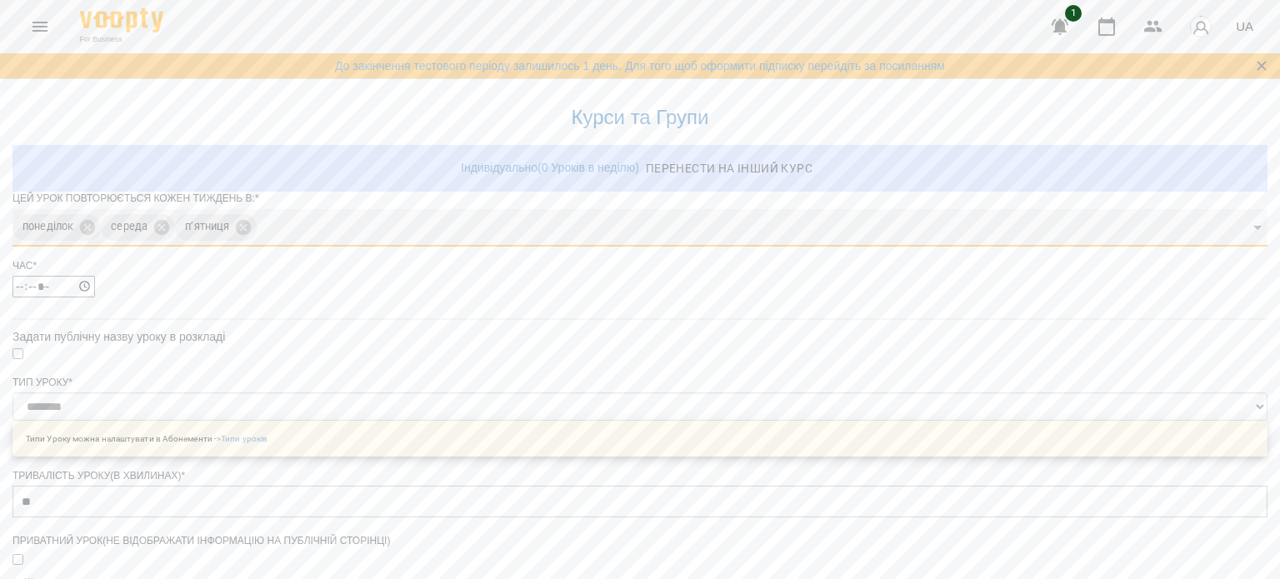
scroll to position [83, 0]
click at [95, 273] on input "*****" at bounding box center [54, 284] width 83 height 22
type input "*****"
click at [1024, 363] on div "**********" at bounding box center [640, 589] width 1255 height 1023
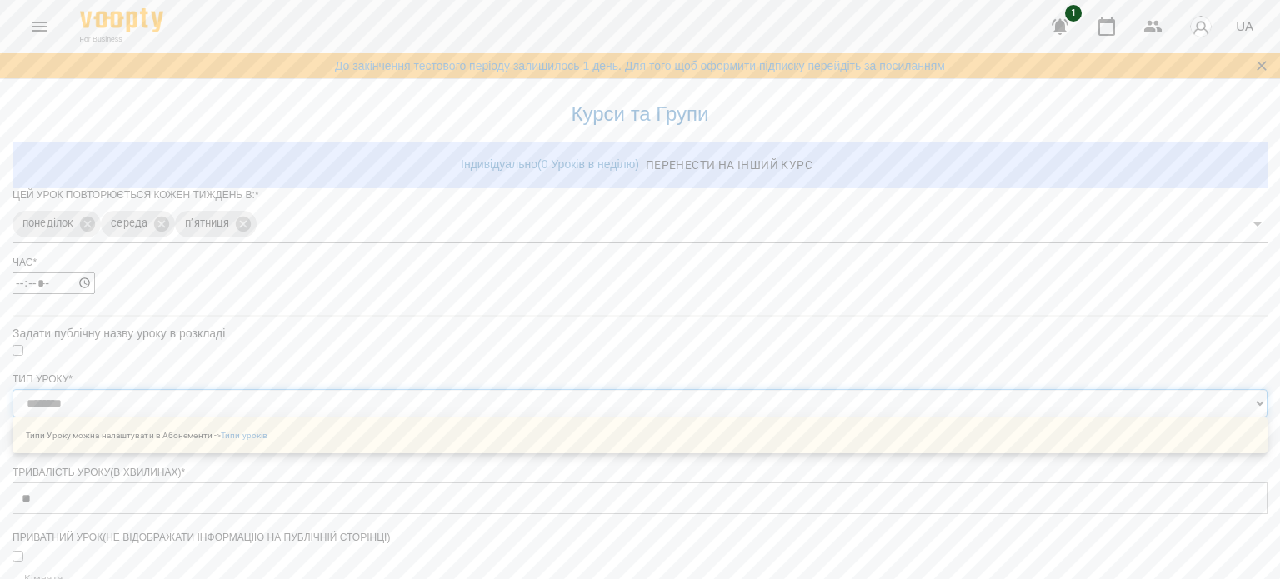
click at [826, 389] on select "**********" at bounding box center [640, 403] width 1255 height 28
select select "**********"
click at [433, 389] on select "**********" at bounding box center [640, 403] width 1255 height 28
type input "**"
